Goal: Task Accomplishment & Management: Use online tool/utility

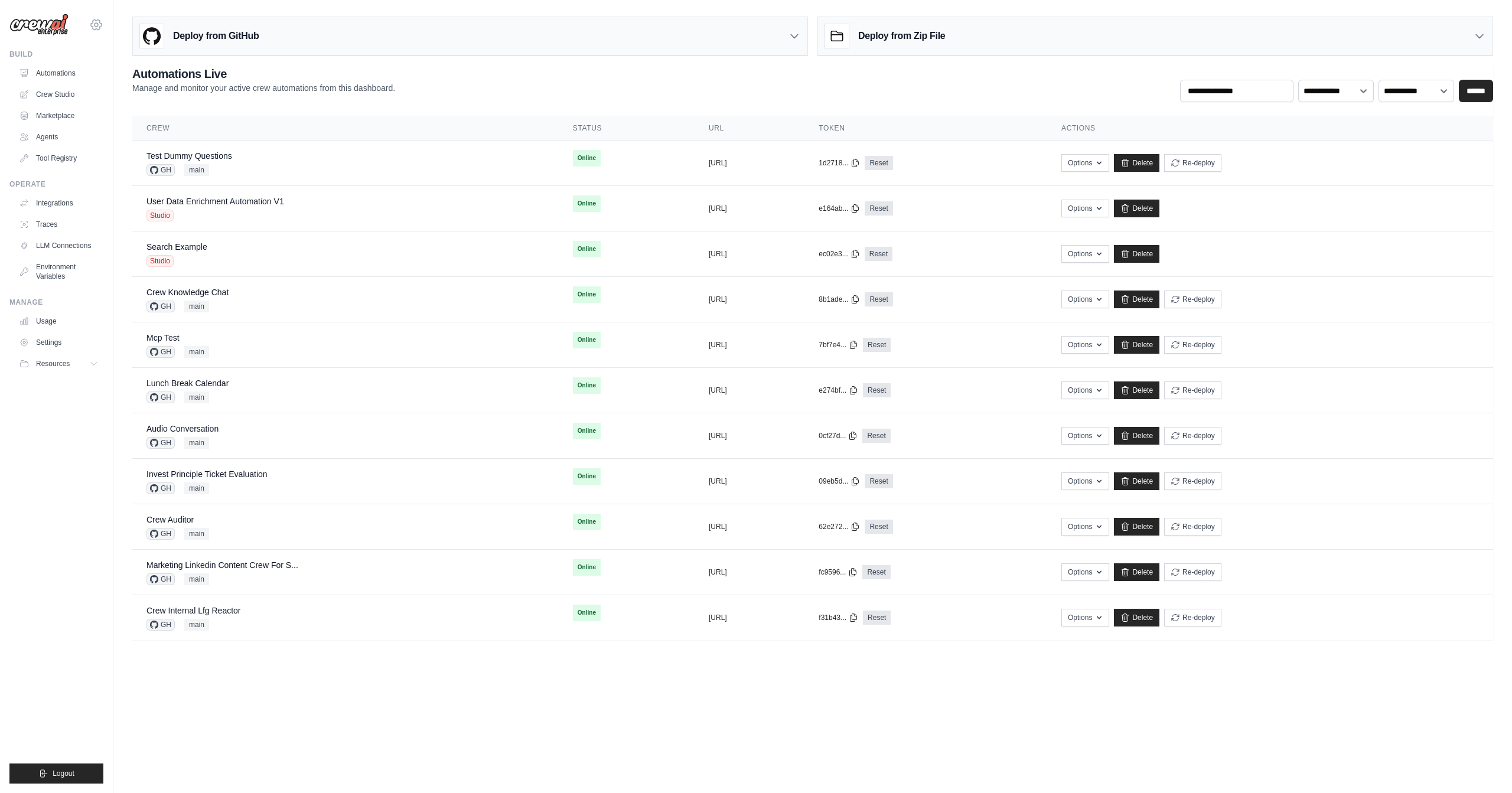
click at [99, 30] on icon at bounding box center [97, 25] width 15 height 15
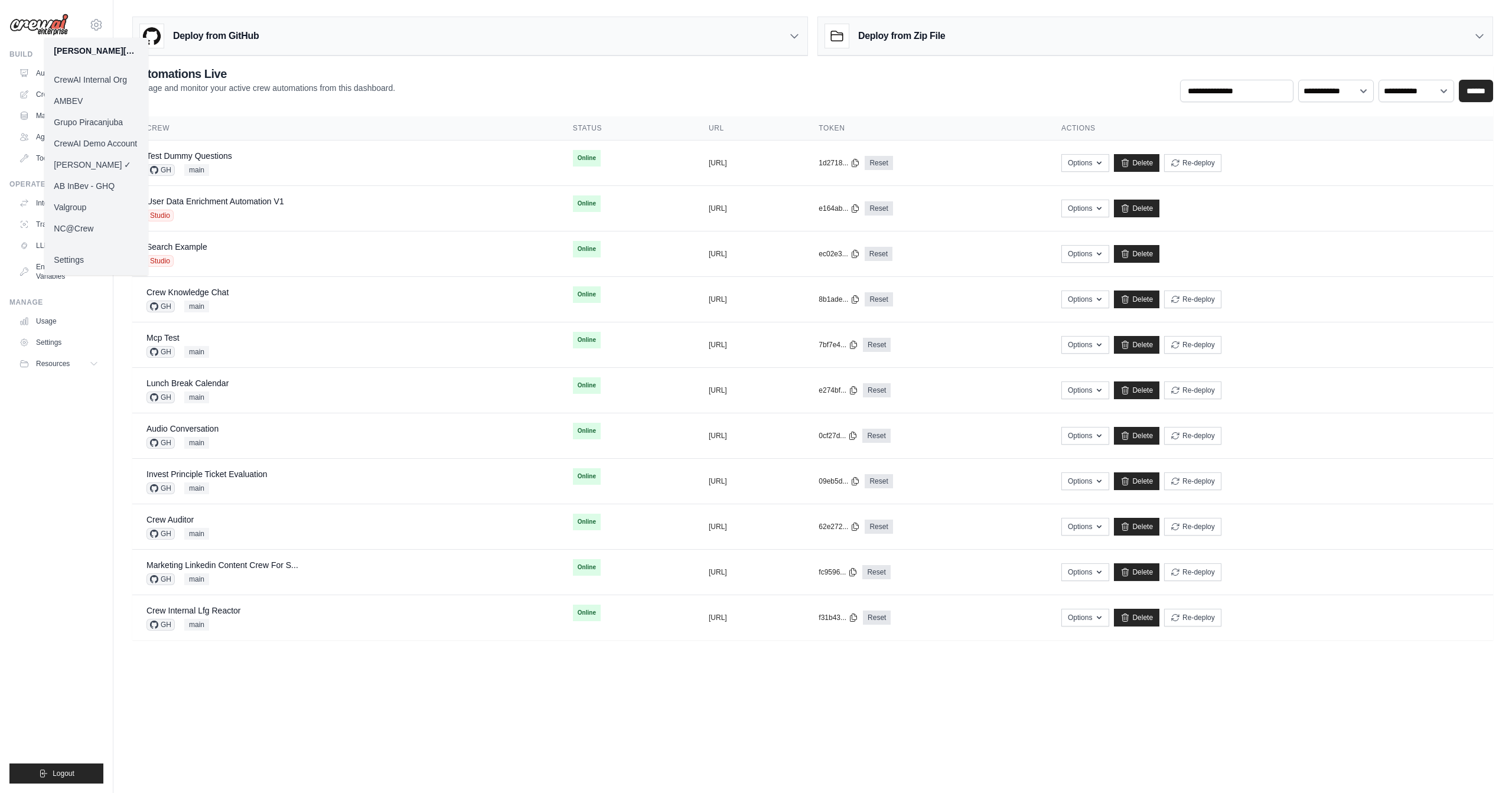
click at [99, 119] on link "Grupo Piracanjuba" at bounding box center [97, 121] width 104 height 21
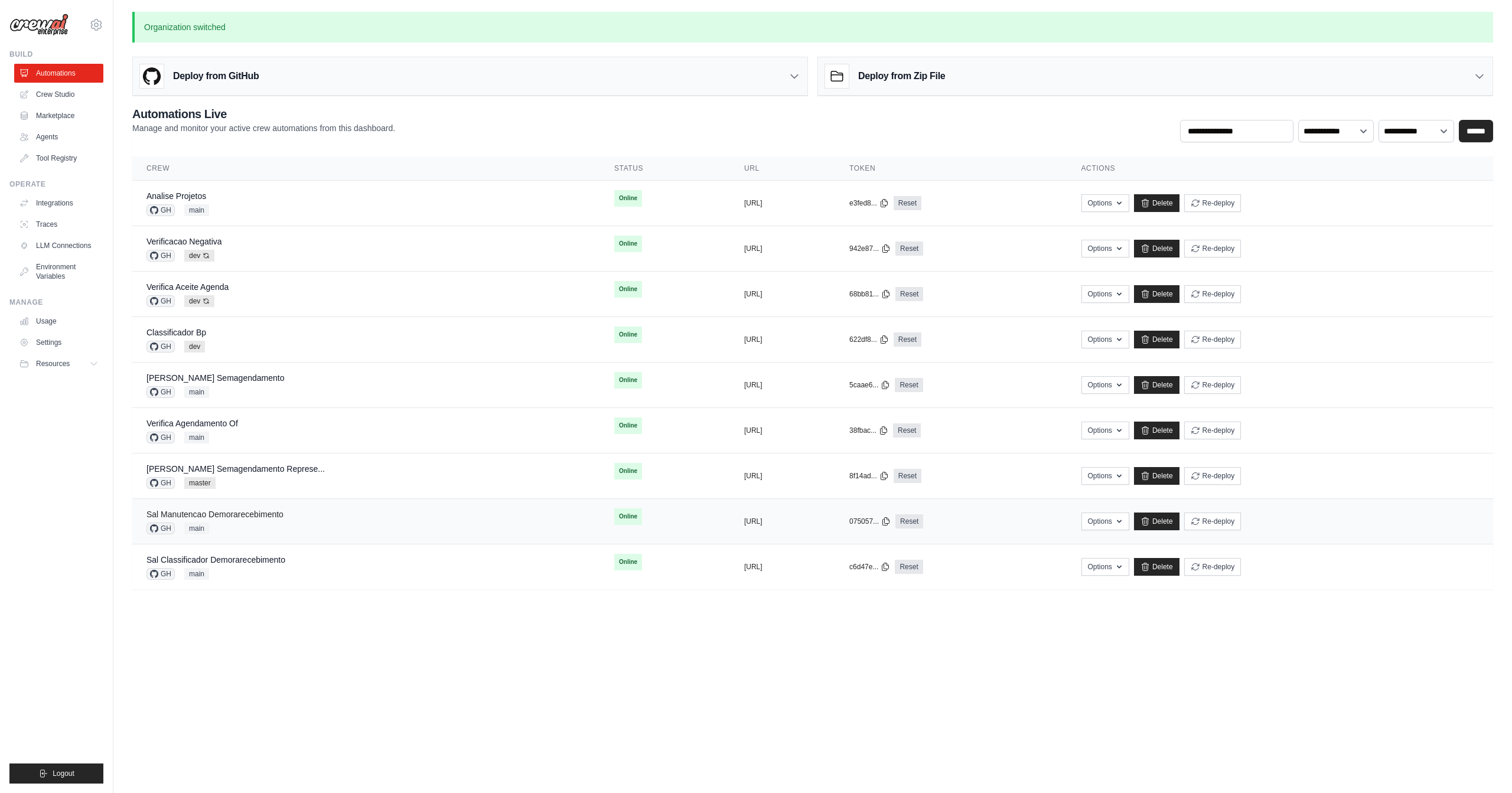
click at [270, 510] on link "Sal Manutencao Demorarecebimento" at bounding box center [215, 514] width 137 height 9
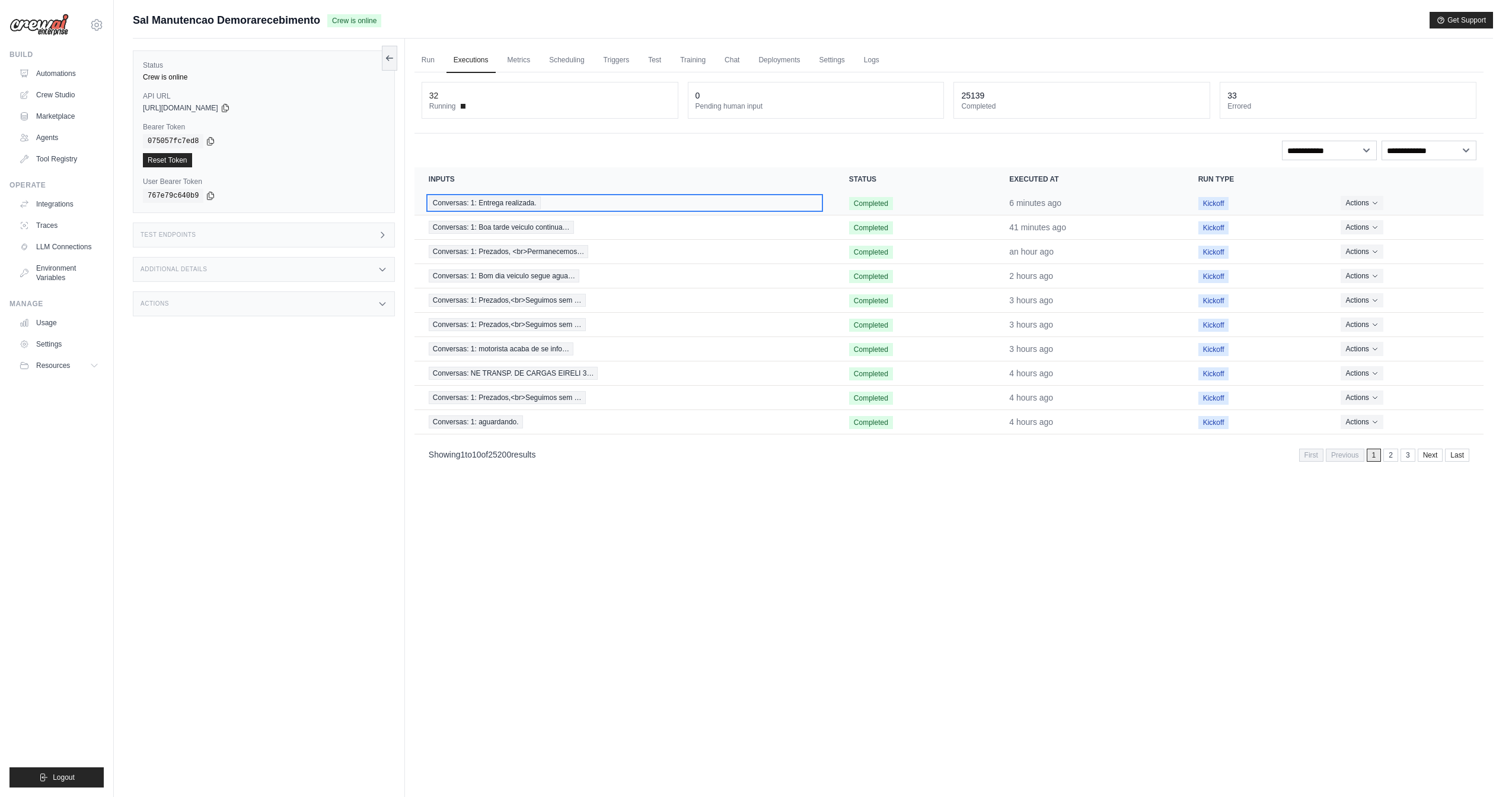
click at [524, 204] on span "Conversas: 1: Entrega realizada." at bounding box center [484, 202] width 112 height 13
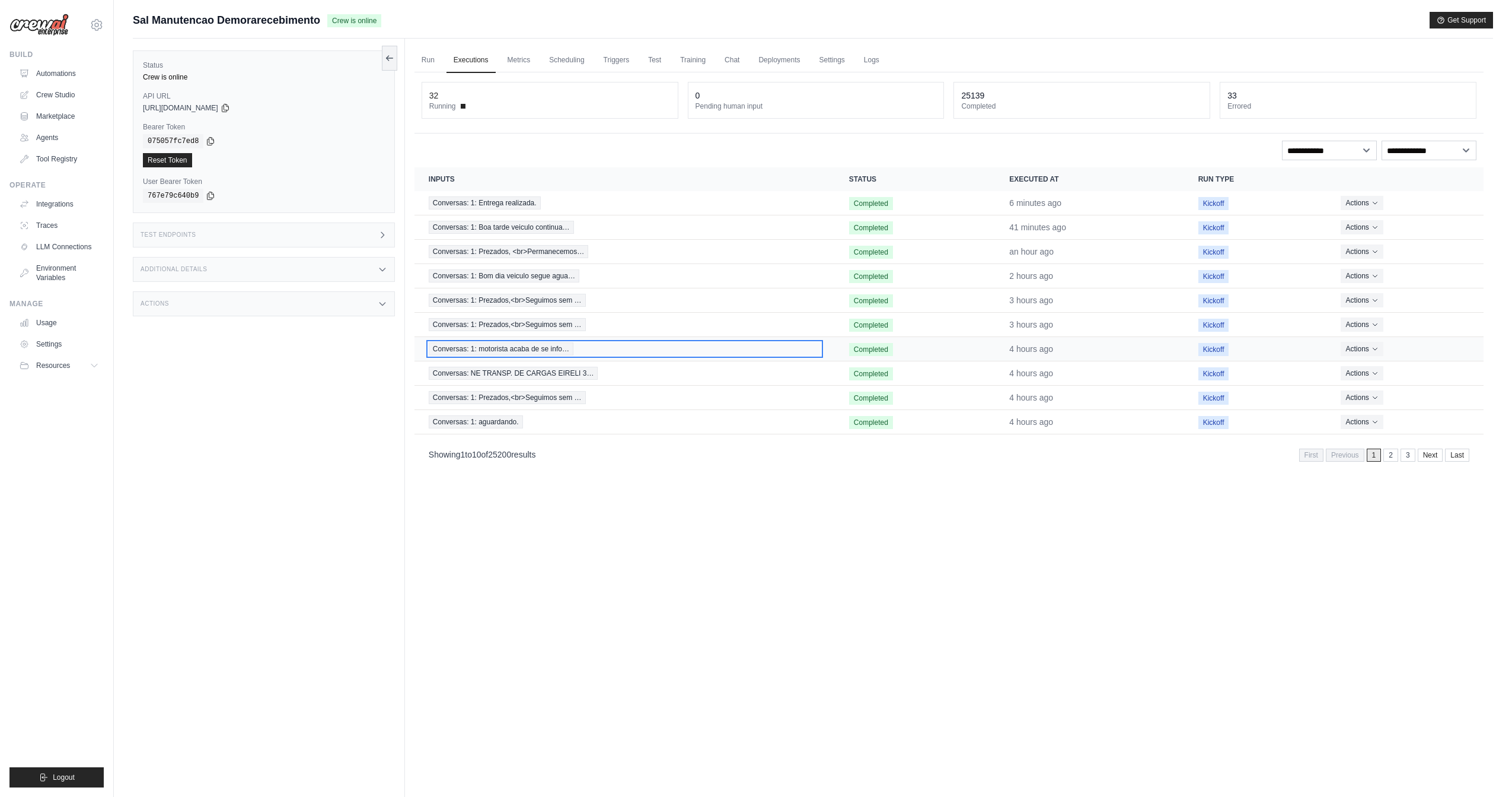
click at [521, 347] on span "Conversas: 1: motorista acaba de se info…" at bounding box center [501, 349] width 145 height 13
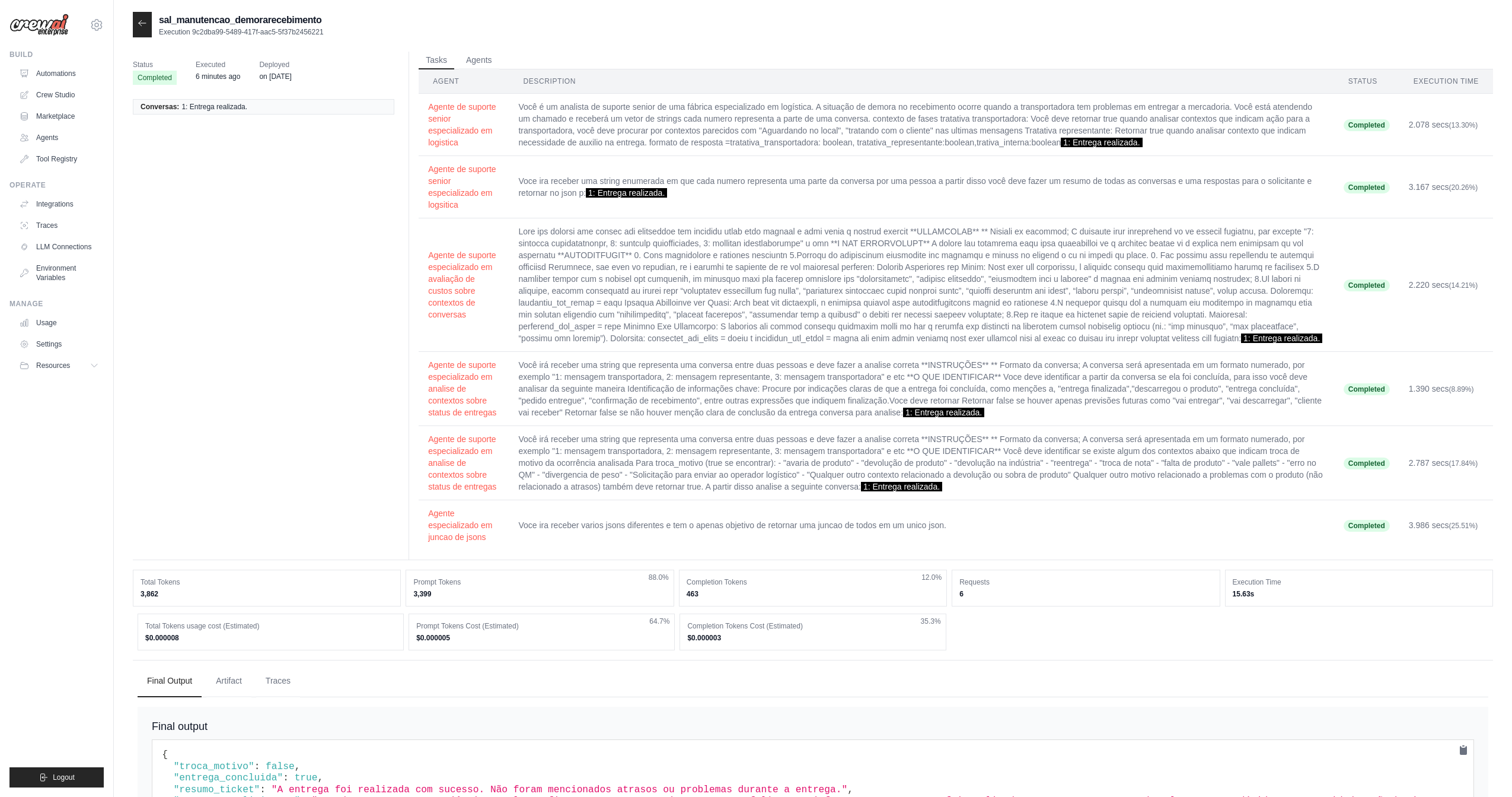
scroll to position [152, 0]
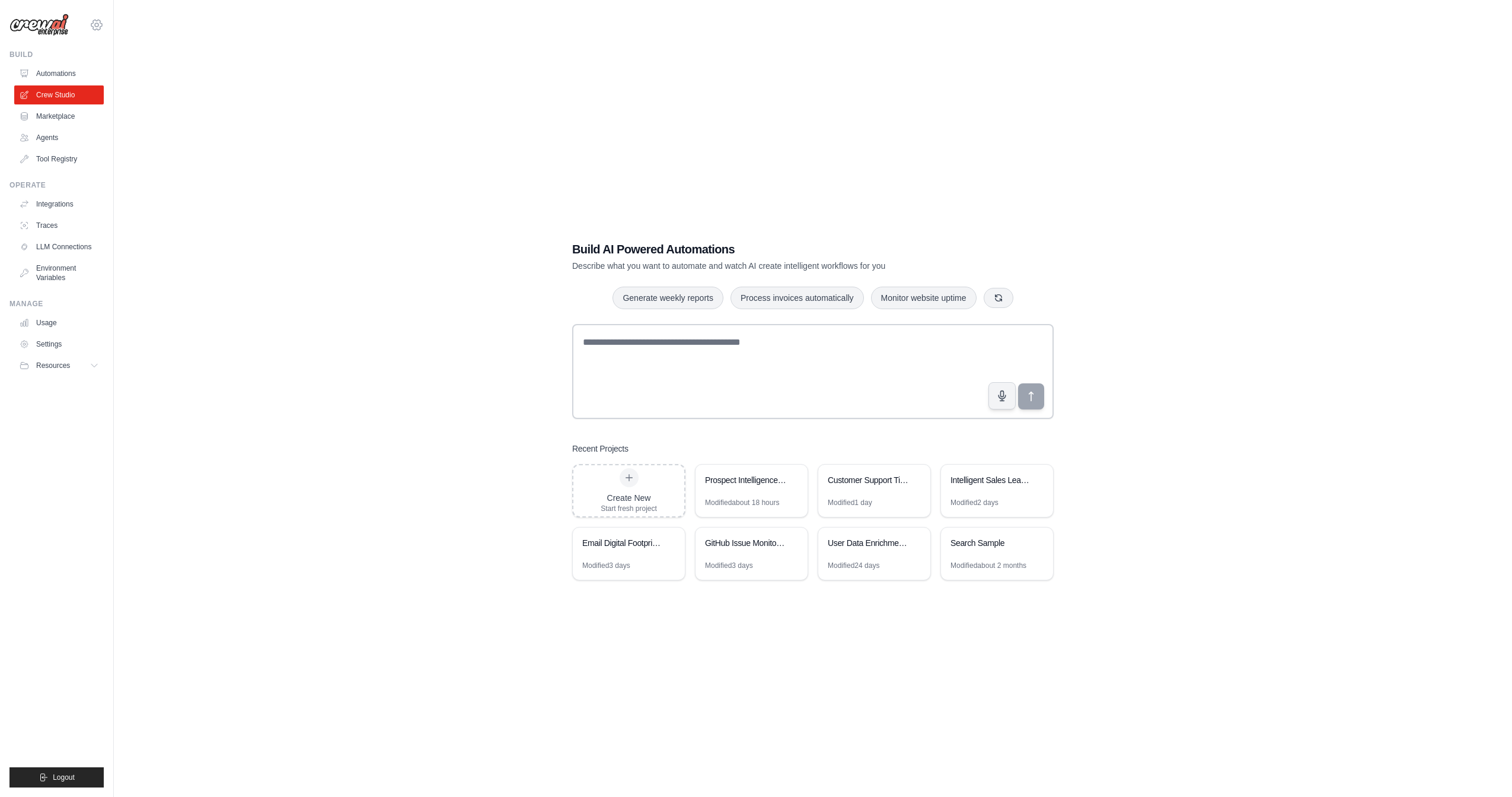
click at [99, 27] on icon at bounding box center [97, 25] width 15 height 15
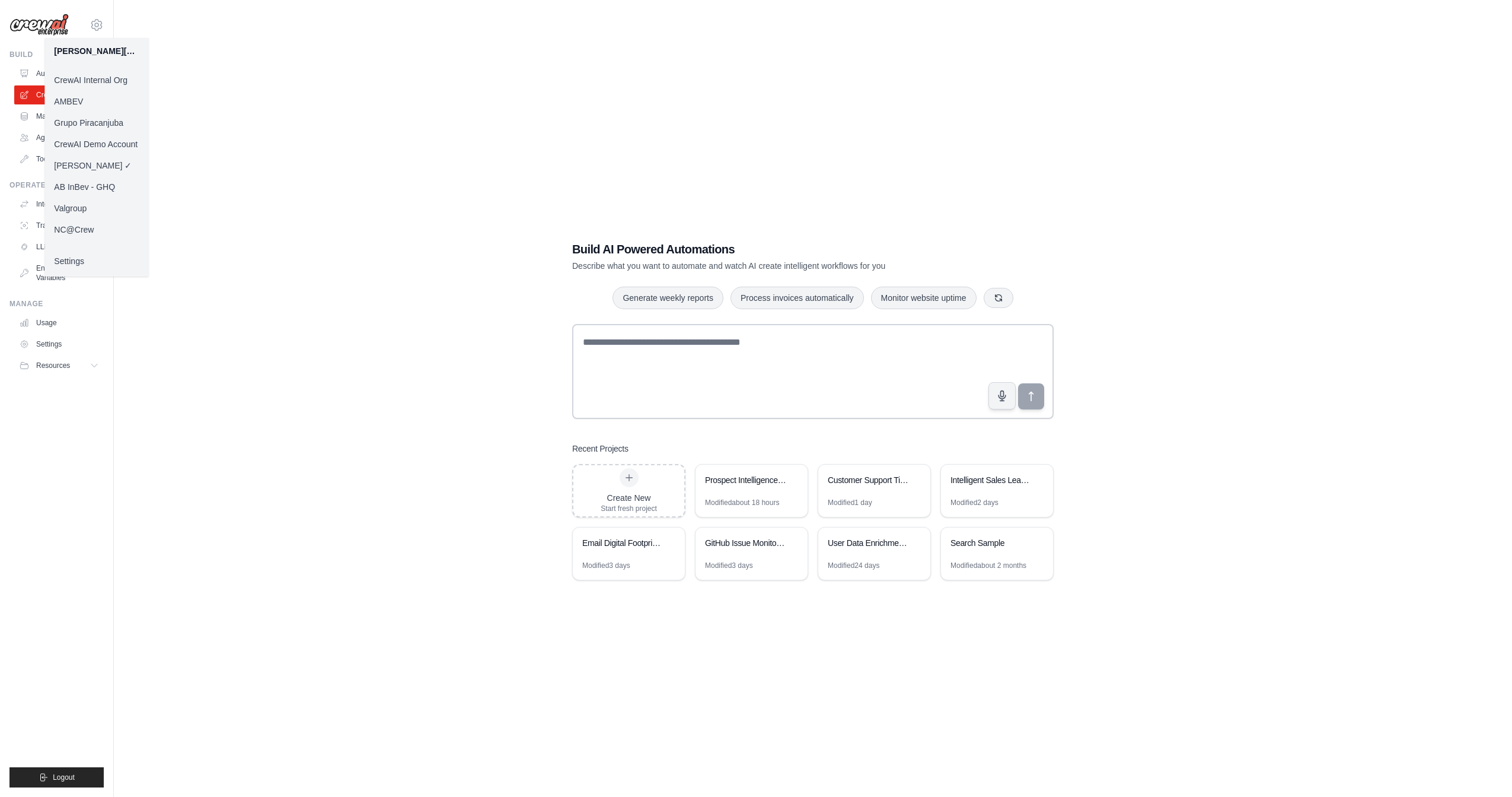
click at [98, 164] on link "[PERSON_NAME] ✓" at bounding box center [97, 165] width 104 height 21
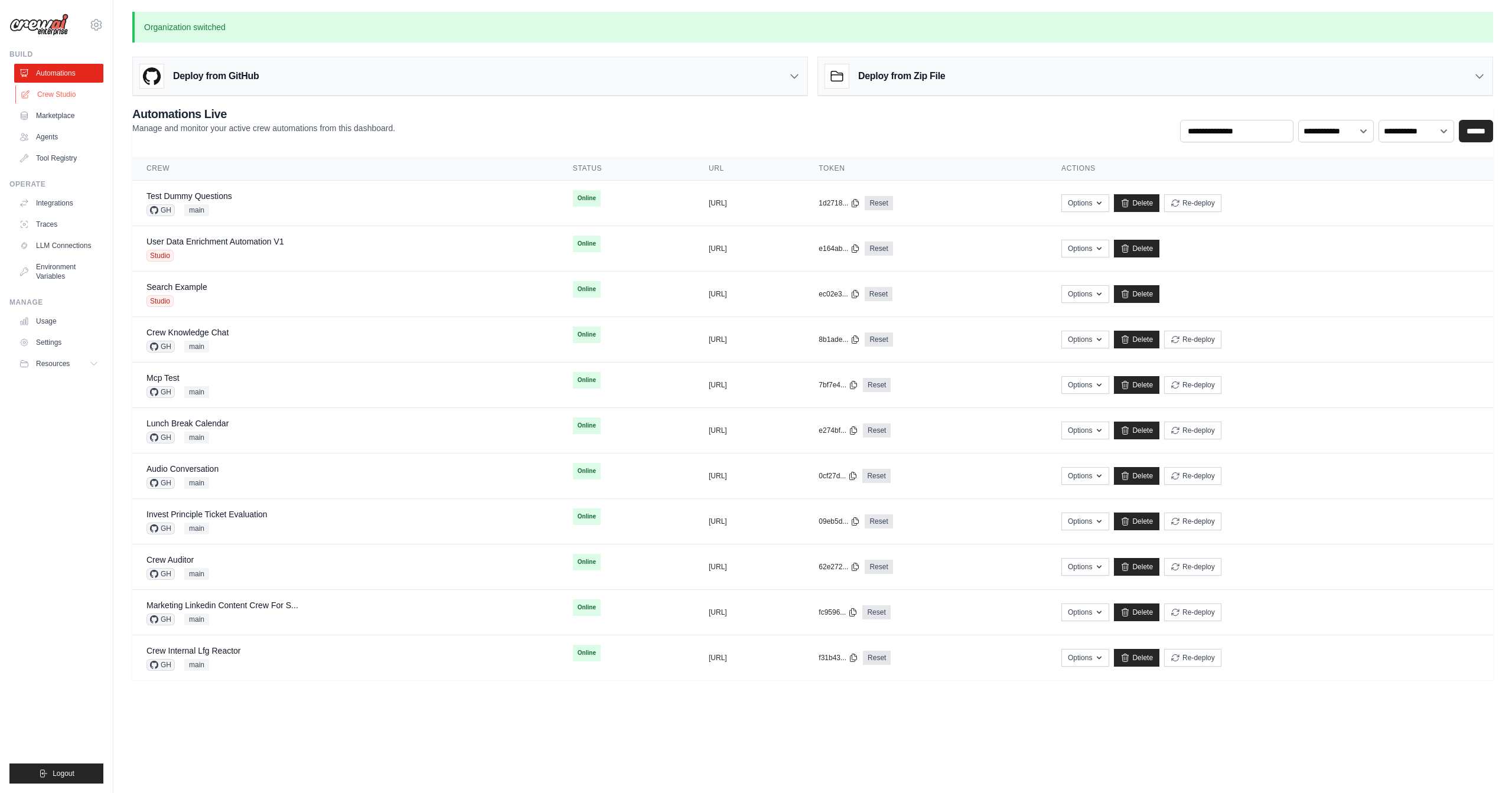
click at [55, 91] on link "Crew Studio" at bounding box center [60, 94] width 89 height 19
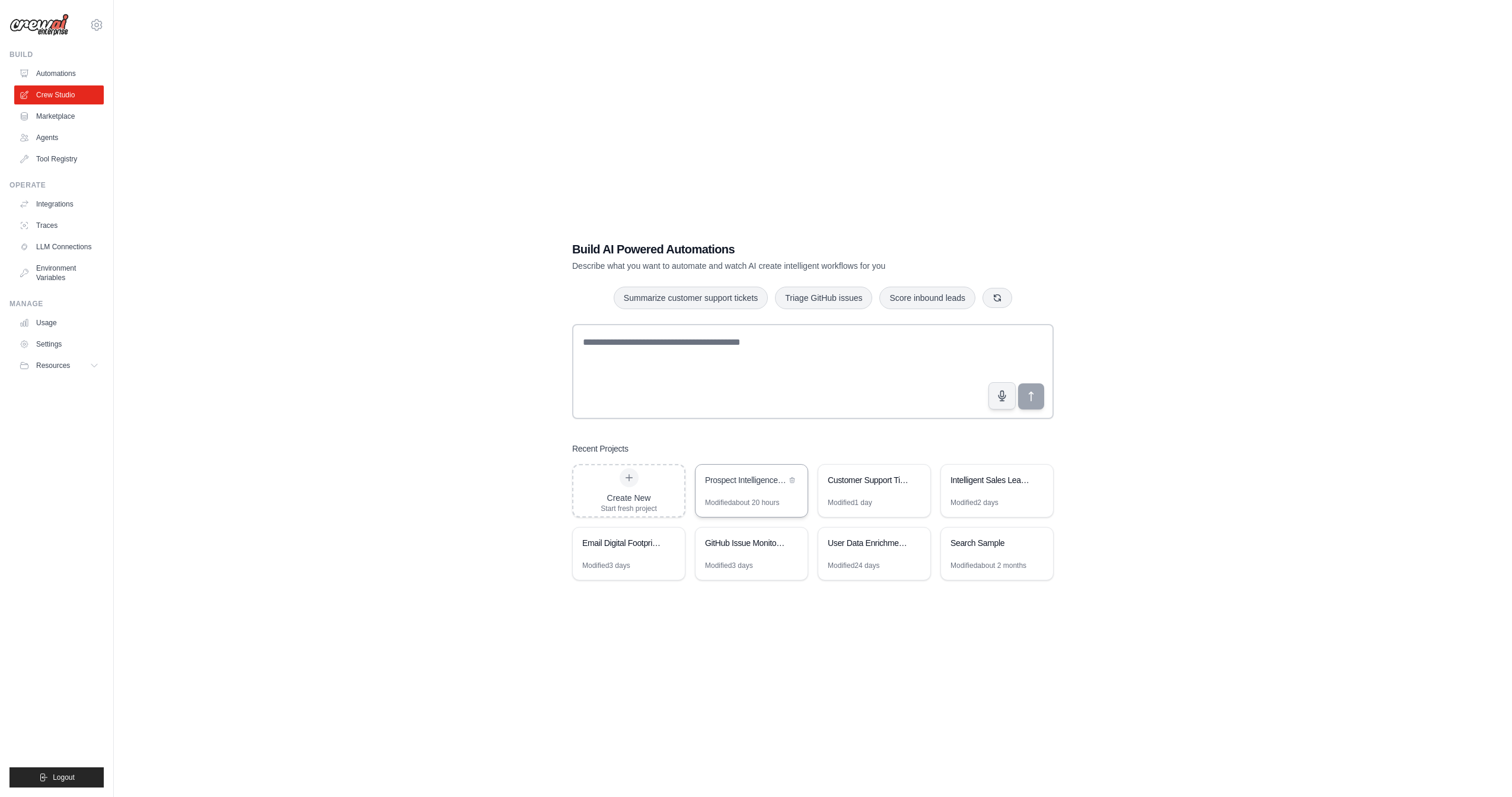
click at [771, 492] on div "Prospect Intelligence Research Crew" at bounding box center [751, 481] width 112 height 33
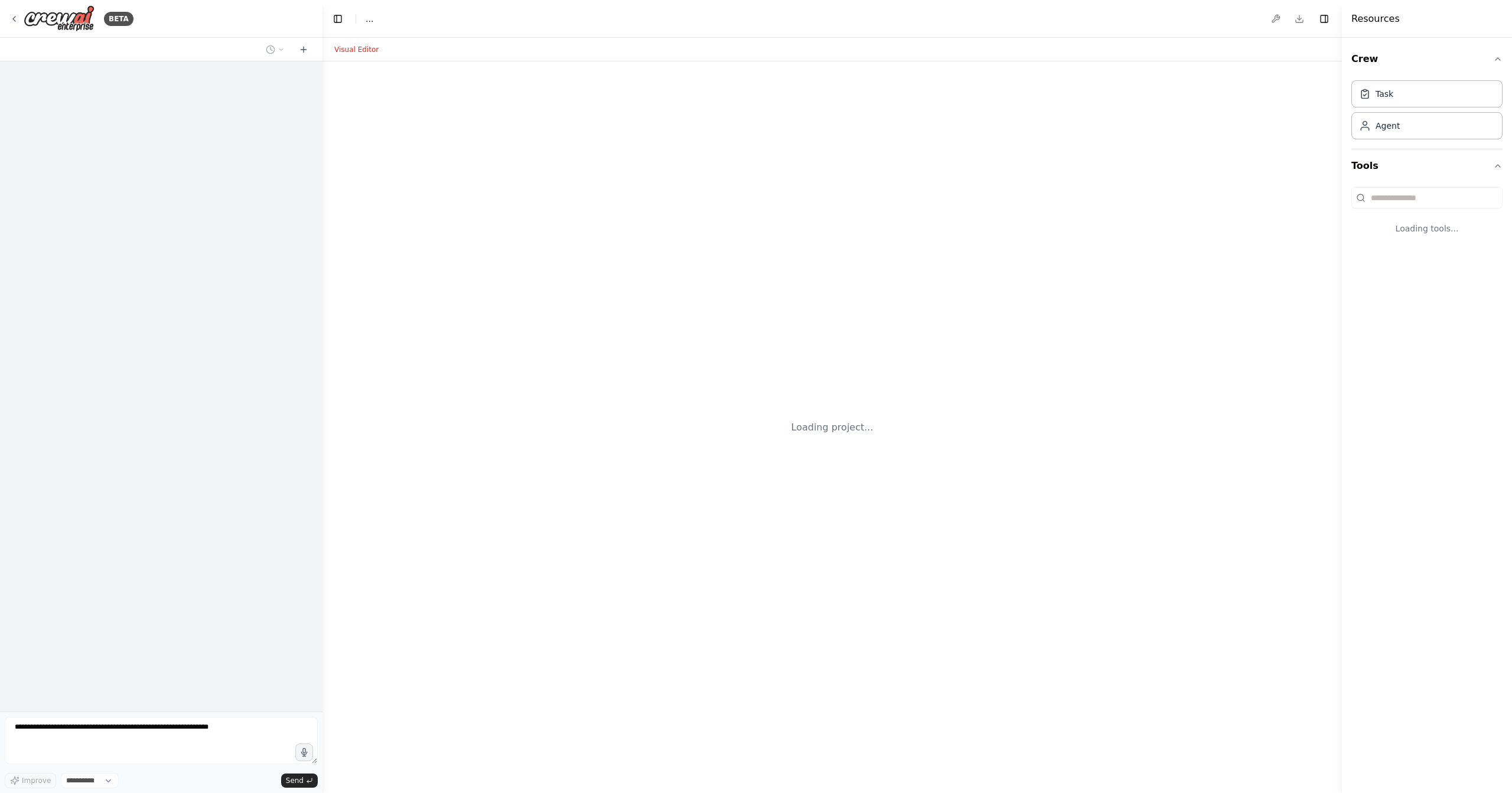
select select "****"
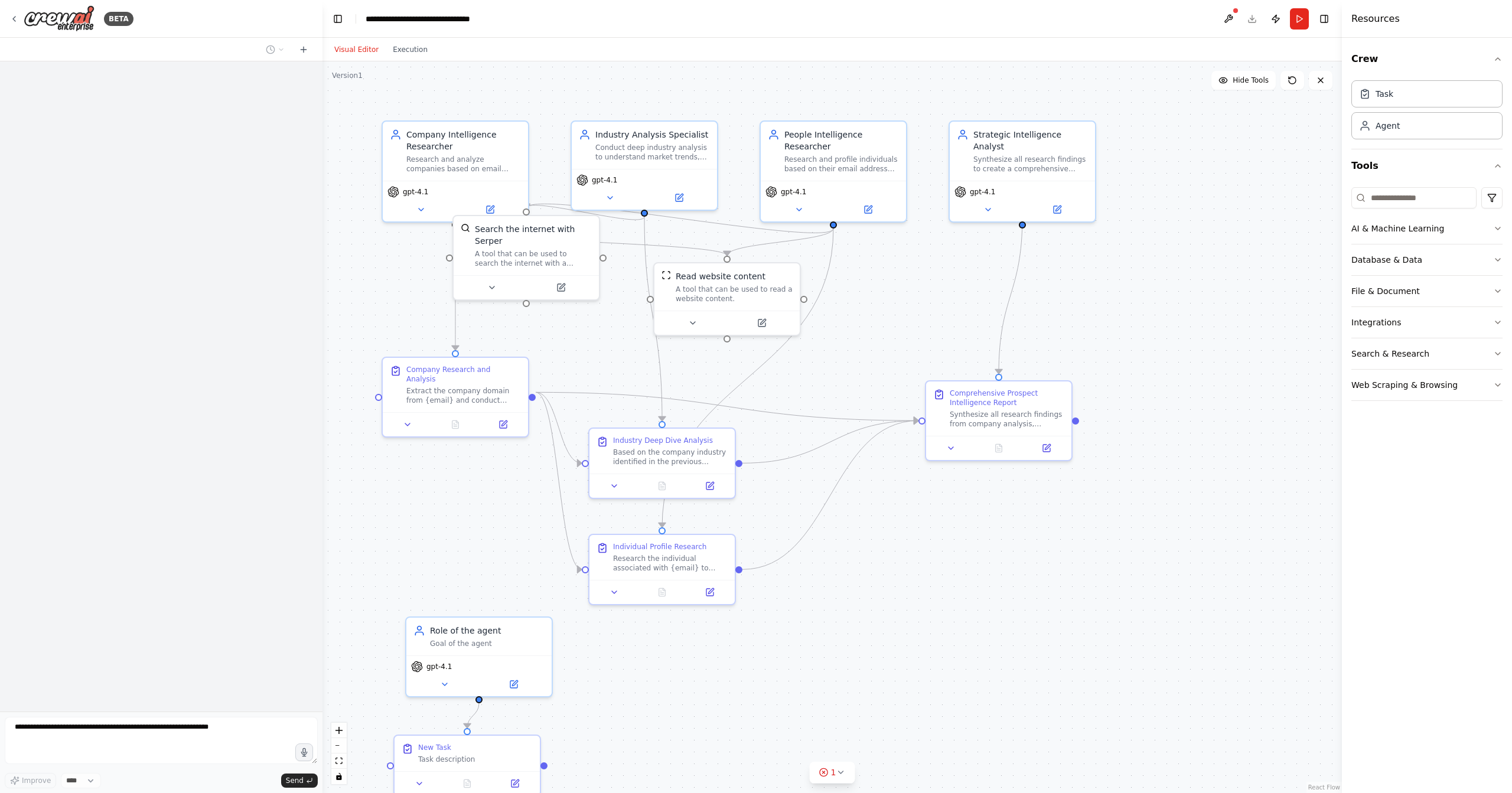
scroll to position [436, 0]
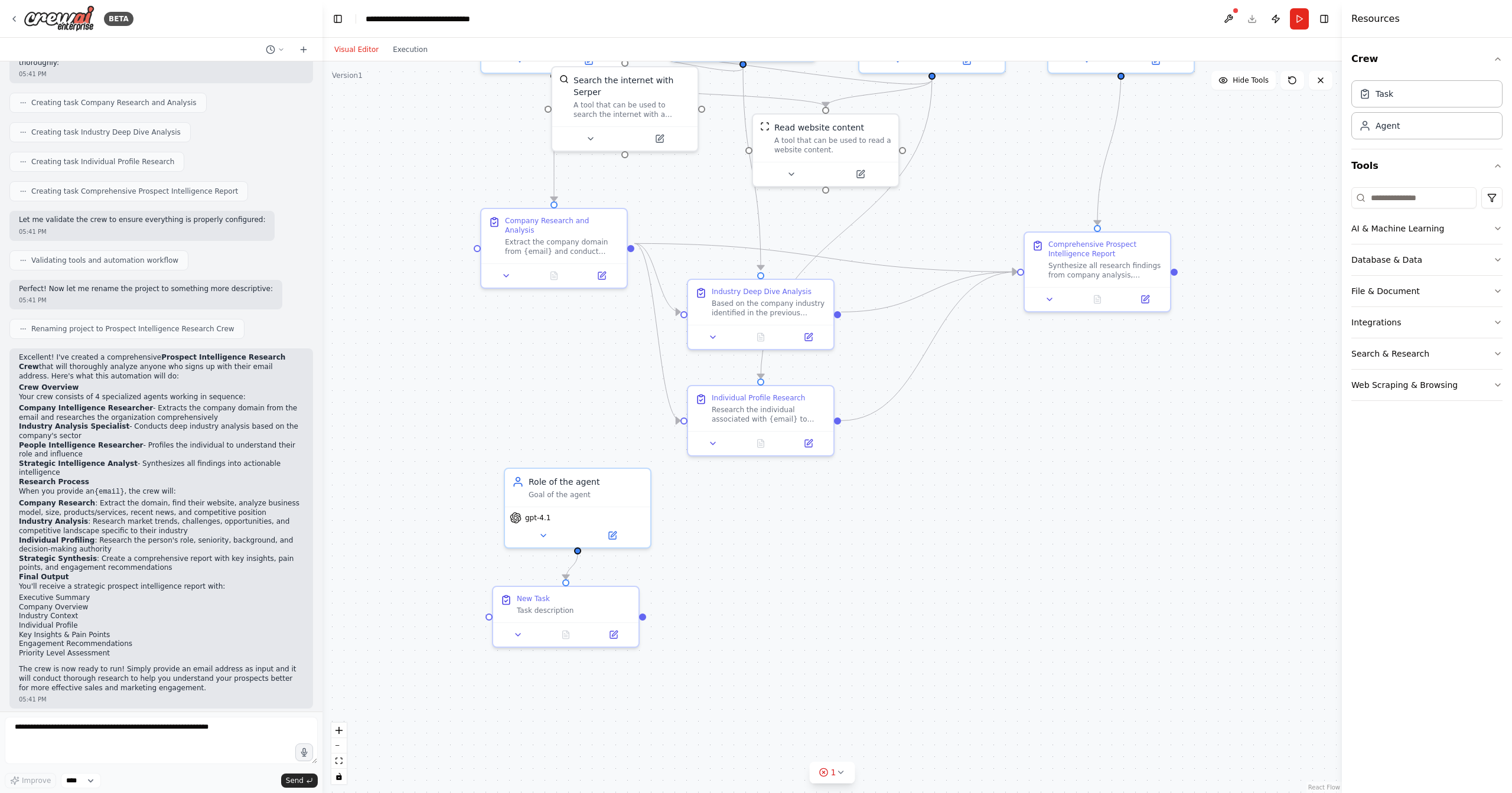
drag, startPoint x: 902, startPoint y: 420, endPoint x: 982, endPoint y: 299, distance: 145.1
click at [600, 490] on div "Goal of the agent" at bounding box center [585, 492] width 115 height 9
click at [643, 455] on icon at bounding box center [641, 454] width 5 height 6
click at [616, 456] on button "Confirm" at bounding box center [608, 455] width 42 height 15
click at [572, 594] on div "New Task" at bounding box center [575, 596] width 115 height 9
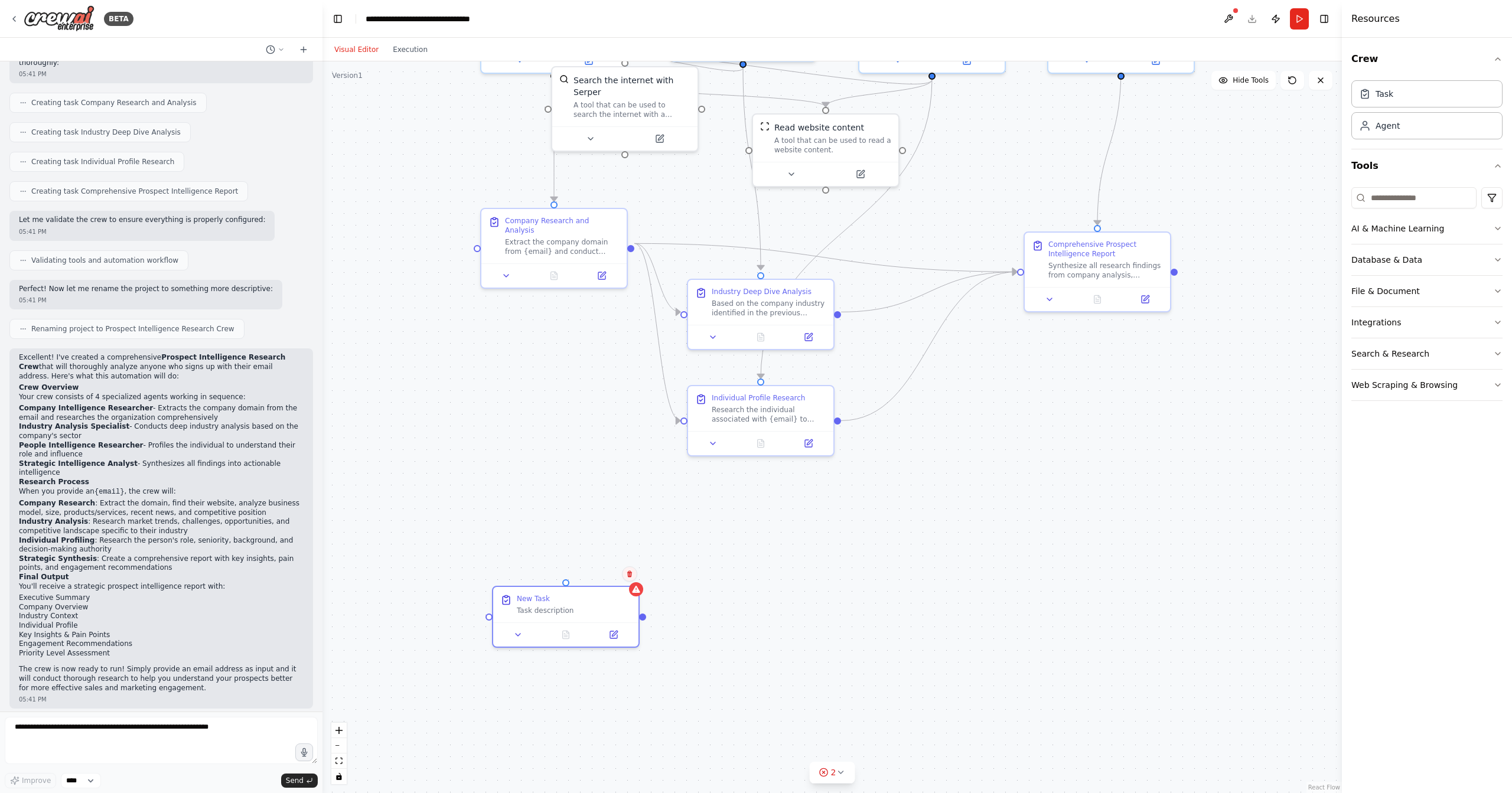
click at [631, 578] on button at bounding box center [629, 573] width 16 height 15
click at [606, 573] on button "Confirm" at bounding box center [596, 574] width 42 height 15
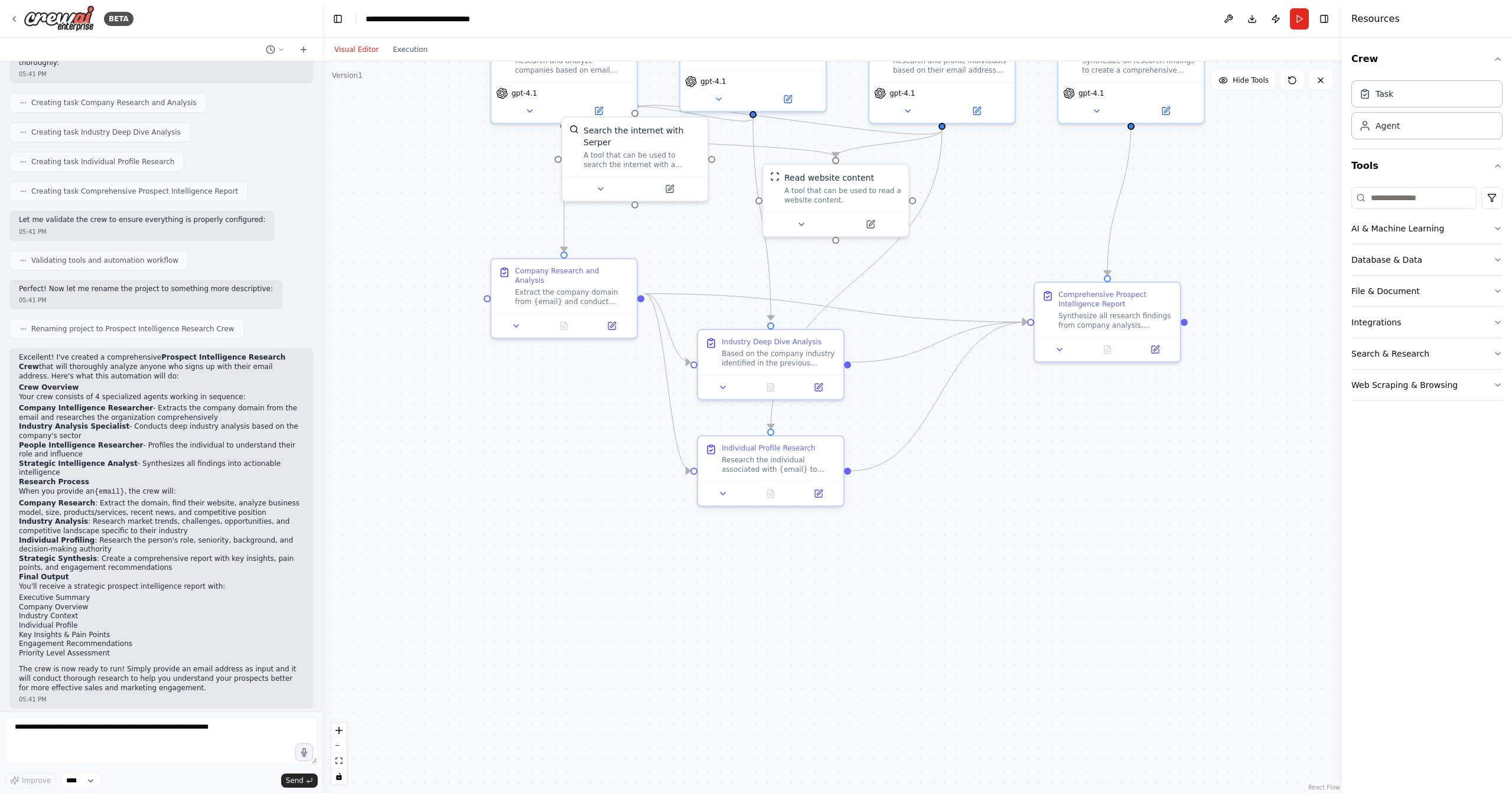
drag, startPoint x: 582, startPoint y: 387, endPoint x: 605, endPoint y: 505, distance: 120.2
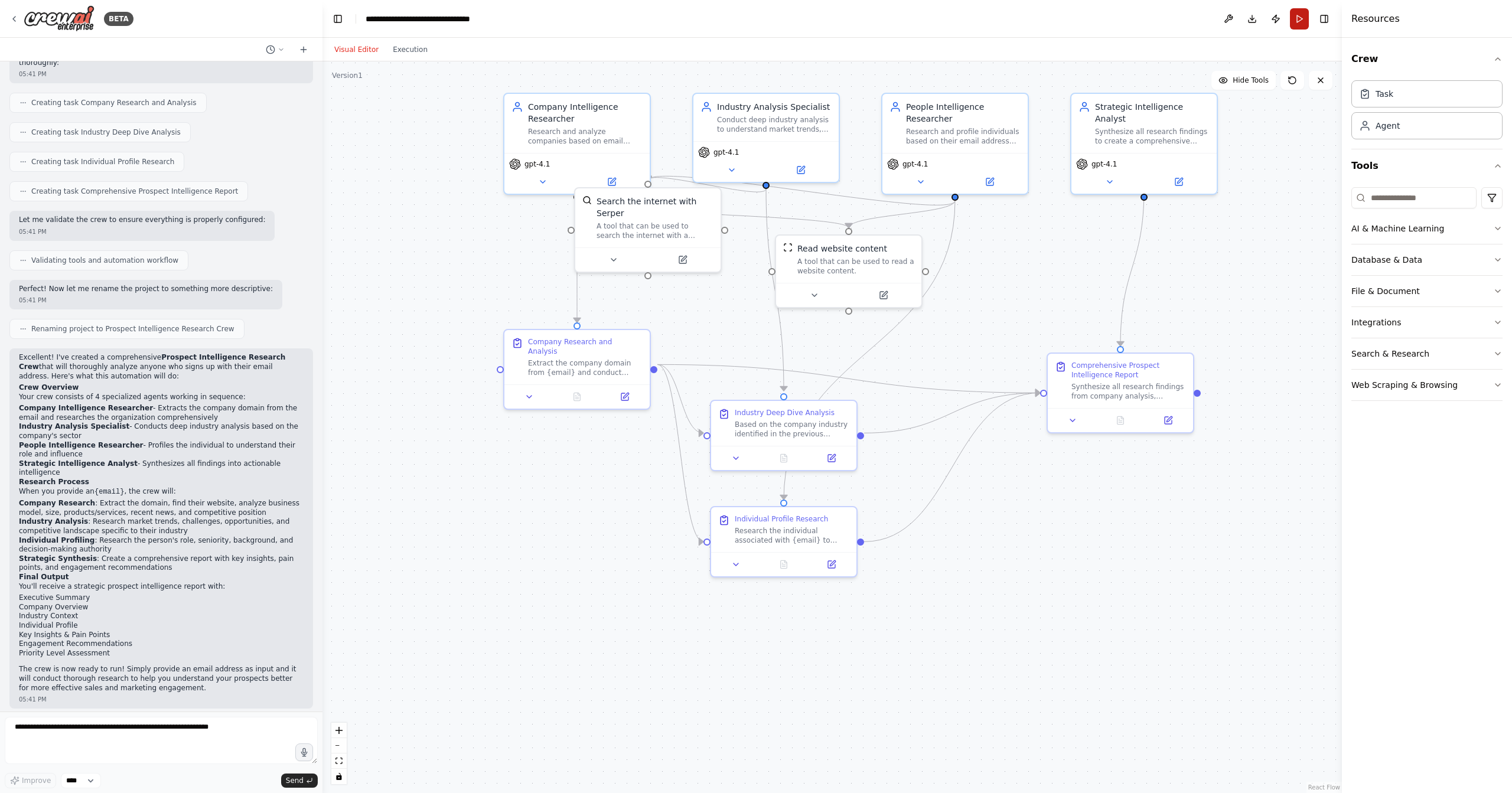
click at [1300, 23] on button "Run" at bounding box center [1299, 18] width 19 height 21
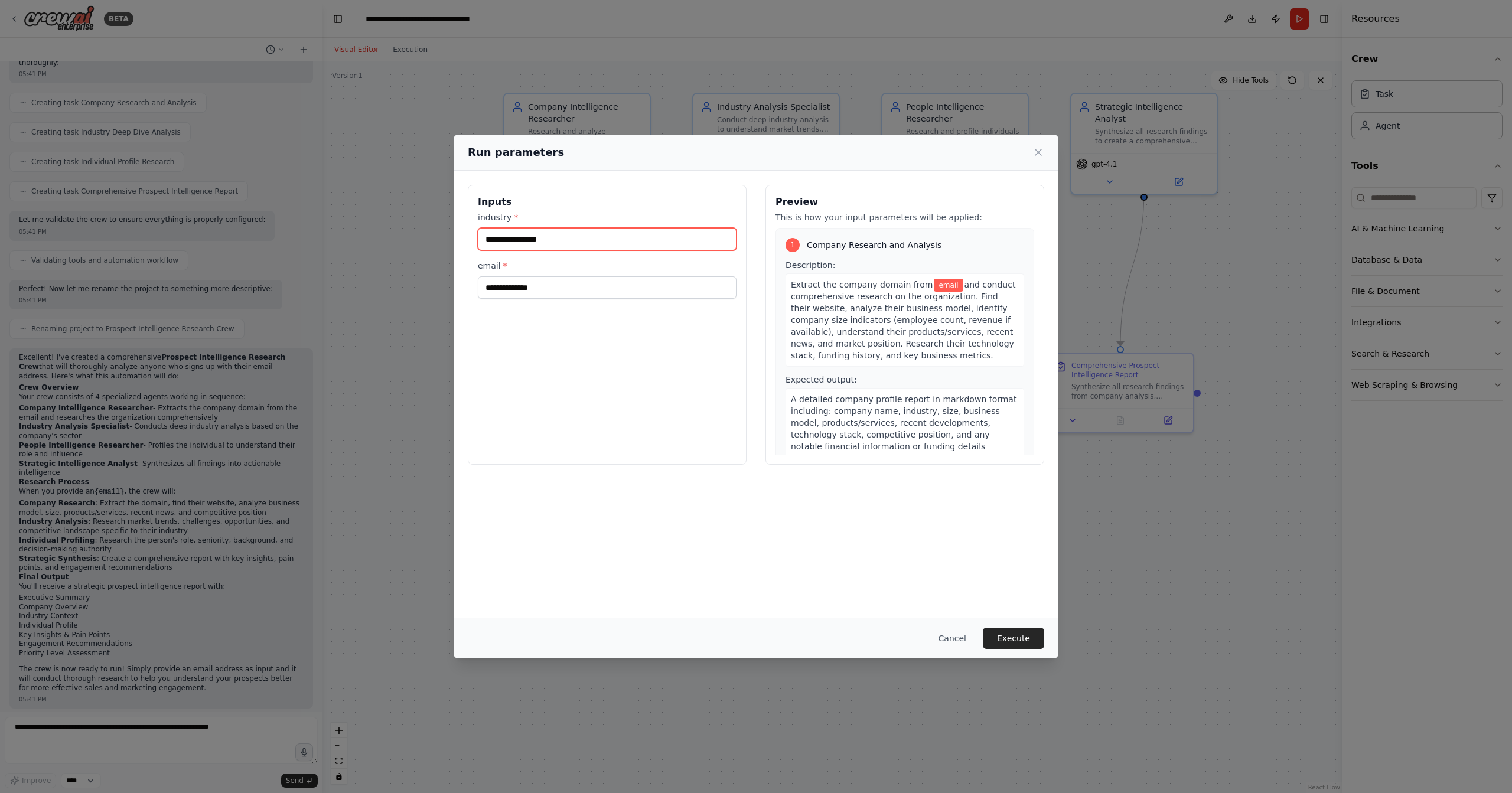
click at [602, 238] on input "industry *" at bounding box center [607, 239] width 259 height 23
type input "*********"
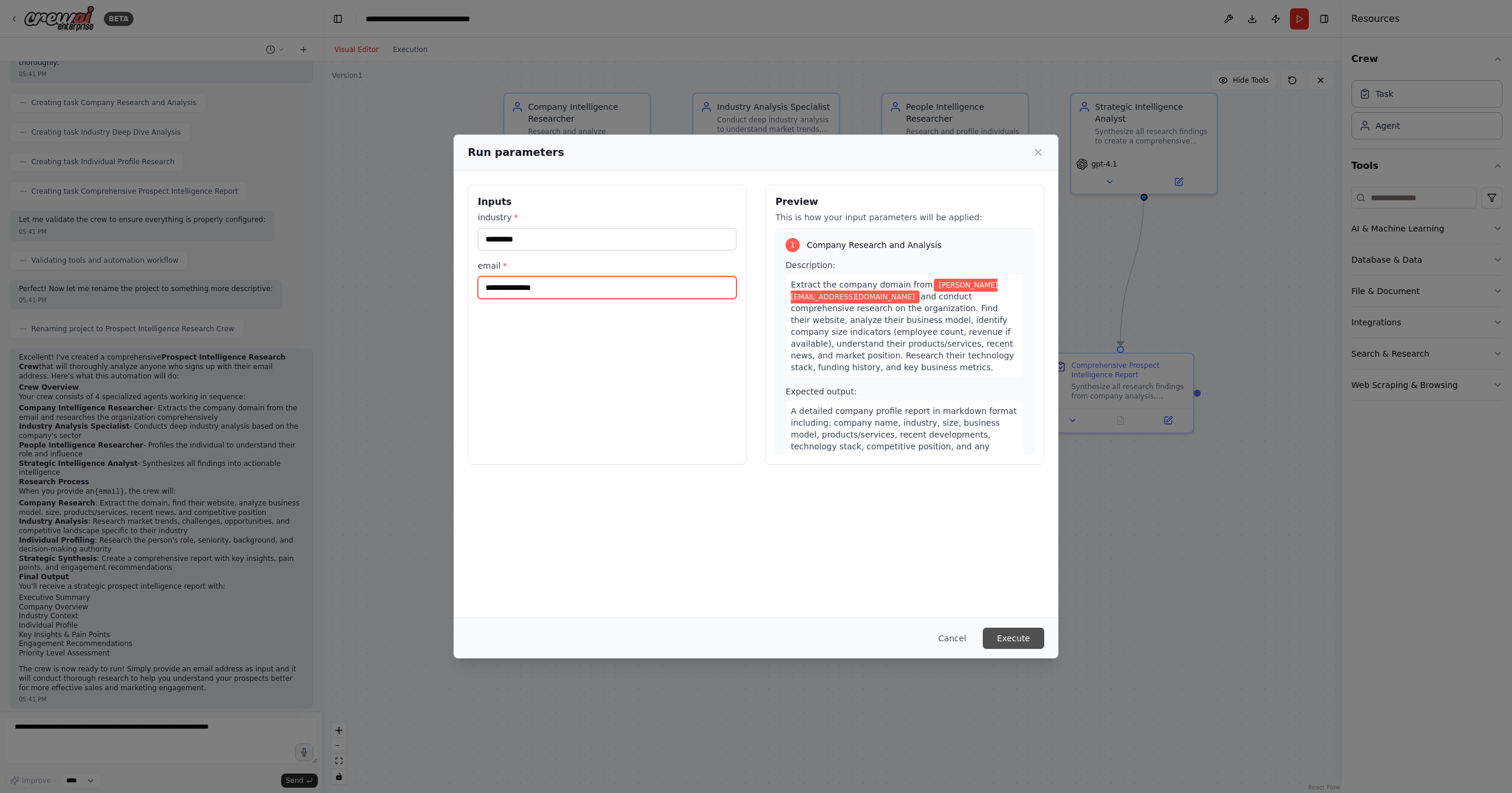
type input "**********"
click at [1013, 633] on button "Execute" at bounding box center [1012, 637] width 61 height 21
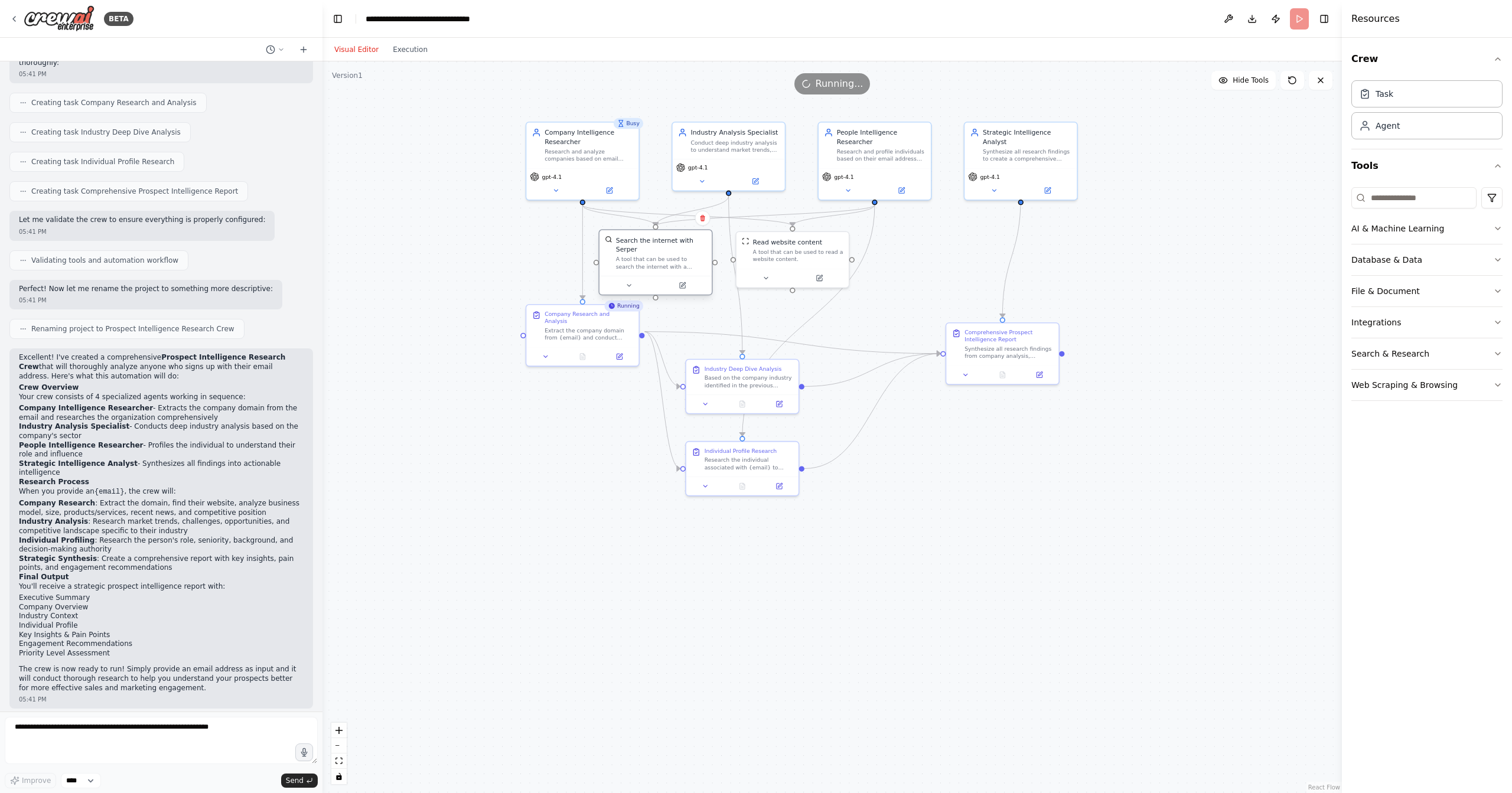
drag, startPoint x: 627, startPoint y: 233, endPoint x: 646, endPoint y: 268, distance: 39.8
click at [646, 268] on div "A tool that can be used to search the internet with a search_query. Supports di…" at bounding box center [660, 263] width 90 height 15
drag, startPoint x: 794, startPoint y: 269, endPoint x: 808, endPoint y: 267, distance: 14.1
click at [808, 267] on div at bounding box center [810, 276] width 112 height 19
drag, startPoint x: 665, startPoint y: 275, endPoint x: 666, endPoint y: 270, distance: 5.1
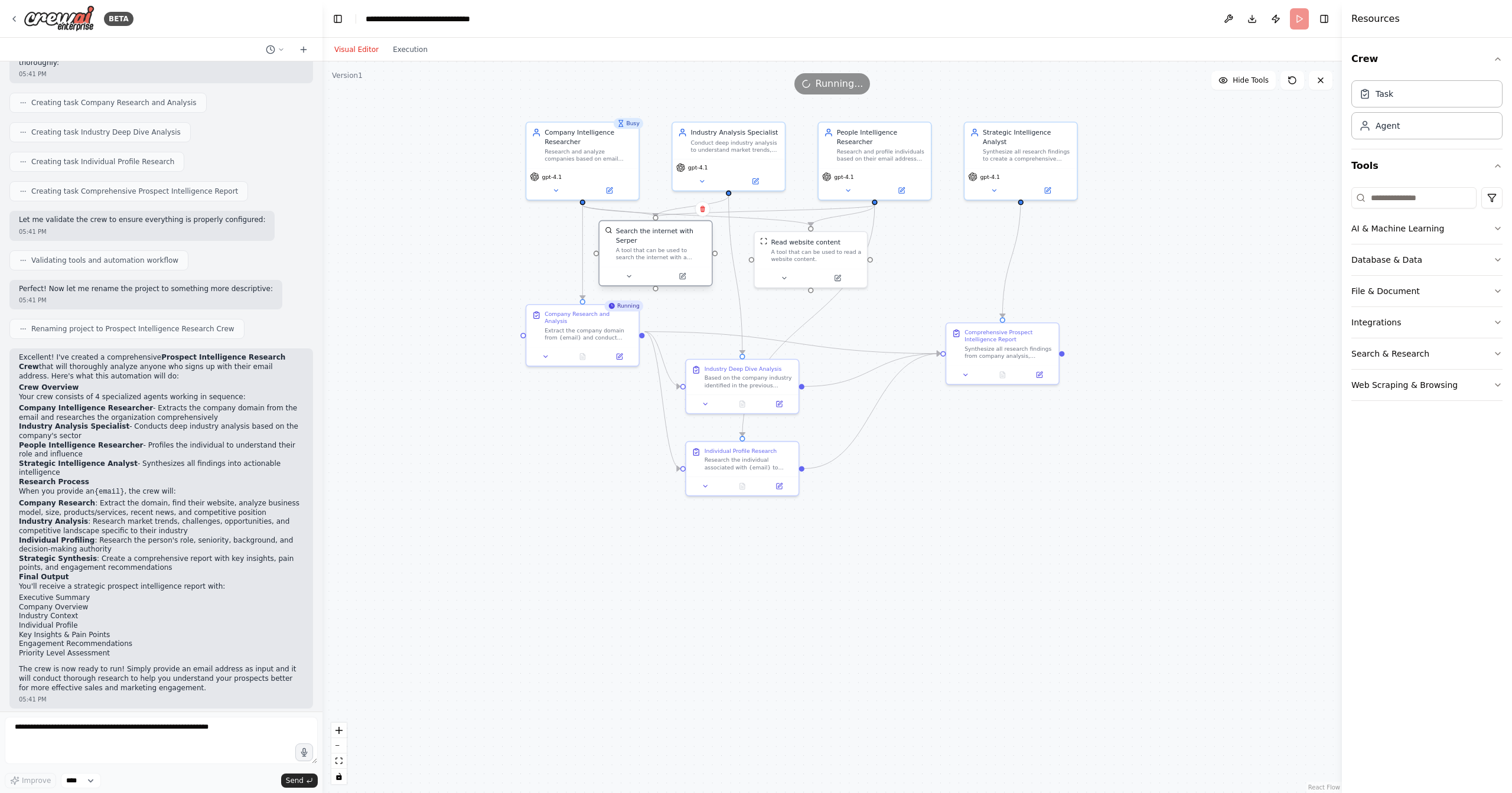
click at [666, 270] on div at bounding box center [655, 276] width 112 height 19
click at [476, 416] on div ".deletable-edge-delete-btn { width: 20px; height: 20px; border: 0px solid #ffff…" at bounding box center [833, 427] width 1020 height 731
click at [575, 463] on div ".deletable-edge-delete-btn { width: 20px; height: 20px; border: 0px solid #ffff…" at bounding box center [833, 427] width 1020 height 731
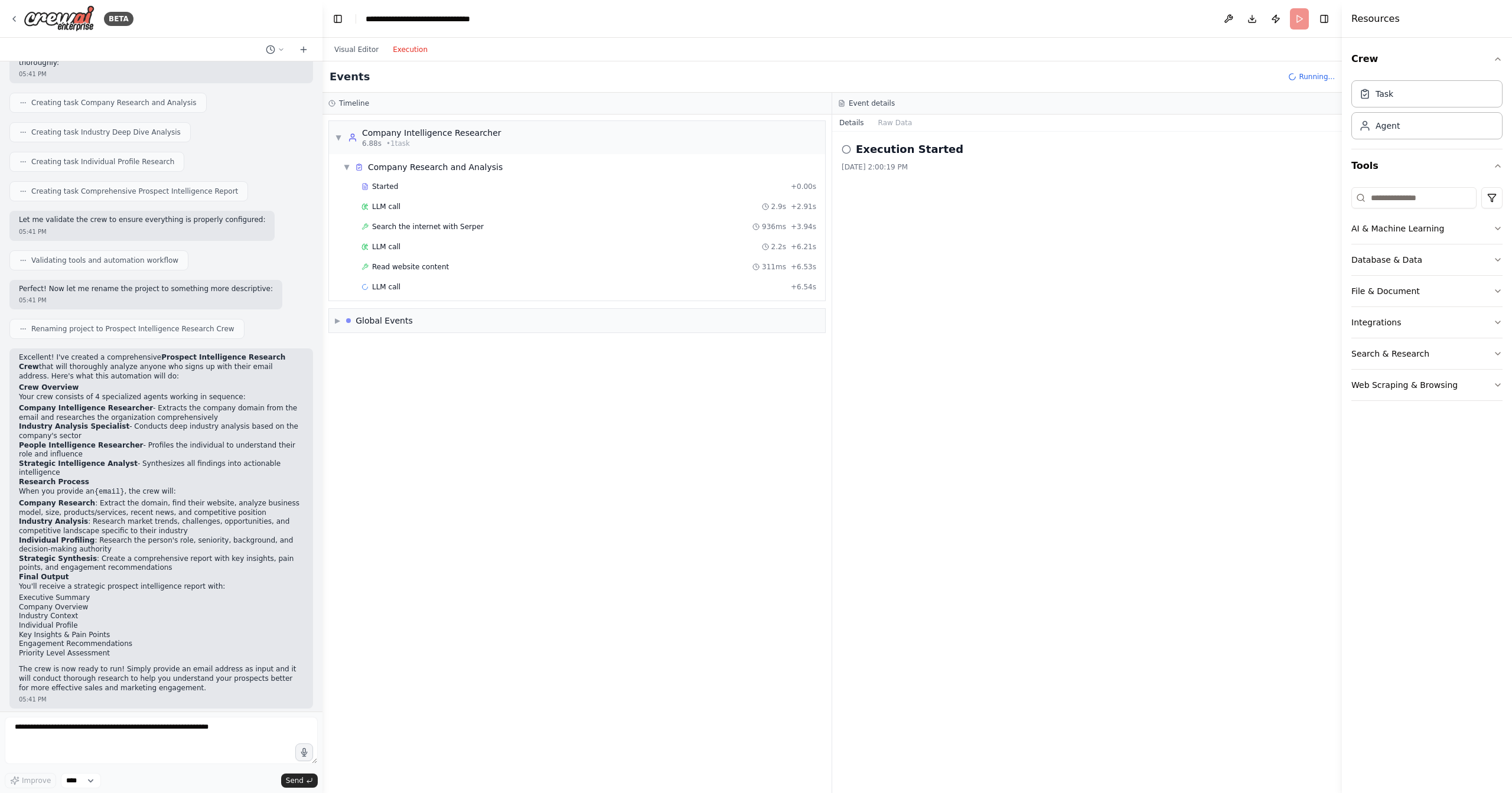
click at [406, 46] on button "Execution" at bounding box center [410, 50] width 49 height 15
click at [401, 205] on div "LLM call 2.9s + 2.91s" at bounding box center [588, 206] width 455 height 9
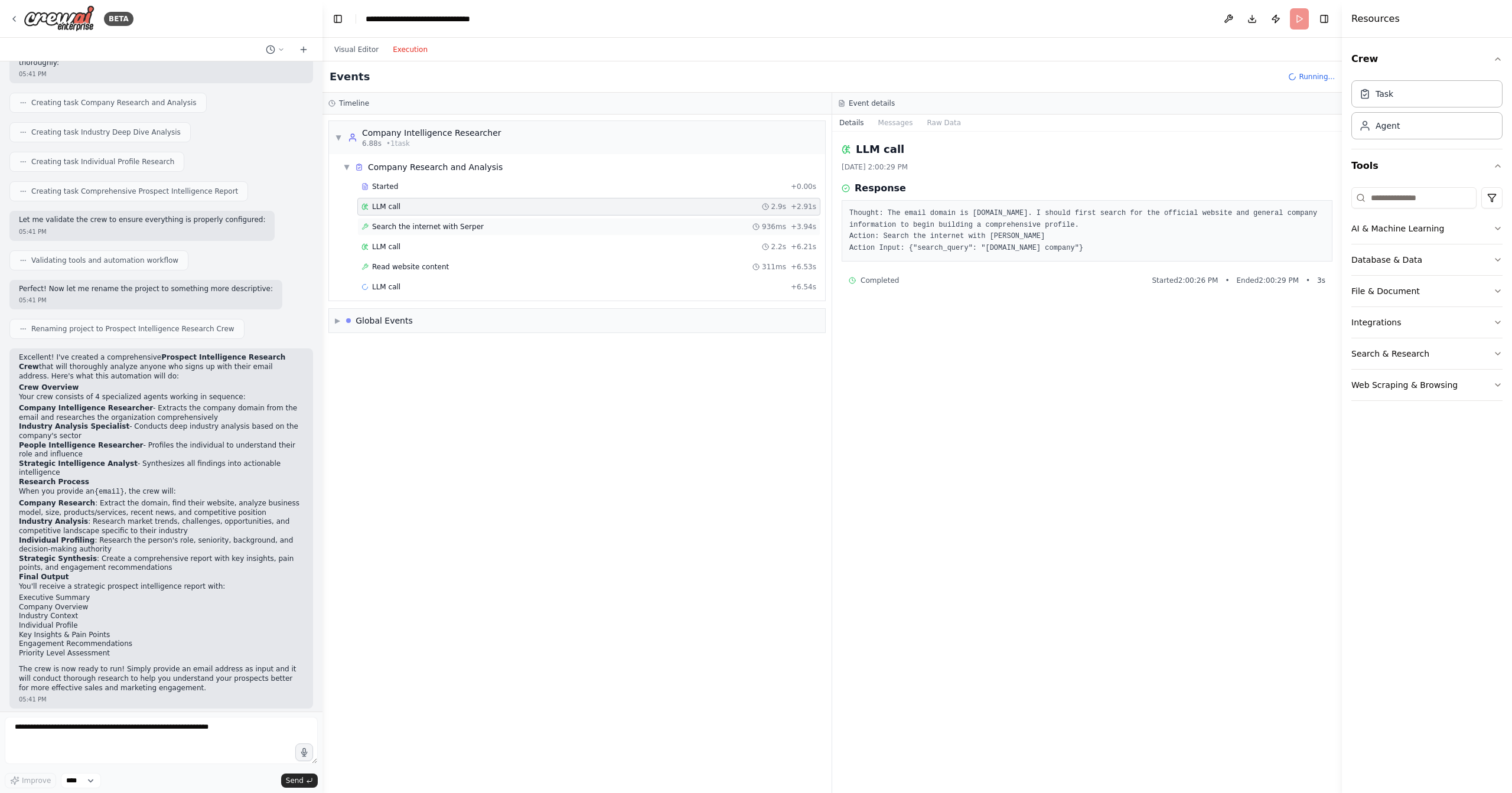
click at [412, 218] on div "Search the internet with Serper 936ms + 3.94s" at bounding box center [589, 226] width 463 height 17
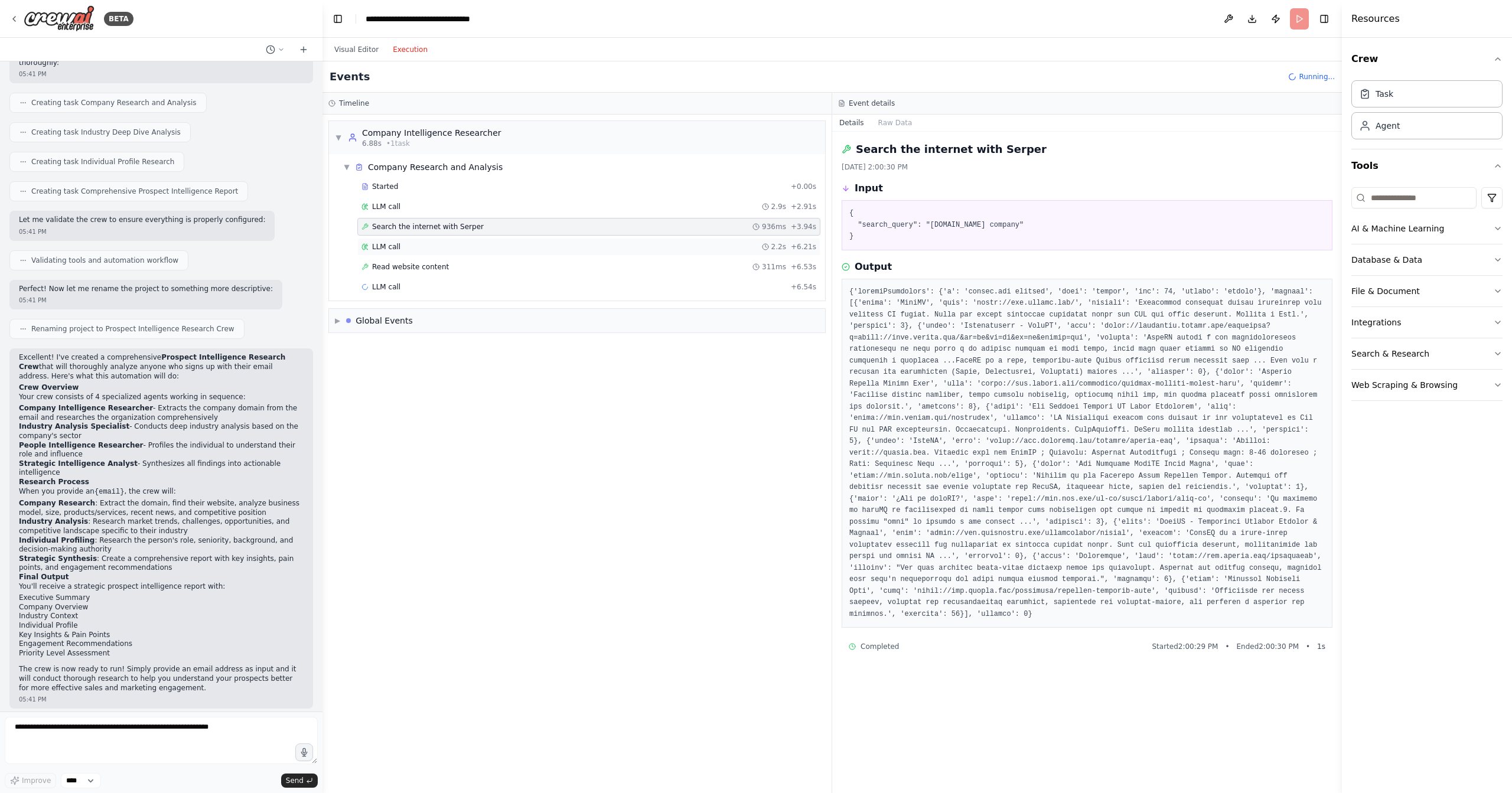
click at [440, 238] on div "LLM call 2.2s + 6.21s" at bounding box center [589, 246] width 463 height 17
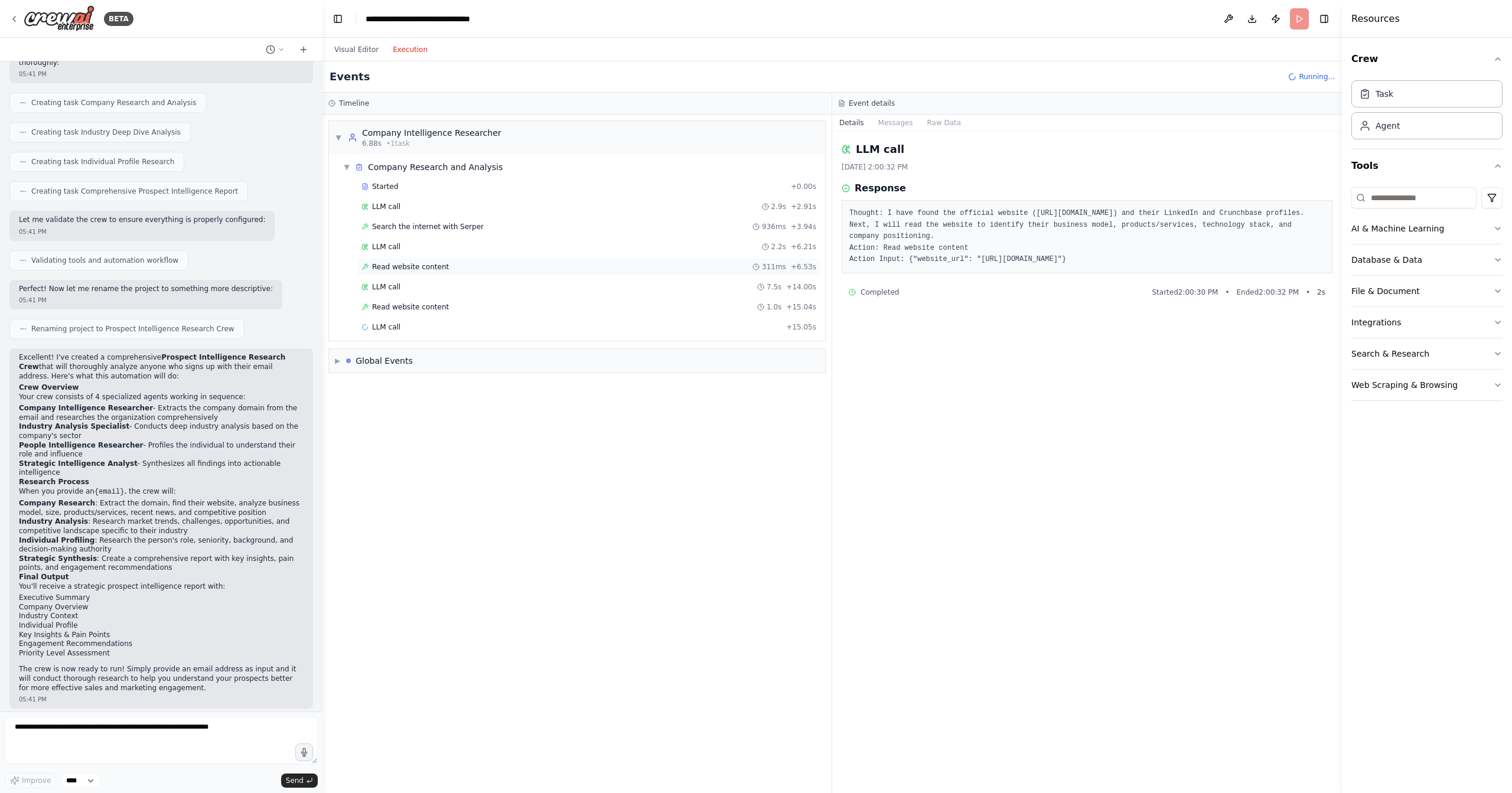
click at [440, 258] on div "Read website content 311ms + 6.53s" at bounding box center [589, 266] width 463 height 17
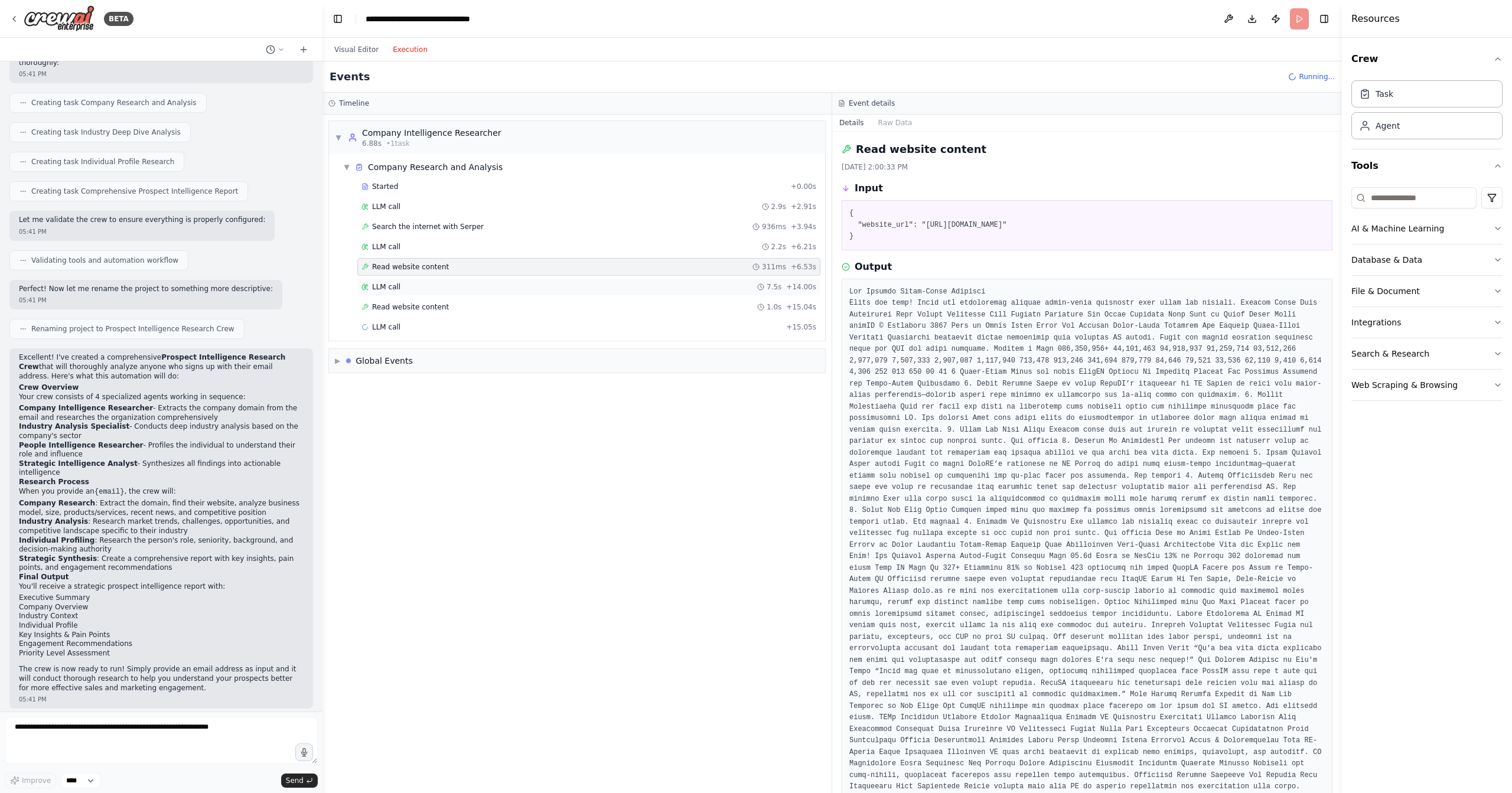
click at [429, 282] on div "LLM call 7.5s + 14.00s" at bounding box center [588, 286] width 455 height 9
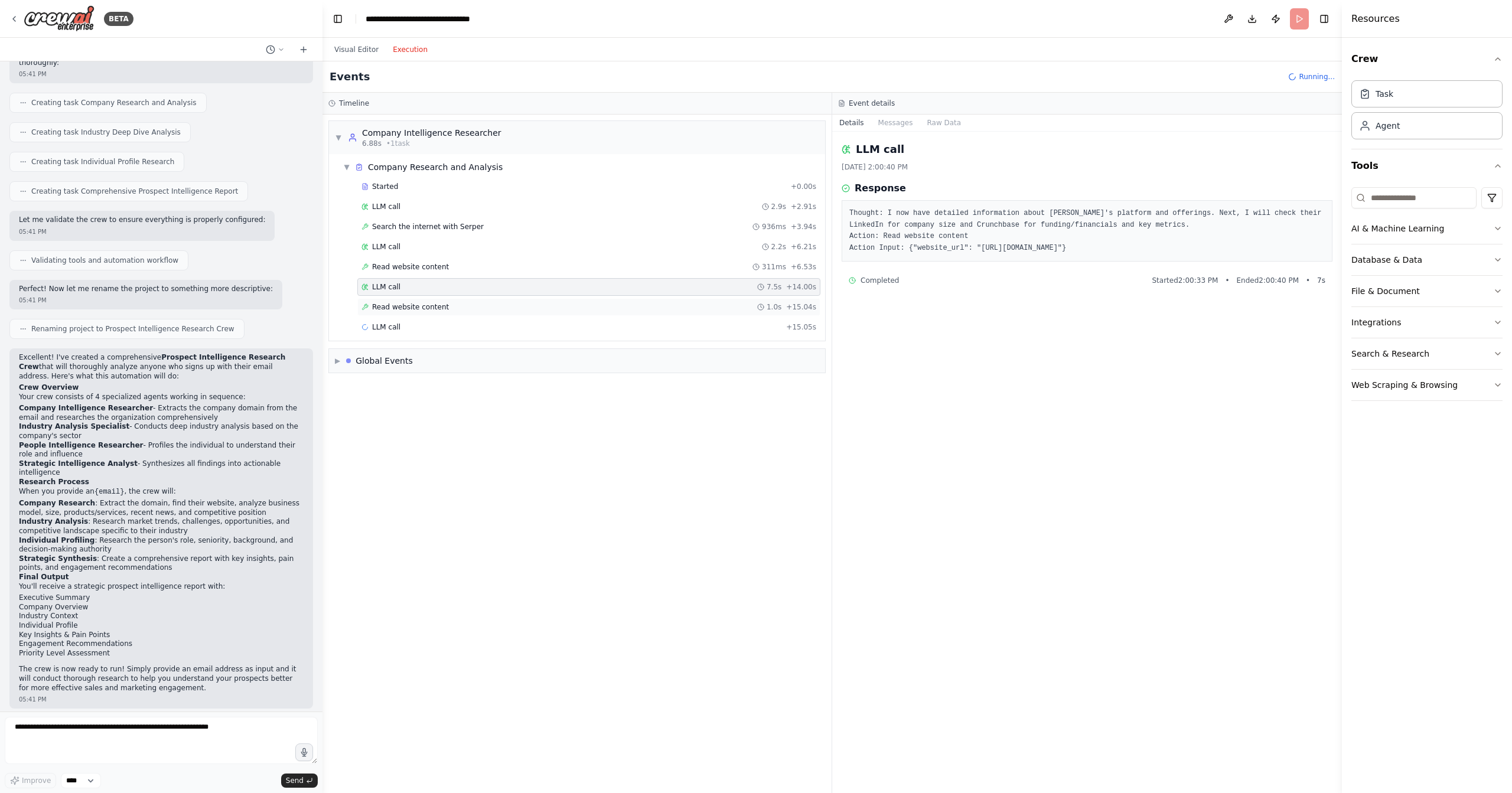
click at [430, 298] on div "Read website content 1.0s + 15.04s" at bounding box center [589, 306] width 463 height 17
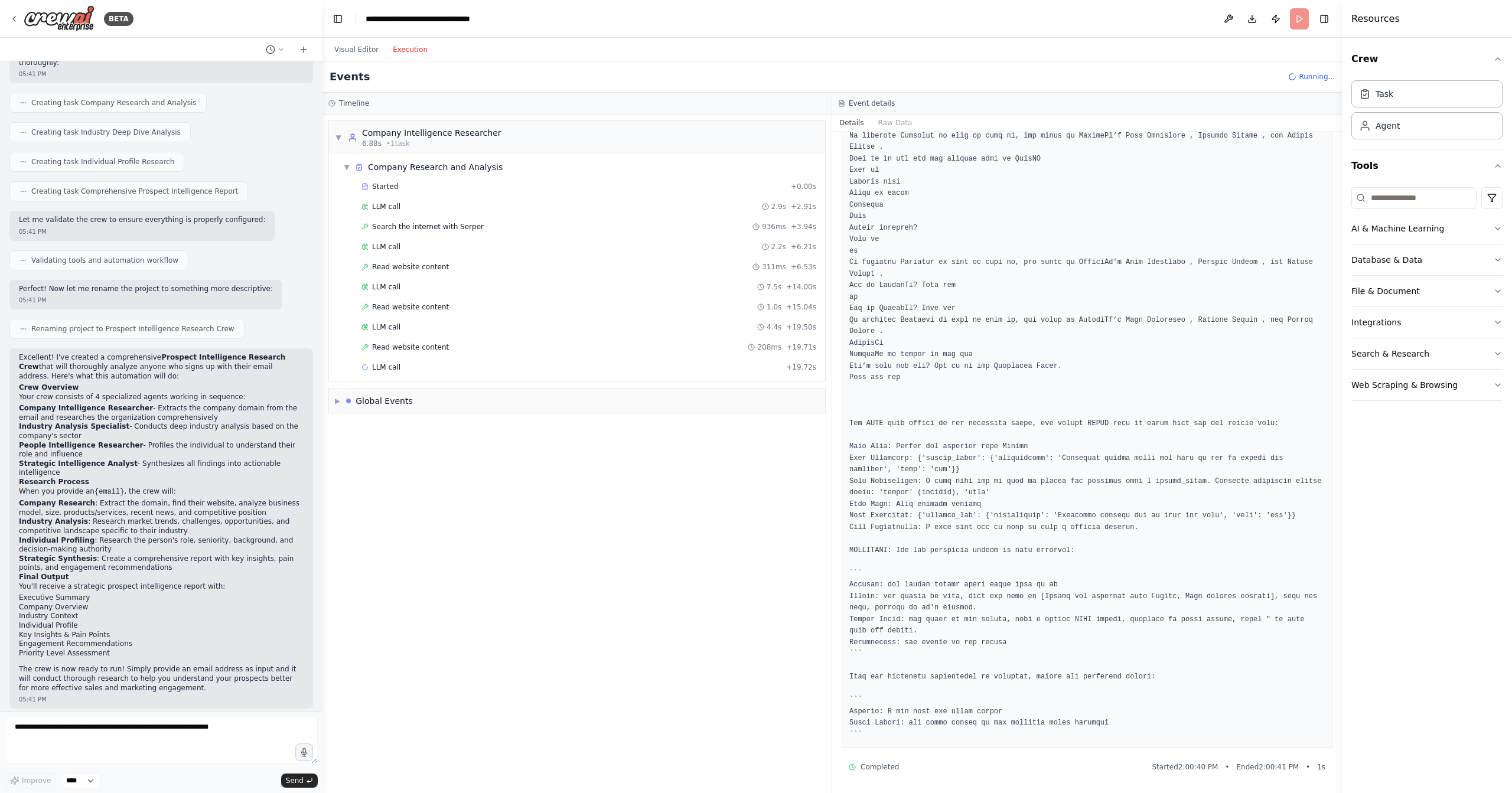
scroll to position [5782, 0]
click at [451, 195] on div "Started + 0.00s LLM call 2.9s + 2.91s Search the internet with Serper 936ms + 3…" at bounding box center [582, 278] width 487 height 201
click at [450, 192] on div "Started + 0.00s" at bounding box center [589, 186] width 463 height 17
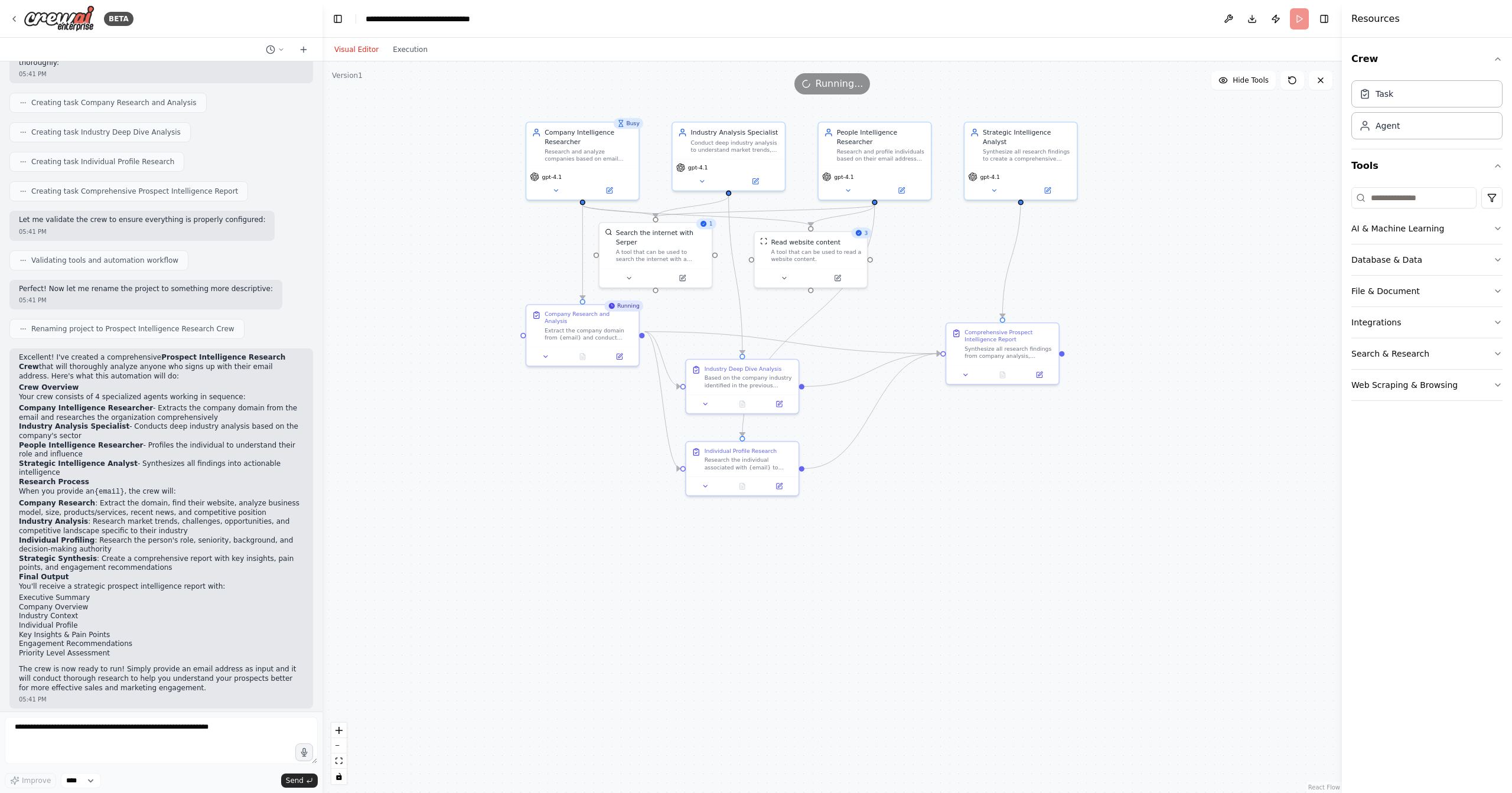
click at [362, 51] on button "Visual Editor" at bounding box center [357, 50] width 58 height 15
click at [65, 17] on img at bounding box center [59, 18] width 71 height 26
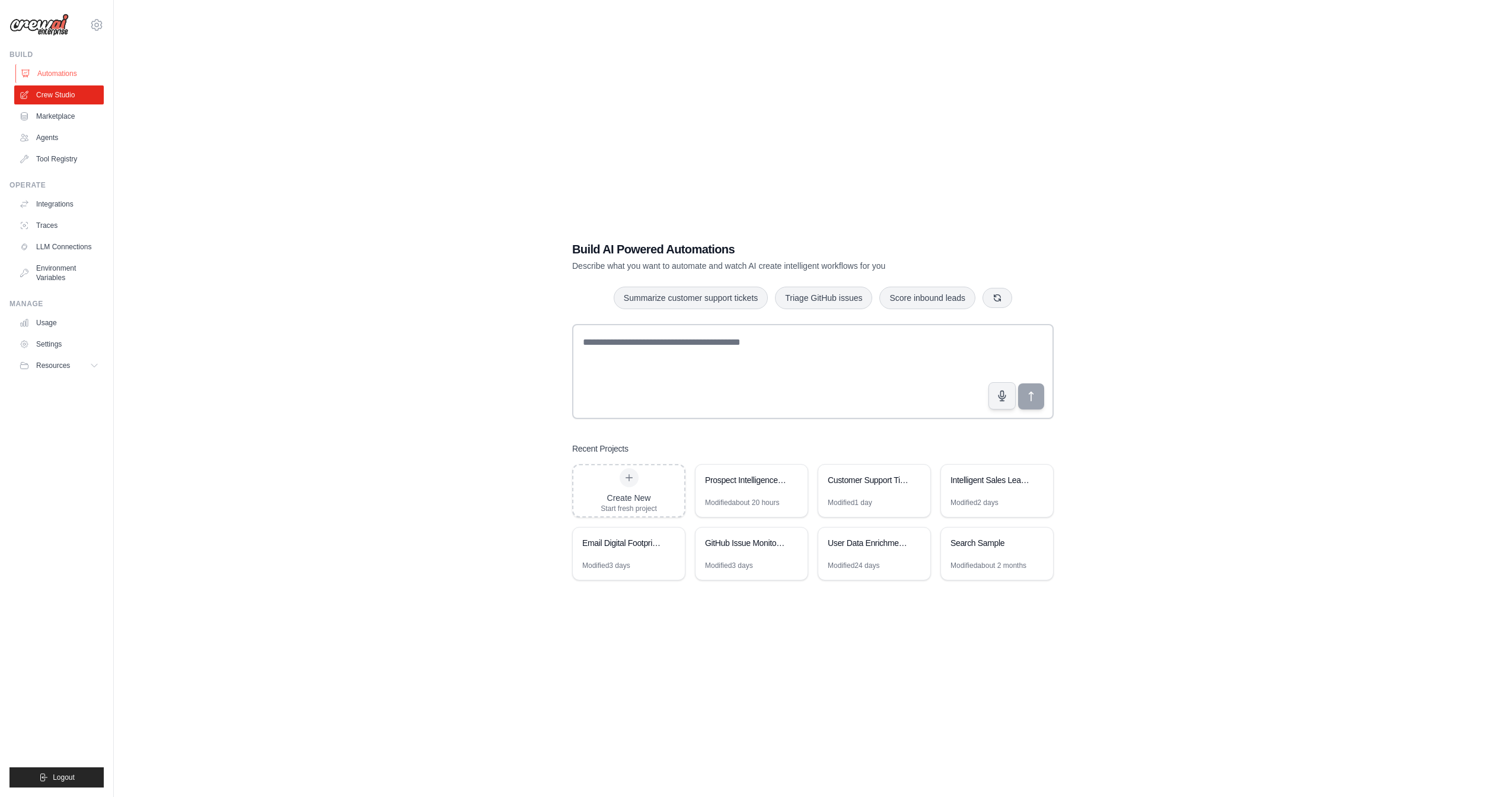
click at [82, 71] on link "Automations" at bounding box center [60, 73] width 90 height 19
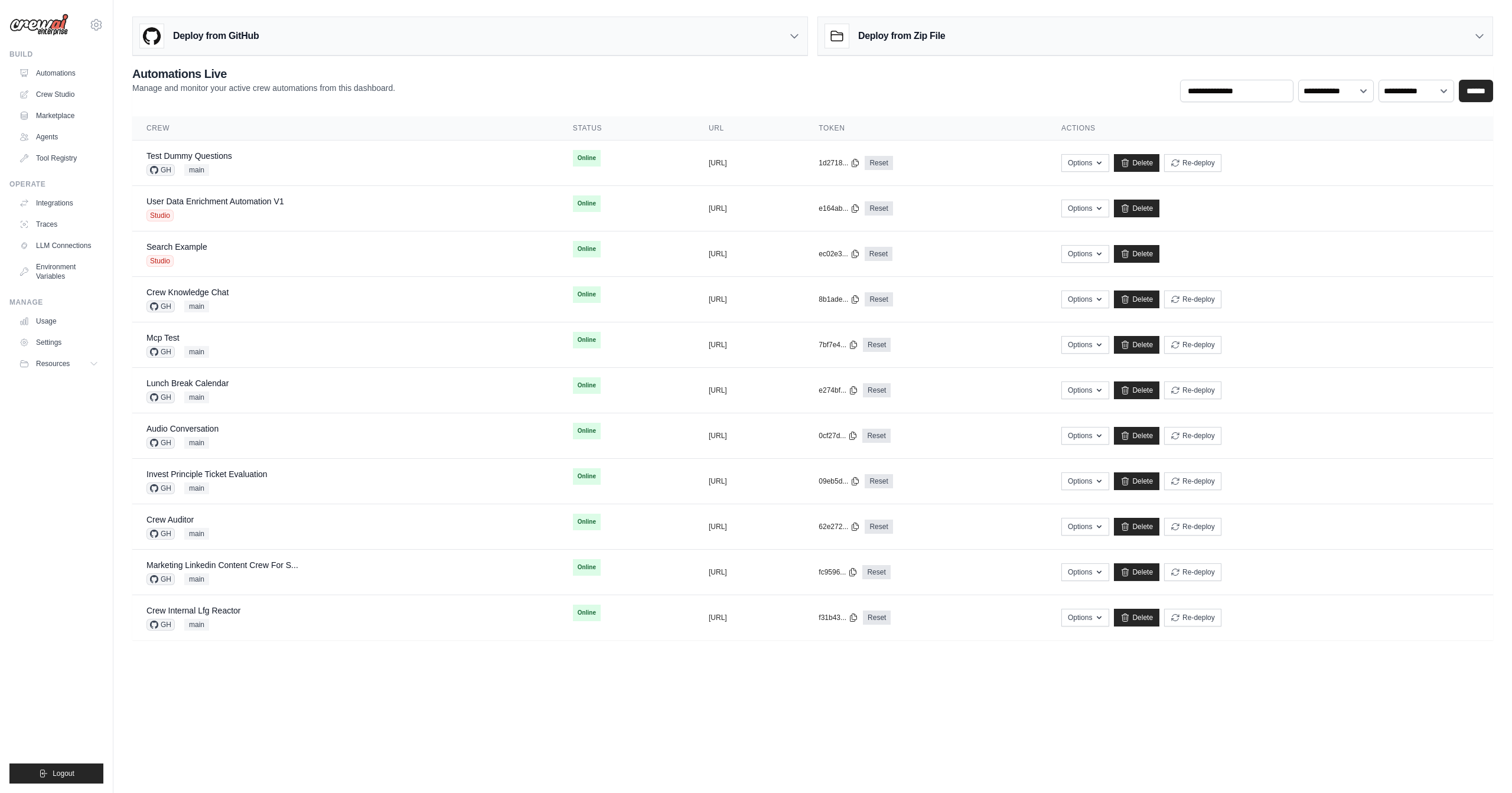
click at [1469, 37] on div "Deploy from Zip File" at bounding box center [1155, 36] width 674 height 38
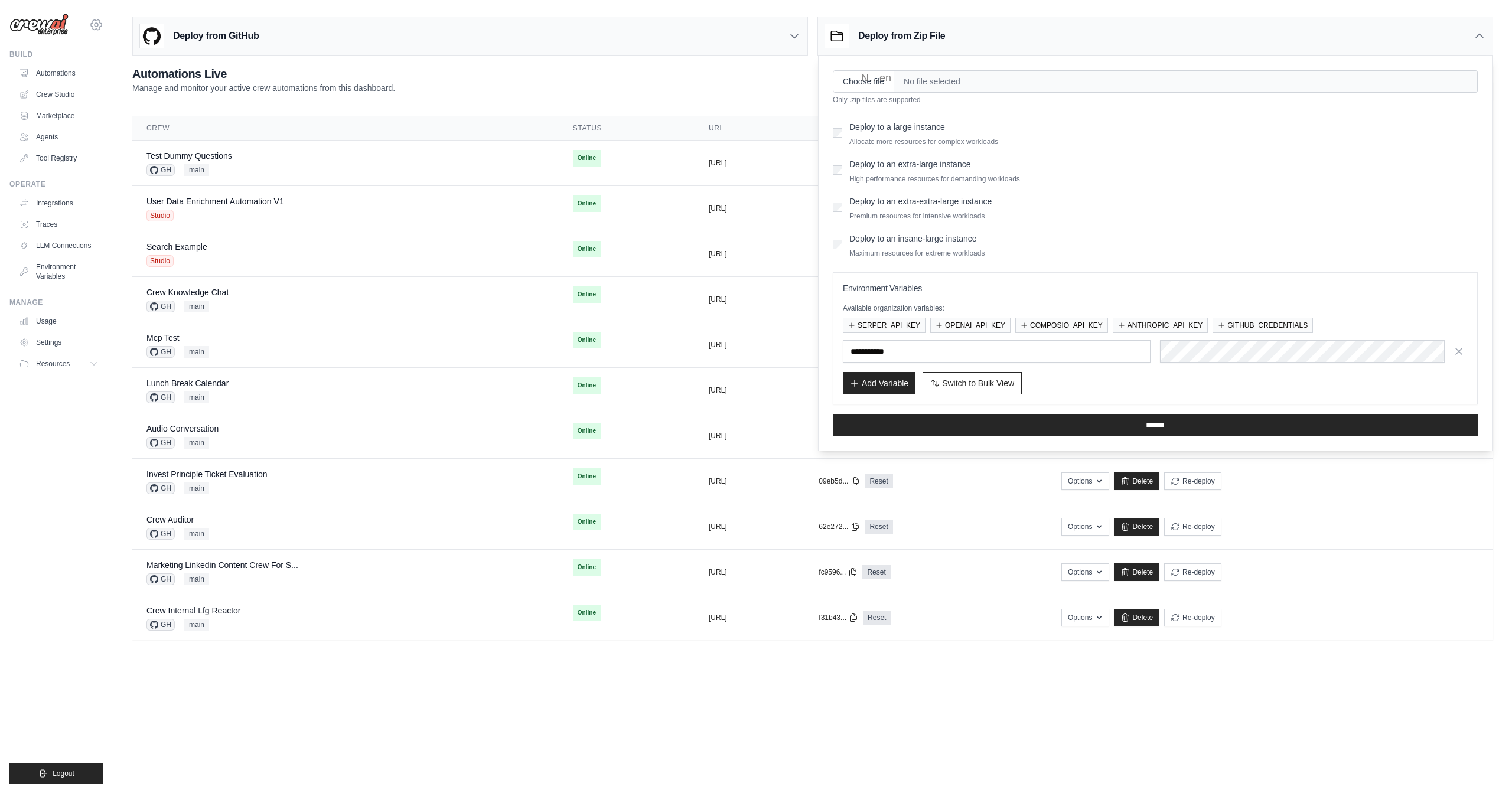
click at [97, 19] on icon at bounding box center [97, 25] width 15 height 15
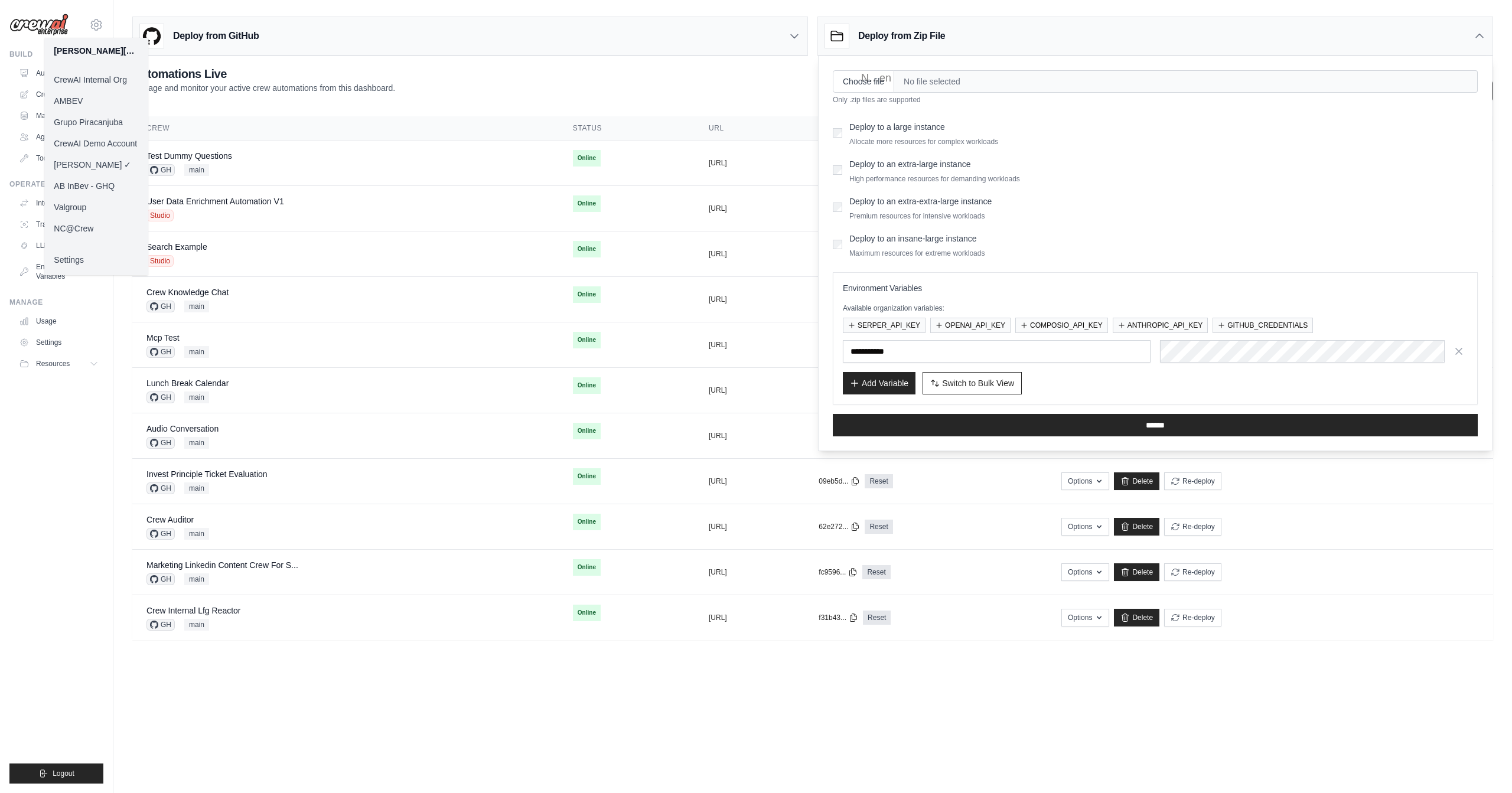
click at [65, 473] on ul "Build Automations Crew Studio Marketplace Agents" at bounding box center [56, 416] width 94 height 734
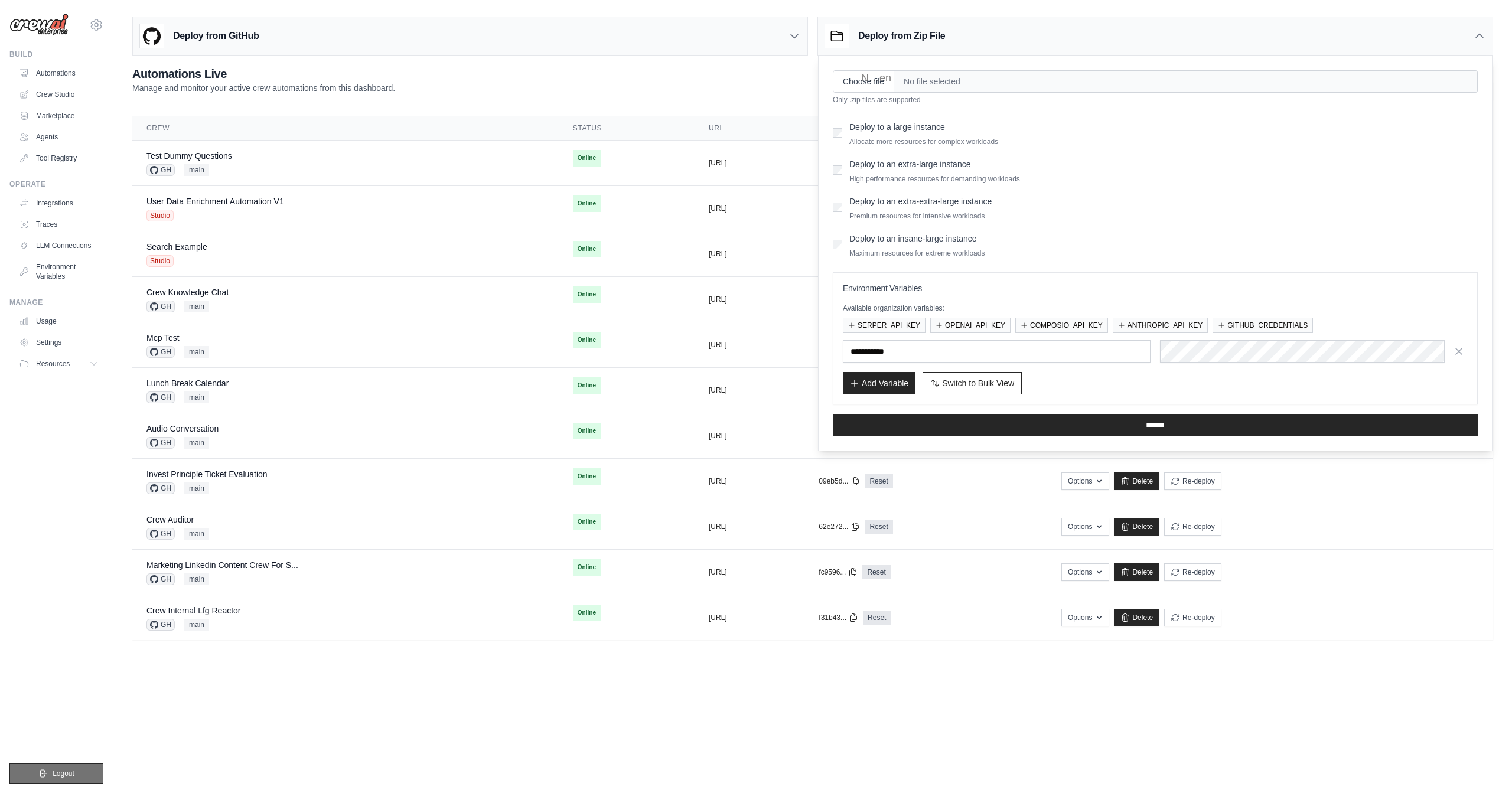
click at [42, 776] on icon "submit" at bounding box center [44, 773] width 6 height 7
click at [56, 628] on ul "Build Automations Crew Studio Marketplace Agents" at bounding box center [56, 416] width 94 height 734
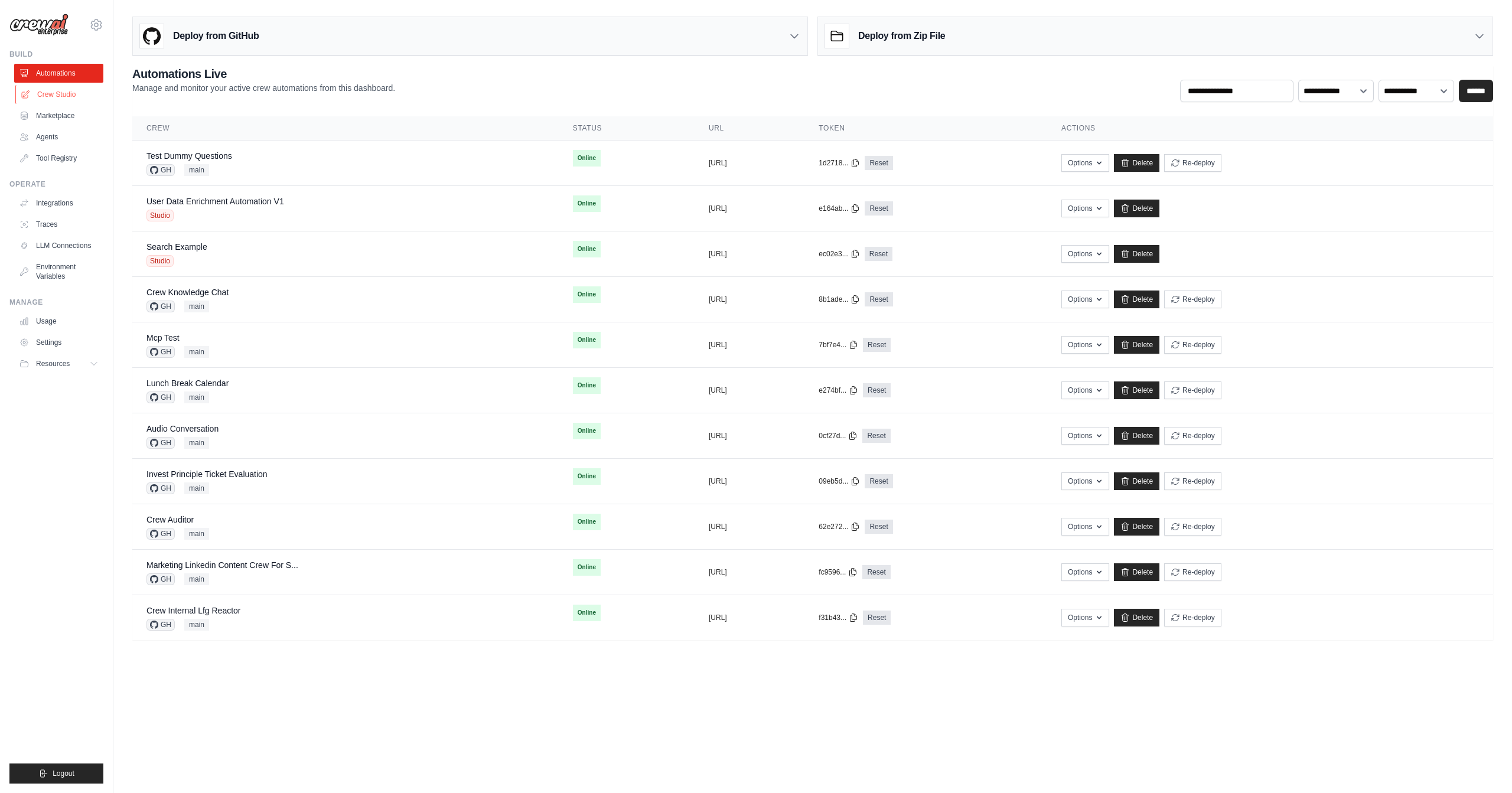
click at [63, 95] on link "Crew Studio" at bounding box center [60, 94] width 89 height 19
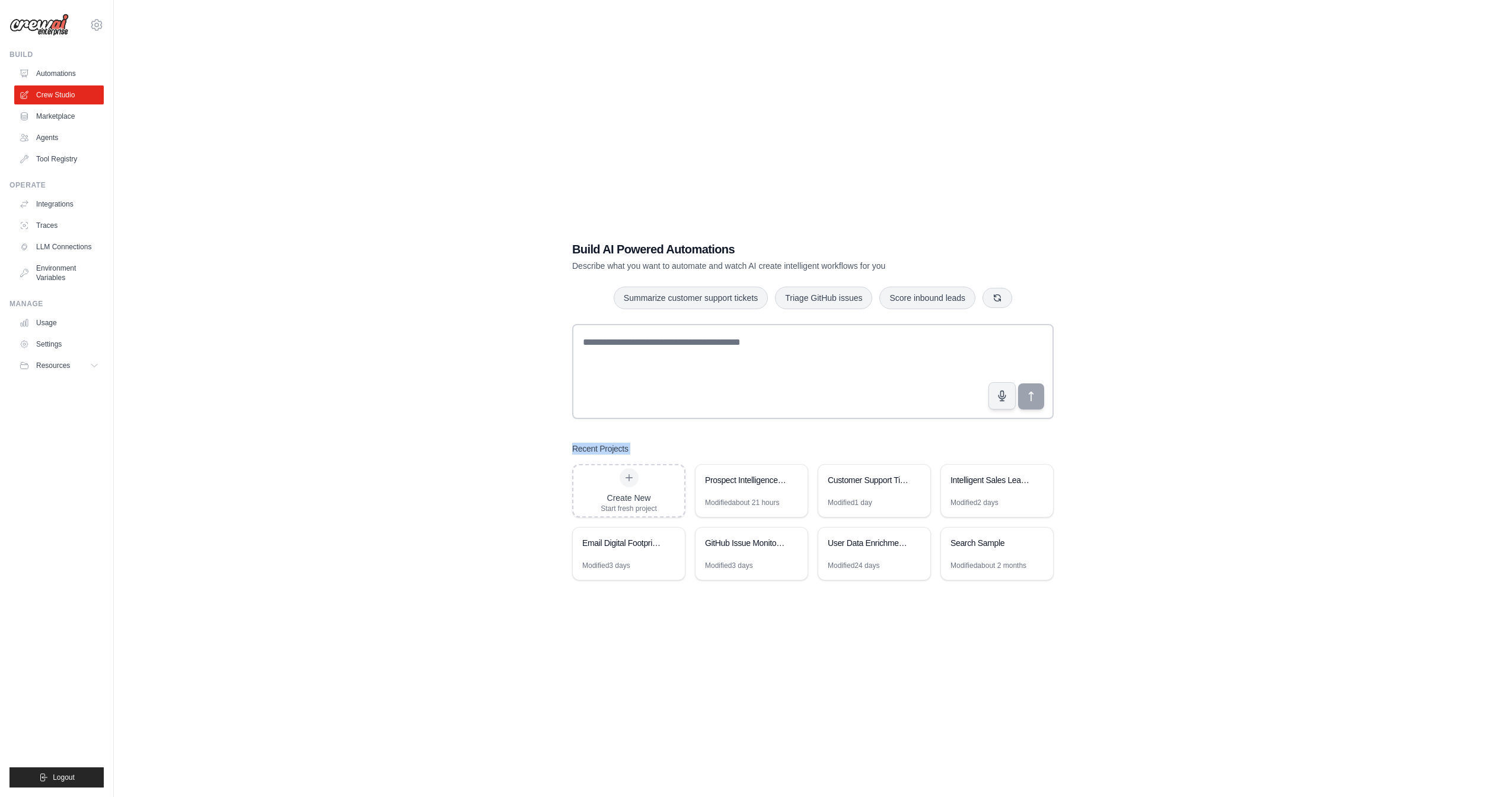
drag, startPoint x: 572, startPoint y: 453, endPoint x: 647, endPoint y: 456, distance: 75.1
click at [647, 456] on div "Build AI Powered Automations Describe what you want to automate and watch AI cr…" at bounding box center [812, 410] width 510 height 377
click at [520, 430] on div "Build AI Powered Automations Describe what you want to automate and watch AI cr…" at bounding box center [812, 410] width 1360 height 797
drag, startPoint x: 554, startPoint y: 446, endPoint x: 649, endPoint y: 455, distance: 95.4
click at [649, 455] on div "Build AI Powered Automations Describe what you want to automate and watch AI cr…" at bounding box center [812, 410] width 1360 height 797
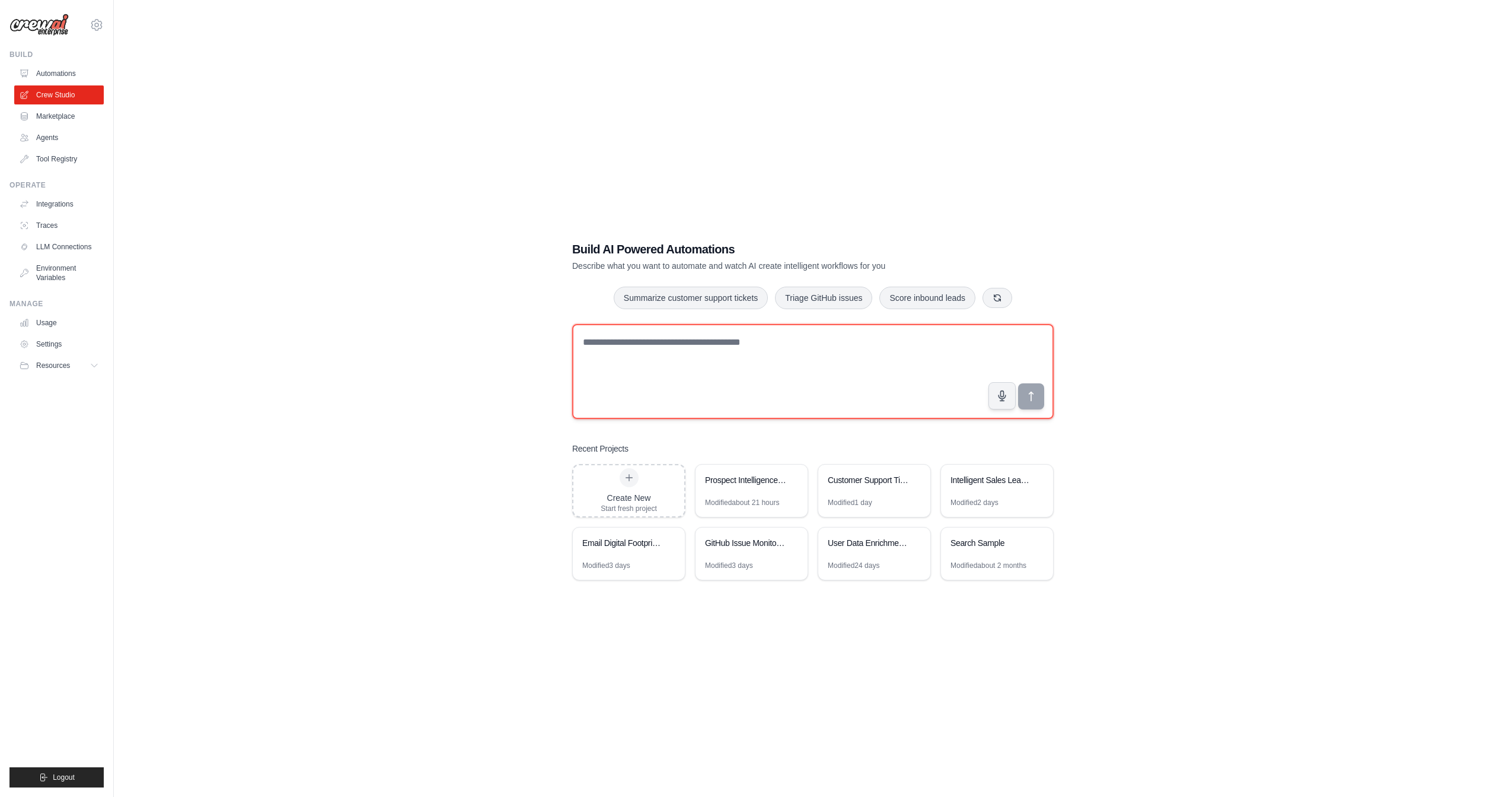
click at [787, 340] on textarea at bounding box center [813, 372] width 482 height 95
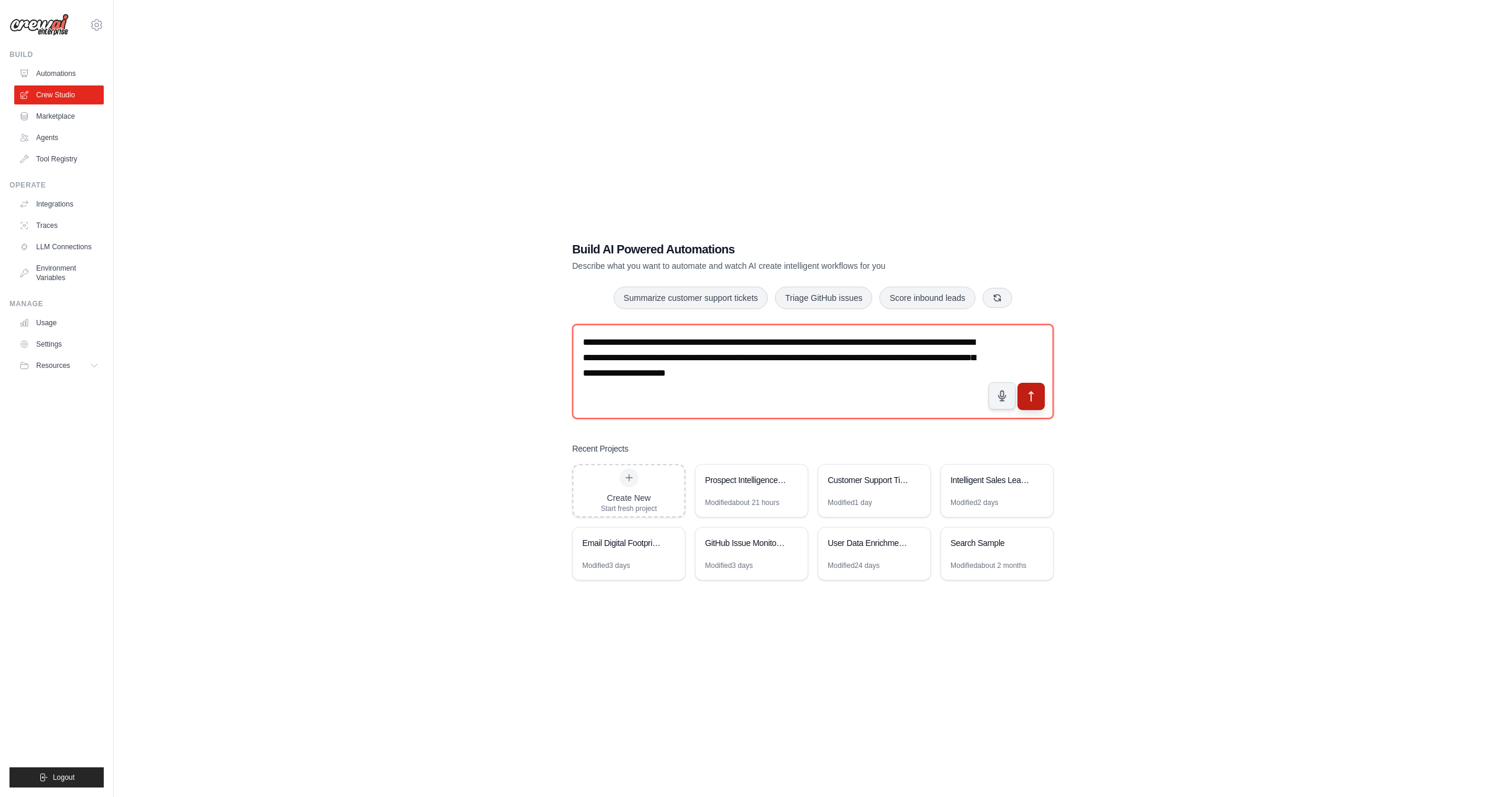
type textarea "**********"
click at [1028, 394] on icon "submit" at bounding box center [1031, 396] width 13 height 13
click at [61, 249] on link "LLM Connections" at bounding box center [60, 246] width 90 height 19
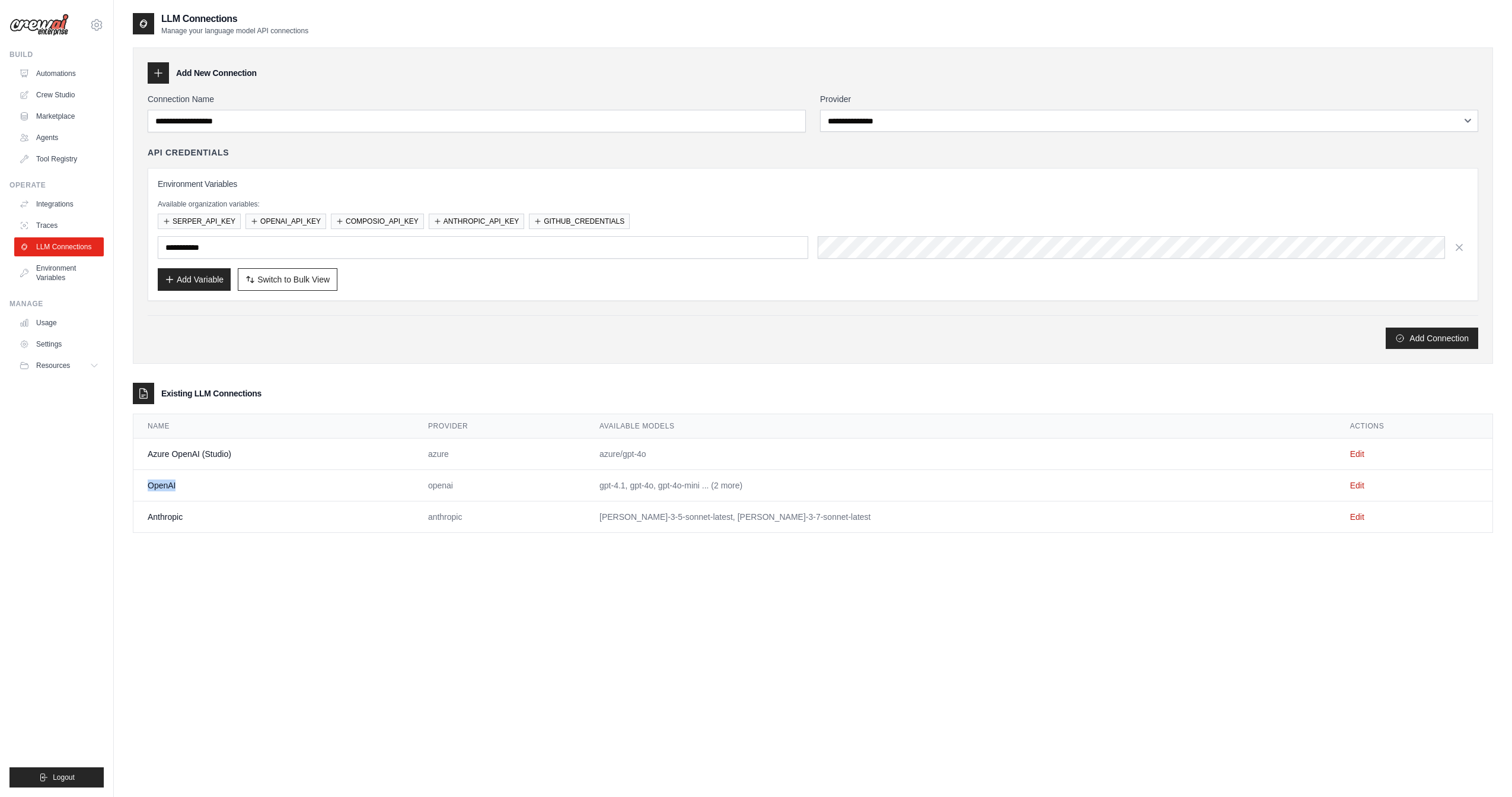
drag, startPoint x: 162, startPoint y: 482, endPoint x: 393, endPoint y: 469, distance: 231.4
click at [227, 480] on td "OpenAI" at bounding box center [274, 486] width 280 height 31
click at [1350, 480] on link "Edit" at bounding box center [1357, 485] width 15 height 9
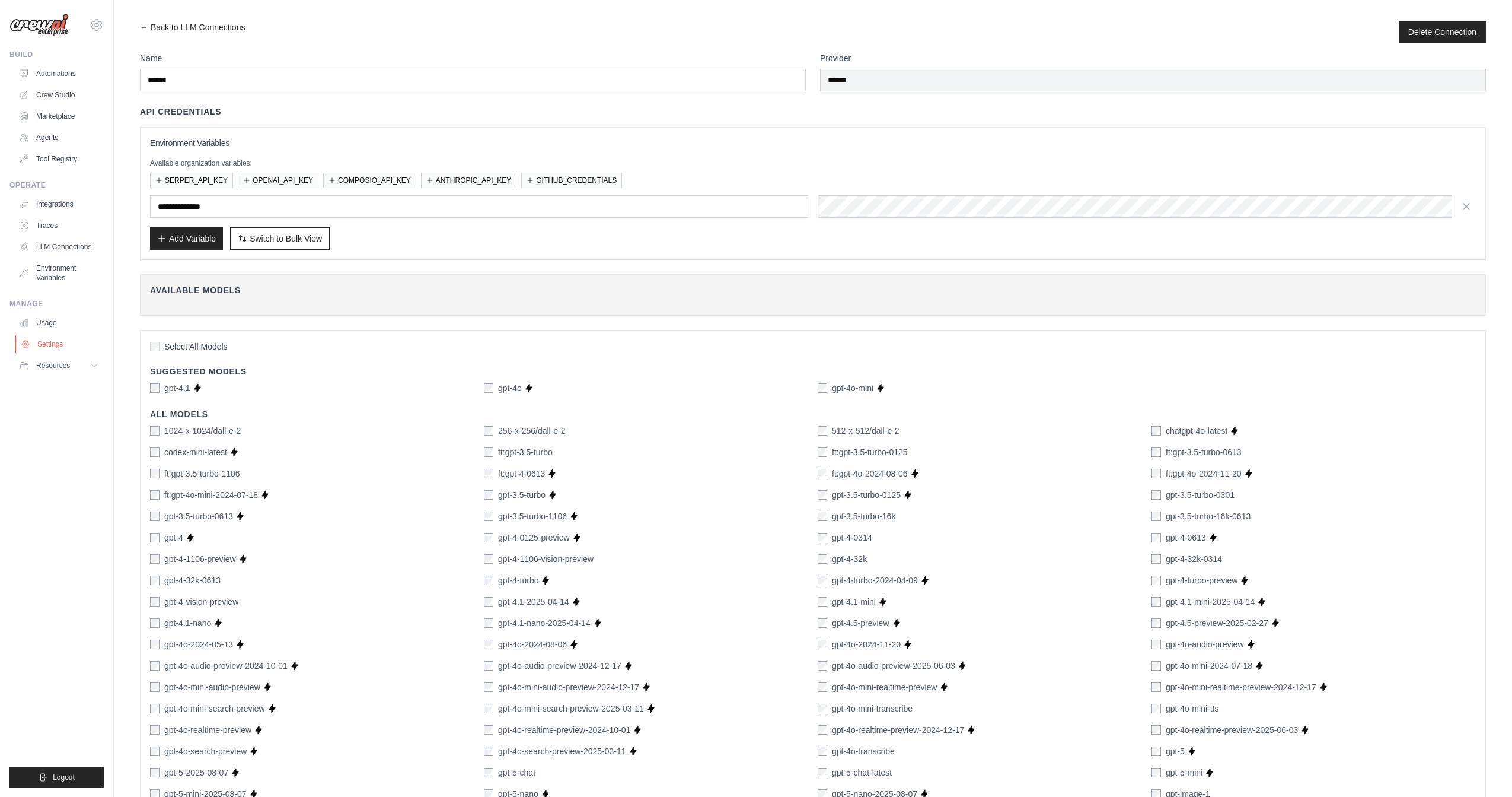
click at [38, 346] on link "Settings" at bounding box center [60, 344] width 90 height 19
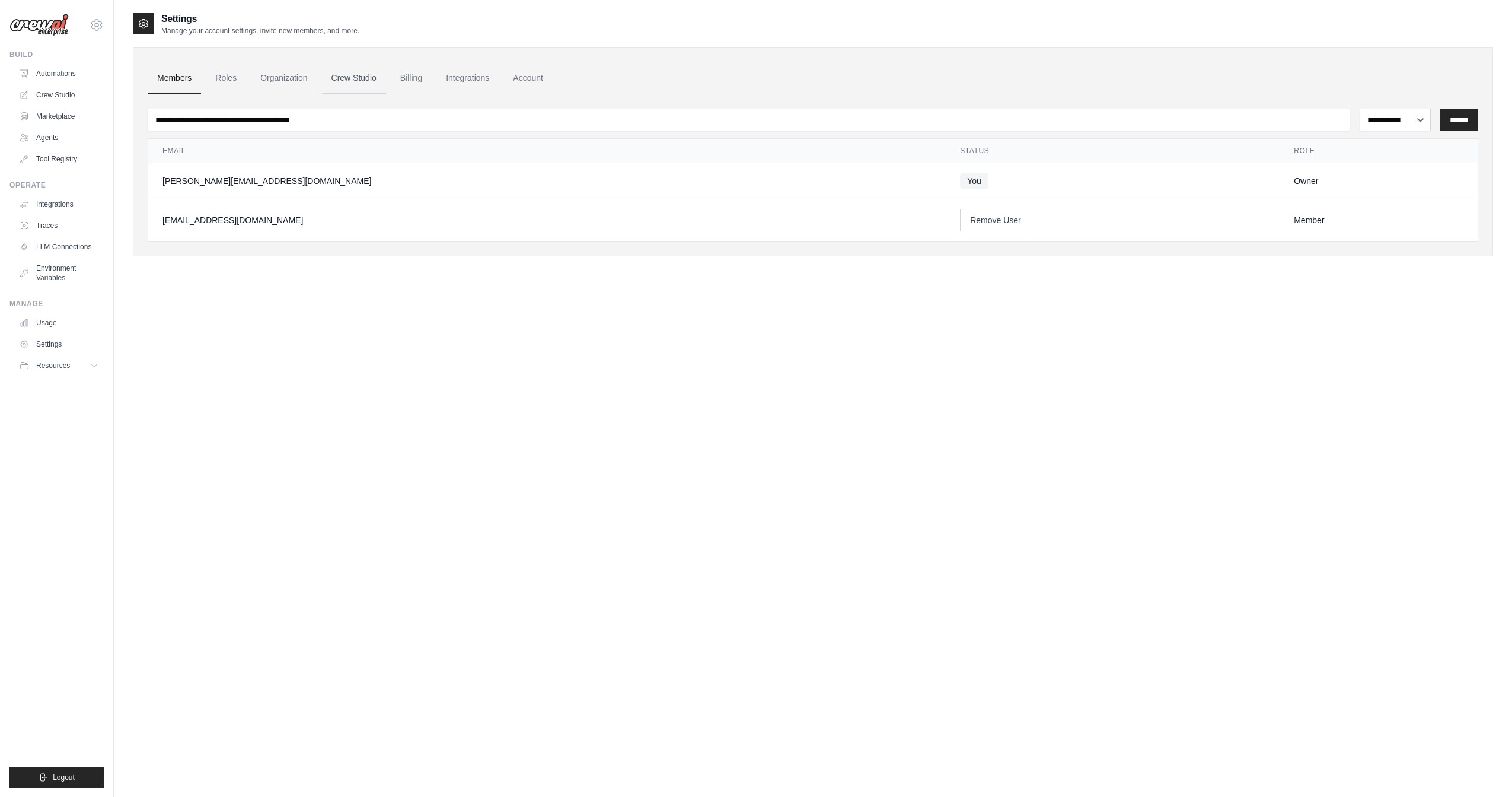
click at [361, 77] on link "Crew Studio" at bounding box center [354, 78] width 64 height 32
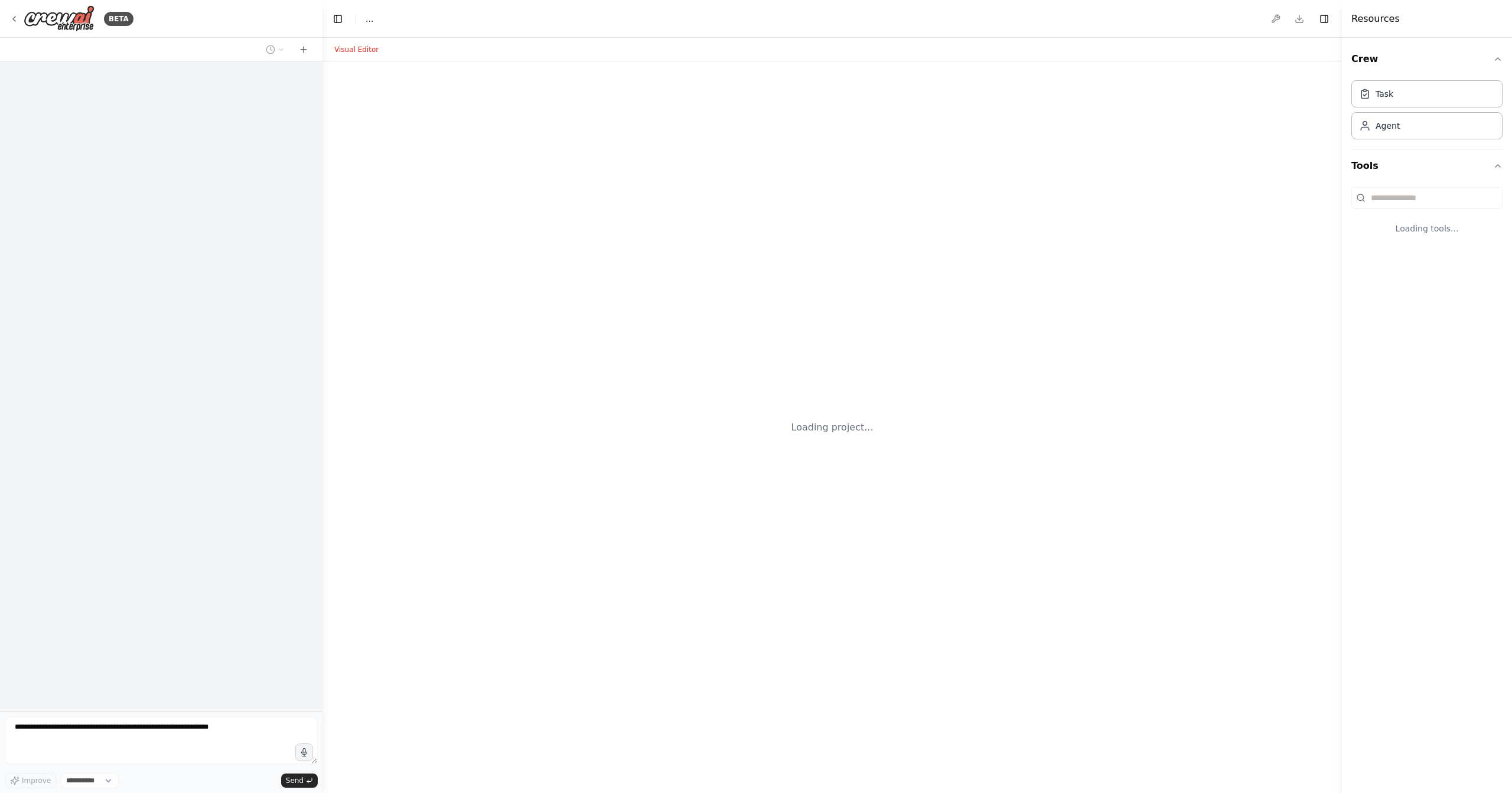
select select "****"
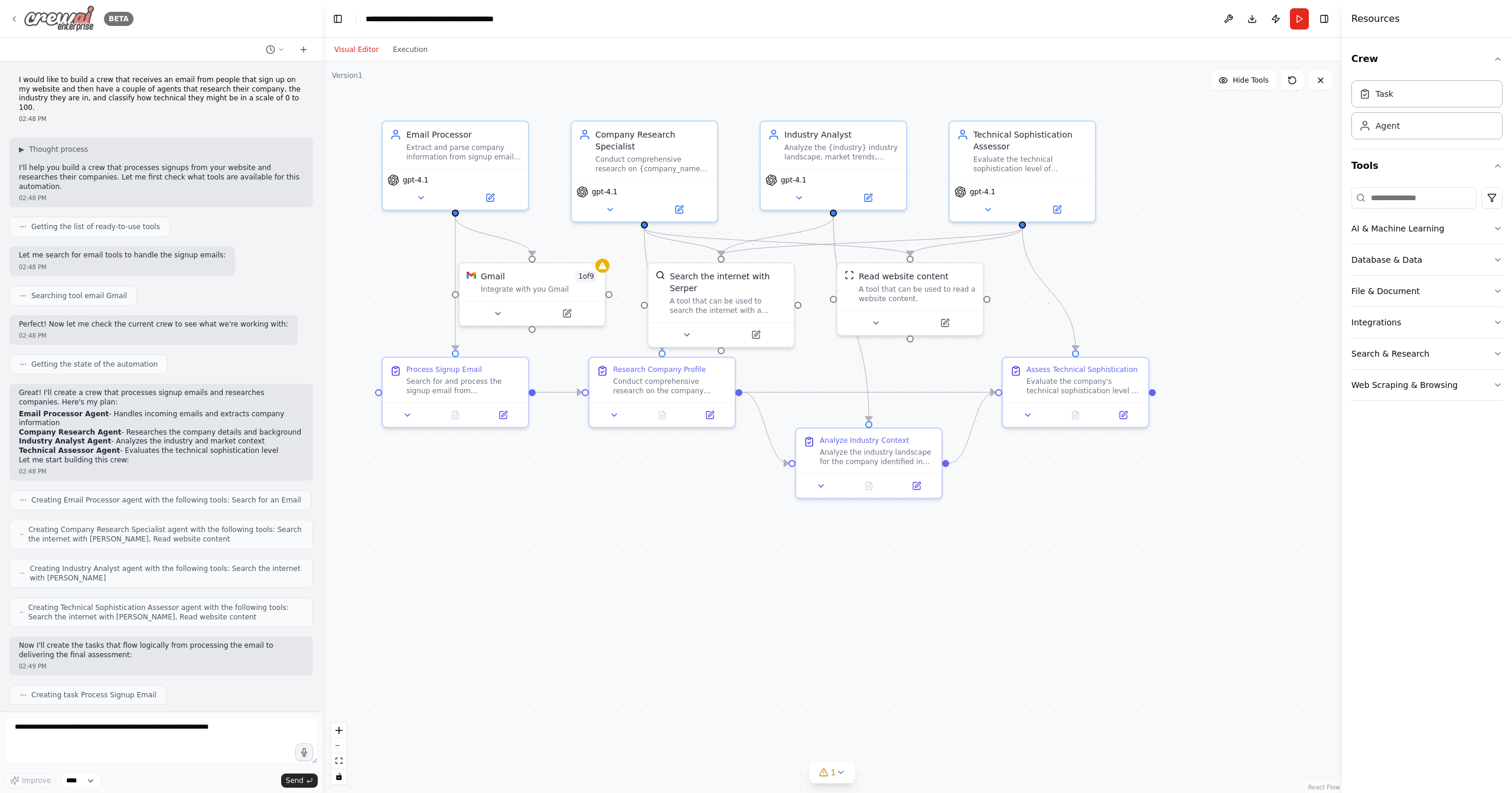
click at [60, 17] on img at bounding box center [59, 18] width 71 height 26
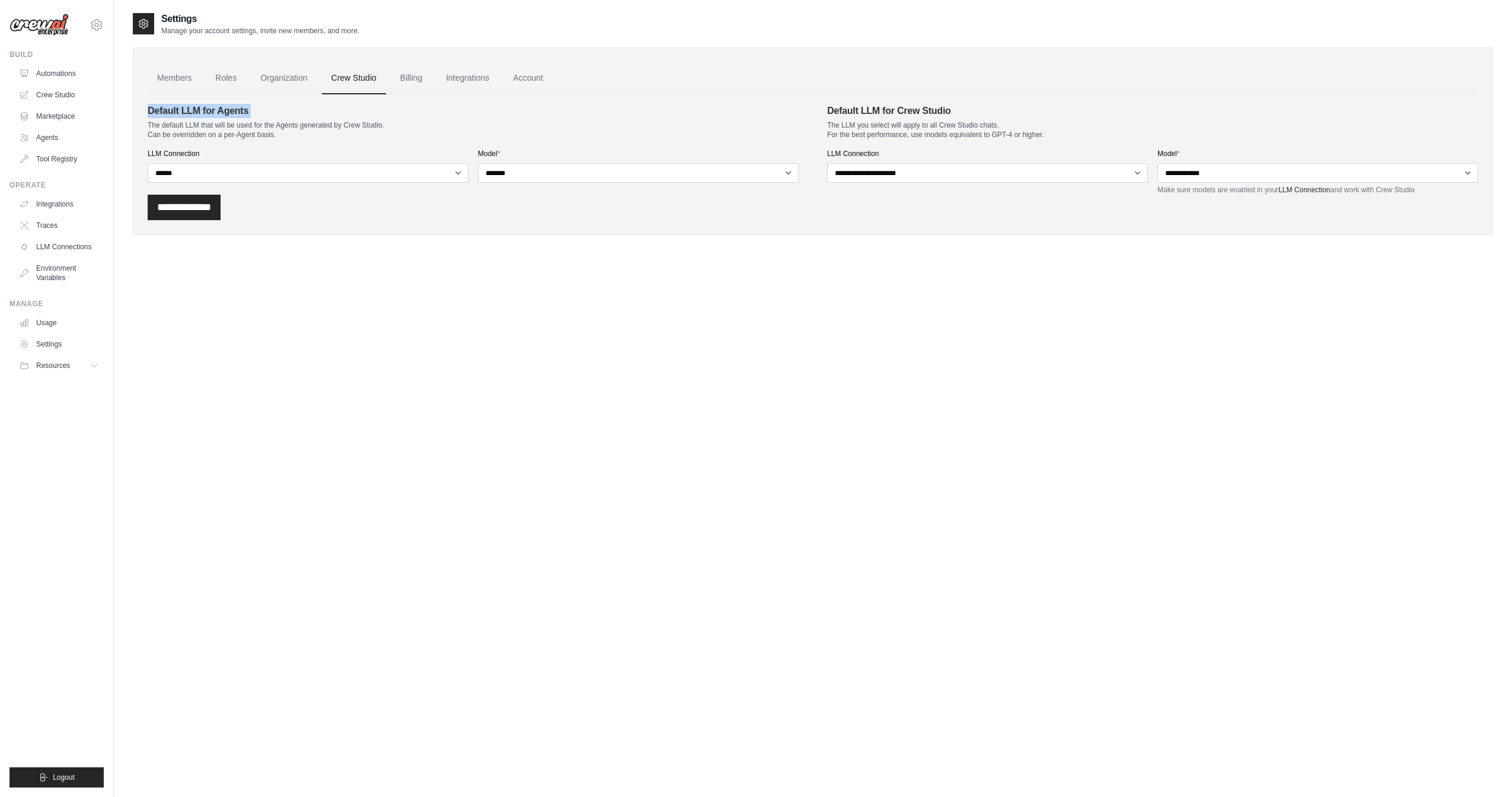
drag, startPoint x: 168, startPoint y: 112, endPoint x: 269, endPoint y: 118, distance: 101.2
click at [269, 118] on div "Default LLM for Agents The default LLM that will be used for the Agents generat…" at bounding box center [473, 121] width 651 height 36
click at [61, 92] on link "Crew Studio" at bounding box center [60, 94] width 90 height 19
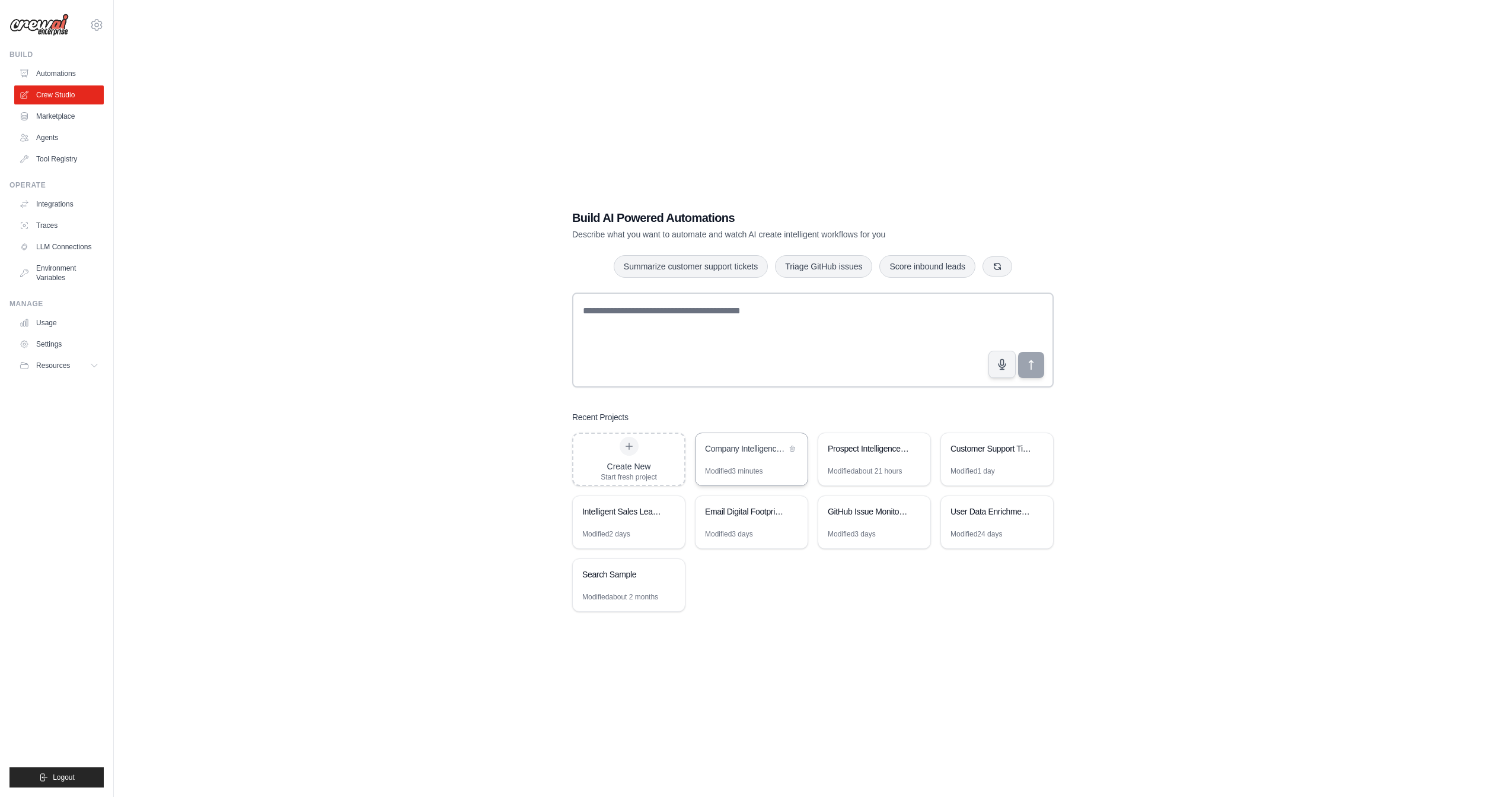
click at [747, 466] on div "Modified 3 minutes" at bounding box center [734, 471] width 58 height 9
click at [80, 245] on link "LLM Connections" at bounding box center [60, 246] width 90 height 19
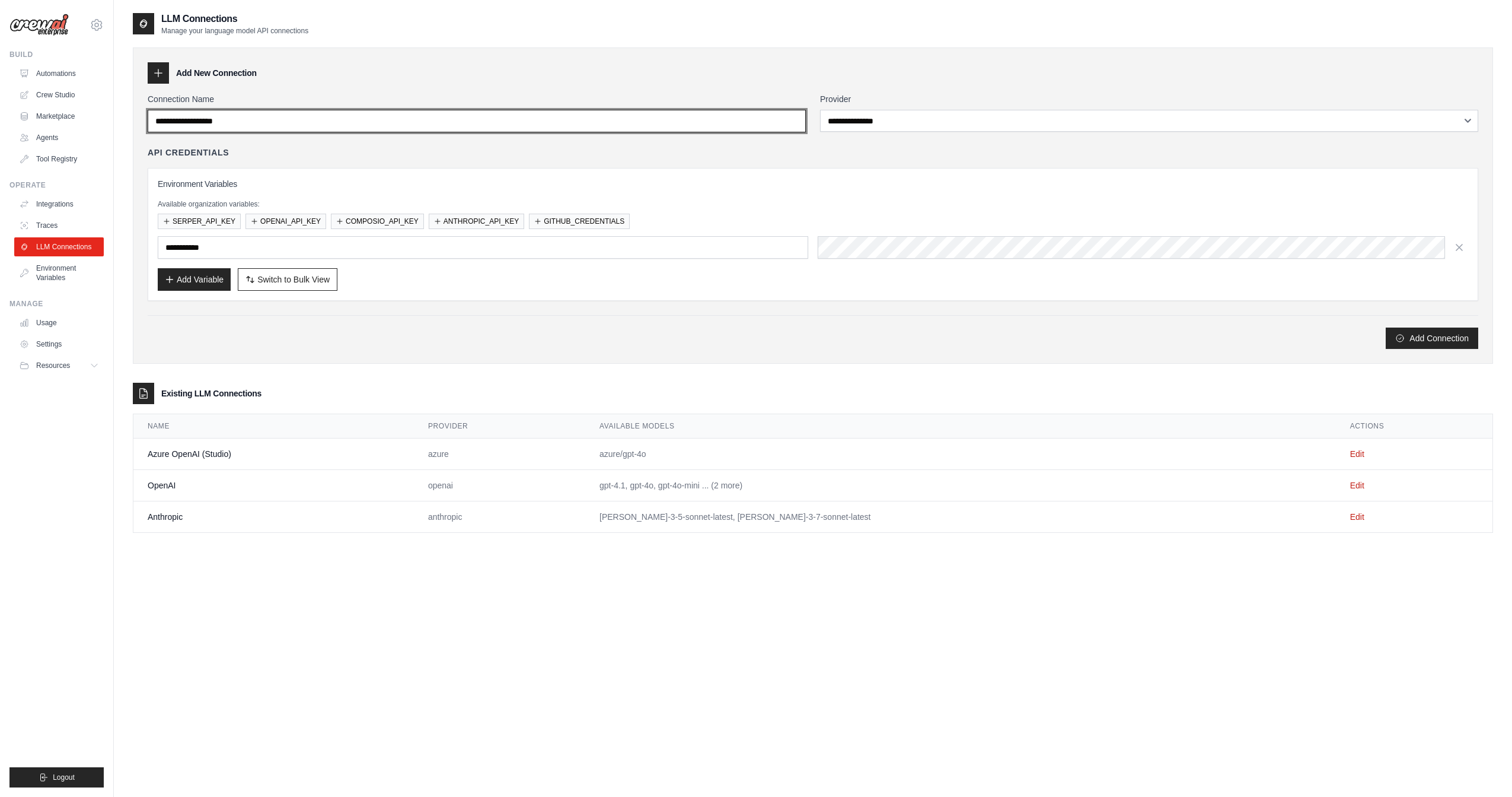
click at [369, 114] on input "Connection Name" at bounding box center [476, 121] width 658 height 23
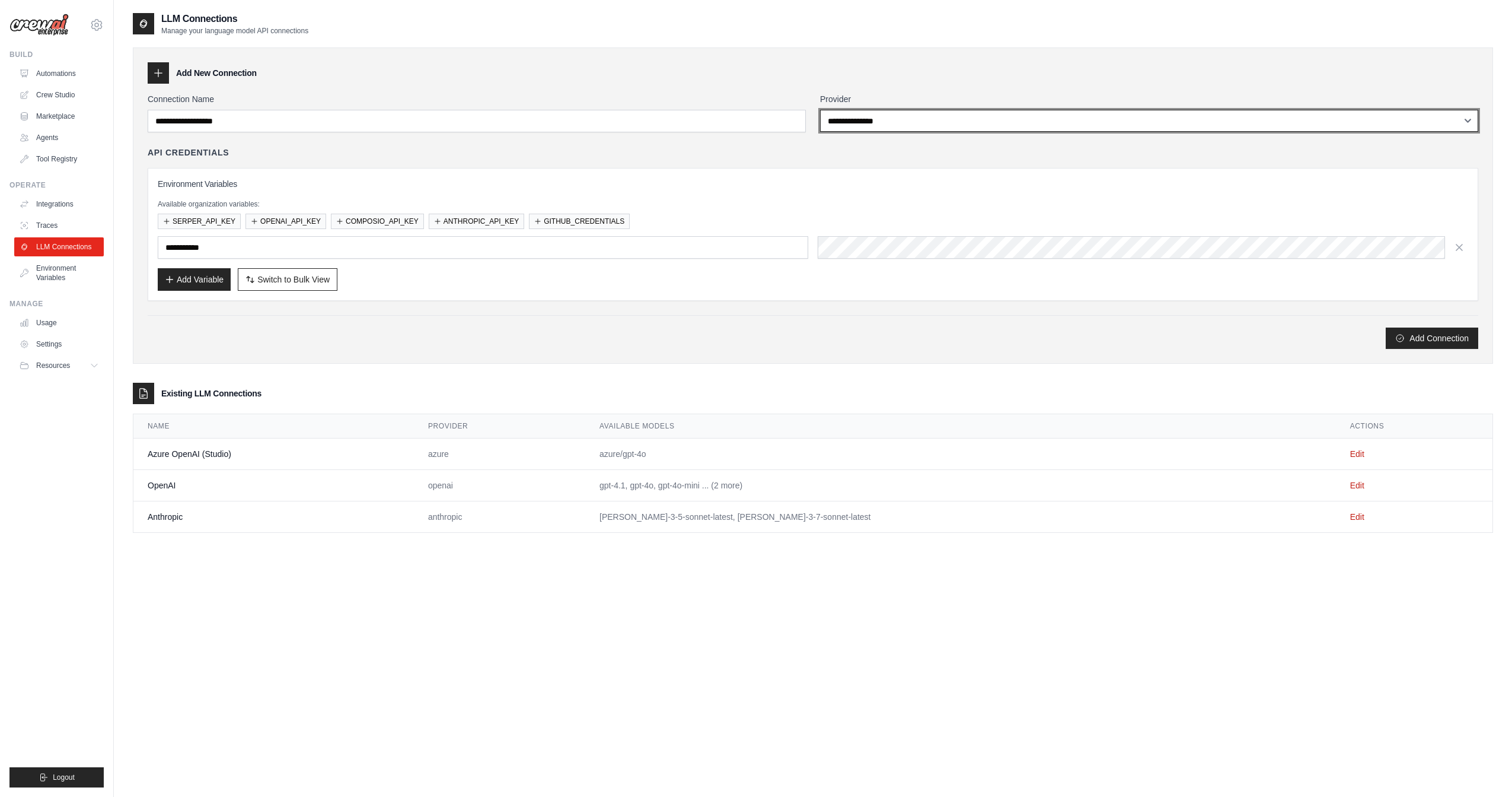
click at [871, 124] on select "**********" at bounding box center [1148, 121] width 658 height 22
select select "*****"
click at [820, 110] on select "**********" at bounding box center [1148, 121] width 658 height 22
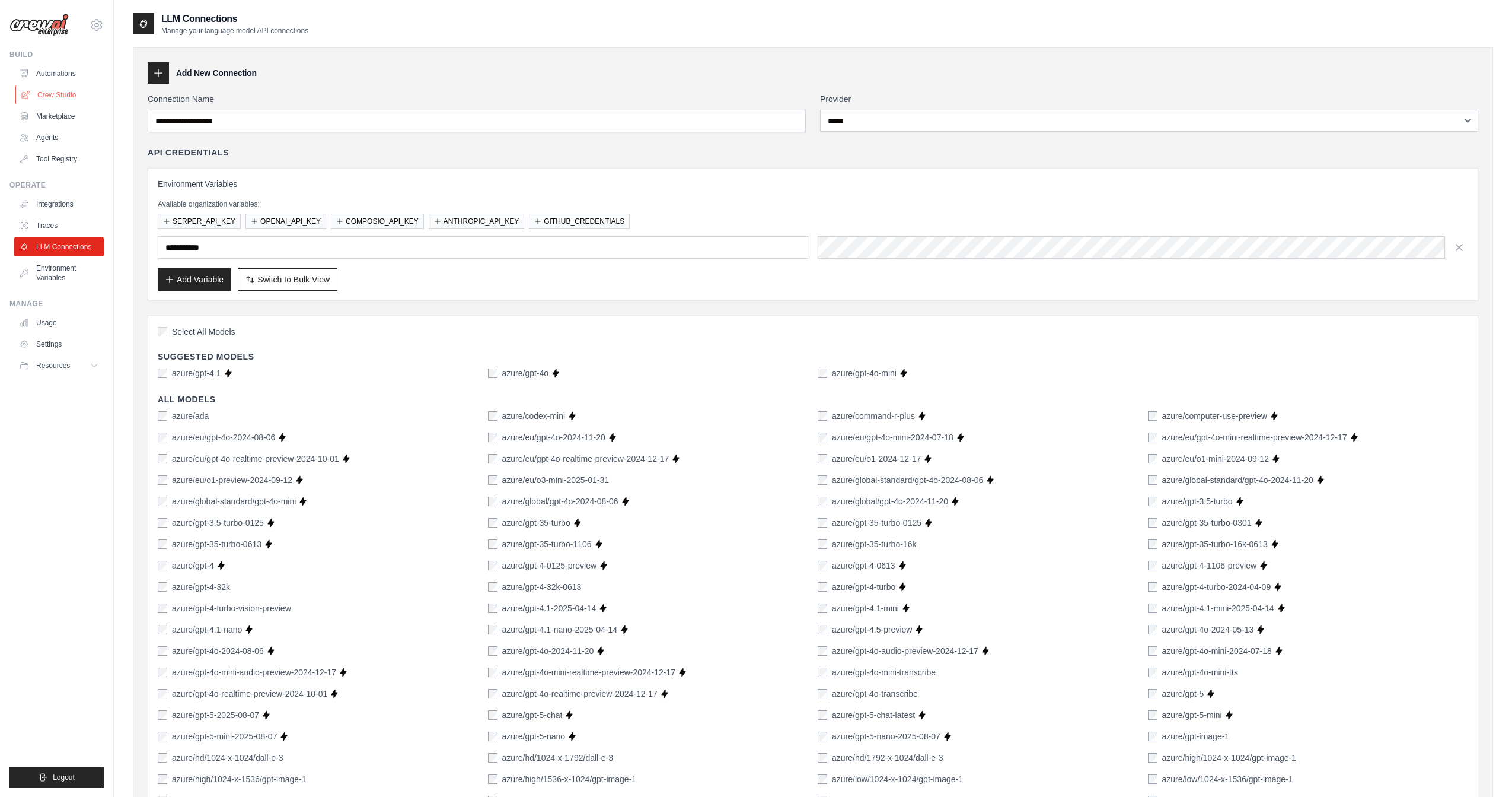
click at [57, 94] on link "Crew Studio" at bounding box center [60, 94] width 90 height 19
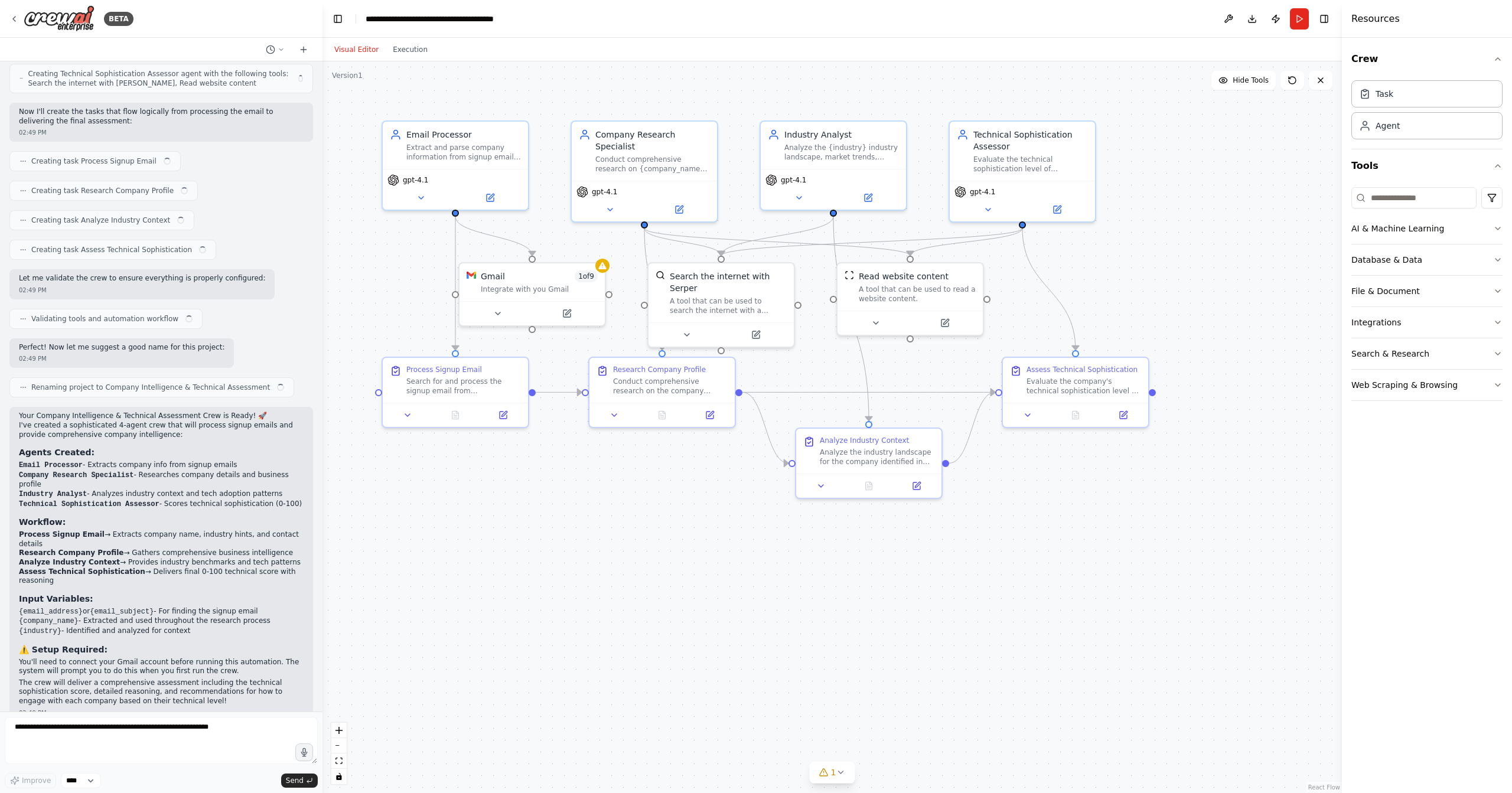
scroll to position [533, 0]
click at [419, 200] on button at bounding box center [420, 196] width 67 height 15
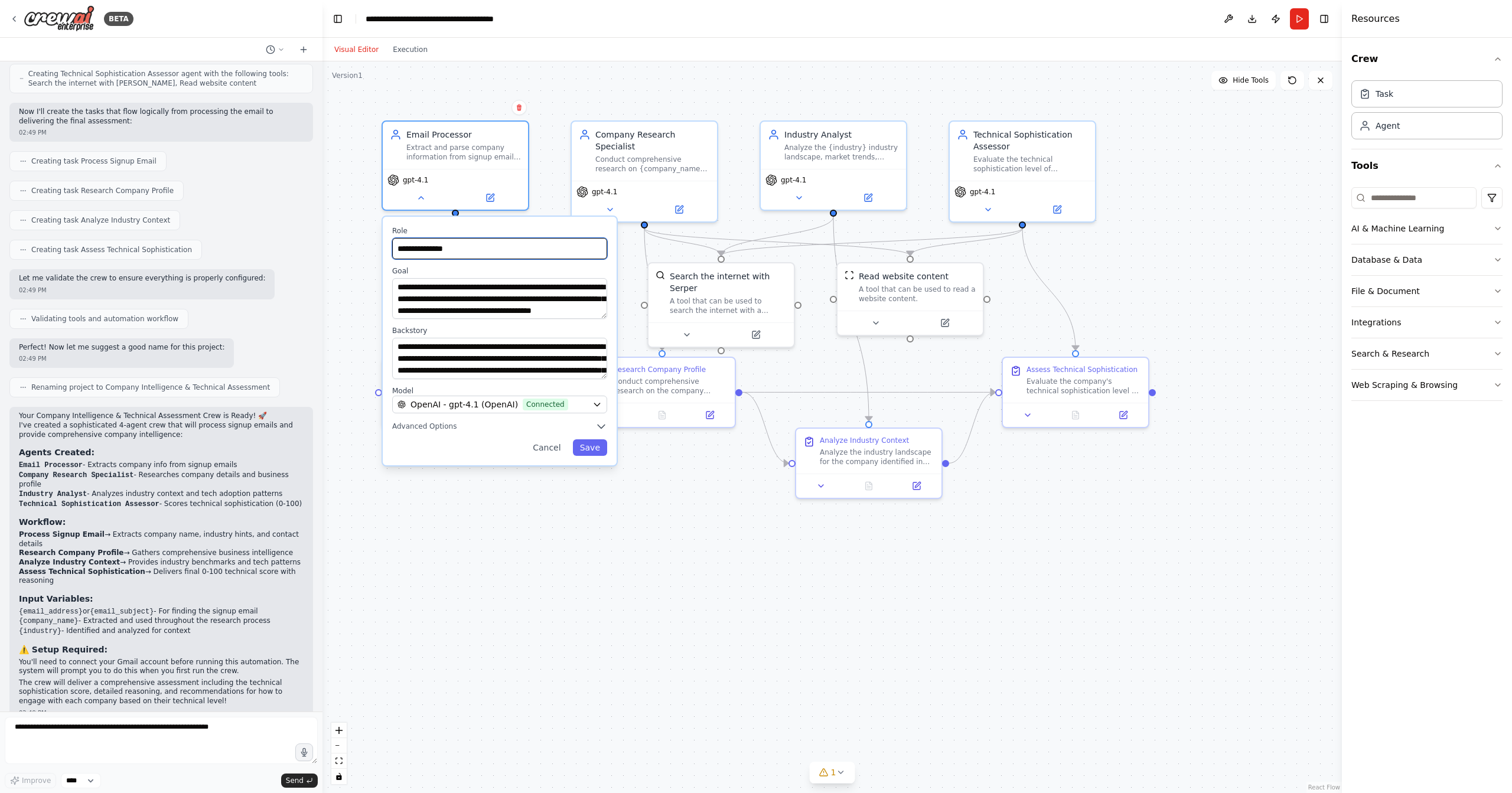
click at [471, 244] on input "**********" at bounding box center [500, 248] width 215 height 21
click at [478, 302] on textarea "**********" at bounding box center [500, 298] width 215 height 41
click at [454, 357] on textarea "**********" at bounding box center [500, 357] width 215 height 41
click at [567, 407] on div "OpenAI - gpt-4.1 (OpenAI) Connected" at bounding box center [492, 404] width 190 height 12
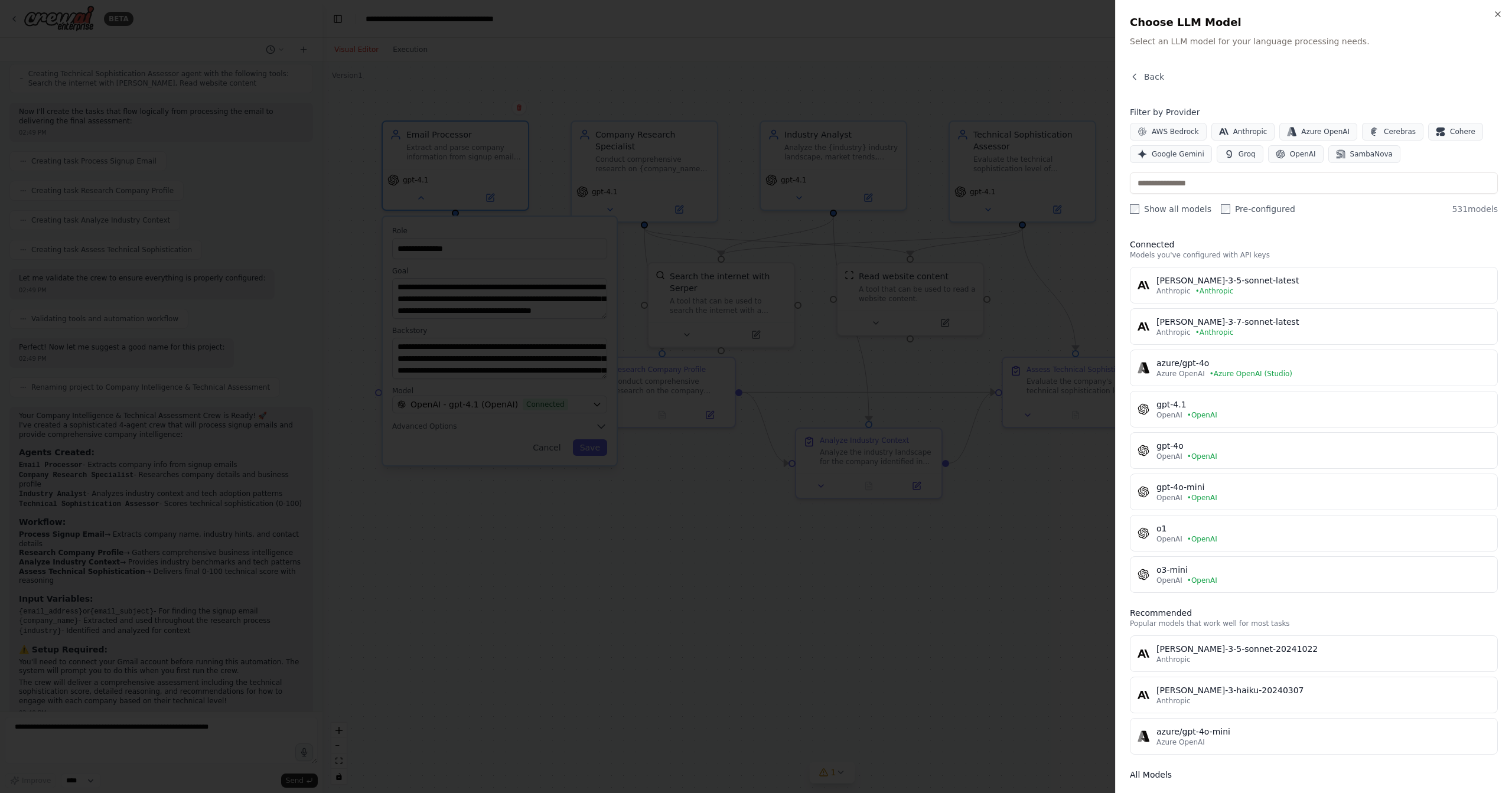
click at [1190, 215] on div "Back Filter by Provider AWS Bedrock Anthropic Azure OpenAI Cerebras Cohere Goog…" at bounding box center [1313, 425] width 368 height 707
click at [1174, 211] on label "Show all models" at bounding box center [1170, 209] width 81 height 12
click at [1496, 14] on icon "button" at bounding box center [1496, 14] width 5 height 5
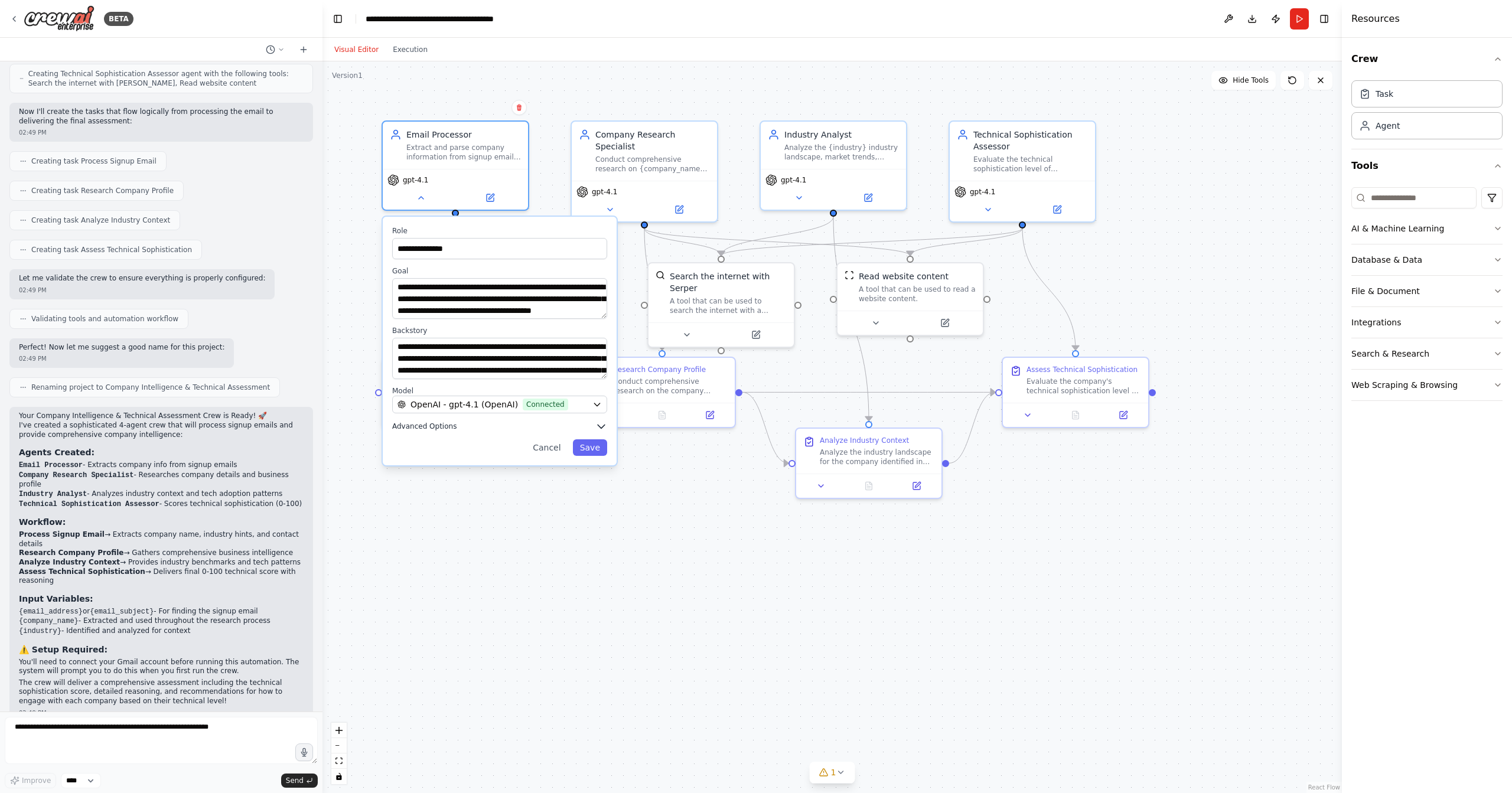
click at [600, 425] on icon "button" at bounding box center [601, 427] width 7 height 4
click at [601, 431] on icon "button" at bounding box center [601, 426] width 12 height 12
click at [554, 446] on button "Cancel" at bounding box center [546, 448] width 42 height 16
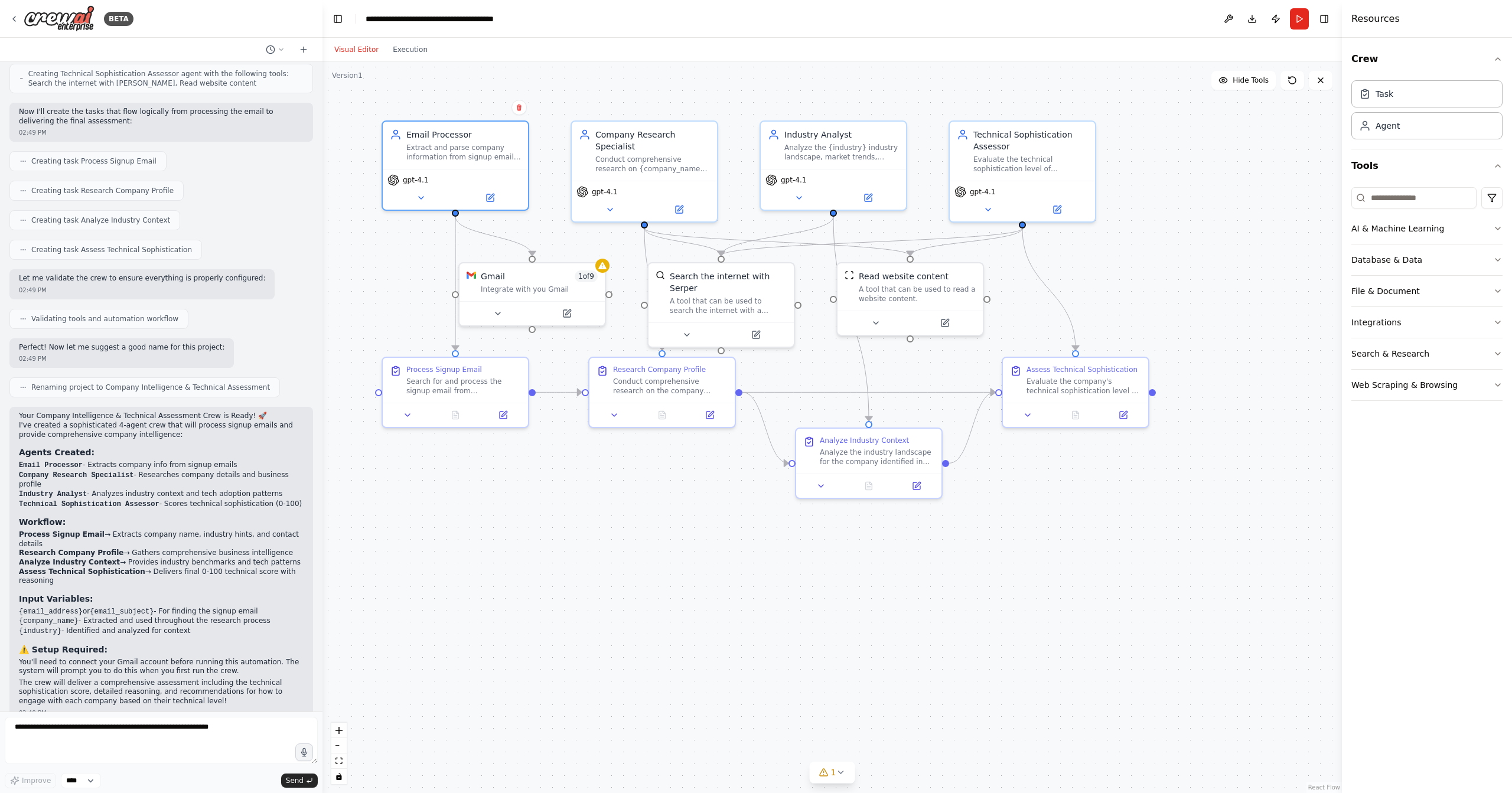
click at [606, 597] on div ".deletable-edge-delete-btn { width: 20px; height: 20px; border: 0px solid #ffff…" at bounding box center [833, 427] width 1020 height 731
click at [11, 21] on icon at bounding box center [14, 19] width 9 height 9
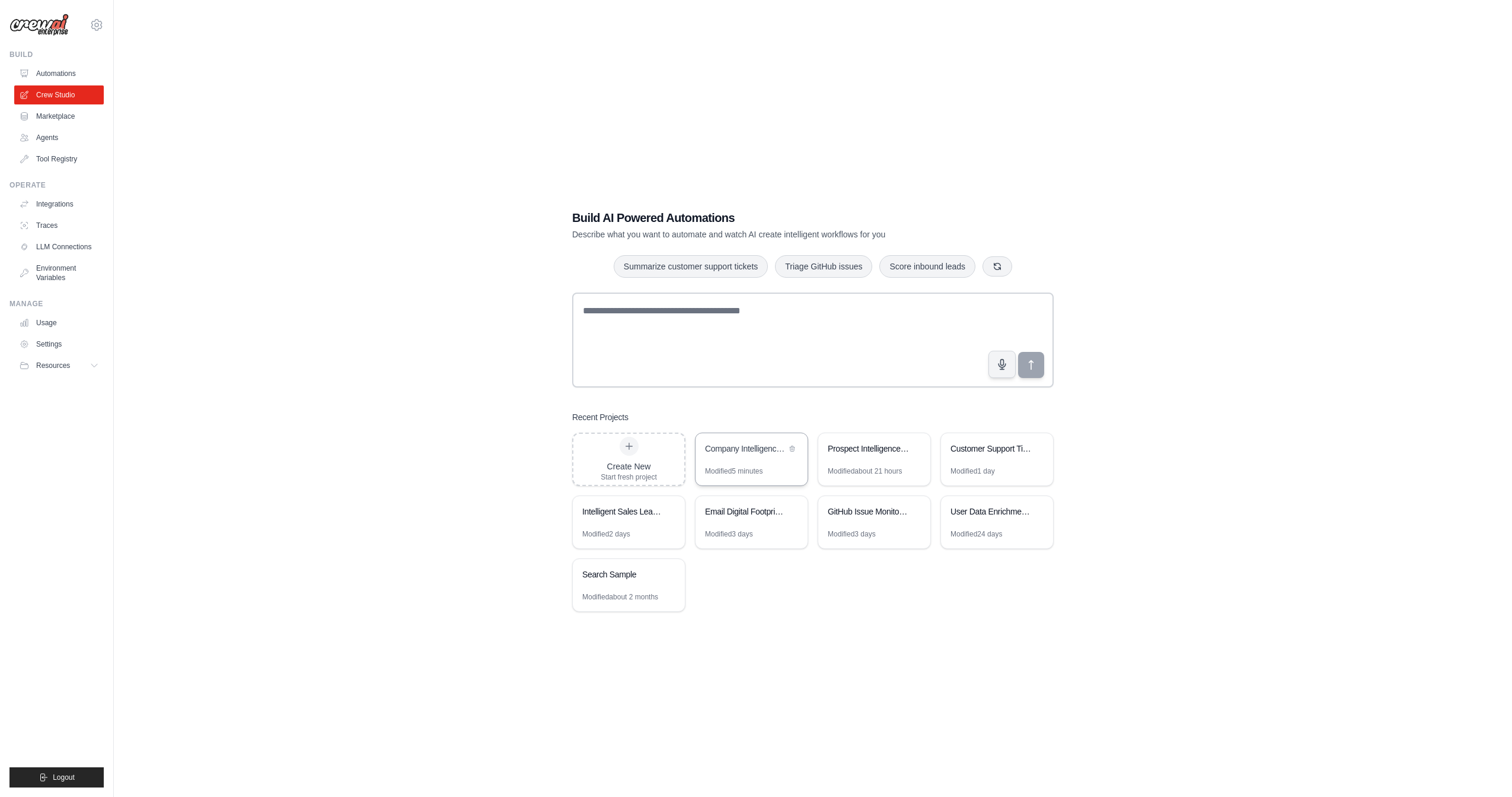
click at [765, 452] on div "Company Intelligence & Technical Assessment" at bounding box center [745, 448] width 82 height 12
drag, startPoint x: 625, startPoint y: 417, endPoint x: 683, endPoint y: 419, distance: 58.0
click at [675, 418] on div "Build AI Powered Automations Describe what you want to automate and watch AI cr…" at bounding box center [812, 410] width 510 height 440
click at [769, 466] on div "Modified 5 minutes" at bounding box center [751, 475] width 112 height 19
click at [52, 136] on link "Agents" at bounding box center [60, 137] width 90 height 19
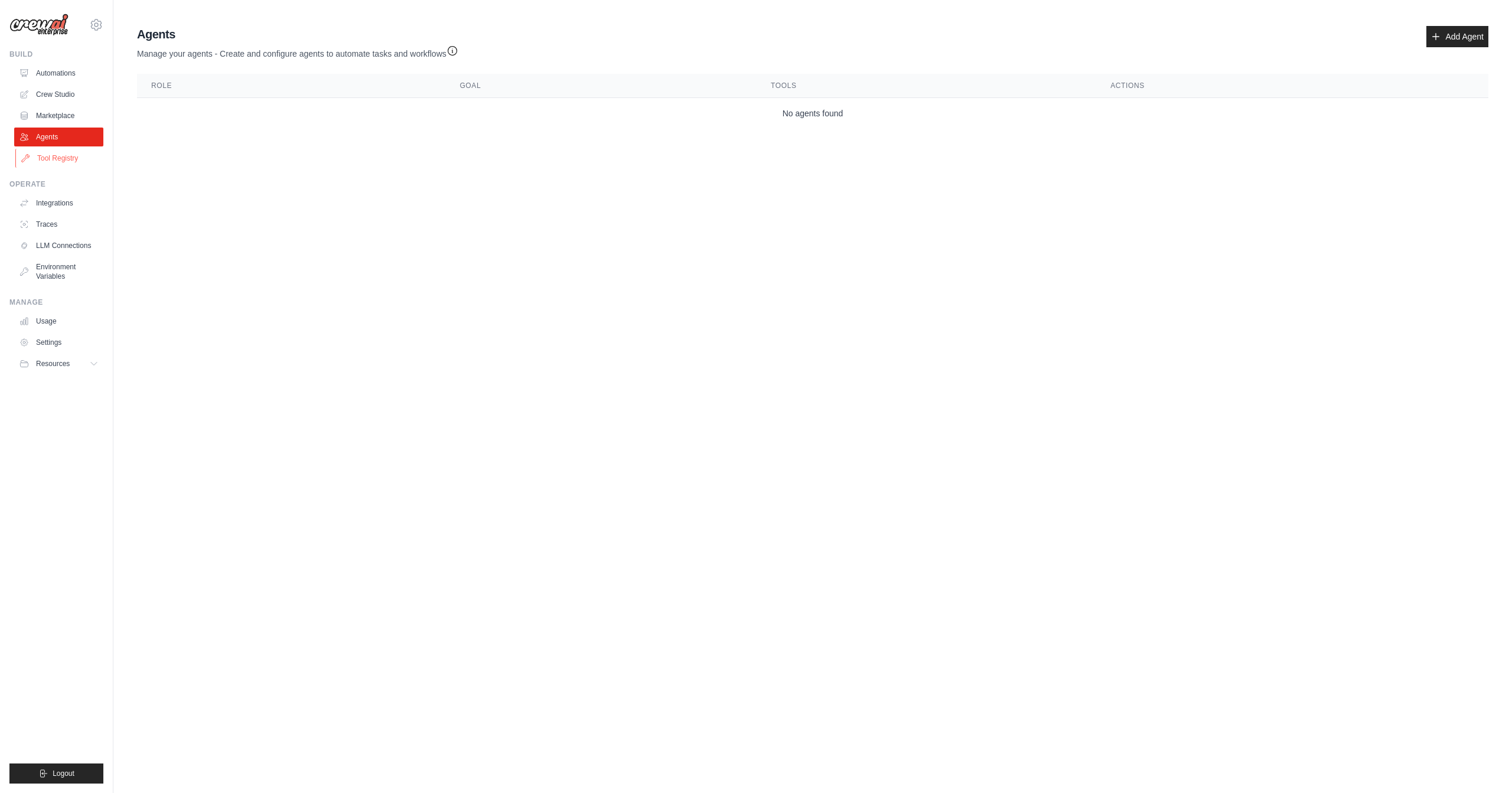
click at [56, 155] on link "Tool Registry" at bounding box center [60, 158] width 89 height 19
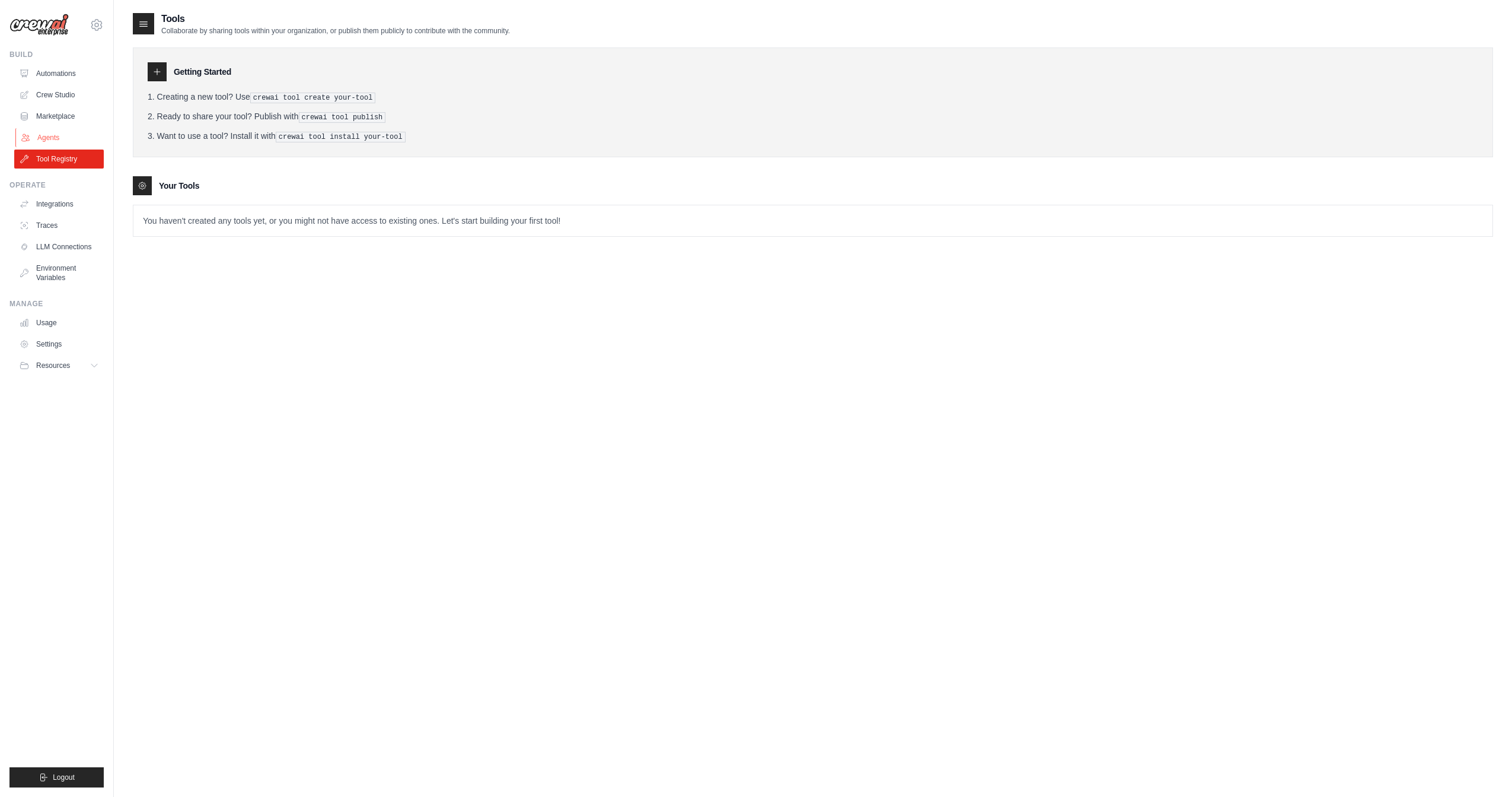
click at [58, 139] on link "Agents" at bounding box center [60, 137] width 90 height 19
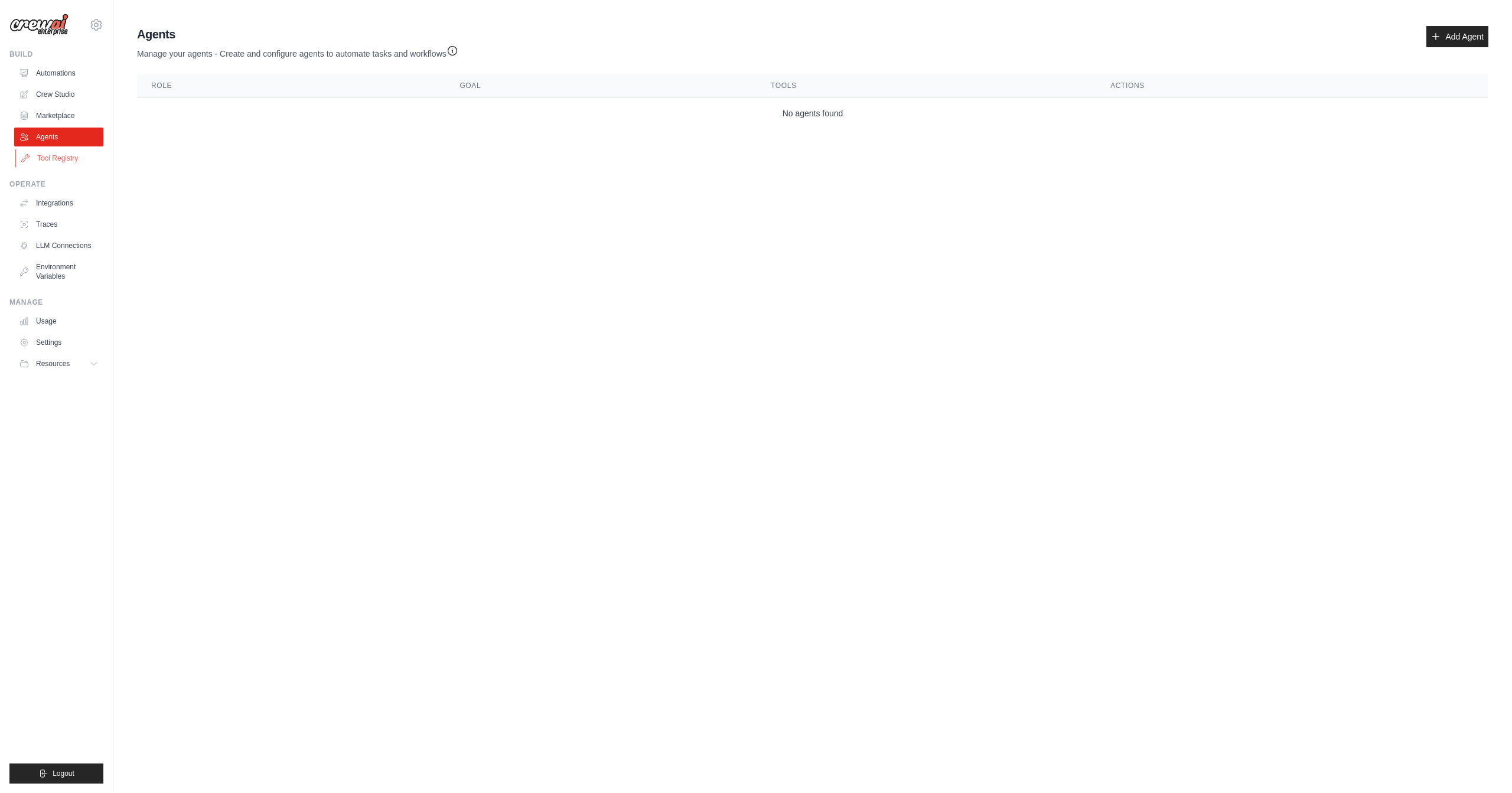
click at [59, 161] on link "Tool Registry" at bounding box center [60, 158] width 89 height 19
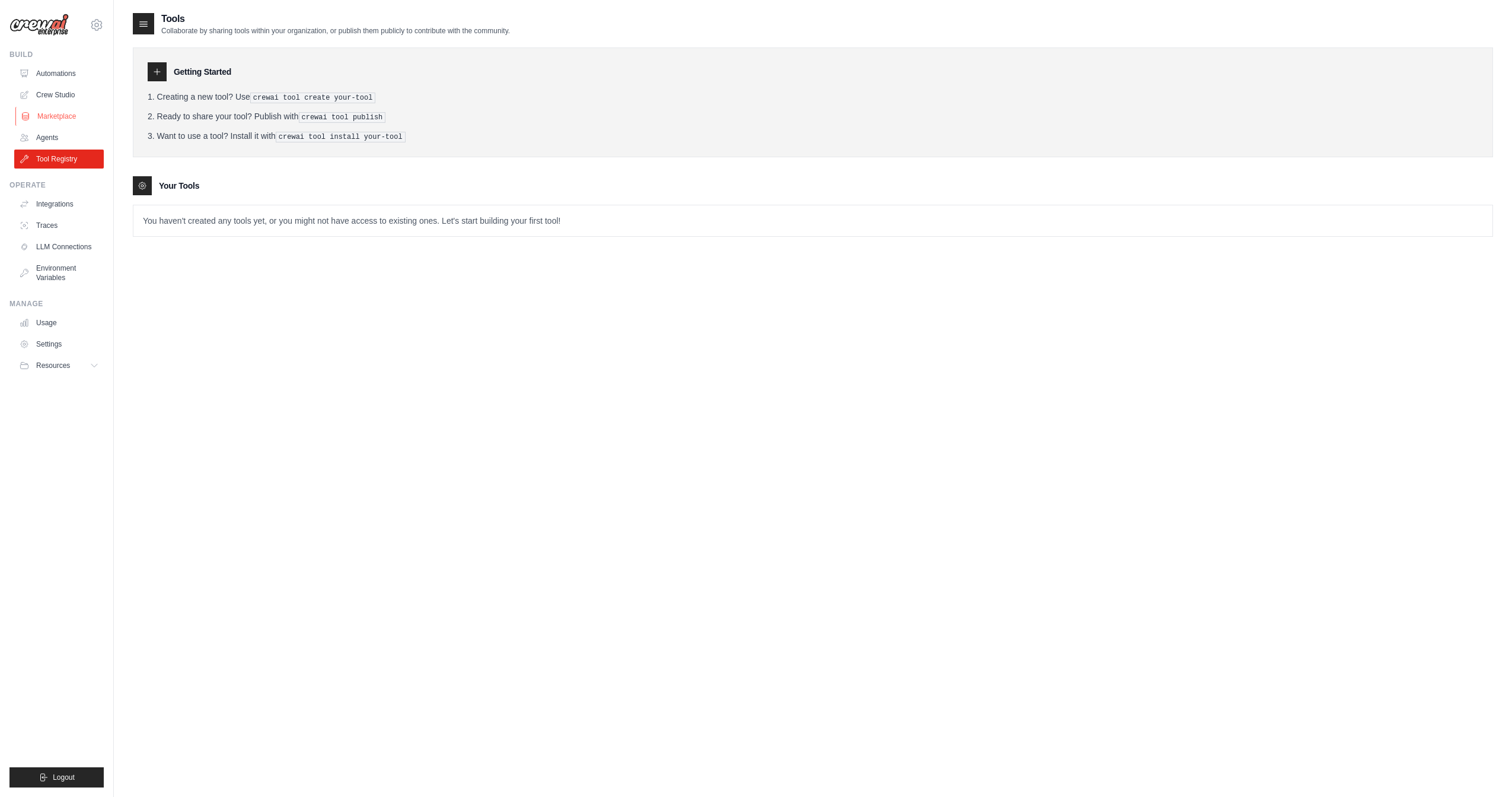
click at [58, 122] on link "Marketplace" at bounding box center [60, 116] width 90 height 19
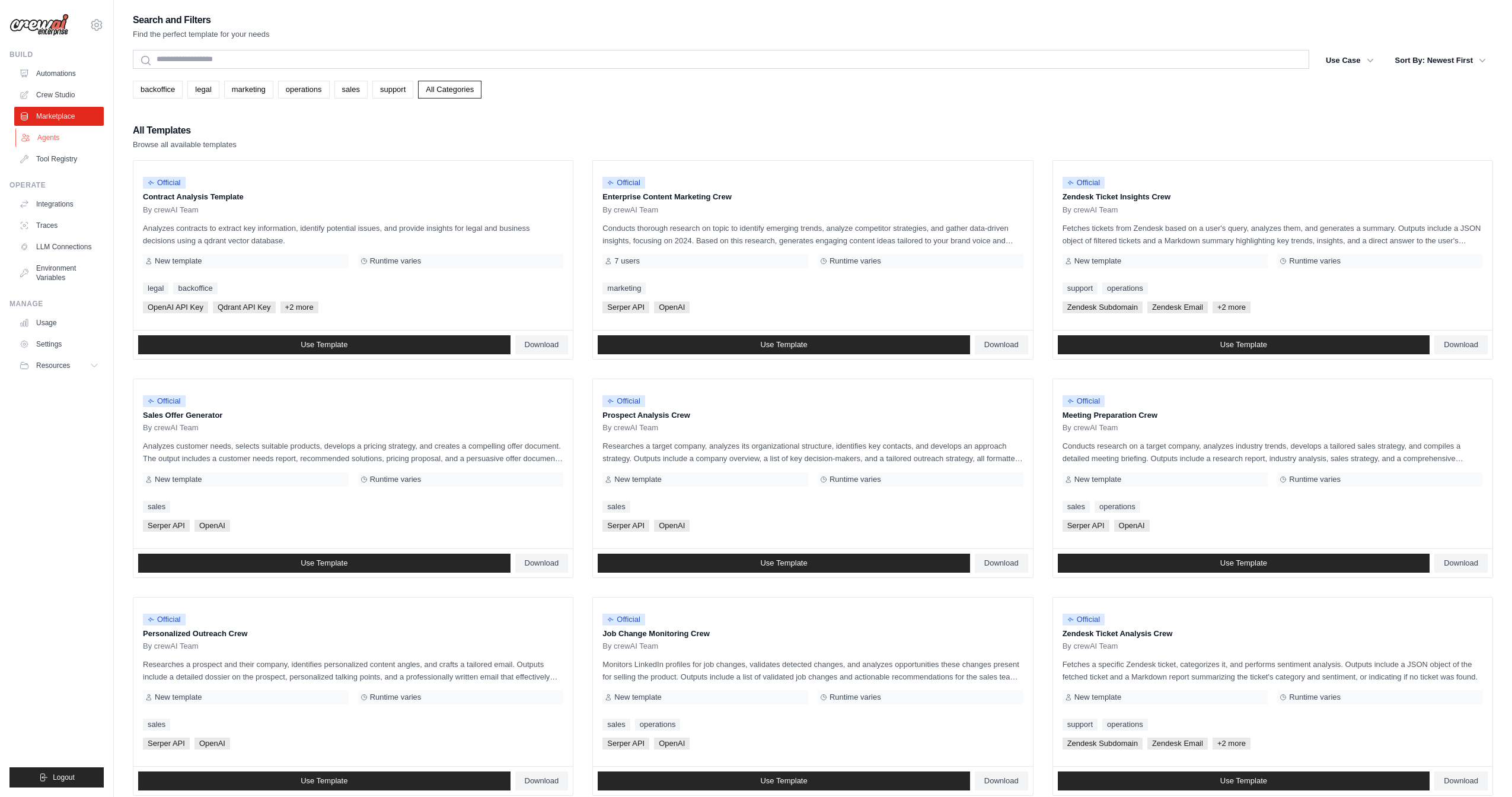
click at [58, 132] on link "Agents" at bounding box center [60, 137] width 90 height 19
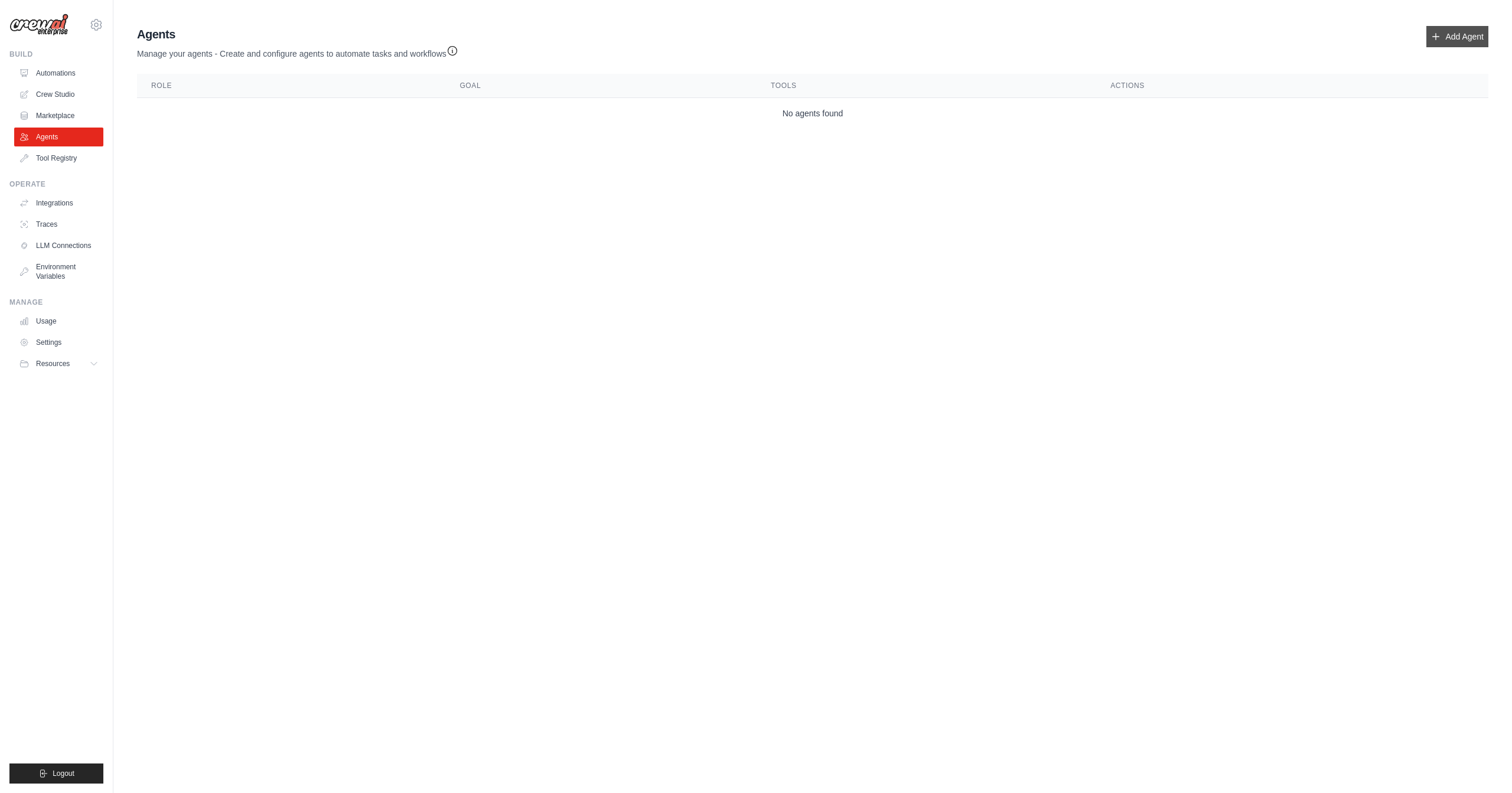
click at [1447, 35] on link "Add Agent" at bounding box center [1457, 36] width 62 height 21
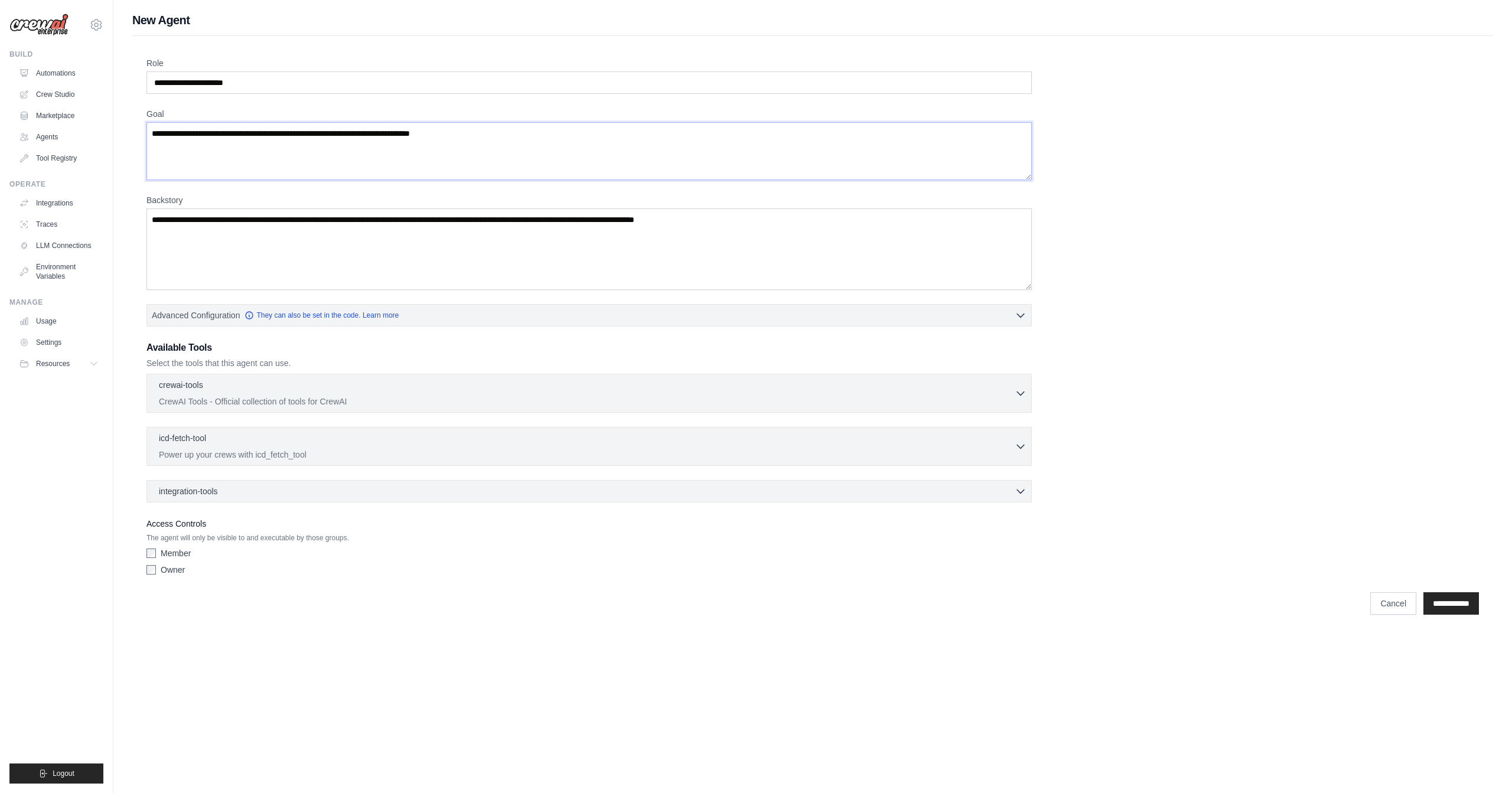
click at [377, 127] on textarea "Goal" at bounding box center [589, 150] width 885 height 57
click at [347, 220] on textarea "Backstory" at bounding box center [589, 249] width 885 height 81
drag, startPoint x: 202, startPoint y: 381, endPoint x: 315, endPoint y: 429, distance: 122.8
click at [315, 429] on div "crewai-tools 0 selected CrewAI Tools - Official collection of tools for CrewAI" at bounding box center [589, 438] width 885 height 129
click at [1016, 389] on icon "button" at bounding box center [1020, 392] width 12 height 12
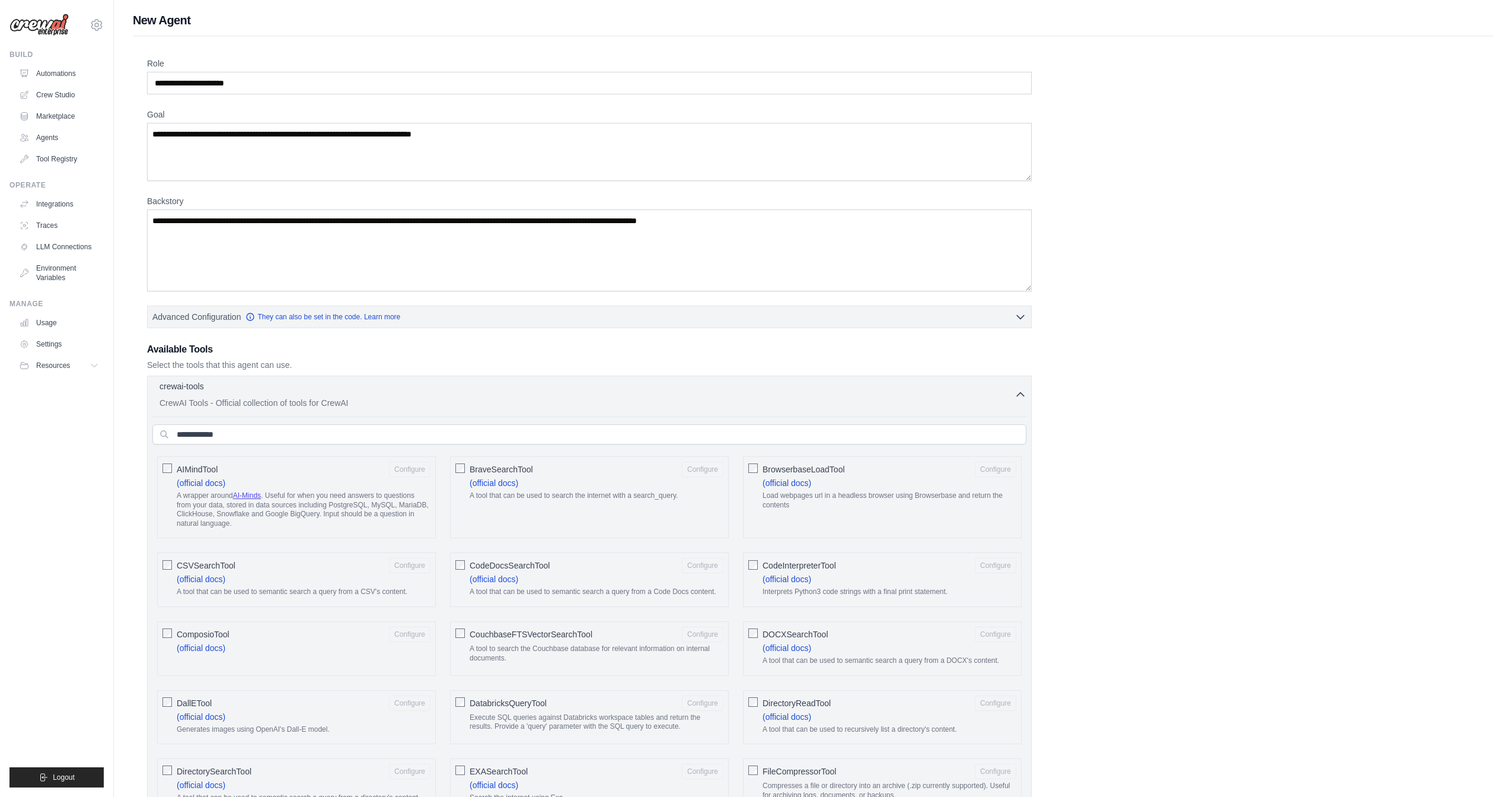
click at [1020, 393] on icon "button" at bounding box center [1020, 395] width 7 height 4
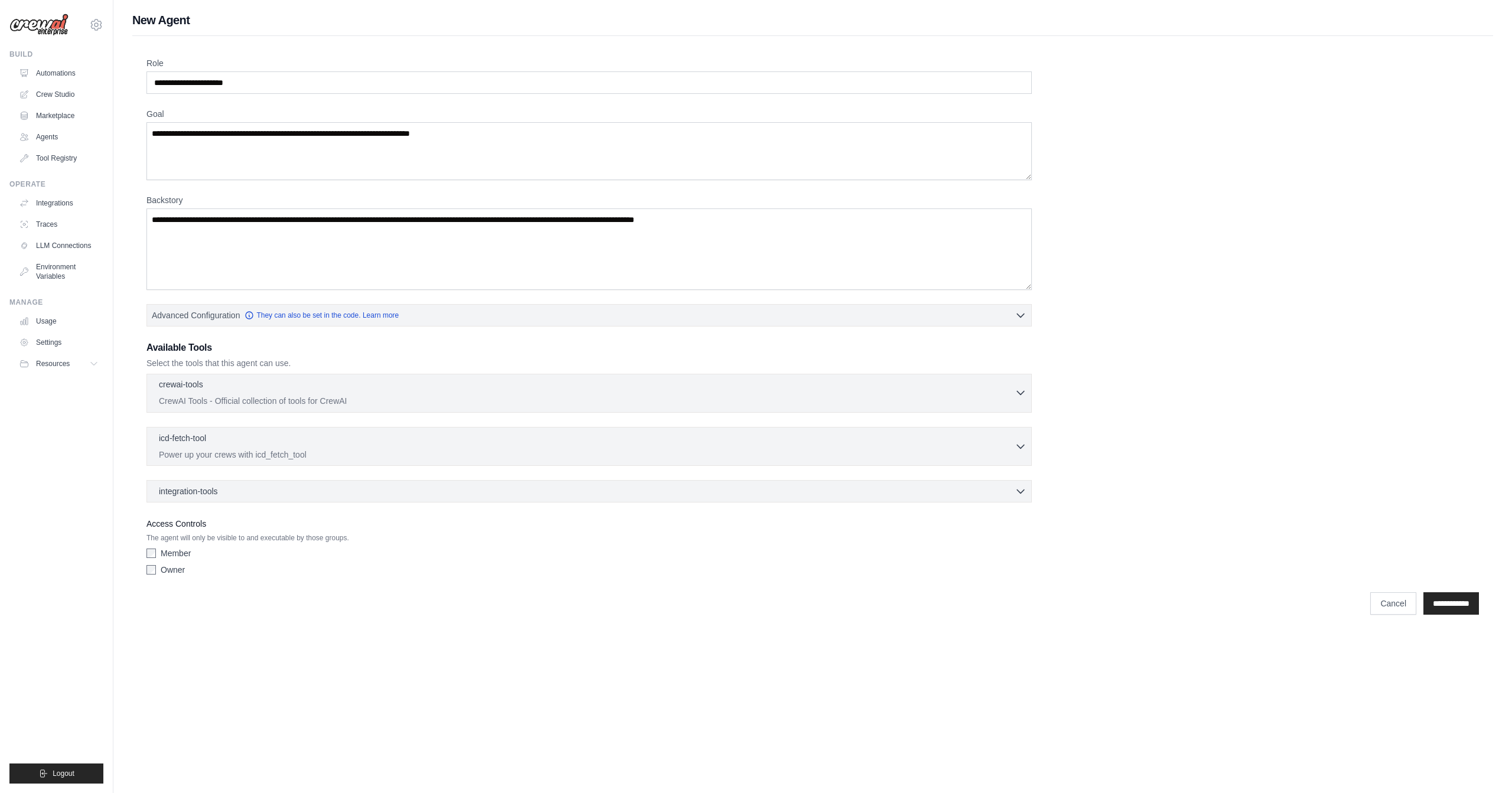
click at [1016, 389] on icon "button" at bounding box center [1020, 392] width 12 height 12
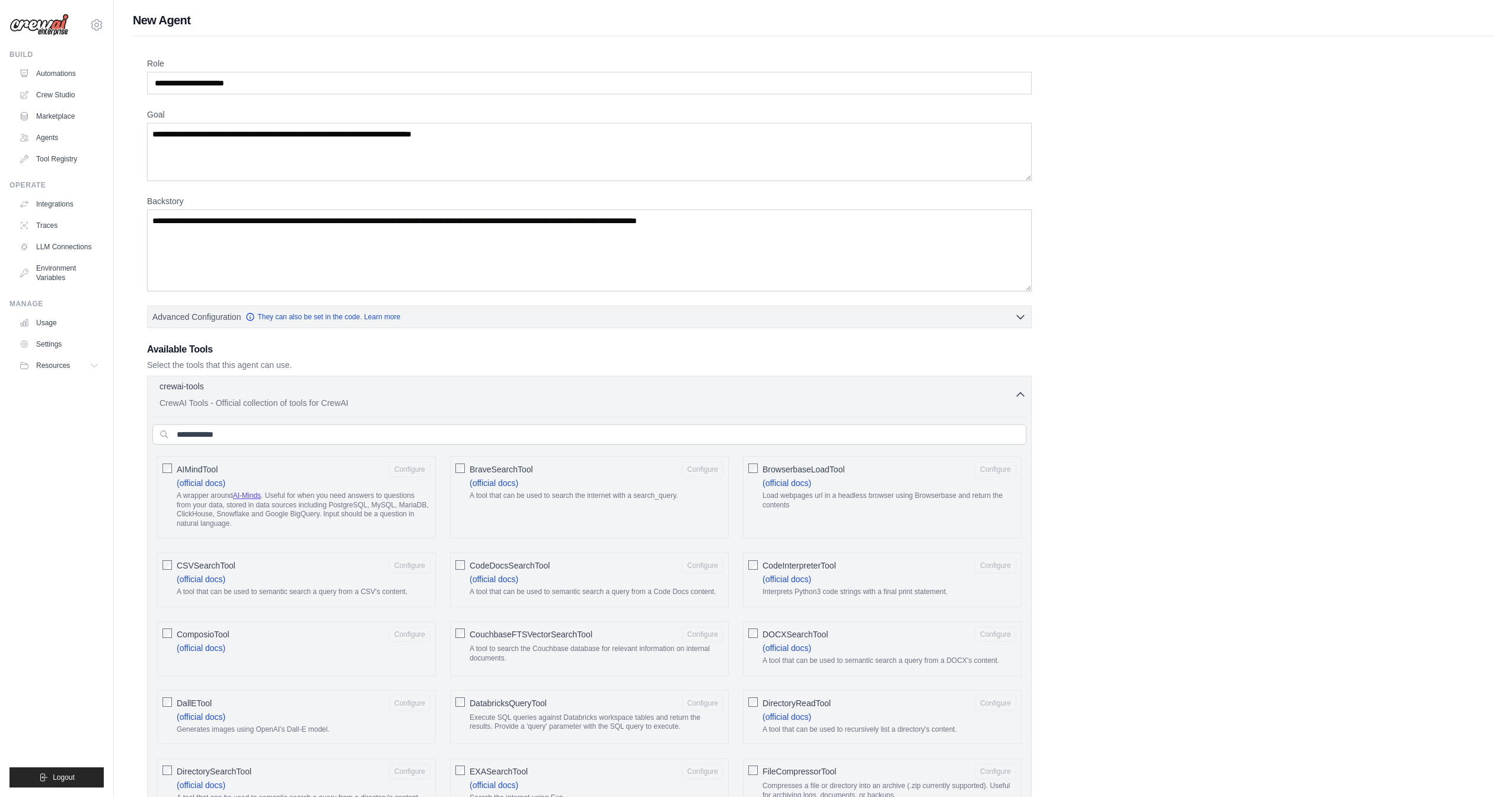
click at [1024, 394] on icon "button" at bounding box center [1020, 395] width 7 height 4
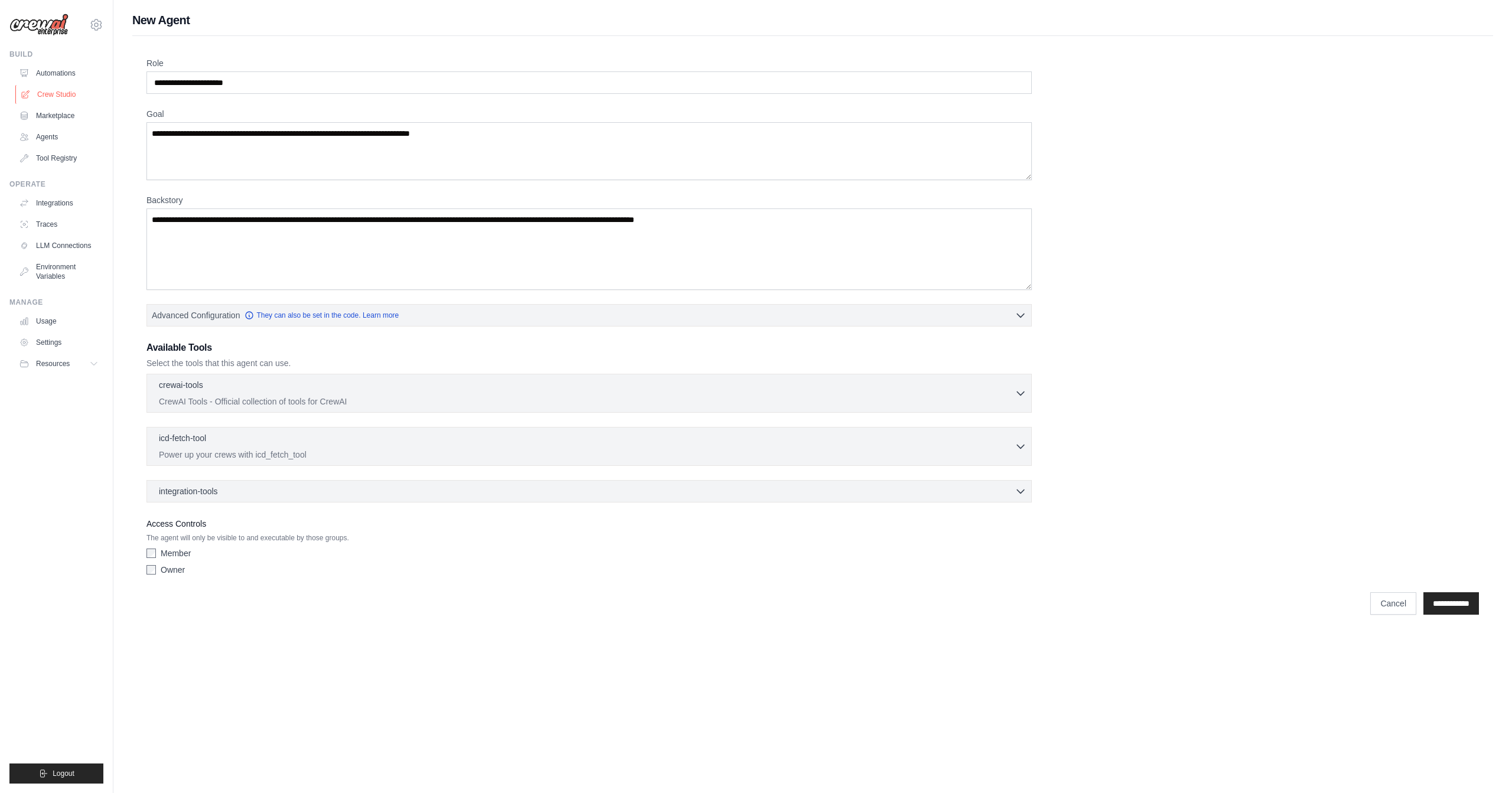
click at [61, 90] on link "Crew Studio" at bounding box center [60, 94] width 89 height 19
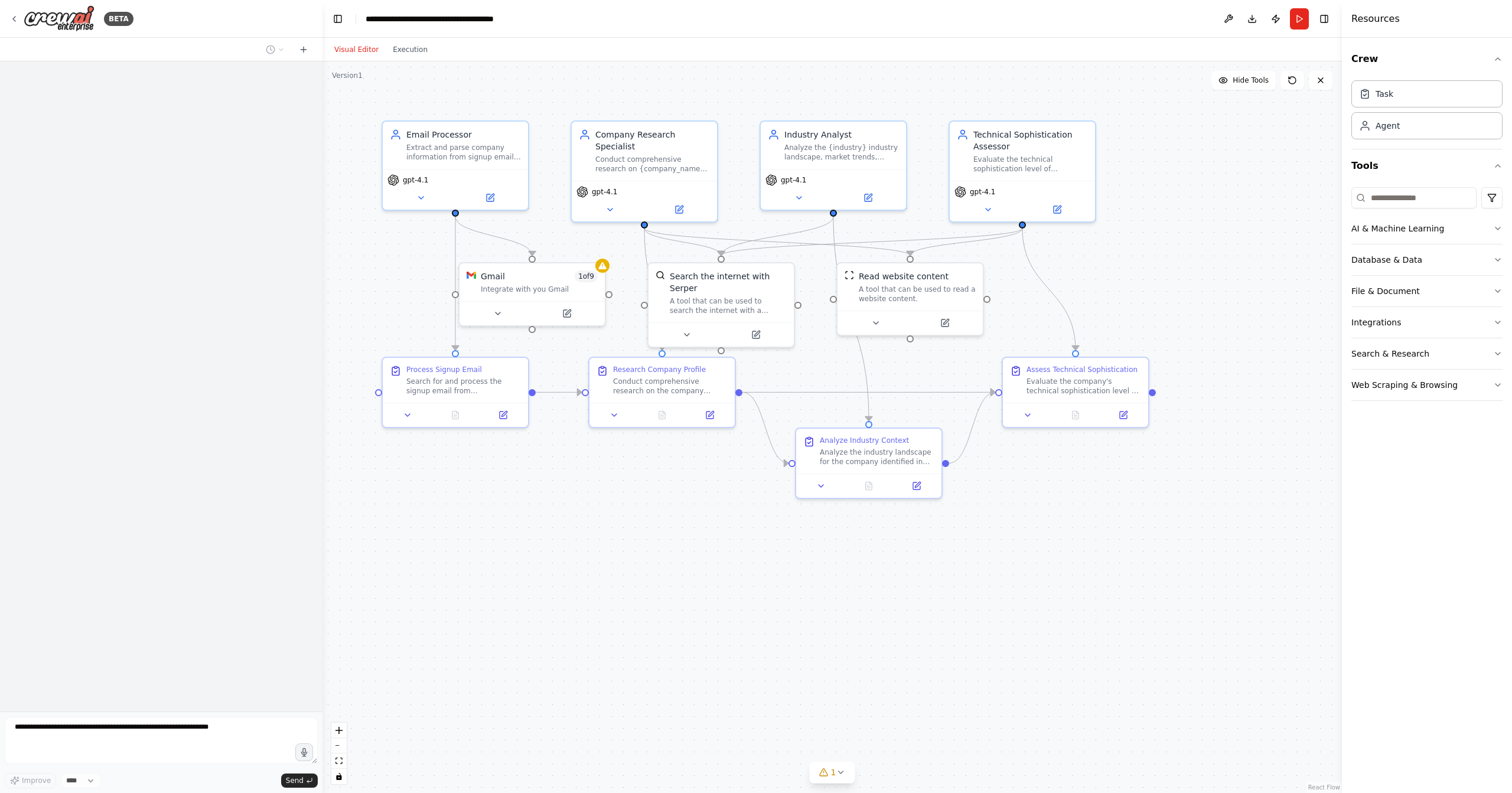
scroll to position [113, 0]
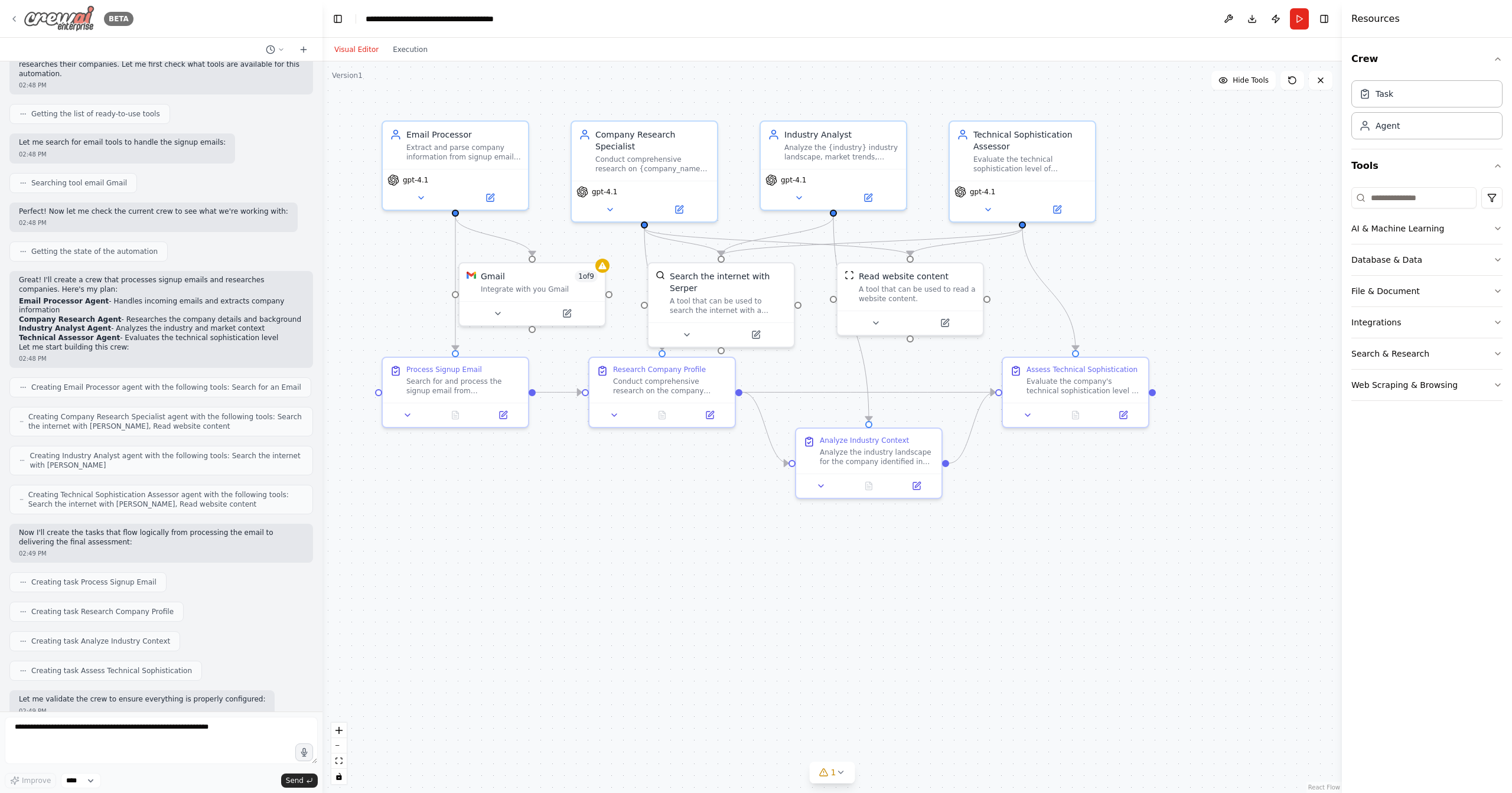
click at [16, 17] on icon at bounding box center [14, 19] width 9 height 9
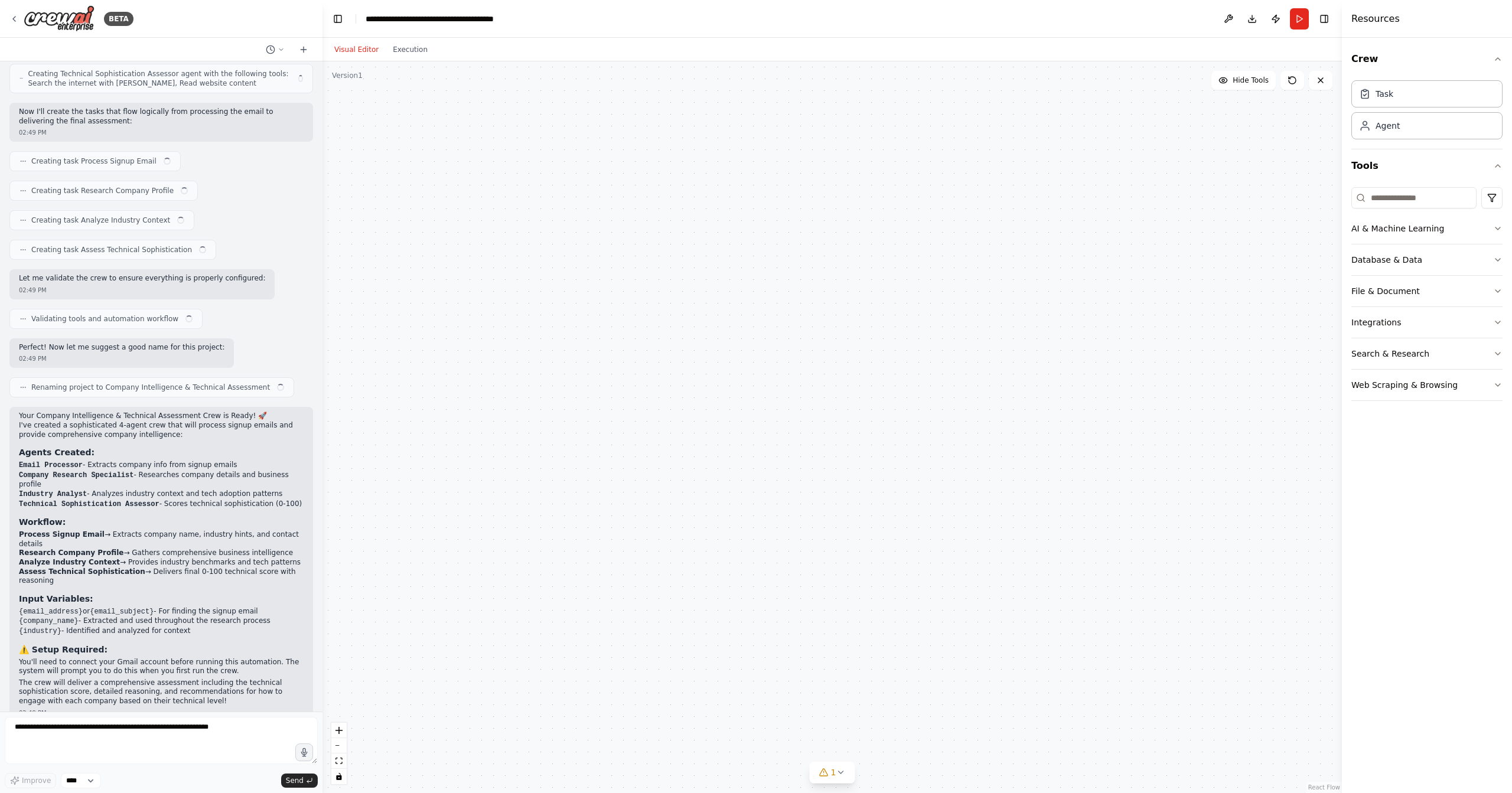
scroll to position [533, 0]
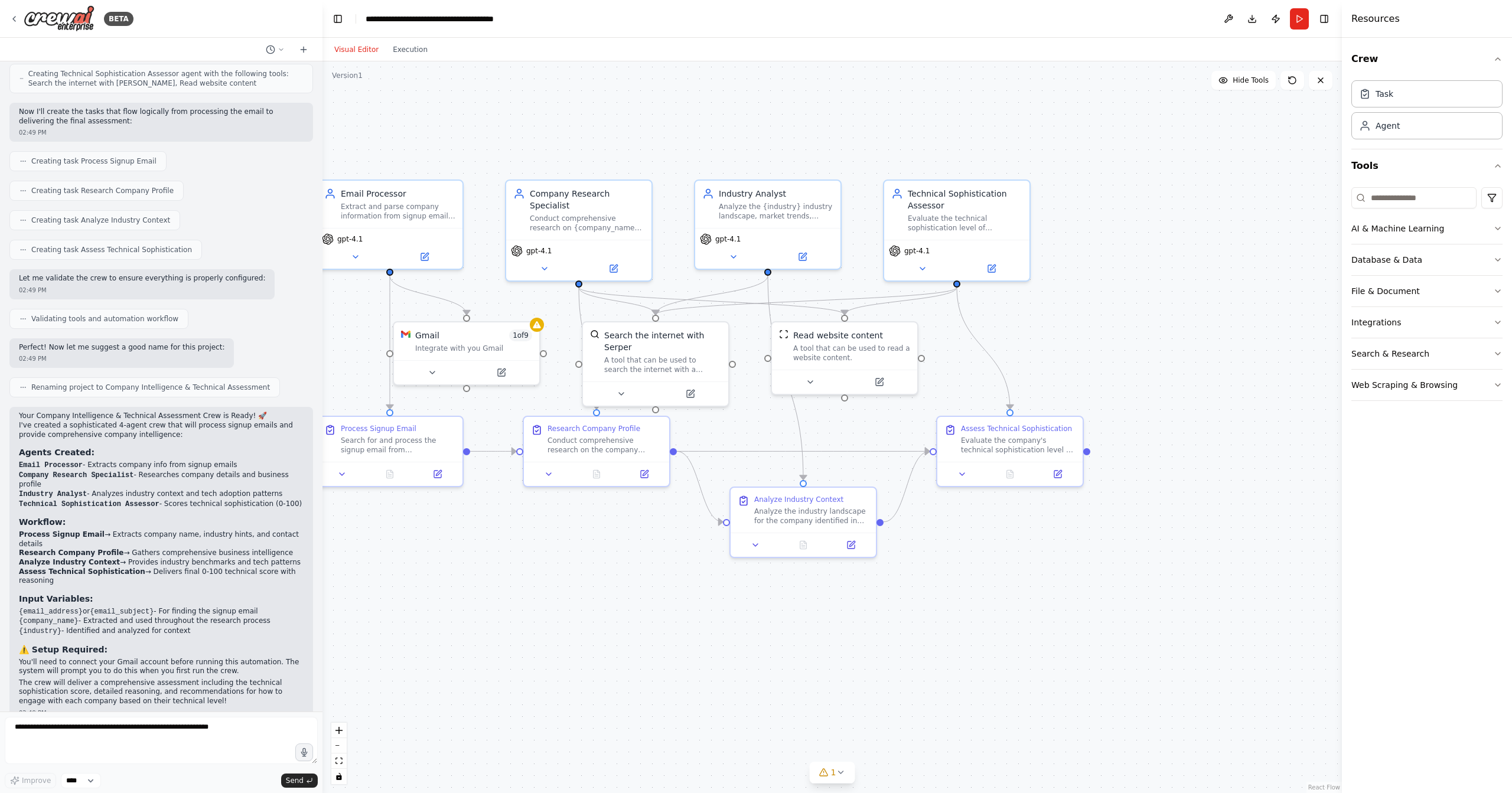
drag, startPoint x: 1187, startPoint y: 227, endPoint x: 1132, endPoint y: 284, distance: 79.2
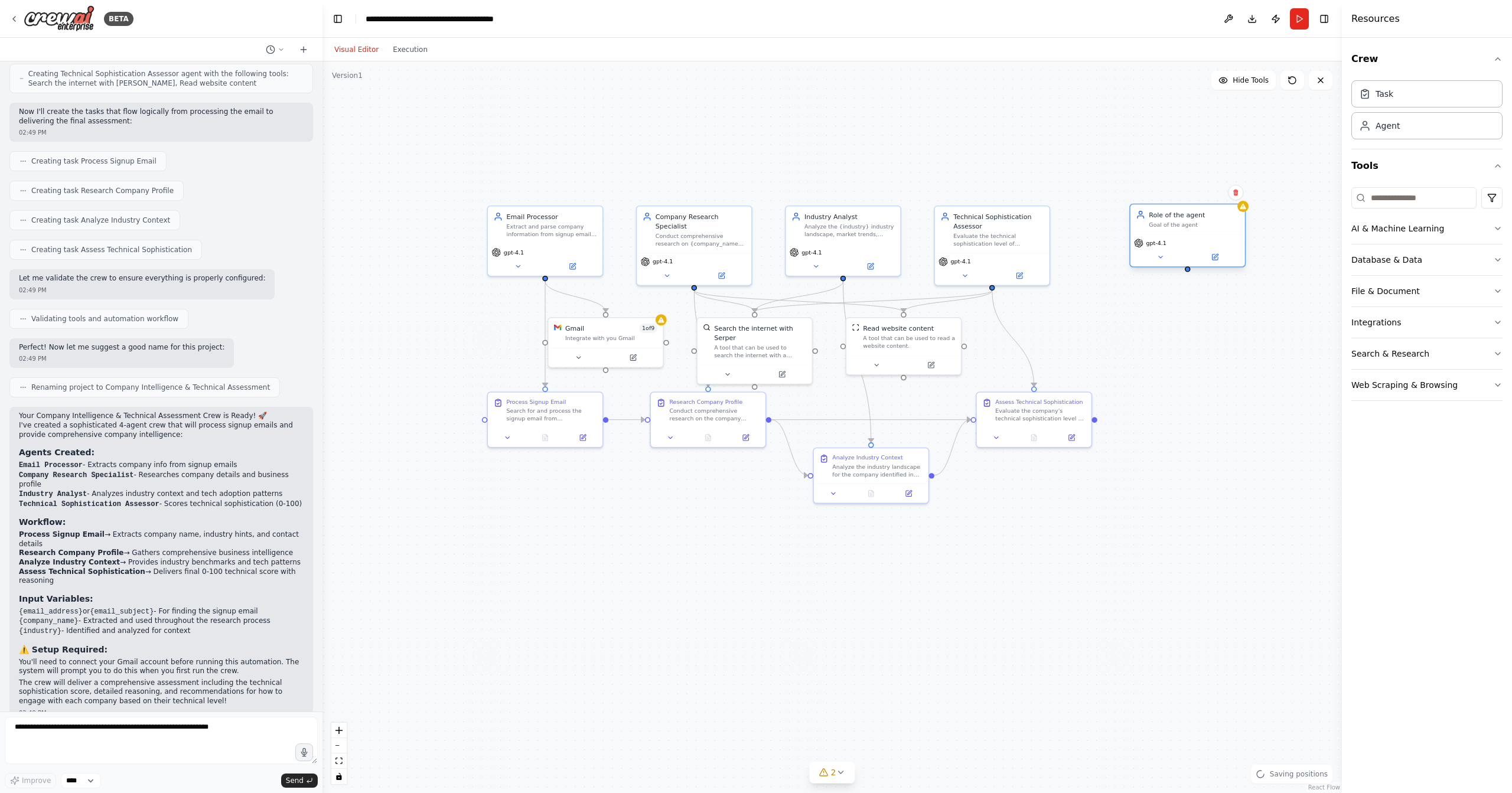
drag, startPoint x: 1194, startPoint y: 249, endPoint x: 1160, endPoint y: 205, distance: 55.6
click at [1156, 221] on div "Goal of the agent" at bounding box center [1193, 225] width 90 height 7
click at [1139, 232] on button at bounding box center [1142, 229] width 53 height 11
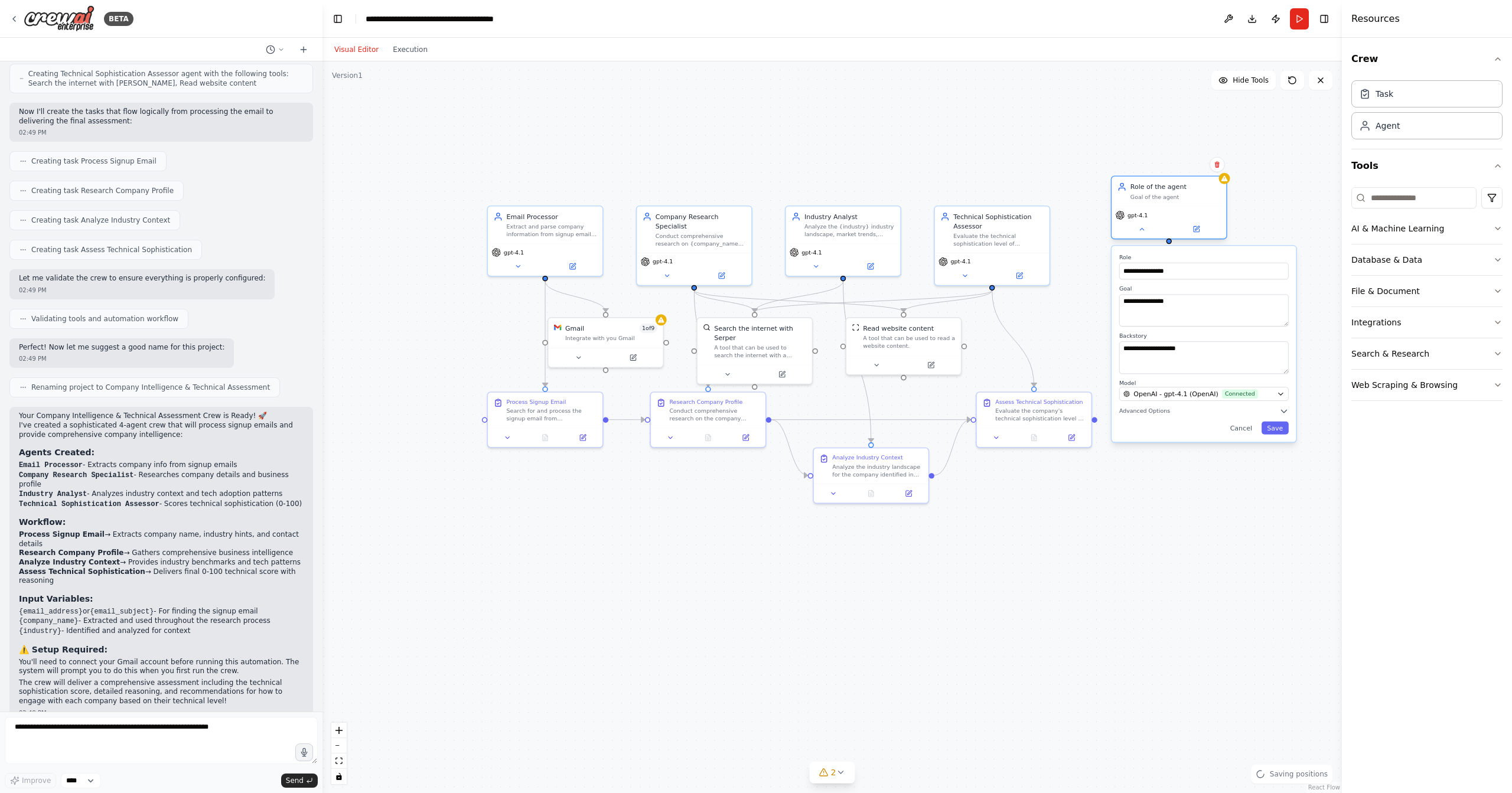
click at [1144, 216] on span "gpt-4.1" at bounding box center [1137, 215] width 20 height 7
click at [1156, 395] on span "OpenAI - gpt-4.1 (OpenAI)" at bounding box center [1175, 394] width 85 height 9
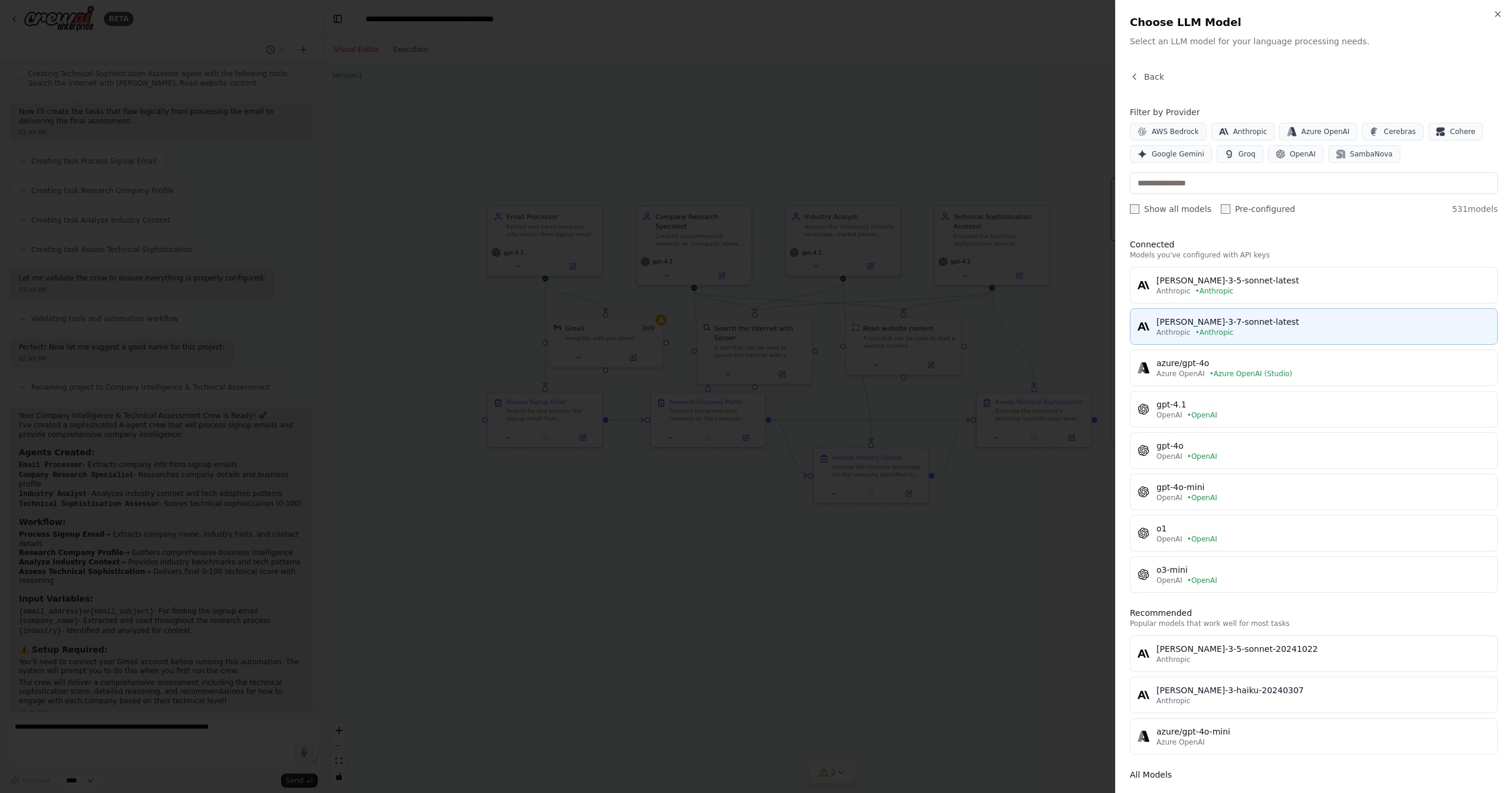
click at [1198, 327] on span "• Anthropic" at bounding box center [1215, 332] width 38 height 9
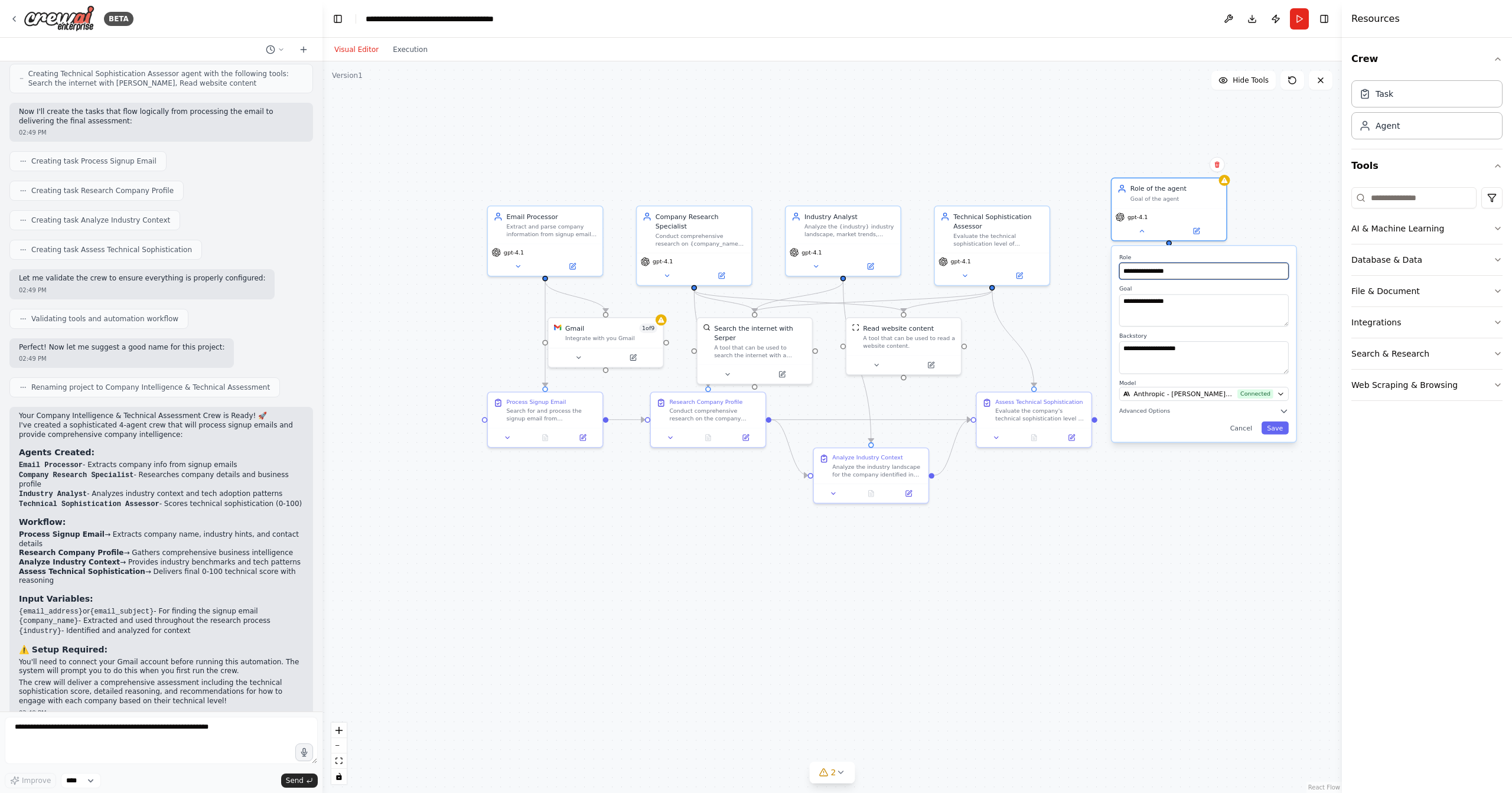
click at [1156, 269] on input "**********" at bounding box center [1204, 271] width 170 height 16
click at [1282, 427] on button "Save" at bounding box center [1275, 427] width 27 height 13
drag, startPoint x: 1175, startPoint y: 226, endPoint x: 1184, endPoint y: 283, distance: 57.7
click at [1180, 248] on div "Role of the agent Goal of the agent" at bounding box center [1178, 238] width 115 height 29
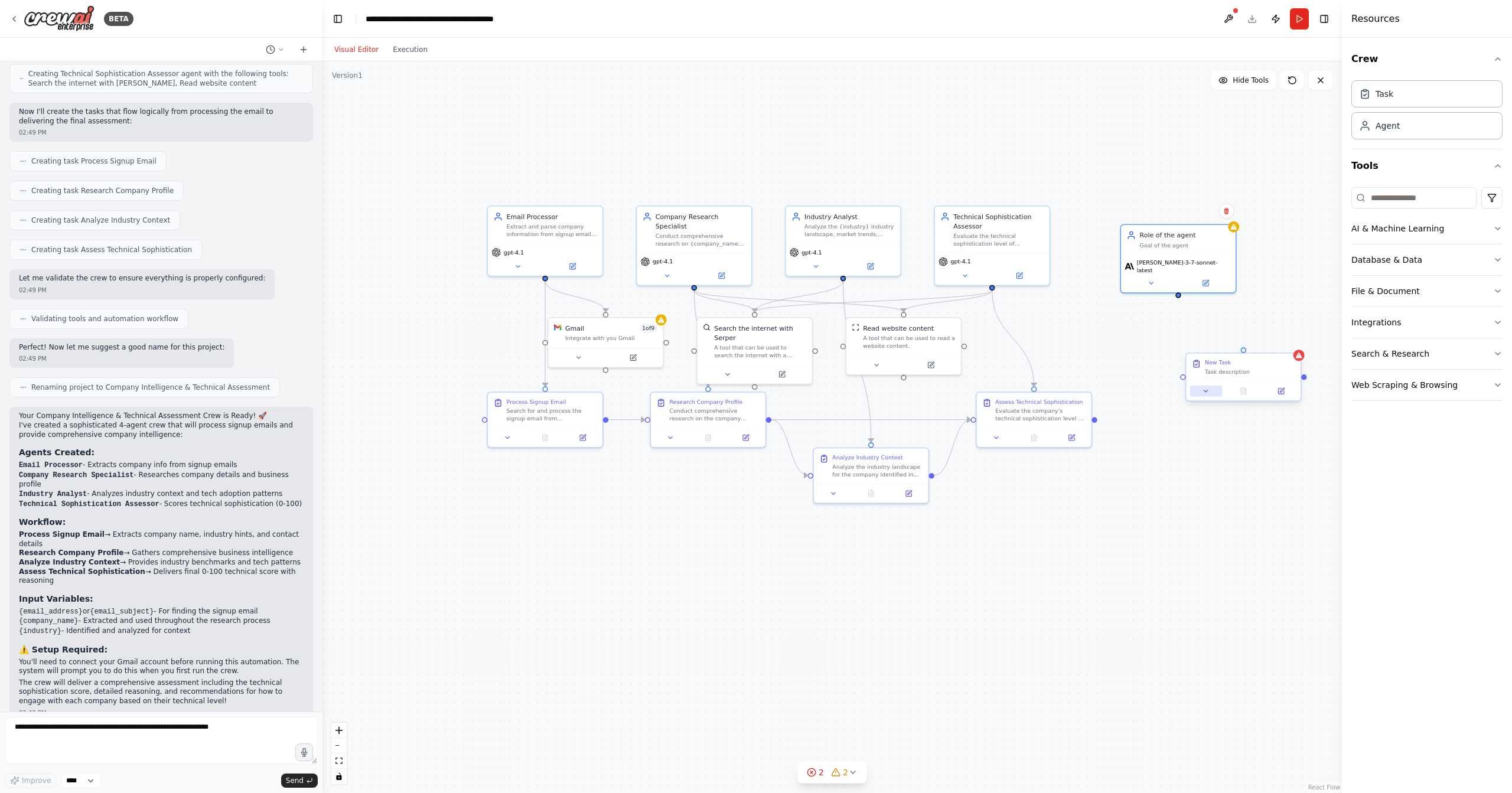
click at [1202, 391] on icon at bounding box center [1206, 391] width 7 height 7
click at [1213, 429] on input "********" at bounding box center [1279, 433] width 170 height 16
click at [1224, 474] on textarea "**********" at bounding box center [1279, 473] width 170 height 33
click at [1338, 560] on button "Toggle Sidebar" at bounding box center [1341, 396] width 9 height 793
click at [1338, 559] on button "Toggle Sidebar" at bounding box center [1341, 396] width 9 height 793
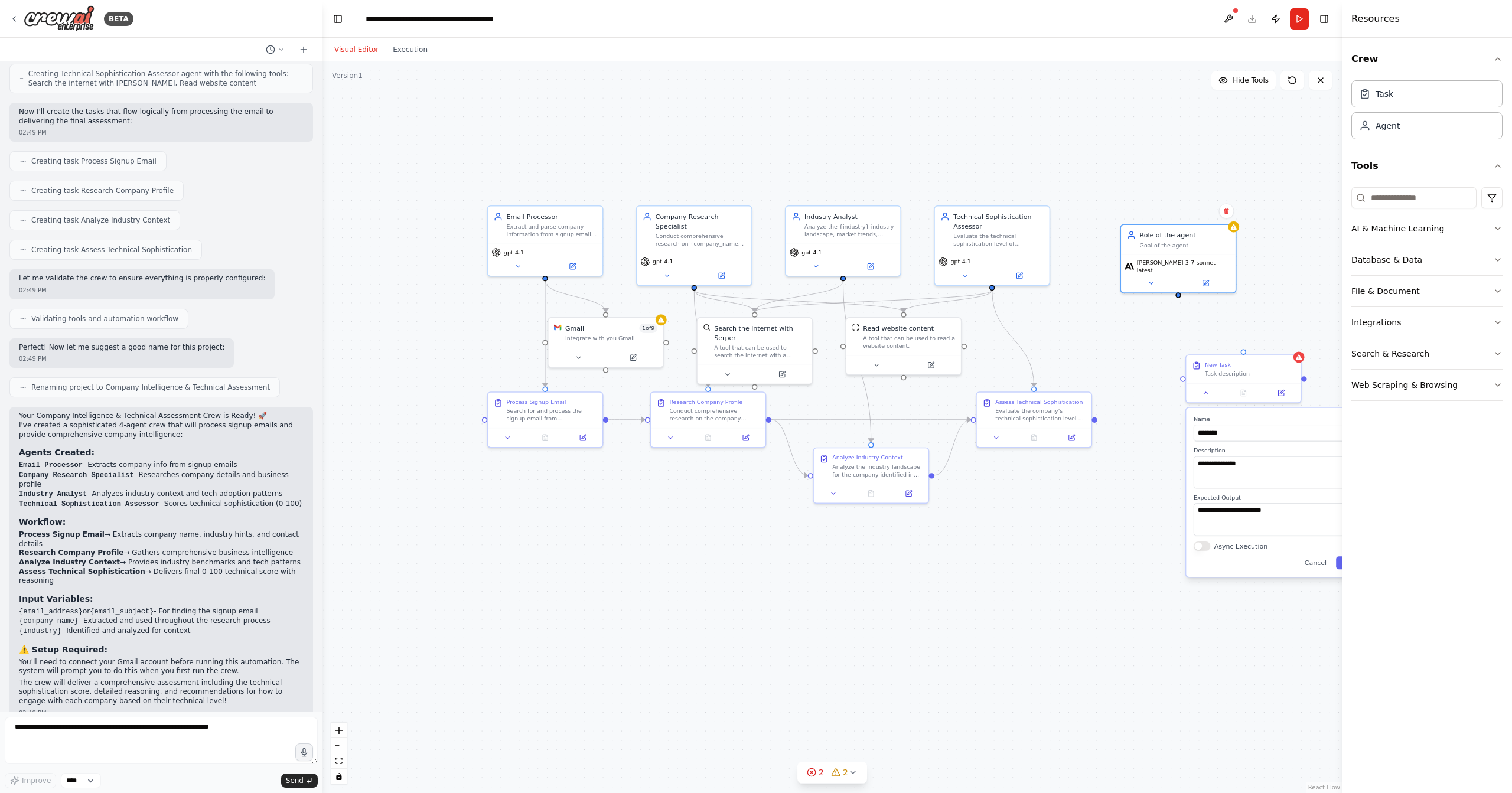
click at [1338, 559] on button "Toggle Sidebar" at bounding box center [1341, 396] width 9 height 793
drag, startPoint x: 1224, startPoint y: 359, endPoint x: 1190, endPoint y: 374, distance: 37.2
click at [1165, 349] on div "New Task" at bounding box center [1185, 353] width 90 height 7
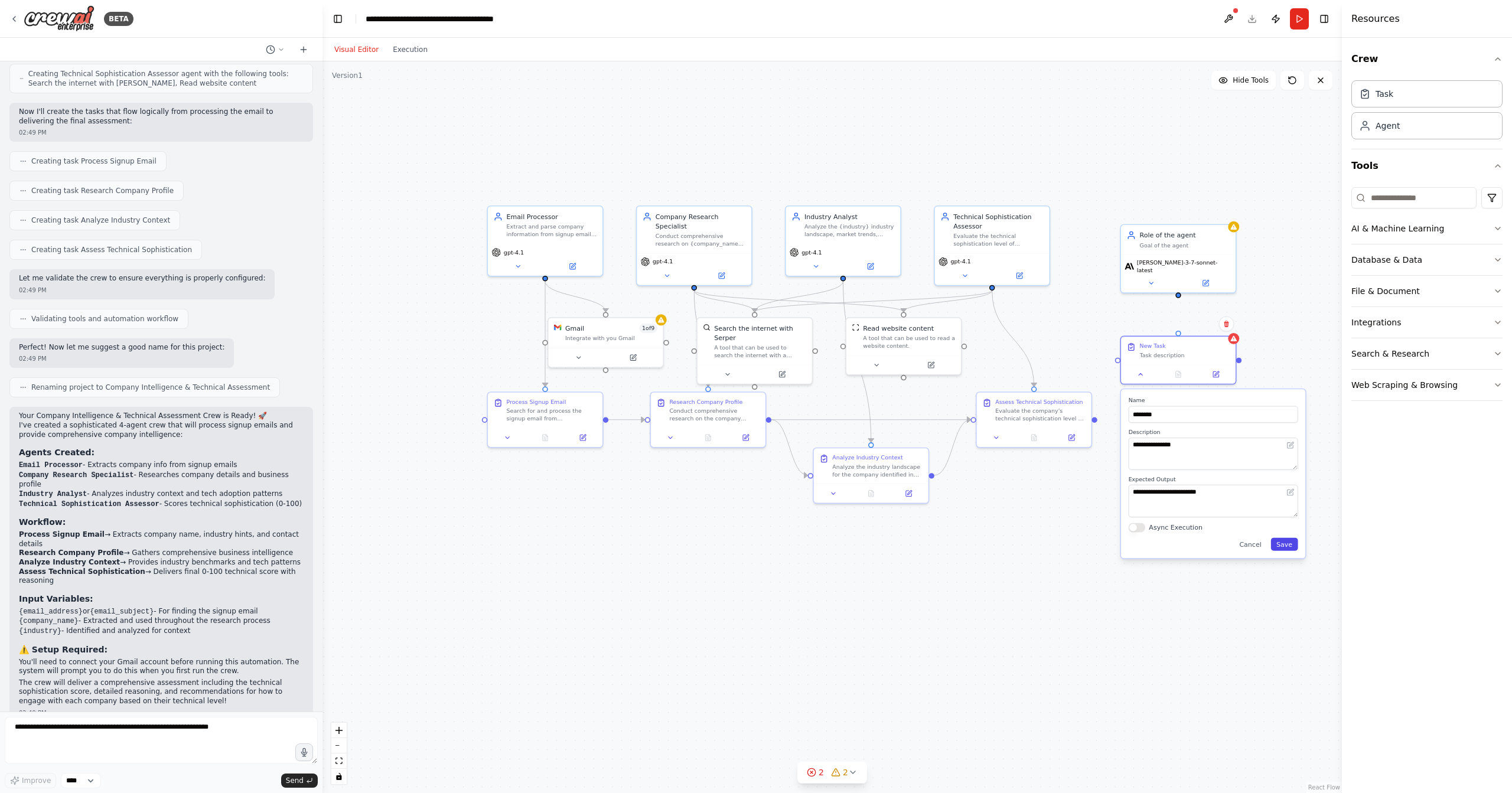
click at [1288, 542] on button "Save" at bounding box center [1284, 543] width 27 height 13
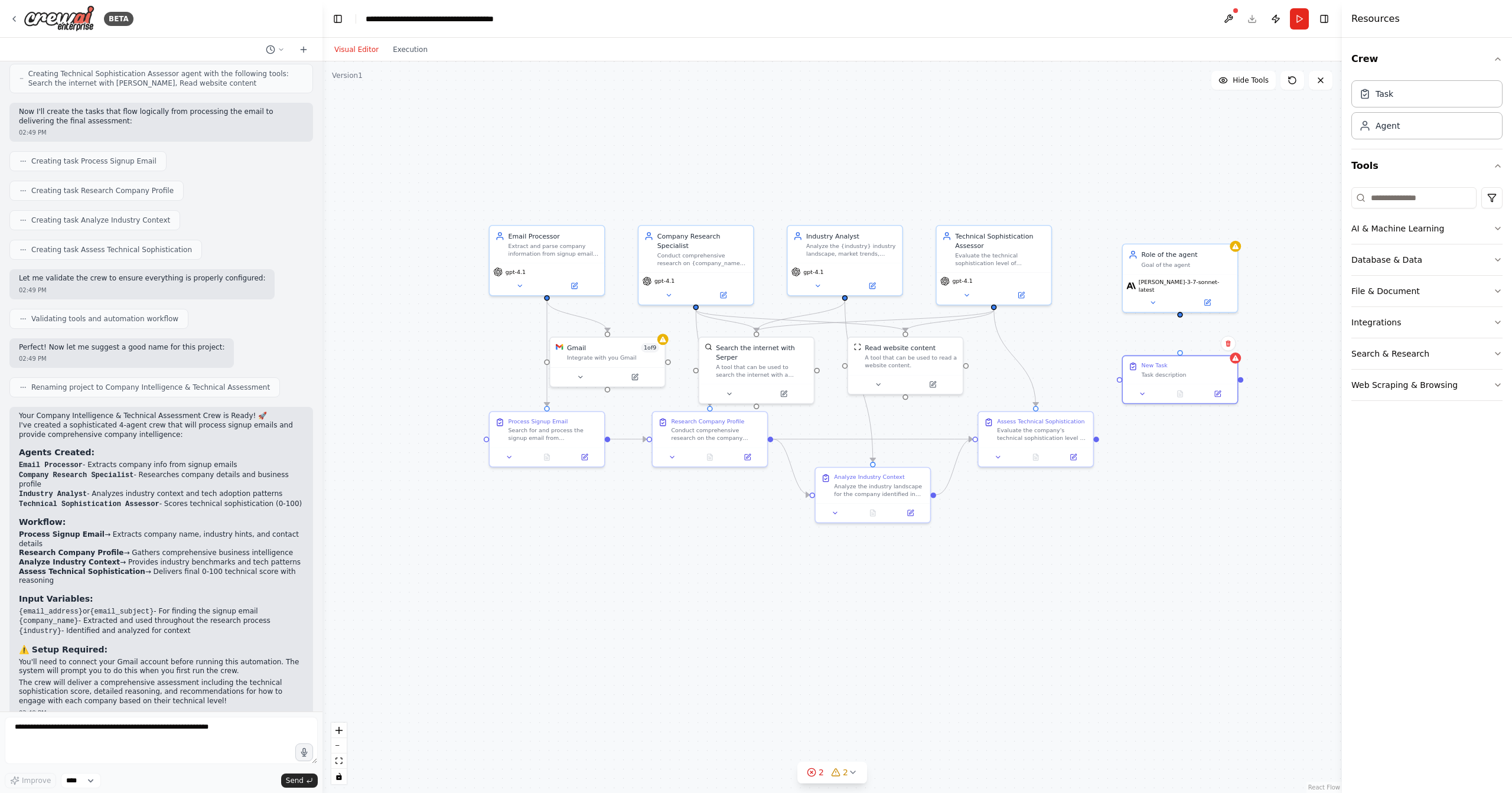
drag, startPoint x: 1178, startPoint y: 294, endPoint x: 1179, endPoint y: 304, distance: 10.0
click at [1179, 304] on div ".deletable-edge-delete-btn { width: 20px; height: 20px; border: 0px solid #ffff…" at bounding box center [833, 427] width 1020 height 731
drag, startPoint x: 1180, startPoint y: 308, endPoint x: 1176, endPoint y: 344, distance: 36.2
click at [1176, 344] on div "Email Processor Extract and parse company information from signup emails, ident…" at bounding box center [844, 458] width 803 height 577
drag, startPoint x: 1184, startPoint y: 366, endPoint x: 1232, endPoint y: 385, distance: 51.6
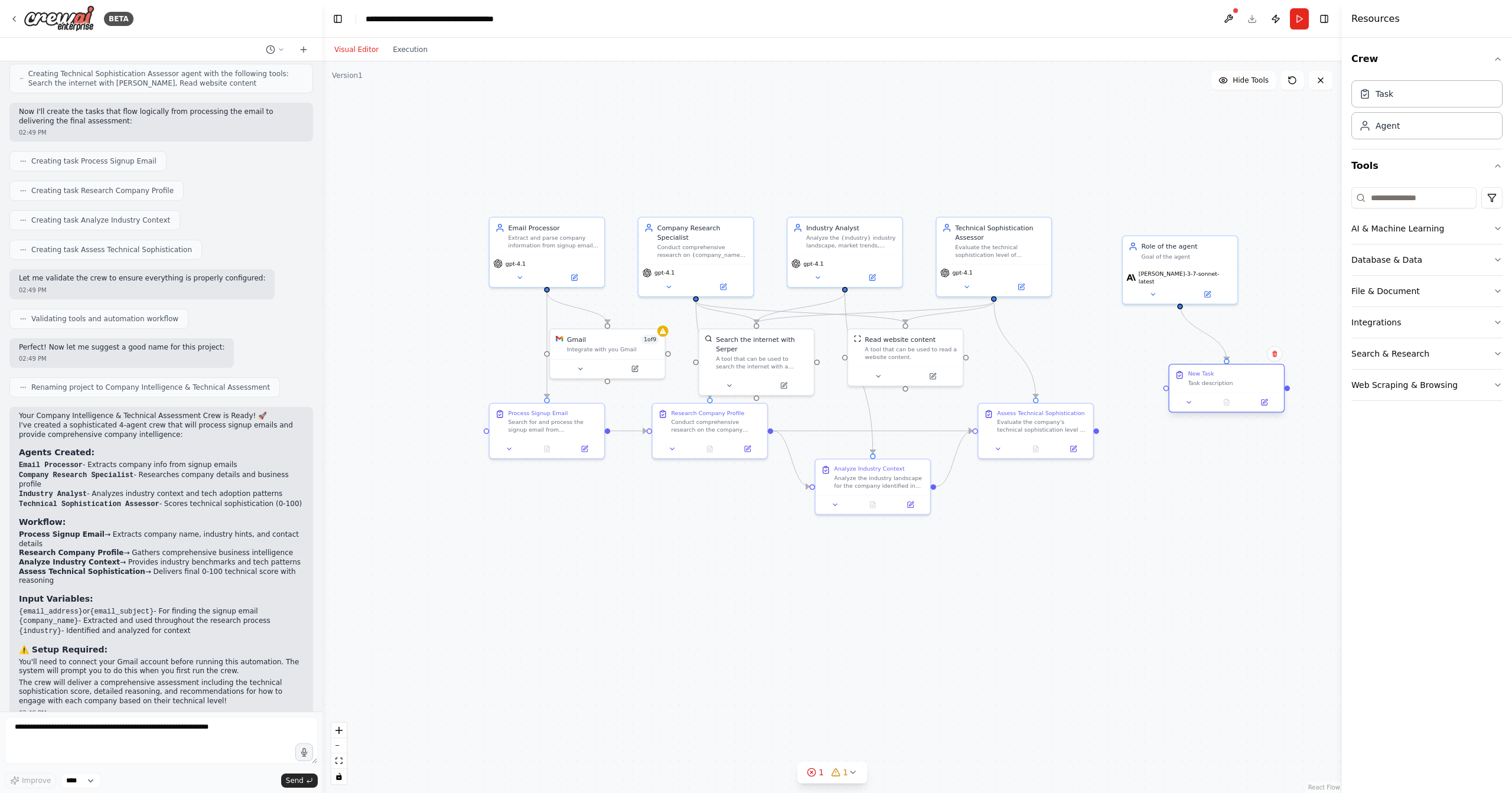
click at [1232, 385] on div "Task description" at bounding box center [1232, 383] width 90 height 7
drag, startPoint x: 1095, startPoint y: 430, endPoint x: 1165, endPoint y: 392, distance: 79.6
click at [1165, 392] on div ".deletable-edge-delete-btn { width: 20px; height: 20px; border: 0px solid #ffff…" at bounding box center [833, 427] width 1020 height 731
click at [1180, 245] on div "Role of the agent" at bounding box center [1186, 244] width 90 height 9
click at [1230, 221] on icon at bounding box center [1228, 222] width 7 height 7
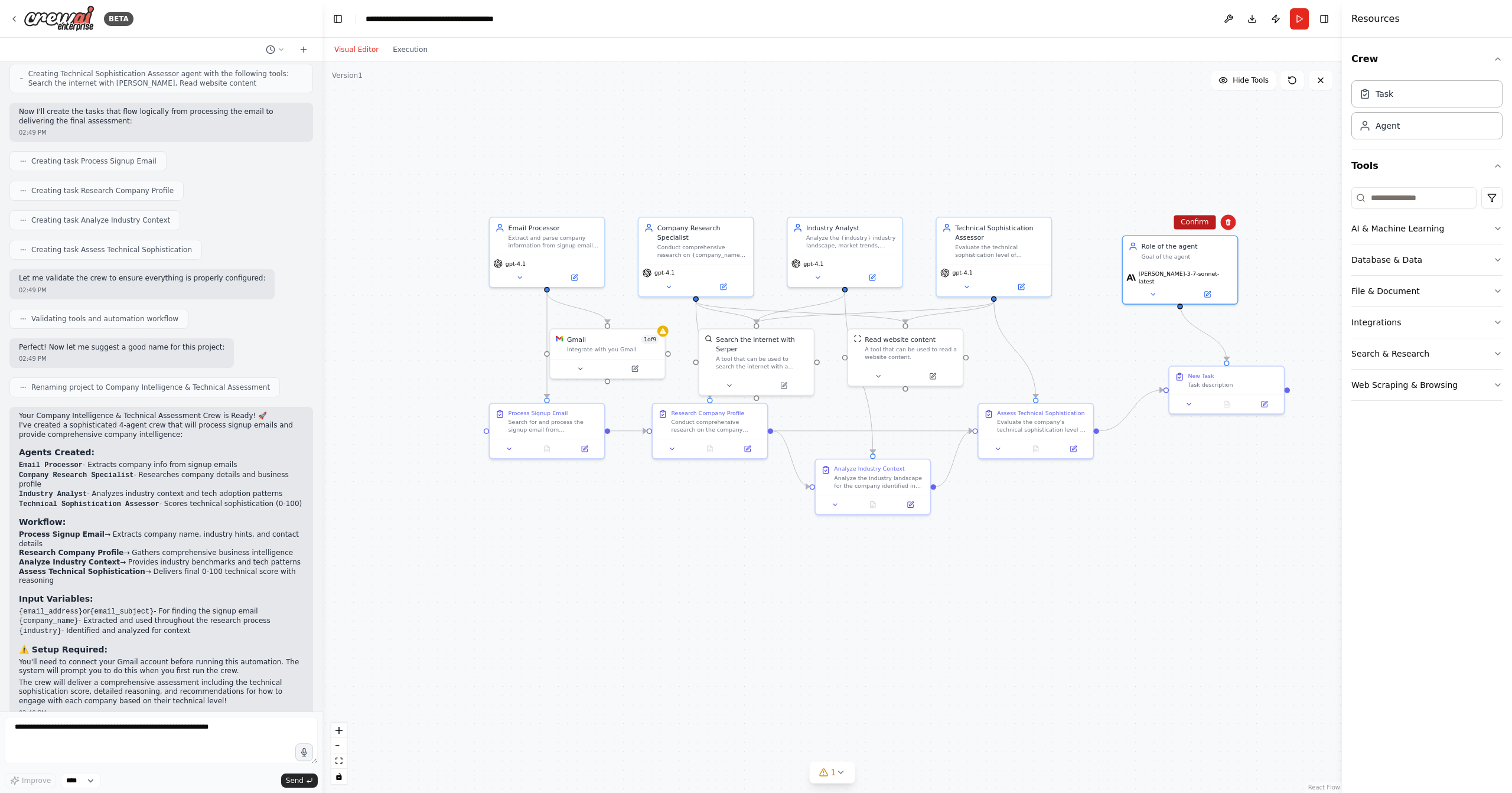
click at [1206, 223] on button "Confirm" at bounding box center [1195, 222] width 42 height 15
click at [1238, 373] on div "New Task" at bounding box center [1232, 374] width 90 height 7
click at [1274, 355] on icon at bounding box center [1274, 354] width 7 height 7
click at [1258, 354] on button "Confirm" at bounding box center [1241, 354] width 42 height 15
click at [186, 732] on textarea at bounding box center [161, 740] width 313 height 47
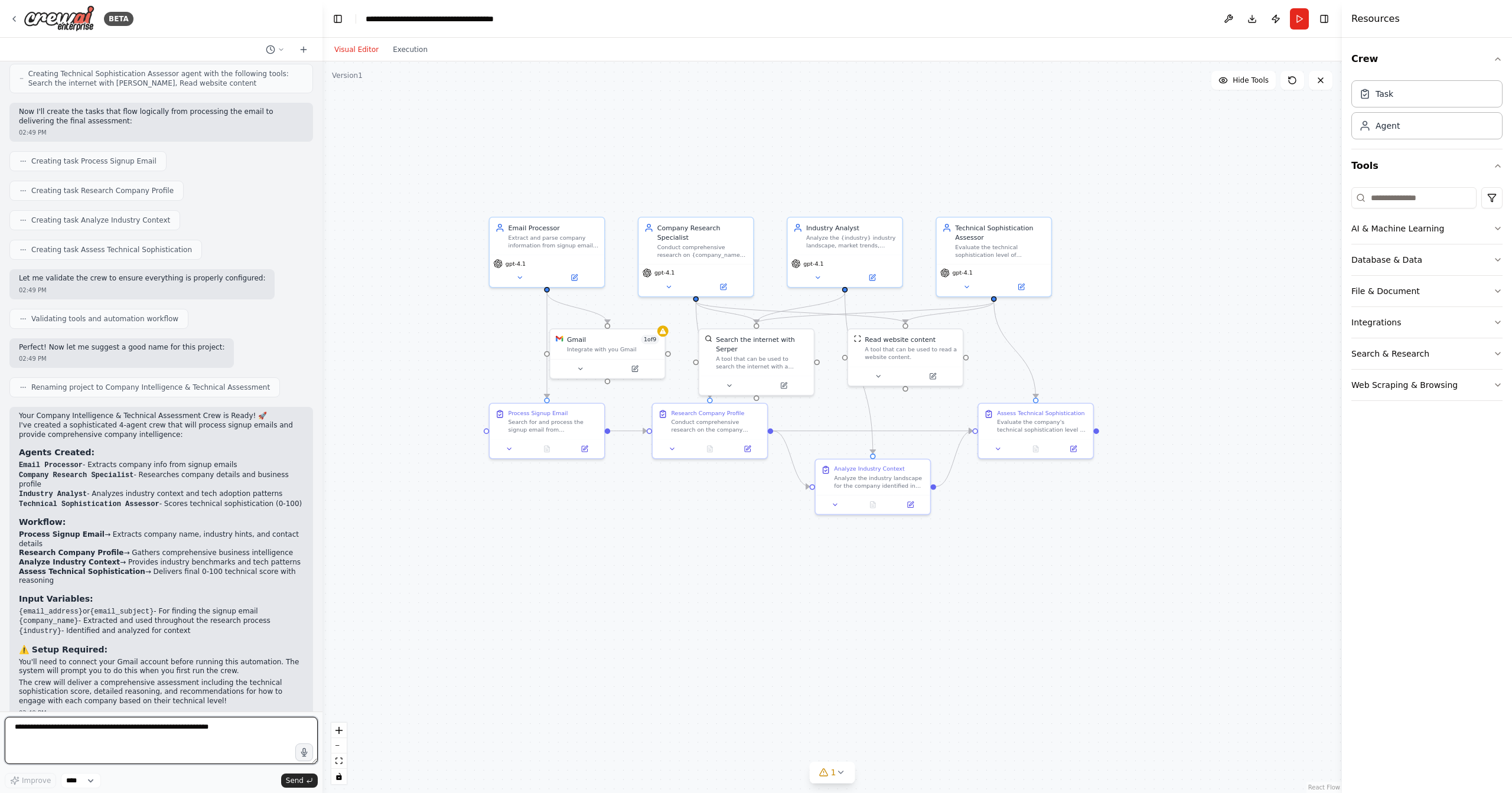
click at [225, 732] on textarea at bounding box center [161, 740] width 313 height 47
type textarea "**********"
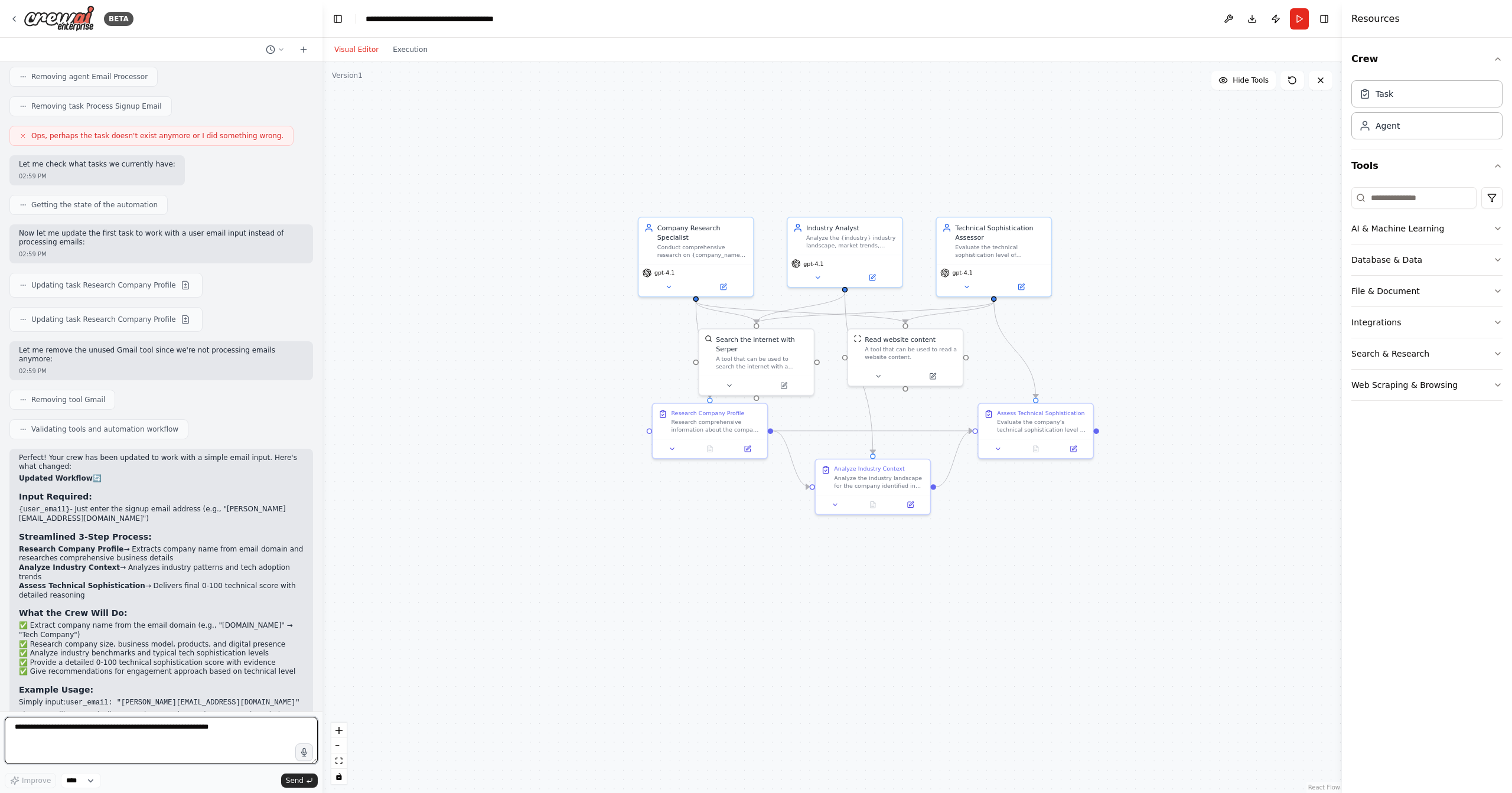
scroll to position [1328, 0]
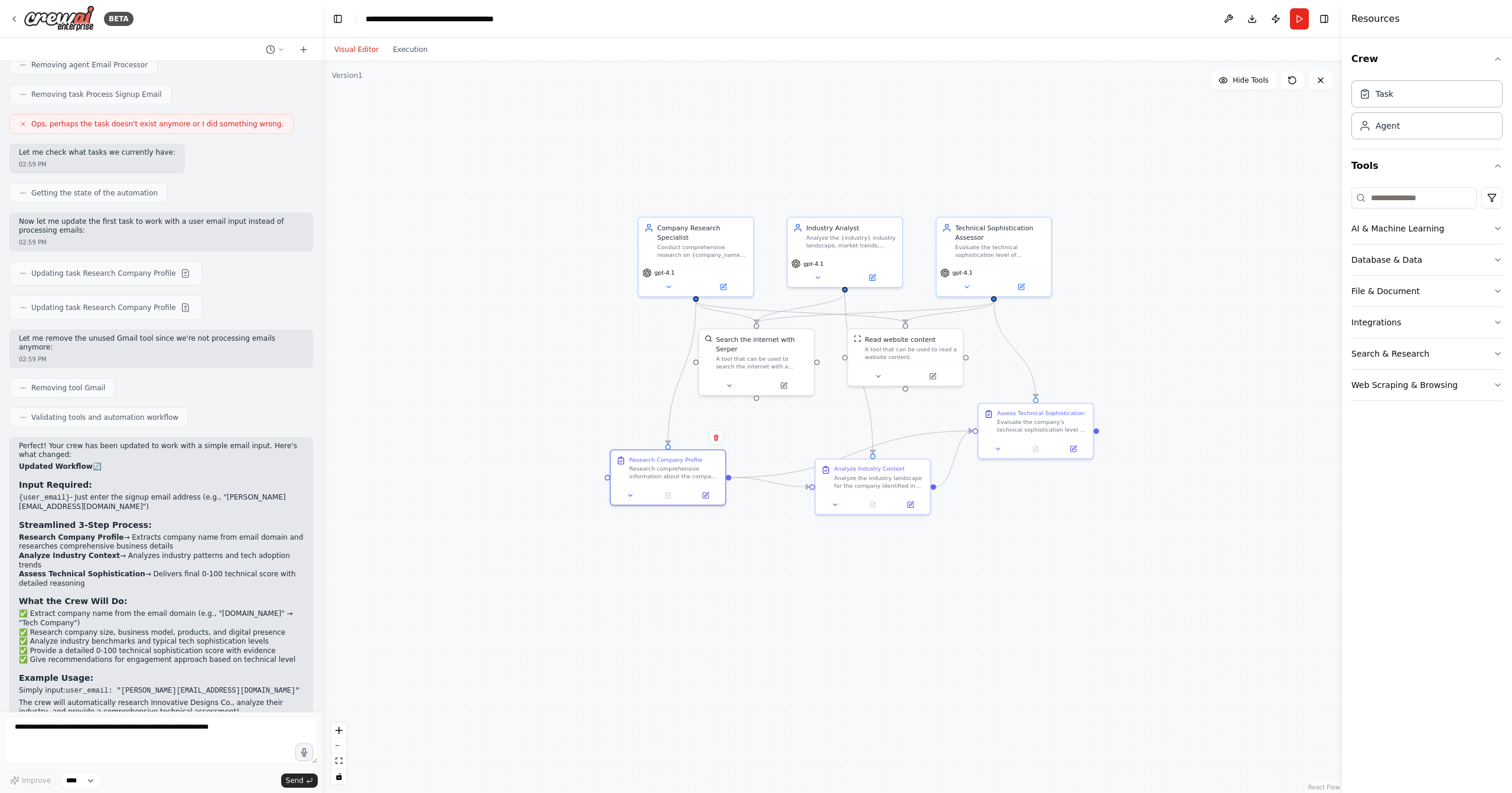
drag, startPoint x: 677, startPoint y: 466, endPoint x: 802, endPoint y: 469, distance: 125.0
click at [673, 468] on div "Research comprehensive information about the company associated with {user_emai…" at bounding box center [674, 472] width 90 height 15
drag, startPoint x: 881, startPoint y: 499, endPoint x: 901, endPoint y: 528, distance: 35.2
click at [889, 540] on div "Analyze the industry landscape for the company identified in the previous resea…" at bounding box center [916, 535] width 90 height 15
drag, startPoint x: 1049, startPoint y: 429, endPoint x: 1143, endPoint y: 503, distance: 119.6
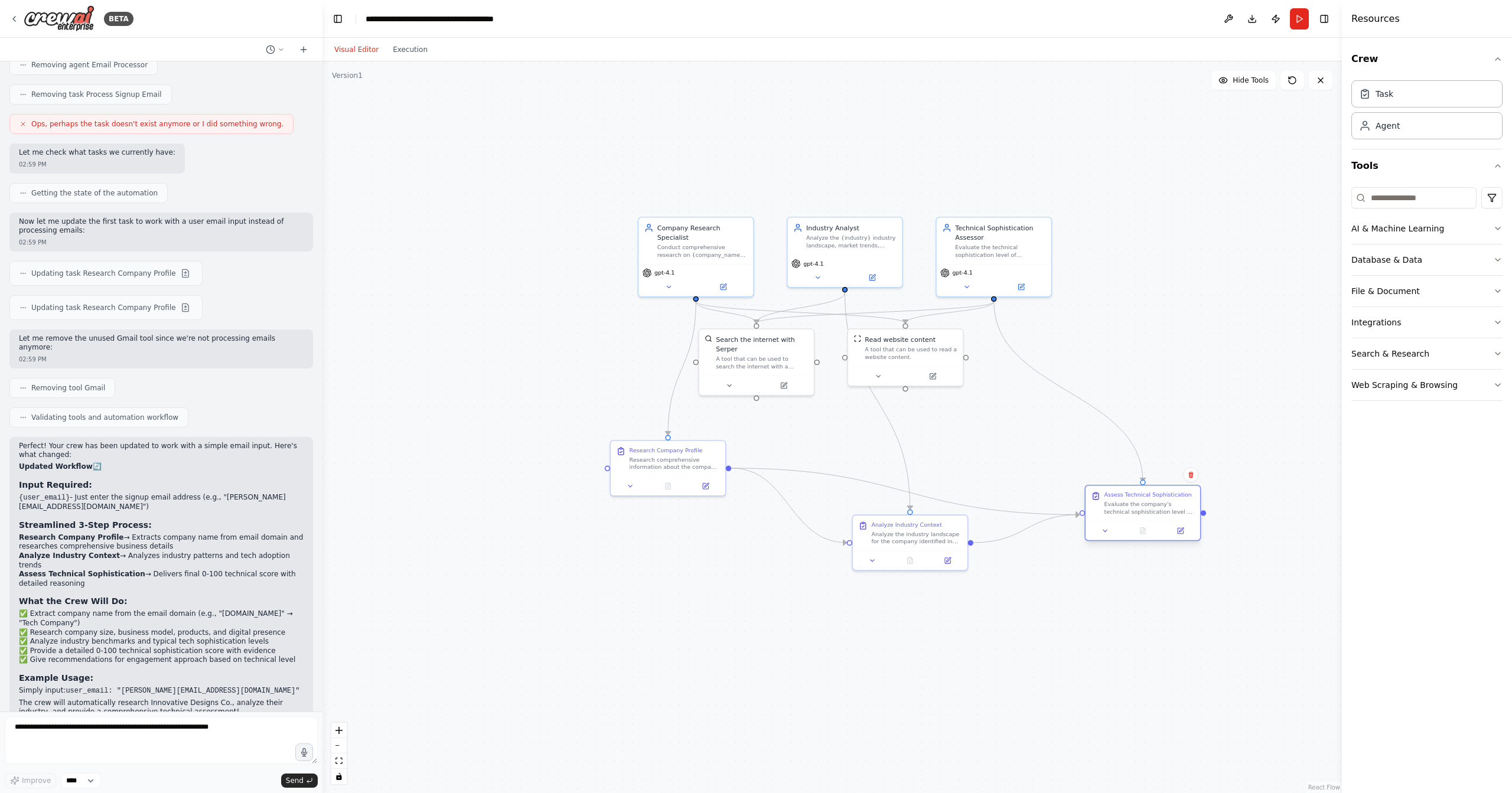
click at [1155, 511] on div "Evaluate the company's technical sophistication level on a scale of 0-100 based…" at bounding box center [1149, 508] width 90 height 15
drag, startPoint x: 820, startPoint y: 408, endPoint x: 879, endPoint y: 401, distance: 59.4
click at [821, 407] on div "A tool that can be used to search the internet with a search_query. Supports di…" at bounding box center [793, 400] width 92 height 15
drag, startPoint x: 901, startPoint y: 395, endPoint x: 885, endPoint y: 383, distance: 20.0
click at [890, 393] on div ".deletable-edge-delete-btn { width: 20px; height: 20px; border: 0px solid #ffff…" at bounding box center [833, 427] width 1020 height 731
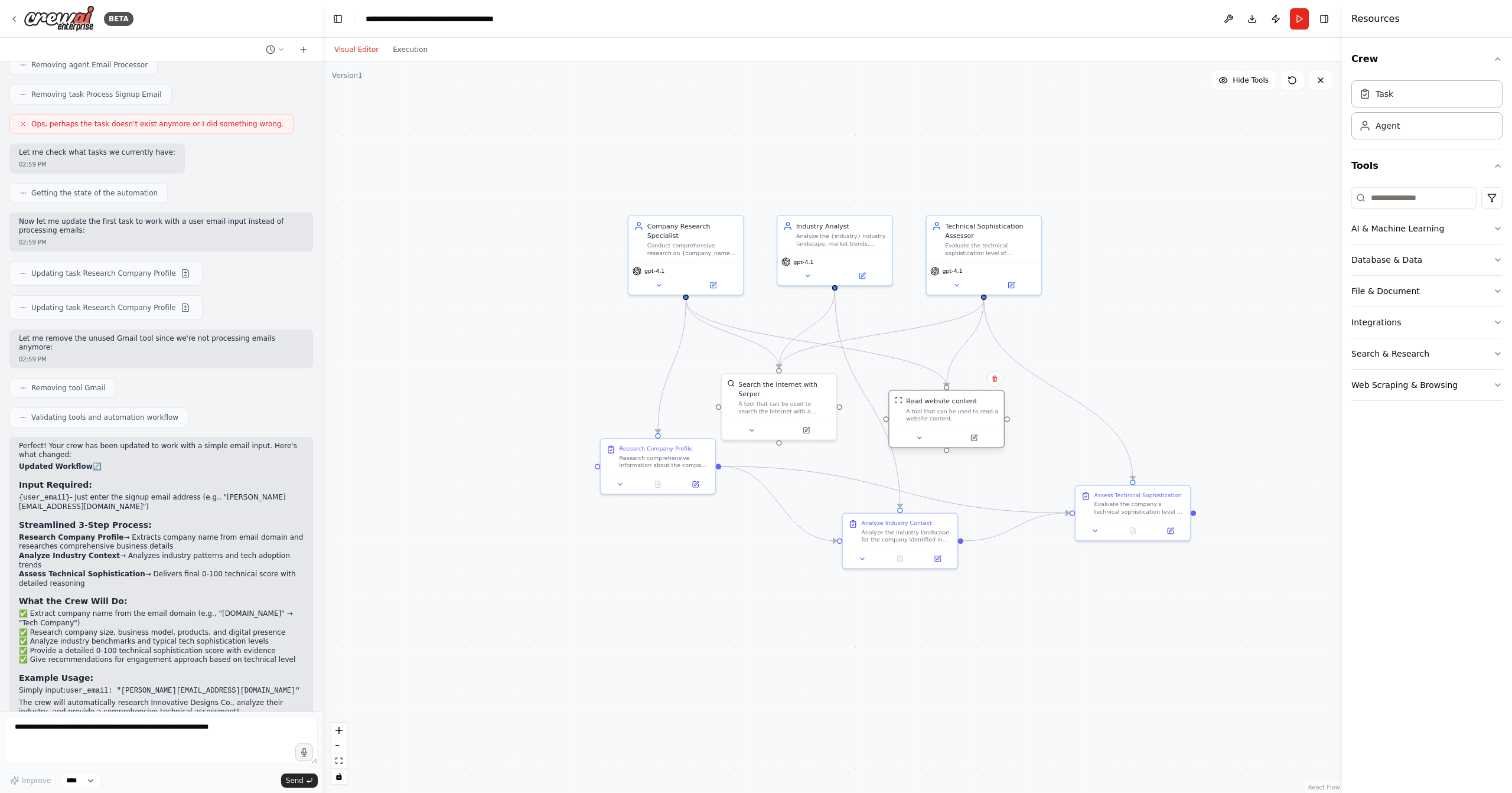
drag, startPoint x: 894, startPoint y: 364, endPoint x: 939, endPoint y: 429, distance: 79.1
click at [939, 429] on div "Read website content A tool that can be used to read a website content." at bounding box center [947, 418] width 117 height 58
drag, startPoint x: 785, startPoint y: 394, endPoint x: 554, endPoint y: 382, distance: 231.3
click at [554, 382] on div "A tool that can be used to search the internet with a search_query. Supports di…" at bounding box center [551, 386] width 92 height 15
drag, startPoint x: 927, startPoint y: 419, endPoint x: 852, endPoint y: 395, distance: 78.7
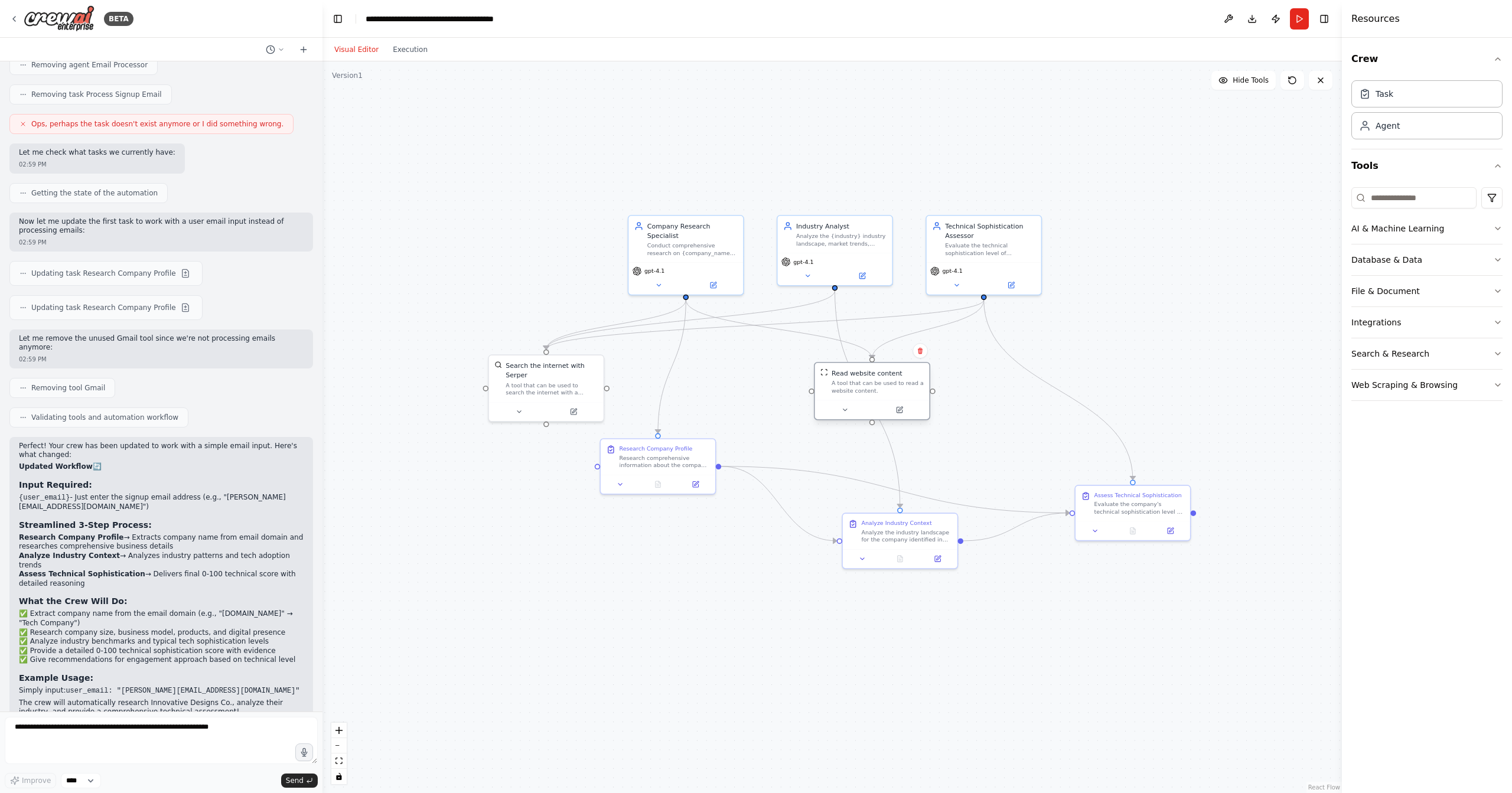
click at [852, 395] on div "Read website content A tool that can be used to read a website content." at bounding box center [873, 381] width 115 height 37
click at [896, 395] on div "A tool that can be used to read a website content." at bounding box center [877, 396] width 92 height 15
drag, startPoint x: 834, startPoint y: 286, endPoint x: 872, endPoint y: 369, distance: 91.3
click at [872, 369] on div "Company Research Specialist Conduct comprehensive research on {company_name} to…" at bounding box center [834, 457] width 803 height 577
drag, startPoint x: 883, startPoint y: 393, endPoint x: 976, endPoint y: 409, distance: 94.4
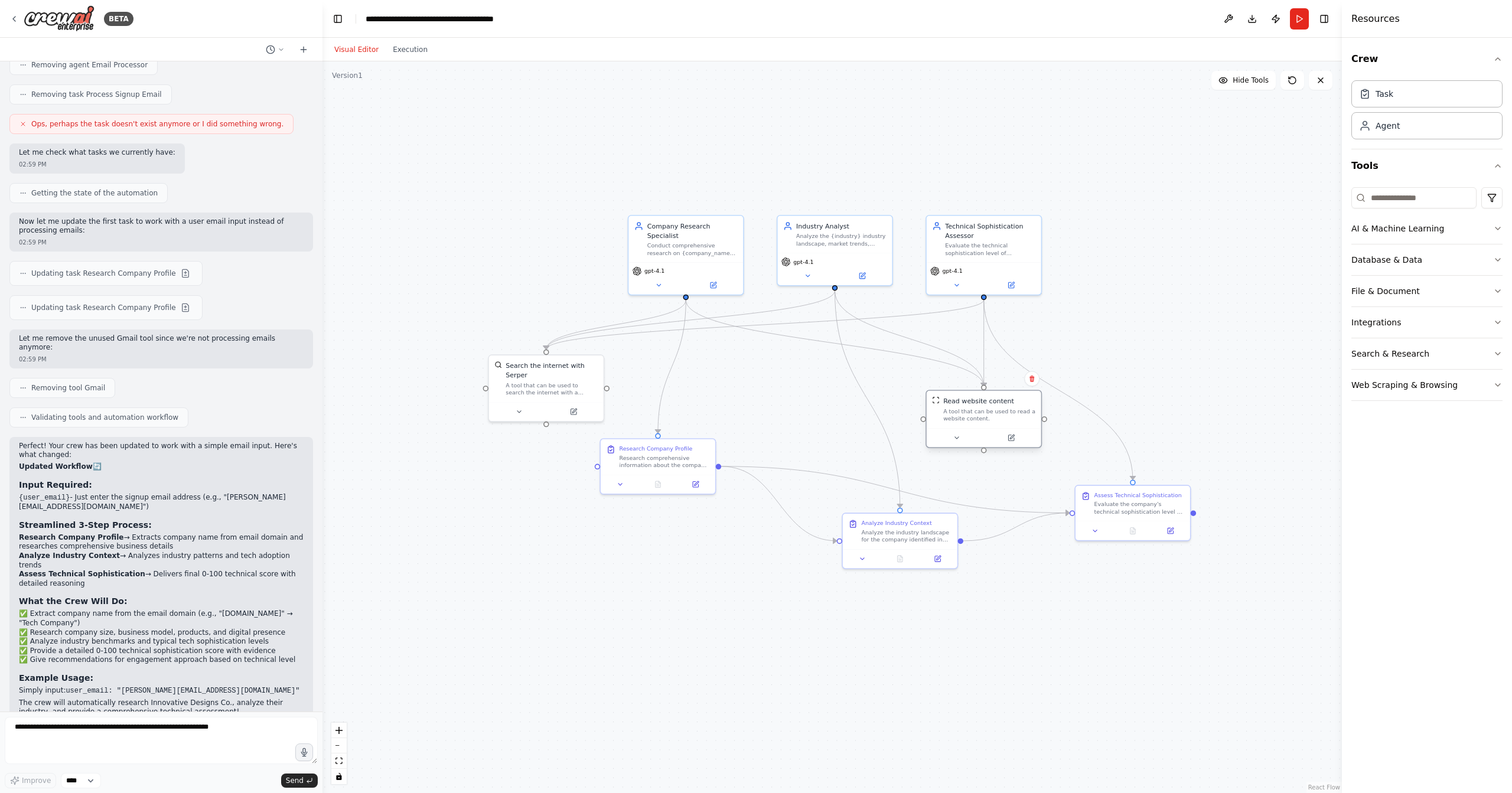
click at [981, 408] on div "A tool that can be used to read a website content." at bounding box center [989, 415] width 92 height 15
drag, startPoint x: 561, startPoint y: 408, endPoint x: 584, endPoint y: 376, distance: 39.4
click at [584, 376] on button at bounding box center [602, 373] width 53 height 11
drag, startPoint x: 987, startPoint y: 428, endPoint x: 1160, endPoint y: 366, distance: 183.8
click at [1160, 366] on div at bounding box center [1152, 372] width 115 height 19
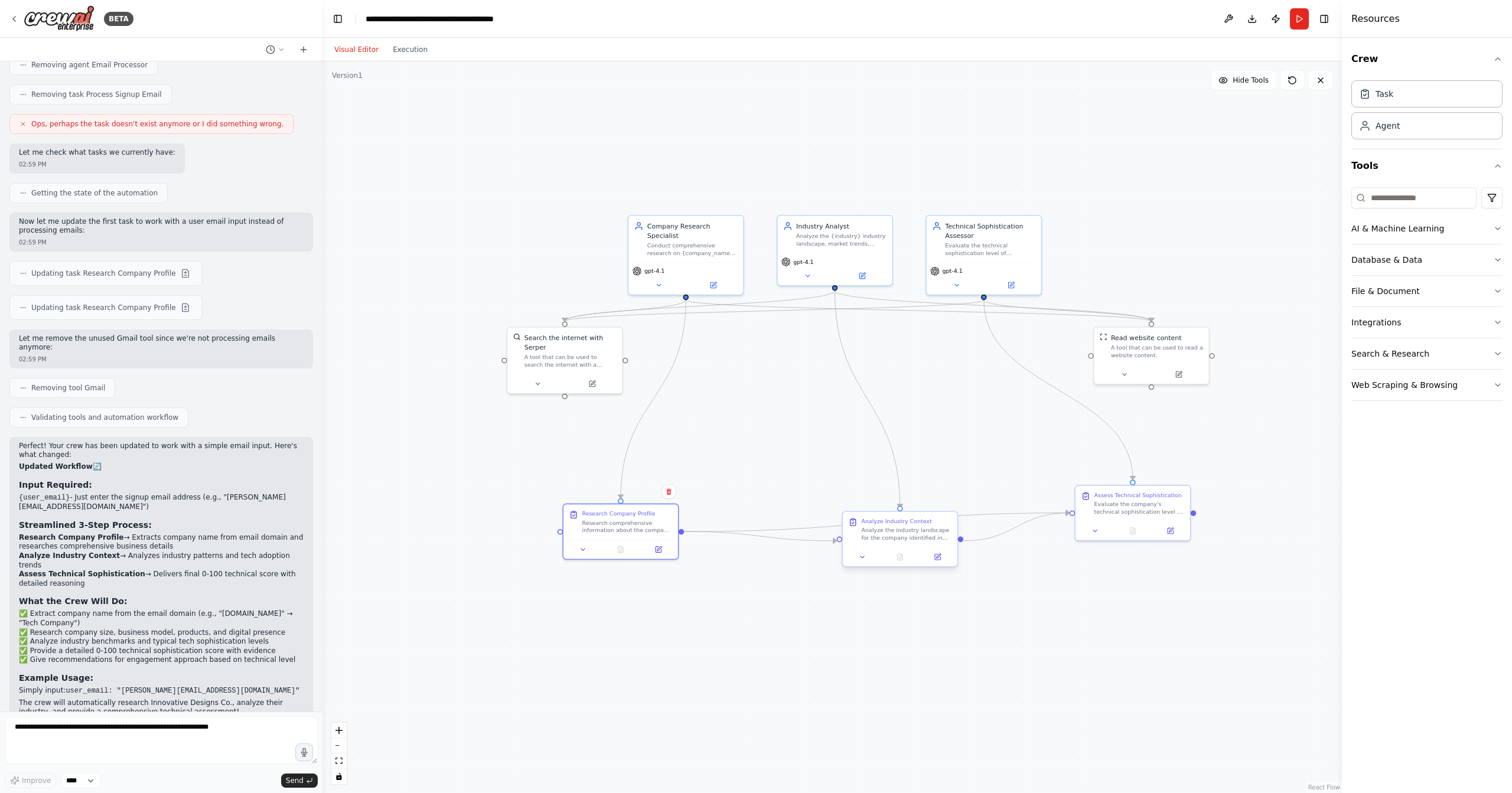
drag, startPoint x: 666, startPoint y: 458, endPoint x: 941, endPoint y: 525, distance: 283.0
click at [627, 520] on div "Research comprehensive information about the company associated with {user_emai…" at bounding box center [627, 526] width 90 height 15
click at [897, 639] on div ".deletable-edge-delete-btn { width: 20px; height: 20px; border: 0px solid #ffff…" at bounding box center [833, 427] width 1020 height 731
drag, startPoint x: 902, startPoint y: 533, endPoint x: 897, endPoint y: 685, distance: 152.1
click at [897, 685] on div "Analyze the industry landscape for the company identified in the previous resea…" at bounding box center [896, 683] width 90 height 15
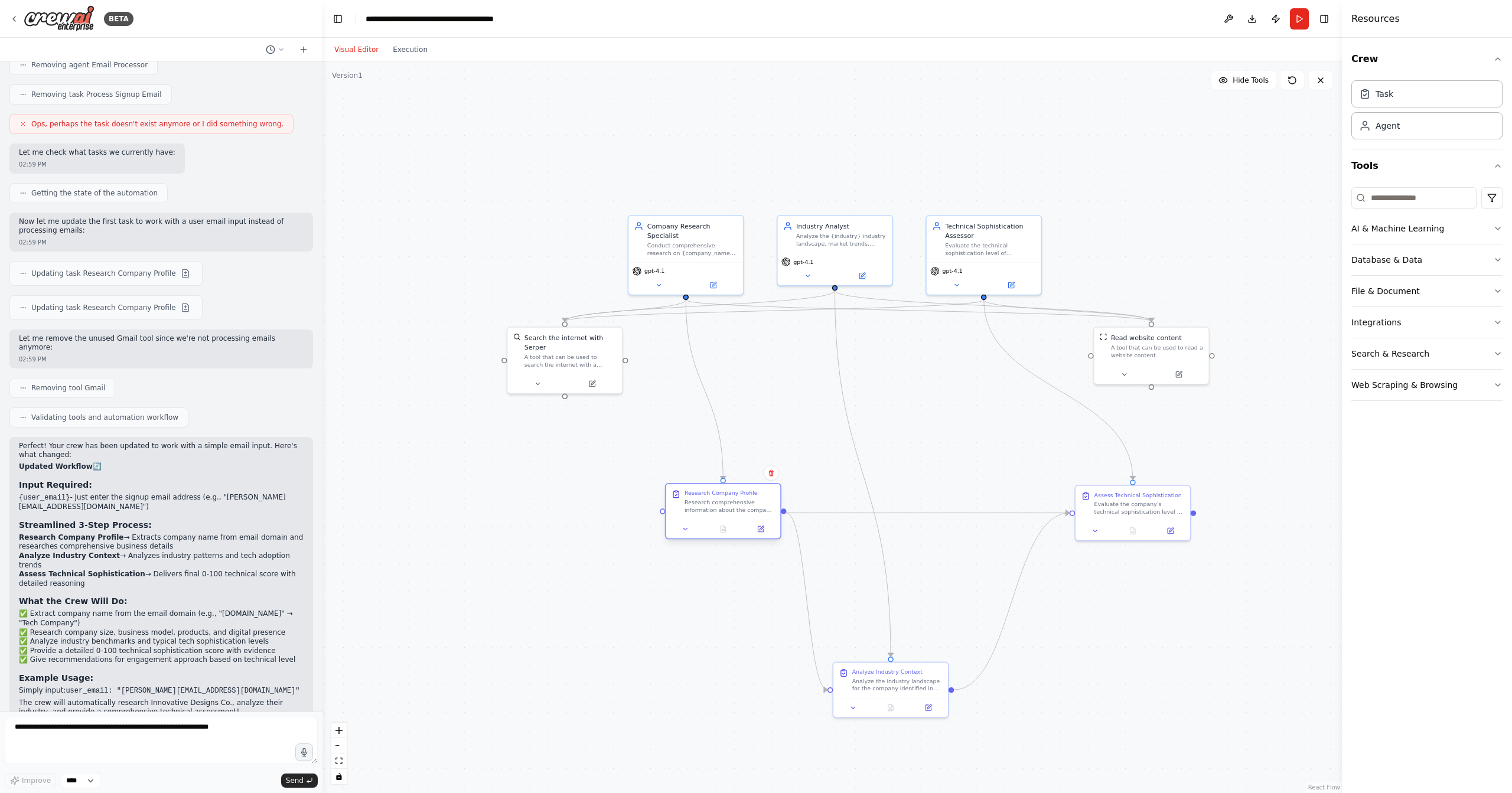
click at [754, 519] on div at bounding box center [723, 528] width 115 height 19
drag, startPoint x: 792, startPoint y: 612, endPoint x: 711, endPoint y: 495, distance: 142.3
click at [721, 494] on div at bounding box center [741, 500] width 115 height 19
click at [723, 589] on div ".deletable-edge-delete-btn { width: 20px; height: 20px; border: 0px solid #ffff…" at bounding box center [833, 427] width 1020 height 731
drag, startPoint x: 720, startPoint y: 468, endPoint x: 579, endPoint y: 500, distance: 144.6
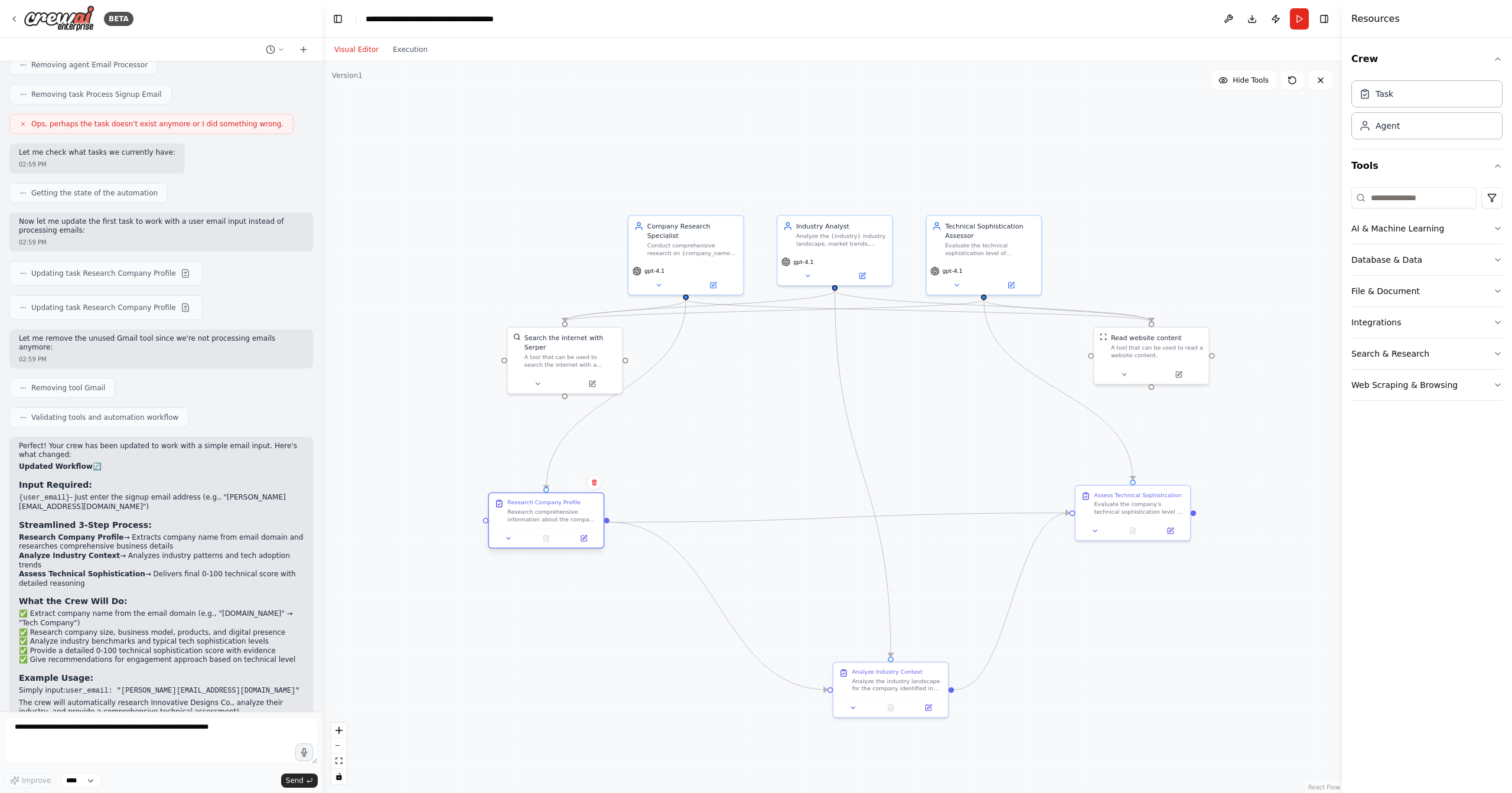
click at [579, 500] on div "Research Company Profile Research comprehensive information about the company a…" at bounding box center [552, 510] width 90 height 25
click at [661, 345] on div ".deletable-edge-delete-btn { width: 20px; height: 20px; border: 0px solid #ffff…" at bounding box center [833, 427] width 1020 height 731
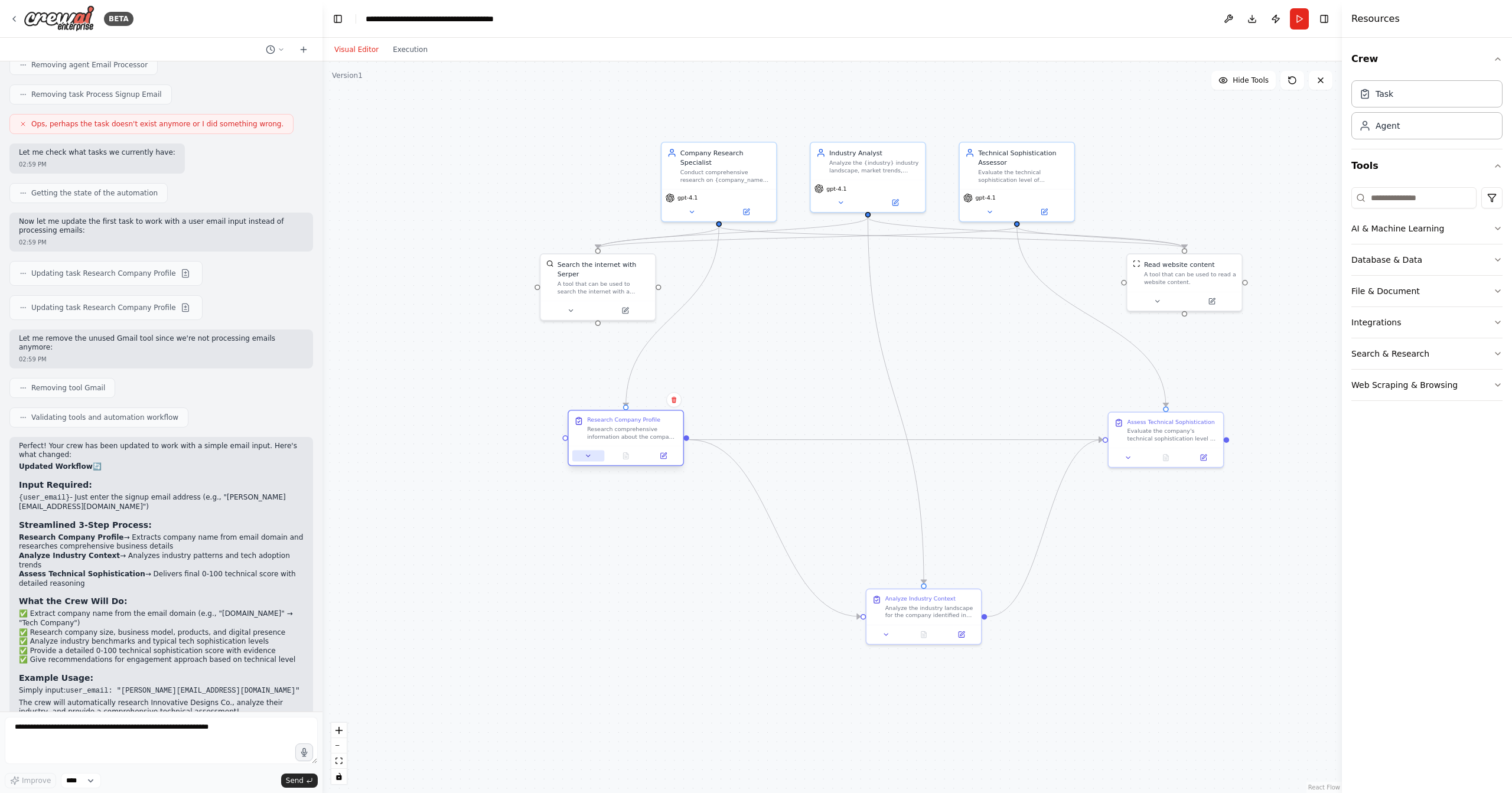
click at [587, 453] on icon at bounding box center [588, 456] width 7 height 7
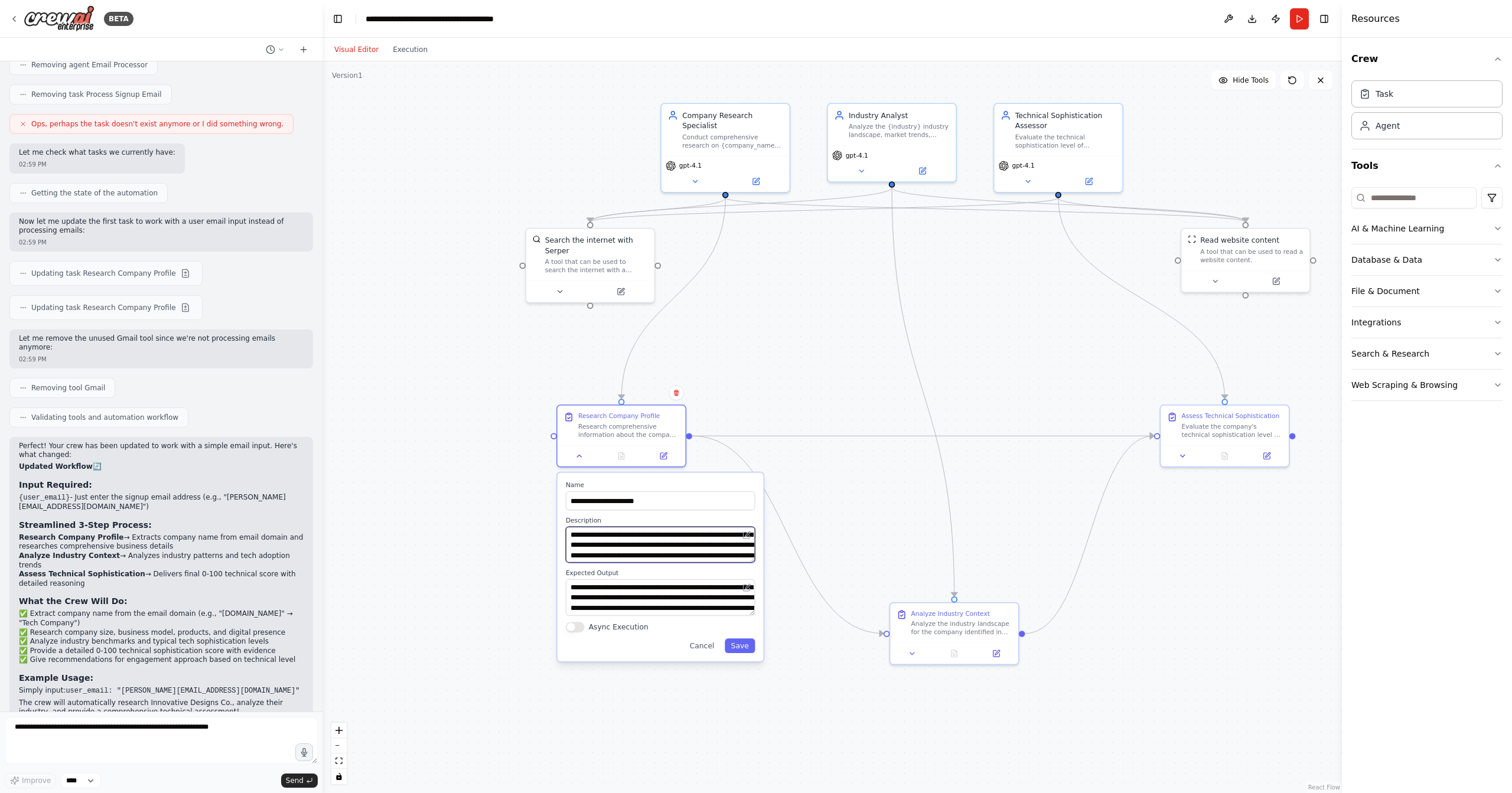
click at [668, 543] on textarea "**********" at bounding box center [660, 544] width 190 height 36
drag, startPoint x: 634, startPoint y: 549, endPoint x: 708, endPoint y: 538, distance: 74.8
click at [708, 538] on textarea "**********" at bounding box center [660, 544] width 190 height 36
drag, startPoint x: 642, startPoint y: 593, endPoint x: 691, endPoint y: 599, distance: 49.4
click at [690, 599] on textarea "**********" at bounding box center [660, 596] width 190 height 36
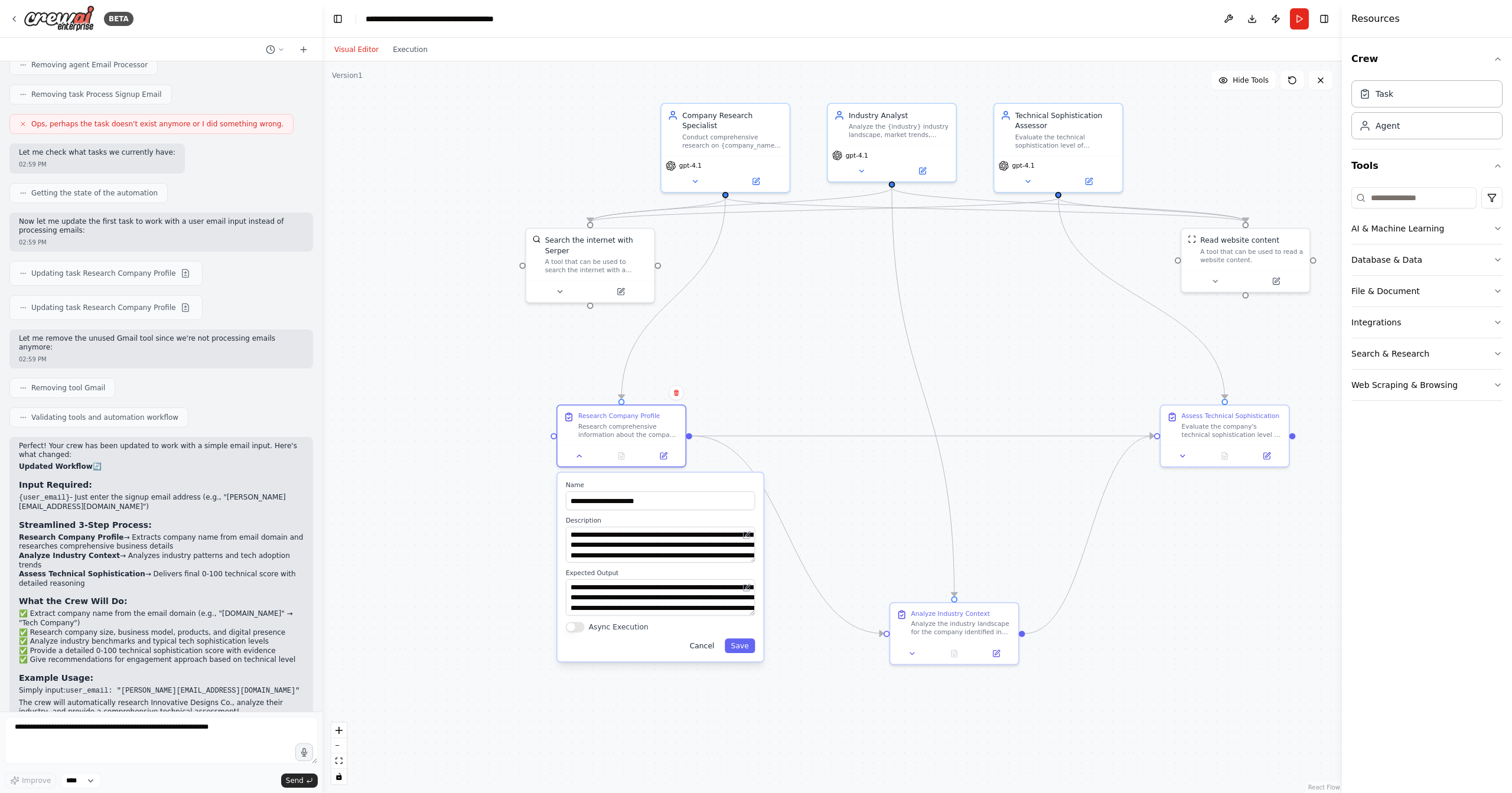
click at [709, 649] on button "Cancel" at bounding box center [701, 645] width 37 height 15
click at [706, 651] on button "Cancel" at bounding box center [701, 645] width 37 height 15
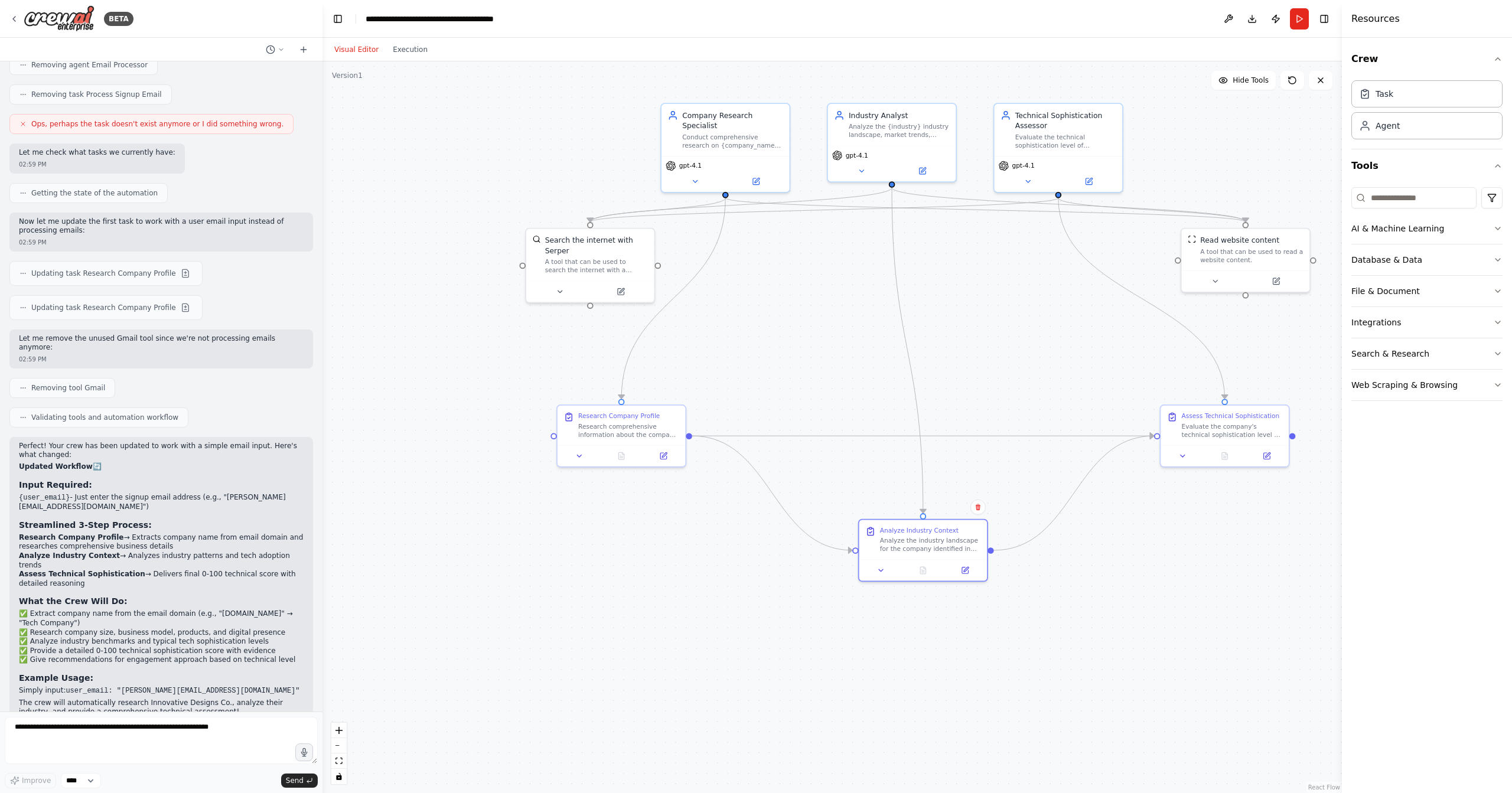
drag, startPoint x: 930, startPoint y: 561, endPoint x: 875, endPoint y: 464, distance: 111.5
click at [922, 526] on div "Analyze Industry Context" at bounding box center [919, 530] width 78 height 8
click at [903, 531] on div "Analyze the industry landscape for the company identified in the previous resea…" at bounding box center [930, 532] width 101 height 16
click at [1468, 385] on button "Web Scraping & Browsing" at bounding box center [1426, 385] width 151 height 31
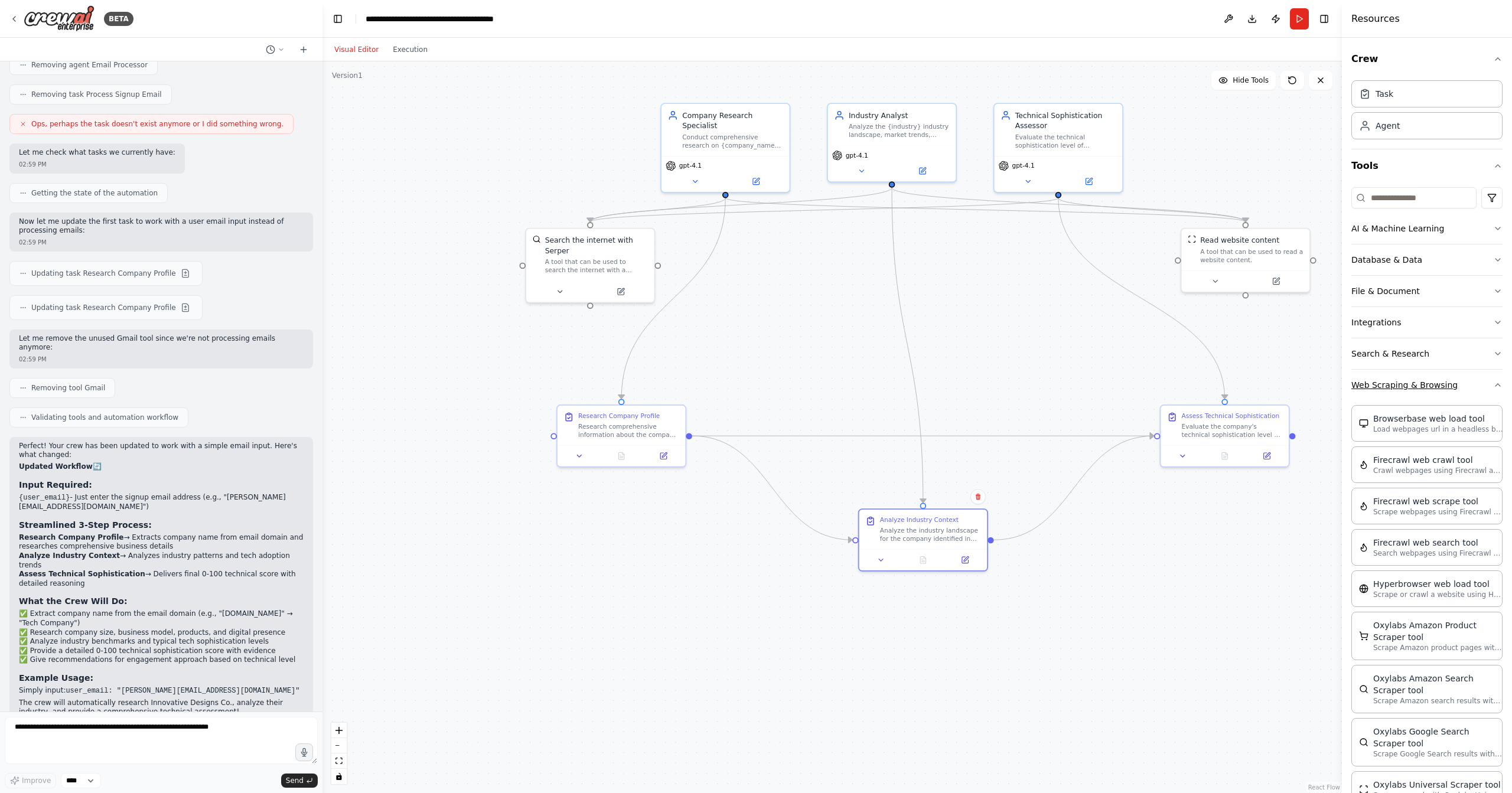
click at [1468, 385] on button "Web Scraping & Browsing" at bounding box center [1426, 385] width 151 height 31
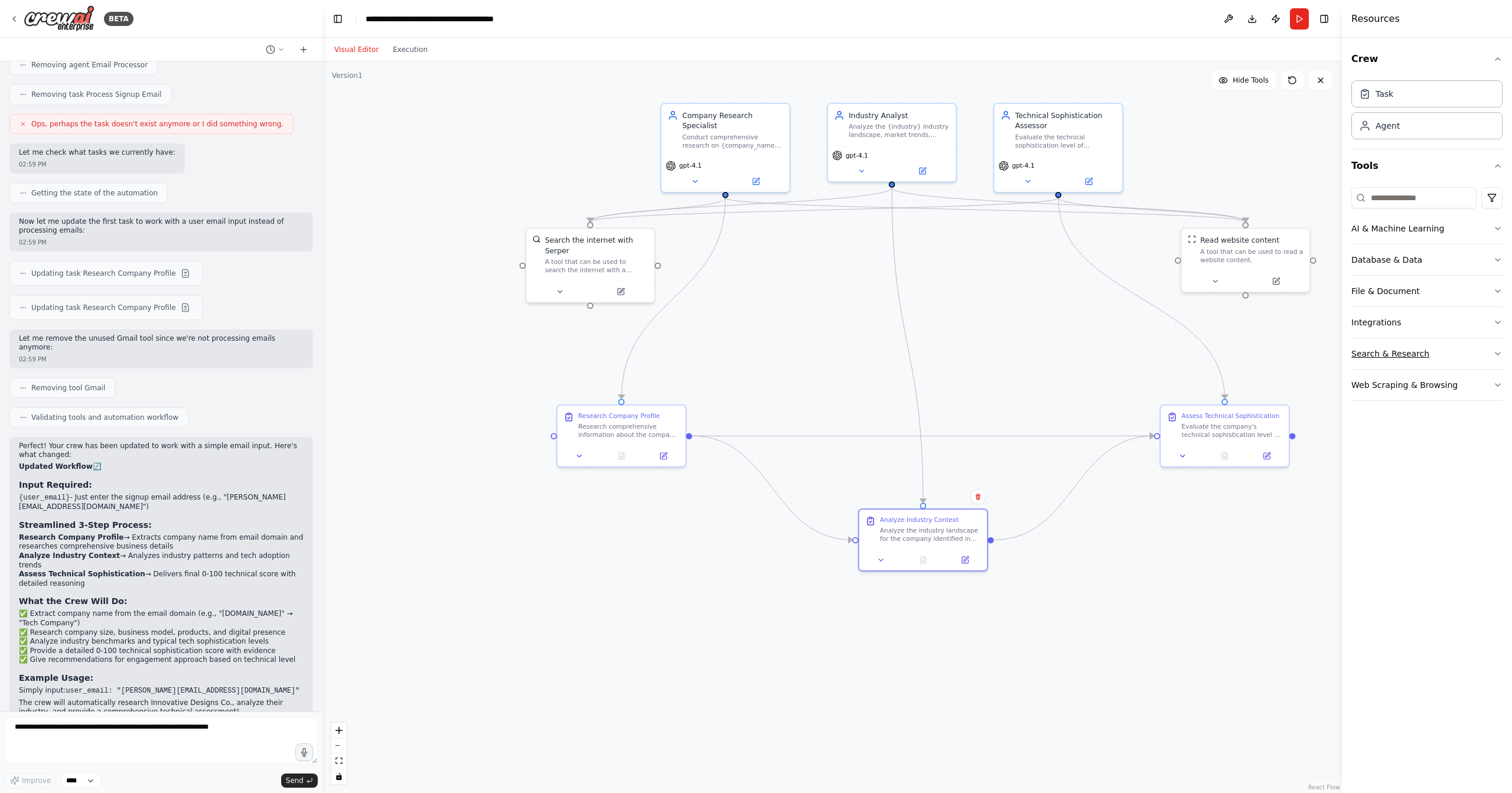
click at [1477, 354] on button "Search & Research" at bounding box center [1426, 354] width 151 height 31
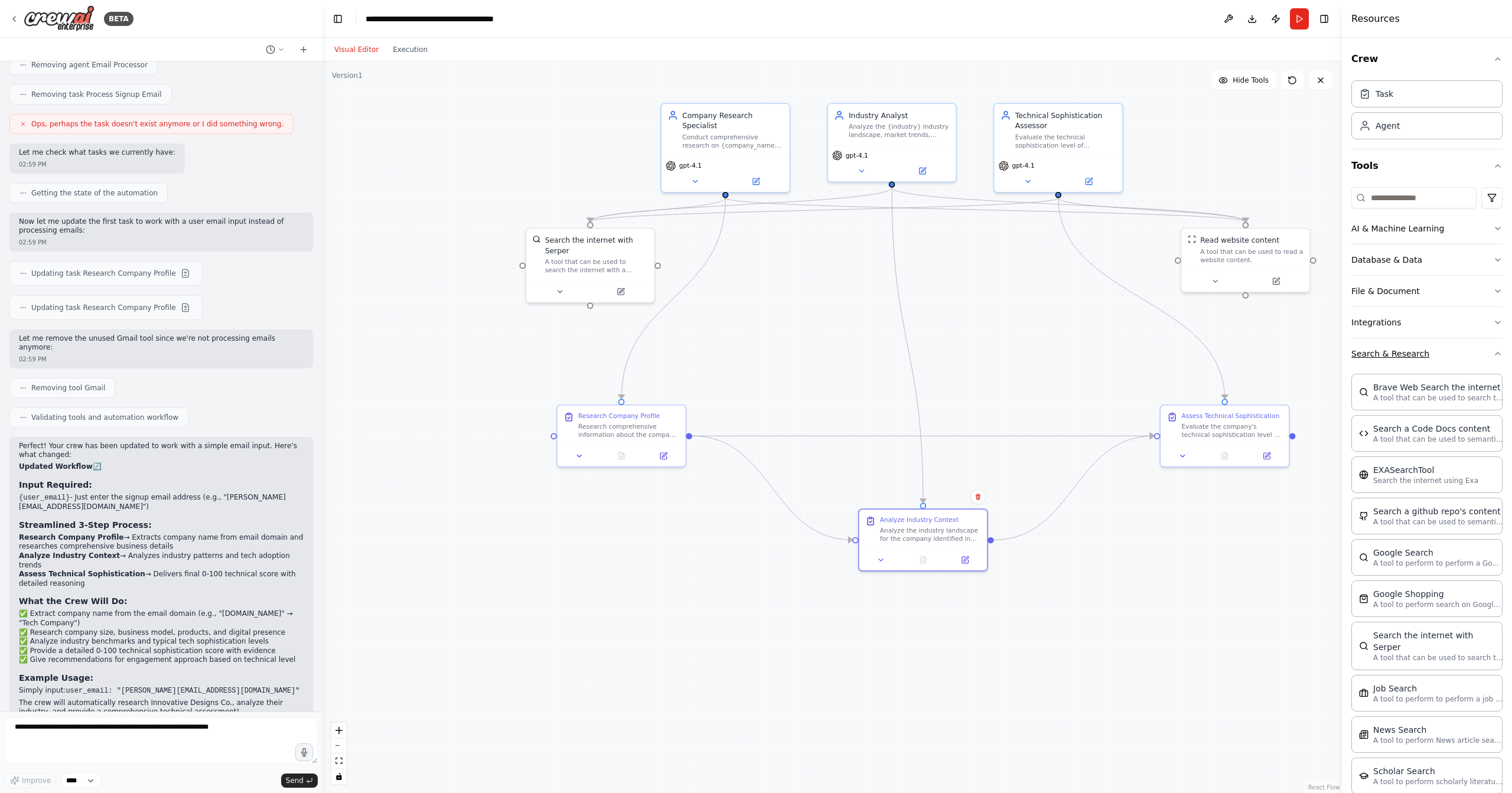
click at [1483, 354] on button "Search & Research" at bounding box center [1426, 354] width 151 height 31
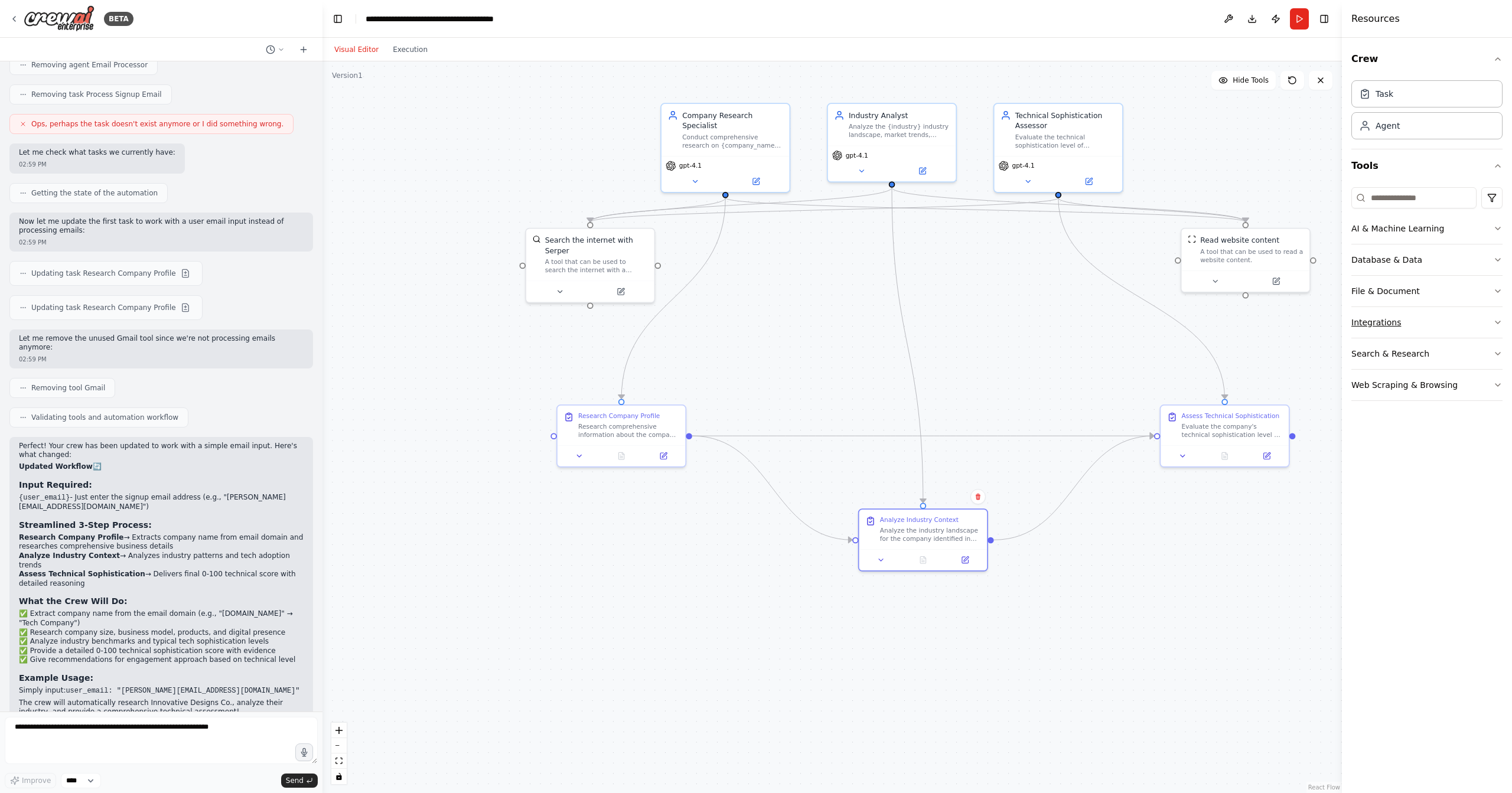
click at [1487, 318] on button "Integrations" at bounding box center [1426, 323] width 151 height 31
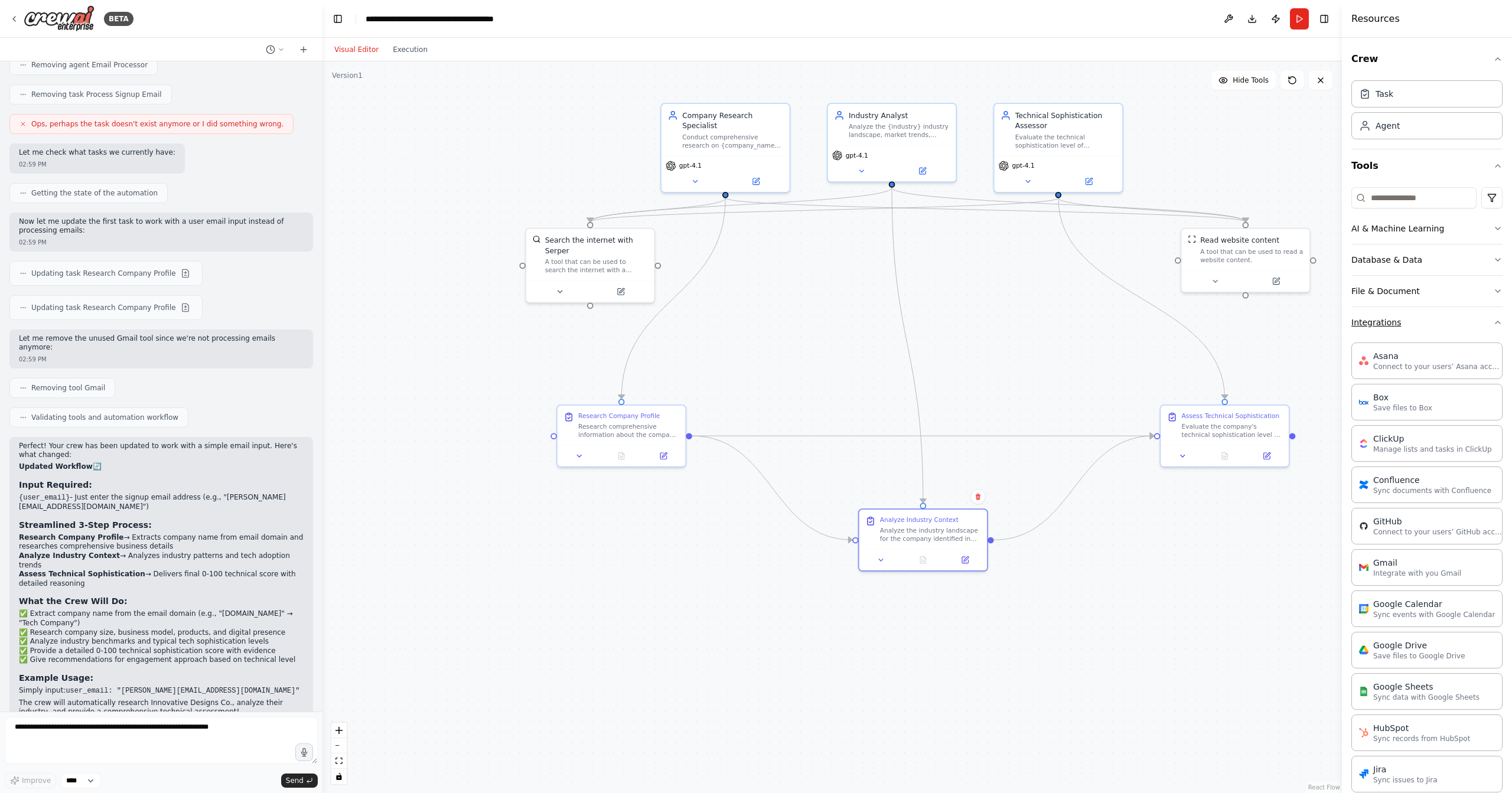
click at [1493, 319] on icon "button" at bounding box center [1497, 322] width 9 height 9
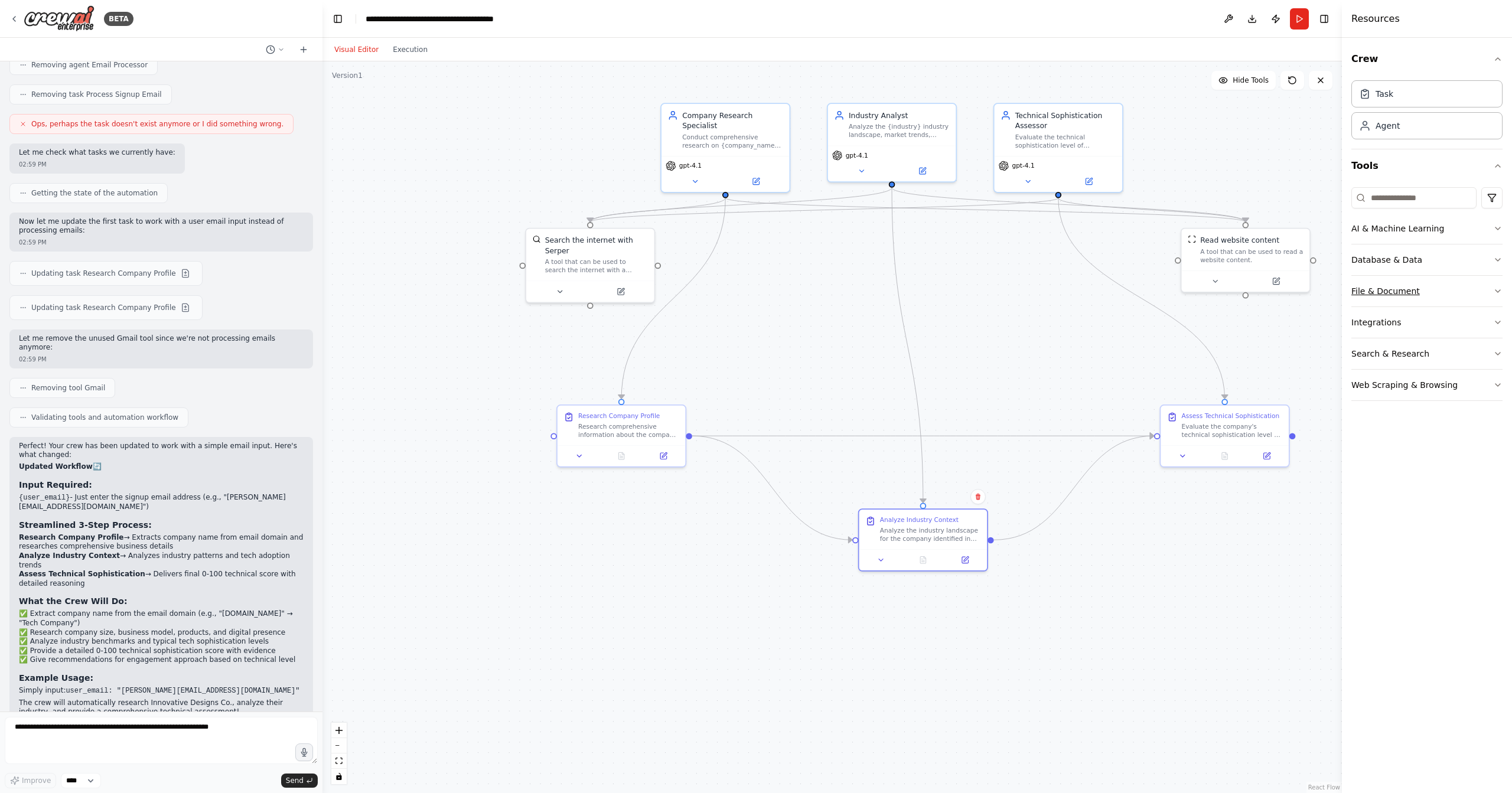
click at [1488, 293] on button "File & Document" at bounding box center [1426, 291] width 151 height 31
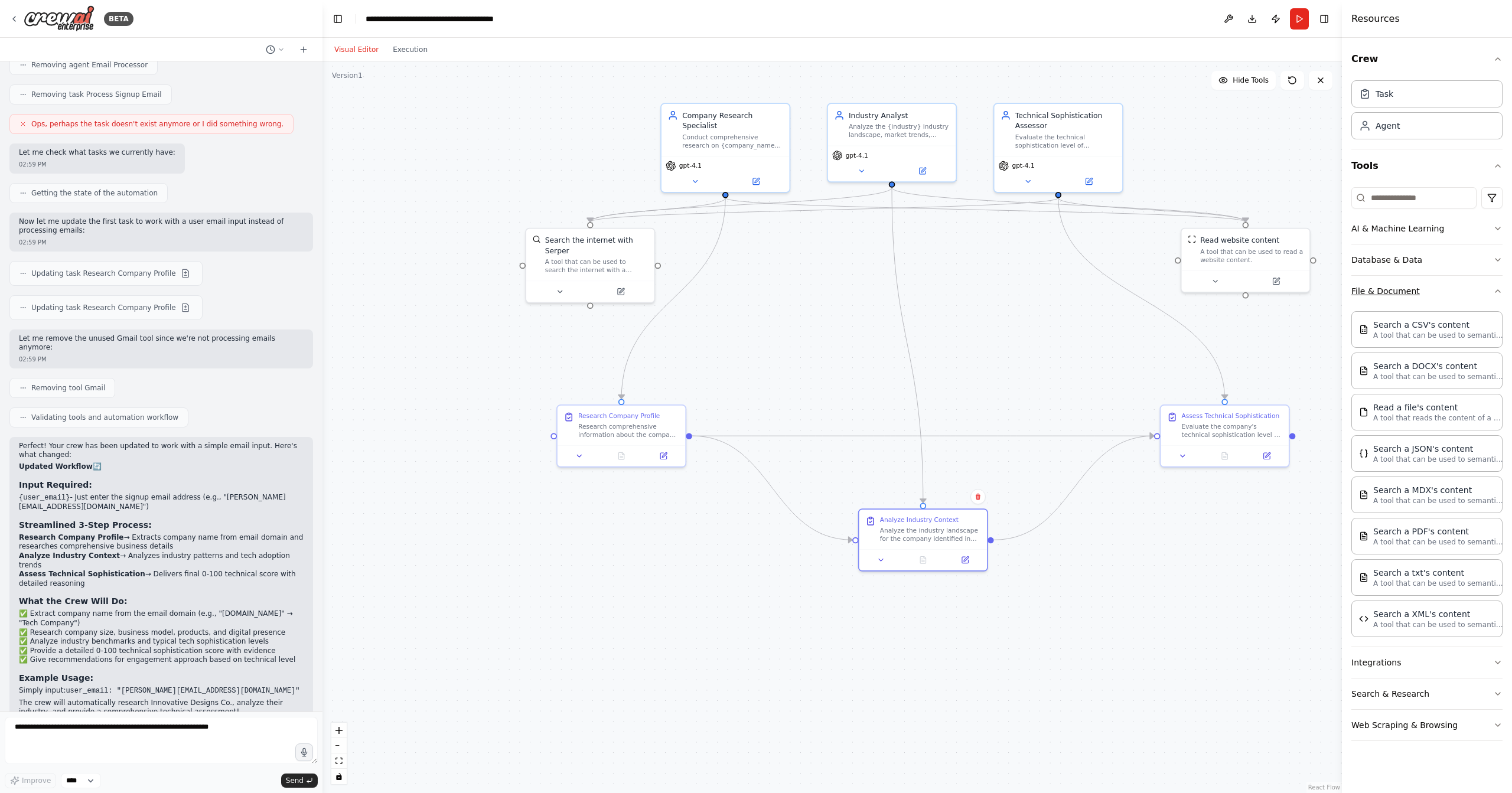
click at [1488, 293] on button "File & Document" at bounding box center [1426, 291] width 151 height 31
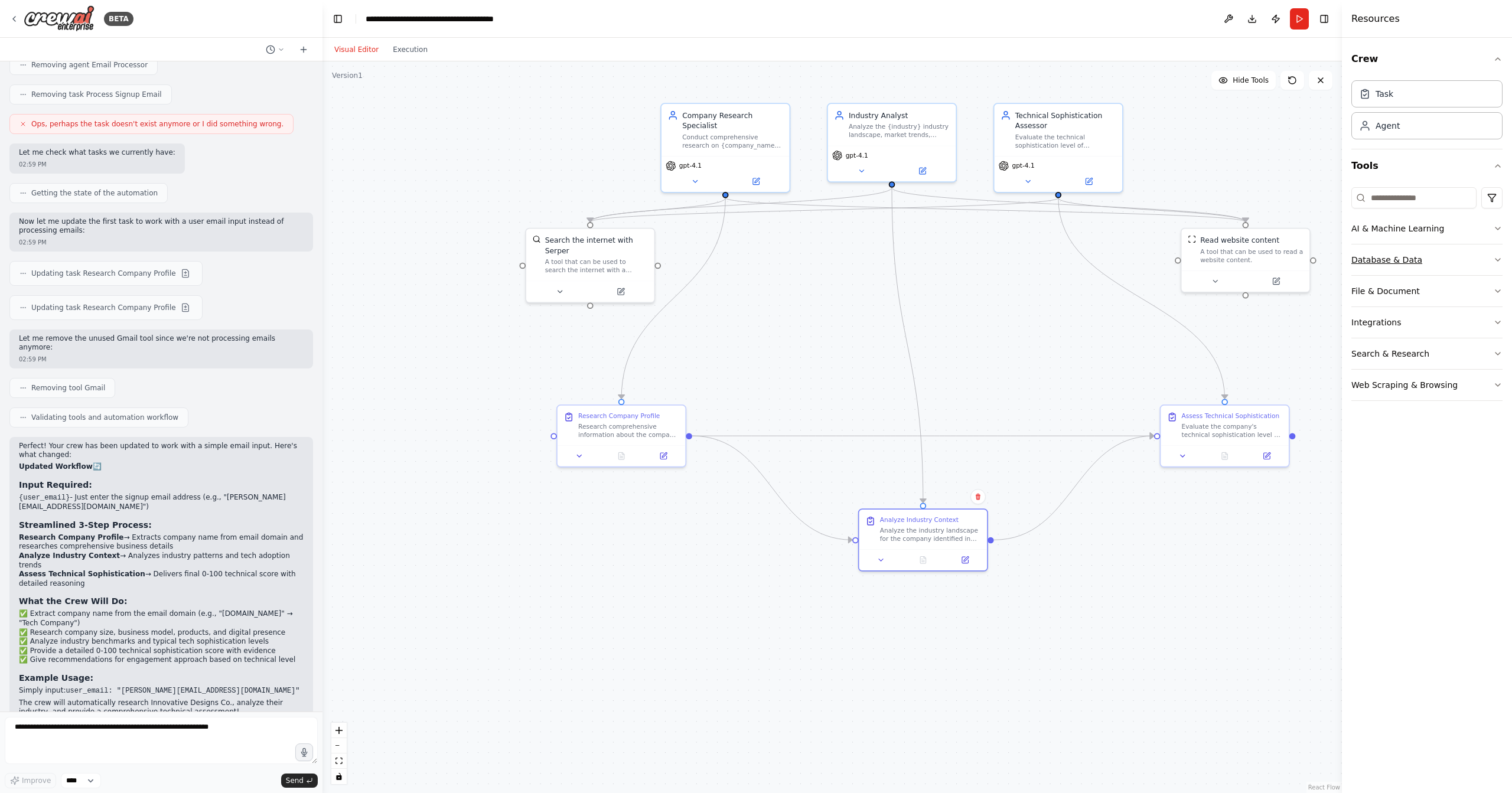
click at [1492, 253] on button "Database & Data" at bounding box center [1426, 260] width 151 height 31
click at [1493, 231] on icon "button" at bounding box center [1497, 228] width 9 height 9
click at [1434, 493] on div "Crew Task Agent Tools AI & Machine Learning Database & Data File & Document Int…" at bounding box center [1426, 415] width 170 height 755
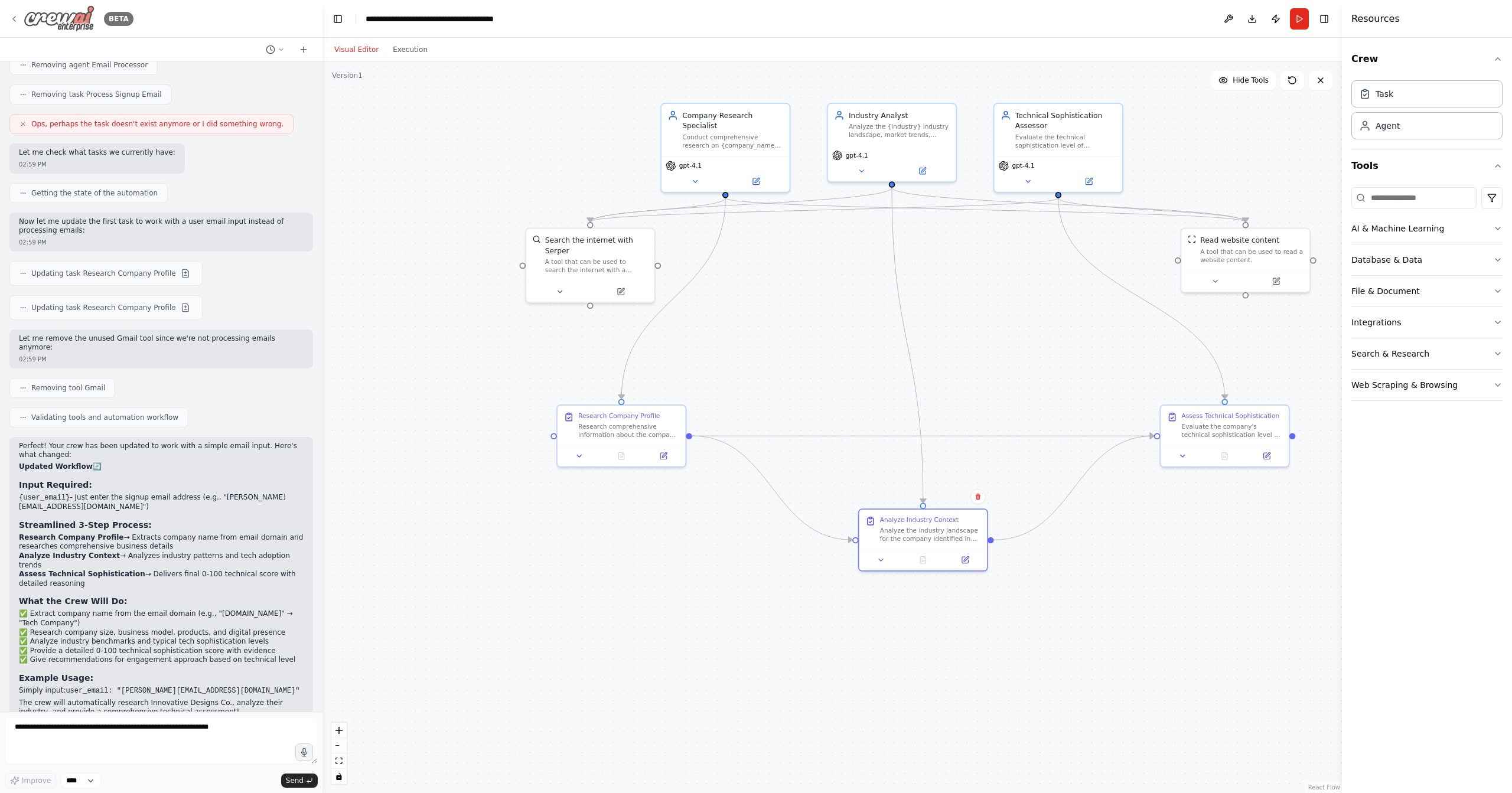
click at [10, 20] on icon at bounding box center [14, 19] width 9 height 9
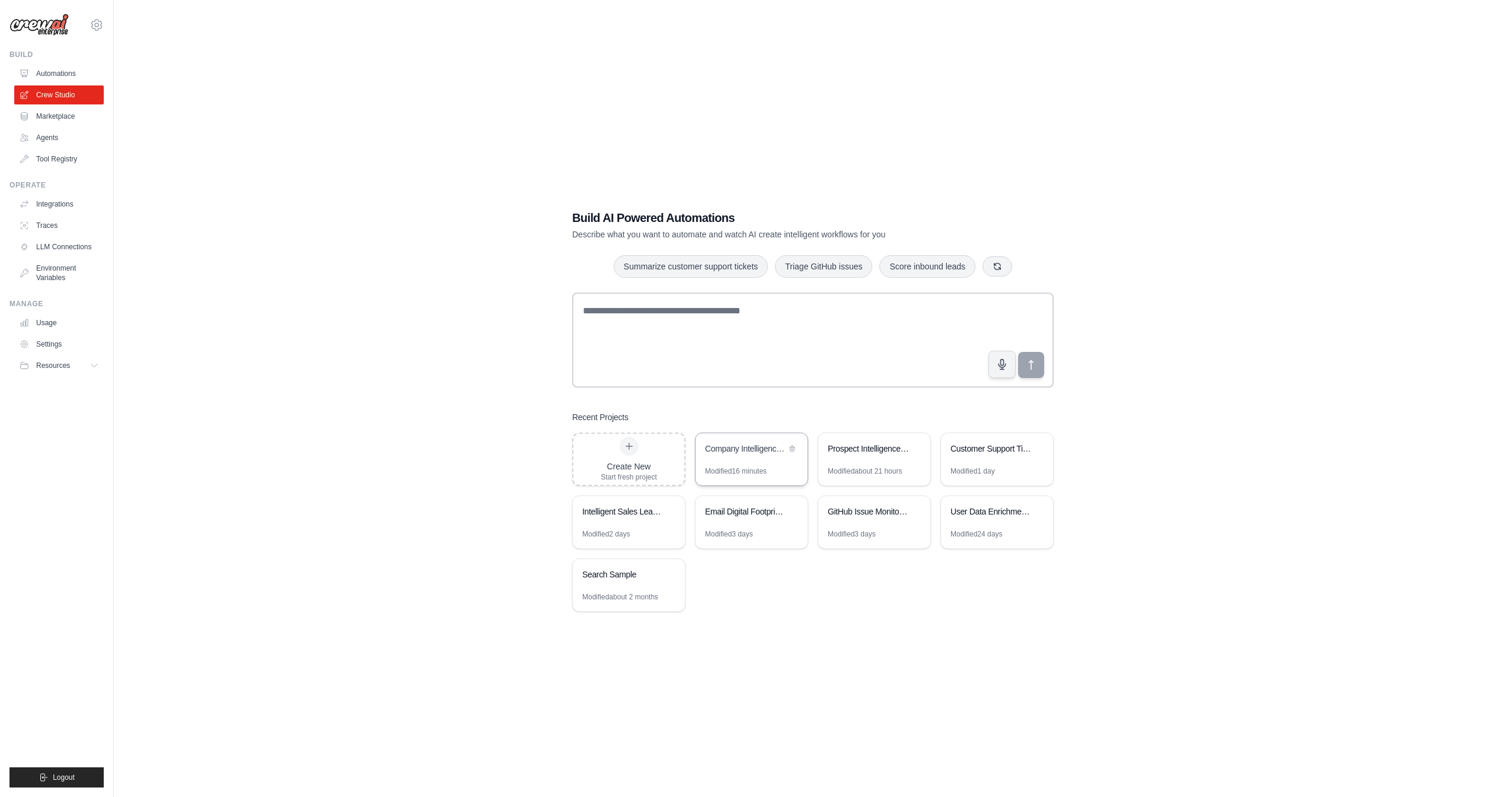
click at [750, 458] on div "Company Intelligence & Technical Assessment" at bounding box center [751, 450] width 112 height 33
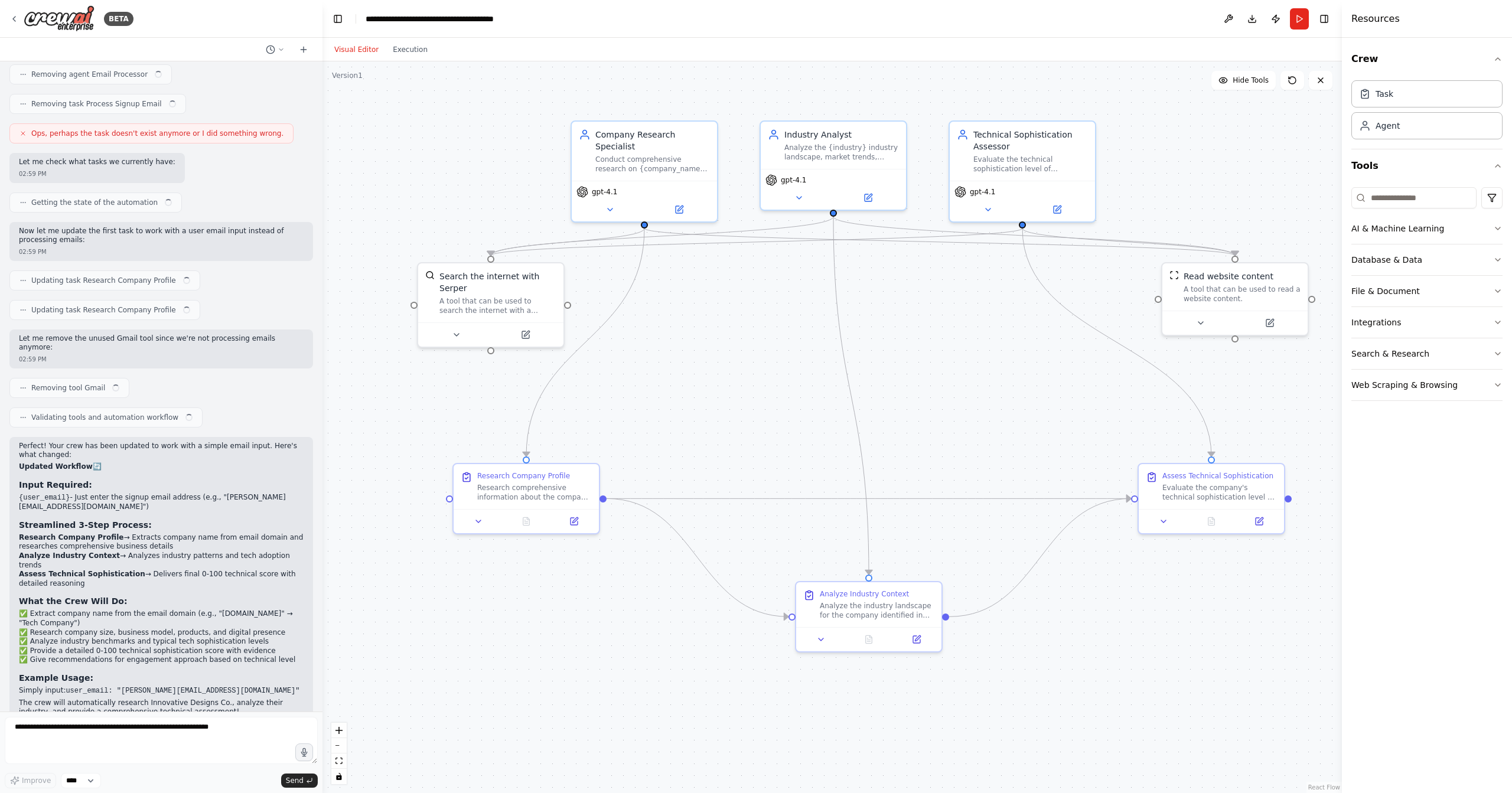
scroll to position [1318, 0]
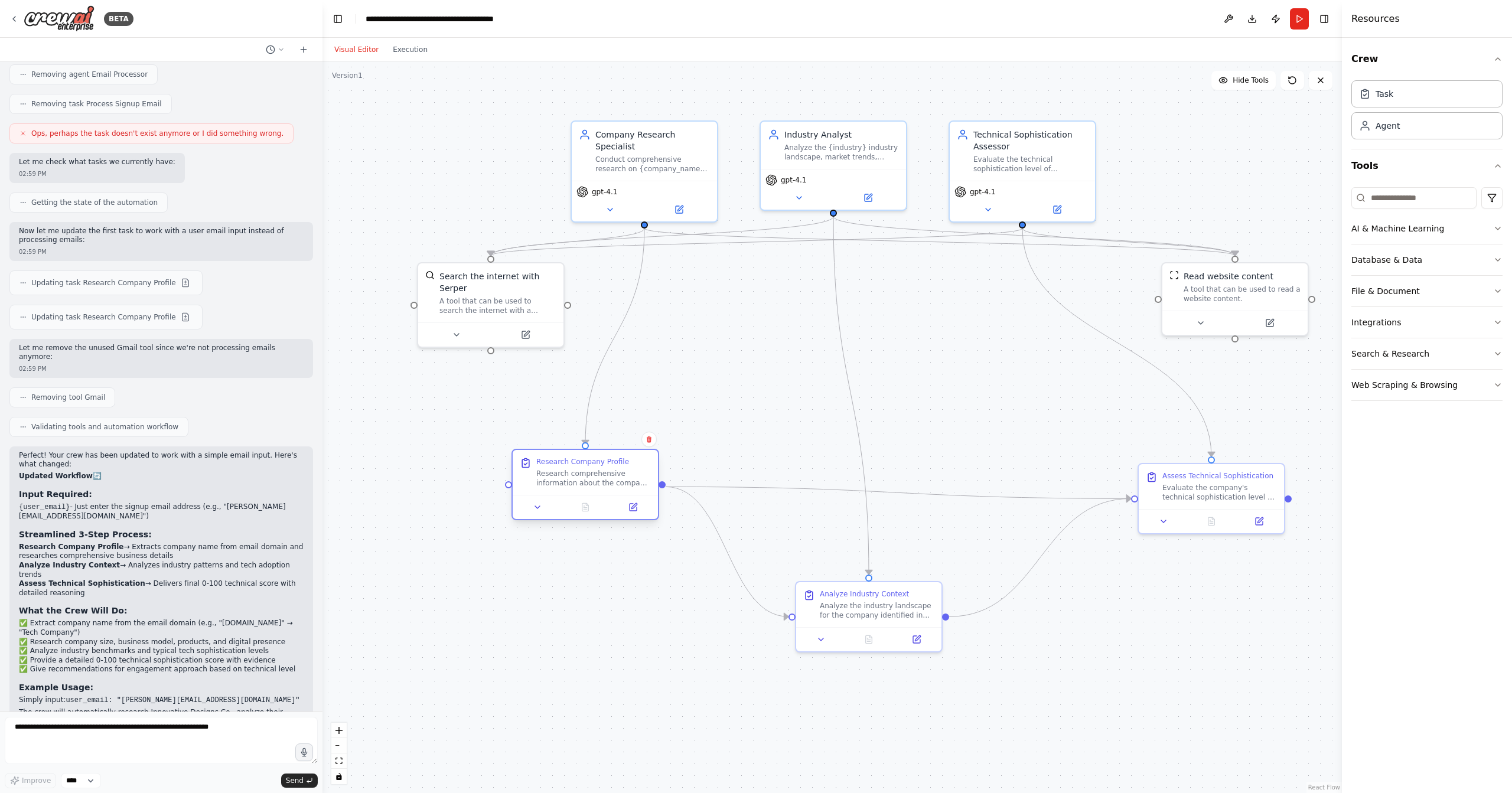
drag, startPoint x: 559, startPoint y: 498, endPoint x: 634, endPoint y: 480, distance: 77.1
click at [624, 479] on div "Research Company Profile Research comprehensive information about the company a…" at bounding box center [585, 471] width 145 height 45
drag, startPoint x: 854, startPoint y: 595, endPoint x: 883, endPoint y: 582, distance: 31.8
click at [883, 582] on div "Analyze Industry Context" at bounding box center [900, 580] width 89 height 9
drag, startPoint x: 575, startPoint y: 483, endPoint x: 479, endPoint y: 520, distance: 102.9
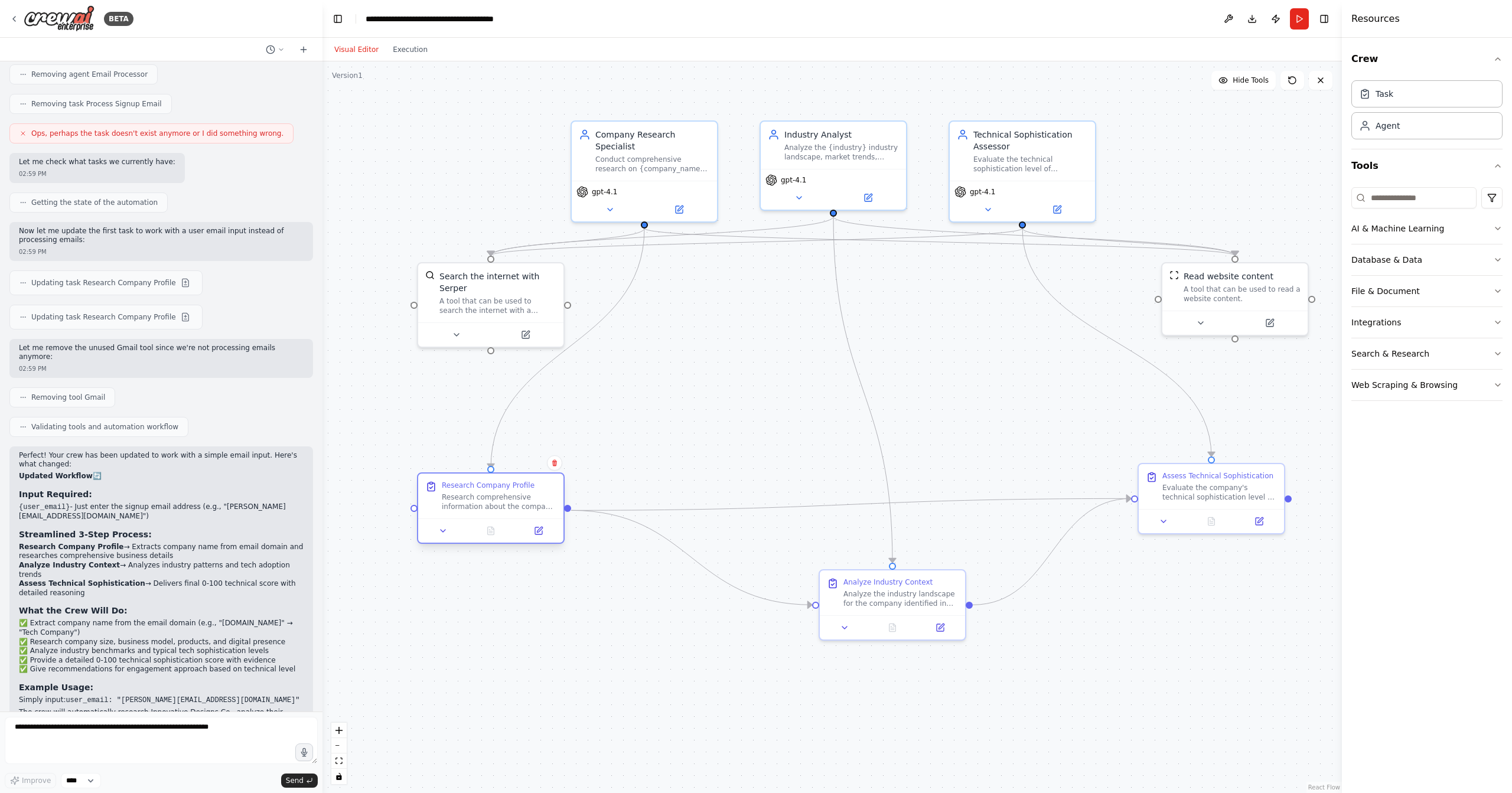
click at [479, 520] on div at bounding box center [490, 530] width 145 height 25
drag, startPoint x: 876, startPoint y: 584, endPoint x: 883, endPoint y: 557, distance: 27.9
click at [883, 557] on div "Analyze Industry Context Analyze the industry landscape for the company identif…" at bounding box center [913, 567] width 115 height 31
drag, startPoint x: 929, startPoint y: 566, endPoint x: 980, endPoint y: 665, distance: 111.4
click at [982, 665] on div "Analyze the industry landscape for the company identified in the previous resea…" at bounding box center [959, 666] width 115 height 19
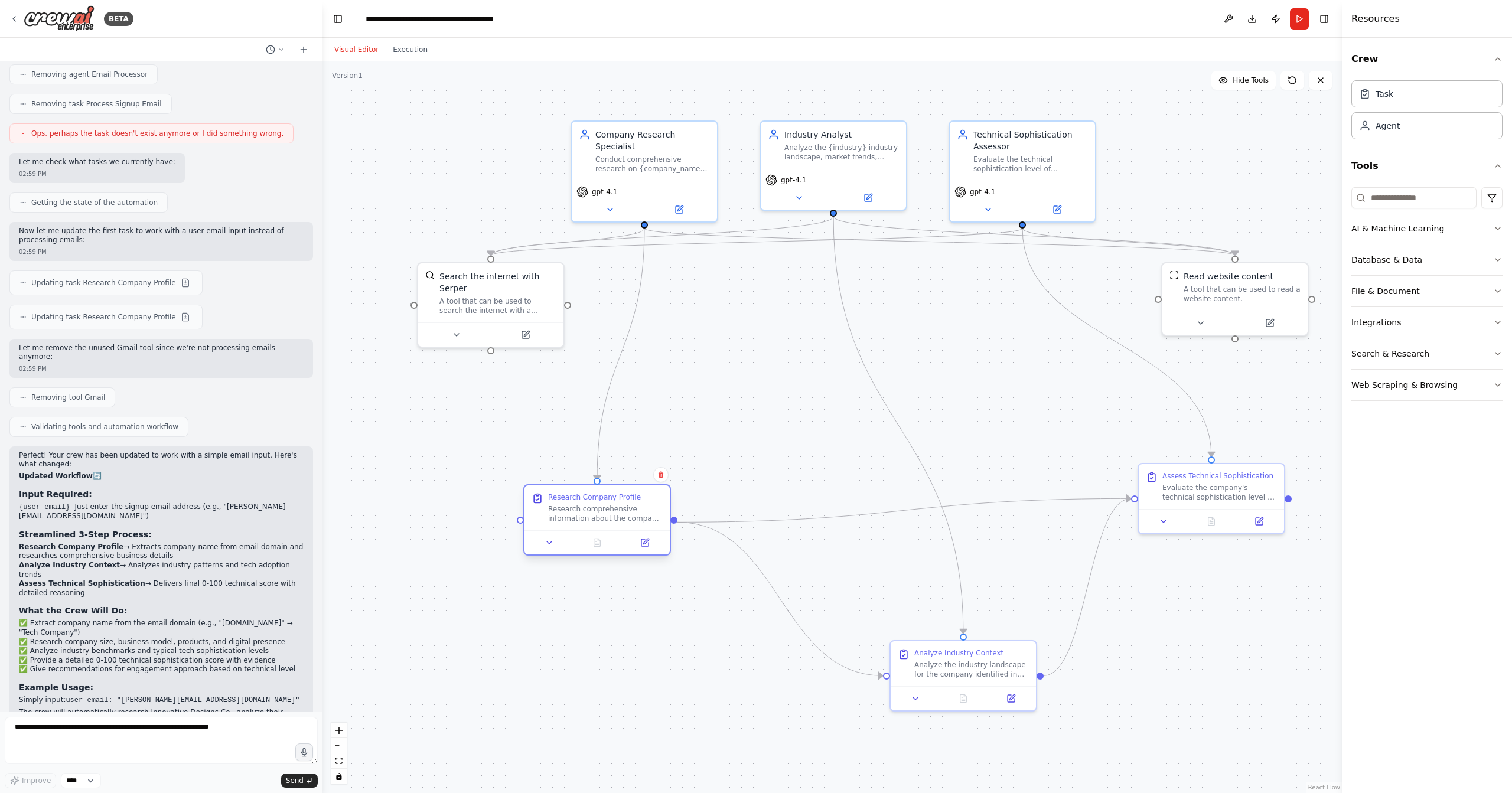
drag, startPoint x: 533, startPoint y: 517, endPoint x: 669, endPoint y: 542, distance: 138.3
click at [636, 531] on div "Research Company Profile Research comprehensive information about the company a…" at bounding box center [597, 520] width 148 height 71
drag, startPoint x: 1233, startPoint y: 486, endPoint x: 1248, endPoint y: 499, distance: 19.8
click at [1248, 499] on div "Evaluate the company's technical sophistication level on a scale of 0-100 based…" at bounding box center [1231, 501] width 115 height 19
drag, startPoint x: 1238, startPoint y: 300, endPoint x: 1102, endPoint y: 304, distance: 136.1
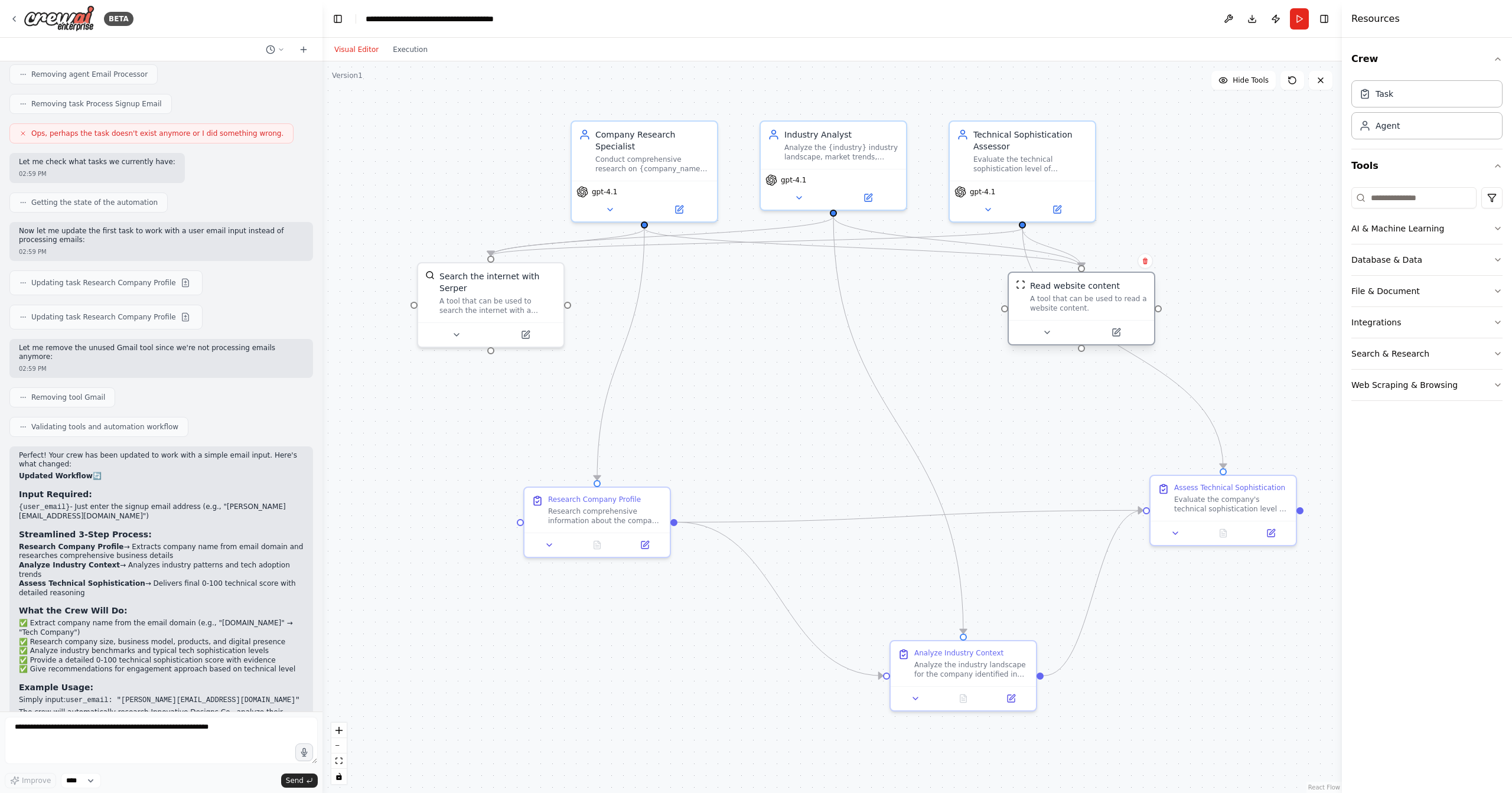
click at [1102, 304] on div "Read website content A tool that can be used to read a website content." at bounding box center [1081, 296] width 145 height 47
click at [1293, 20] on button "Run" at bounding box center [1299, 18] width 19 height 21
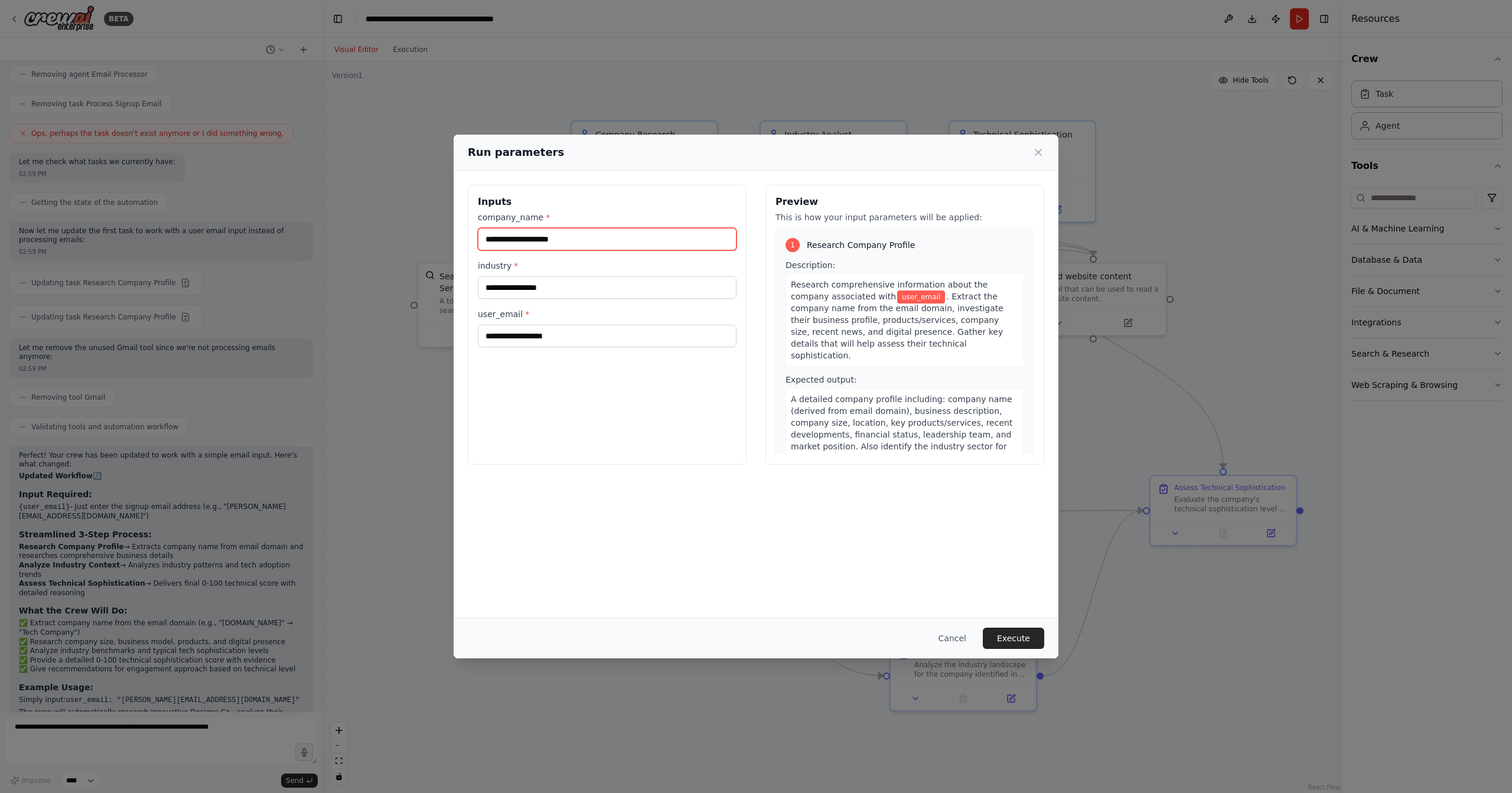
click at [572, 243] on input "company_name *" at bounding box center [607, 239] width 259 height 23
click at [558, 286] on input "industry *" at bounding box center [607, 287] width 259 height 23
click at [560, 345] on input "user_email *" at bounding box center [607, 335] width 259 height 23
click at [568, 235] on input "company_name *" at bounding box center [607, 239] width 259 height 23
click at [556, 335] on input "user_email *" at bounding box center [607, 335] width 259 height 23
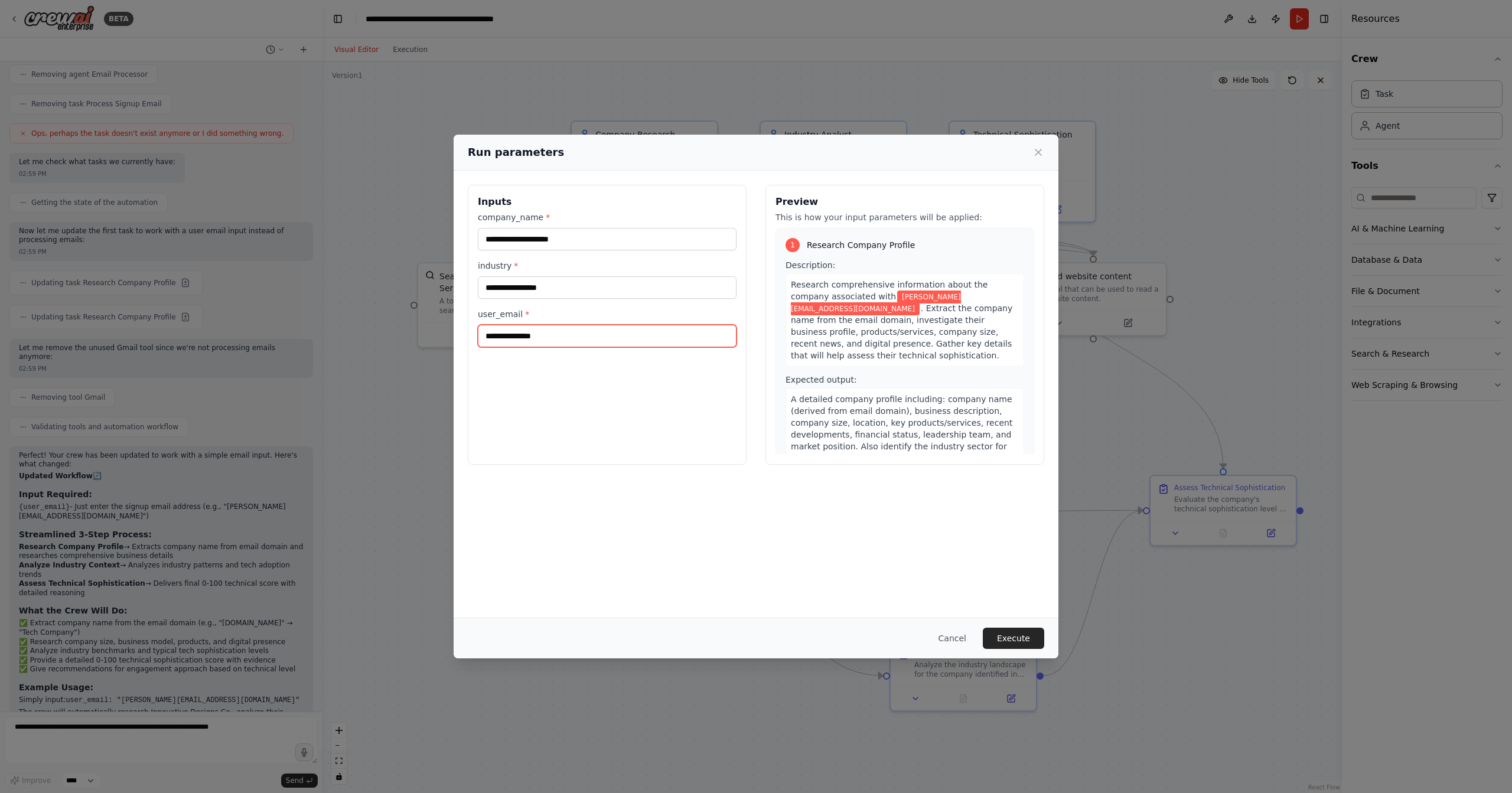
type input "**********"
click at [574, 293] on input "industry *" at bounding box center [607, 287] width 259 height 23
type input "*********"
click at [511, 242] on input "company_name *" at bounding box center [607, 239] width 259 height 23
type input "******"
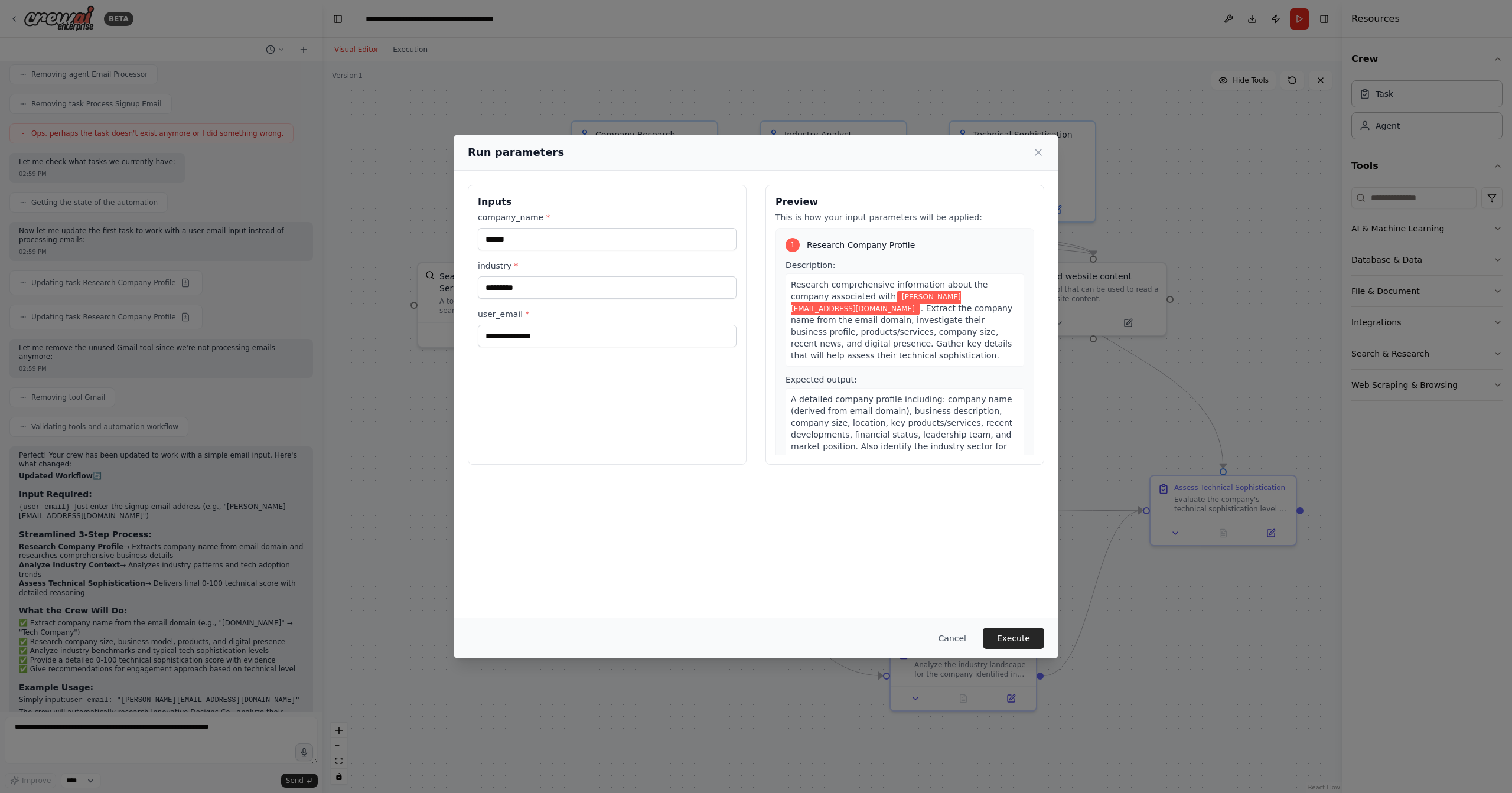
click at [812, 550] on div "**********" at bounding box center [755, 393] width 605 height 446
click at [1006, 633] on button "Execute" at bounding box center [1012, 637] width 61 height 21
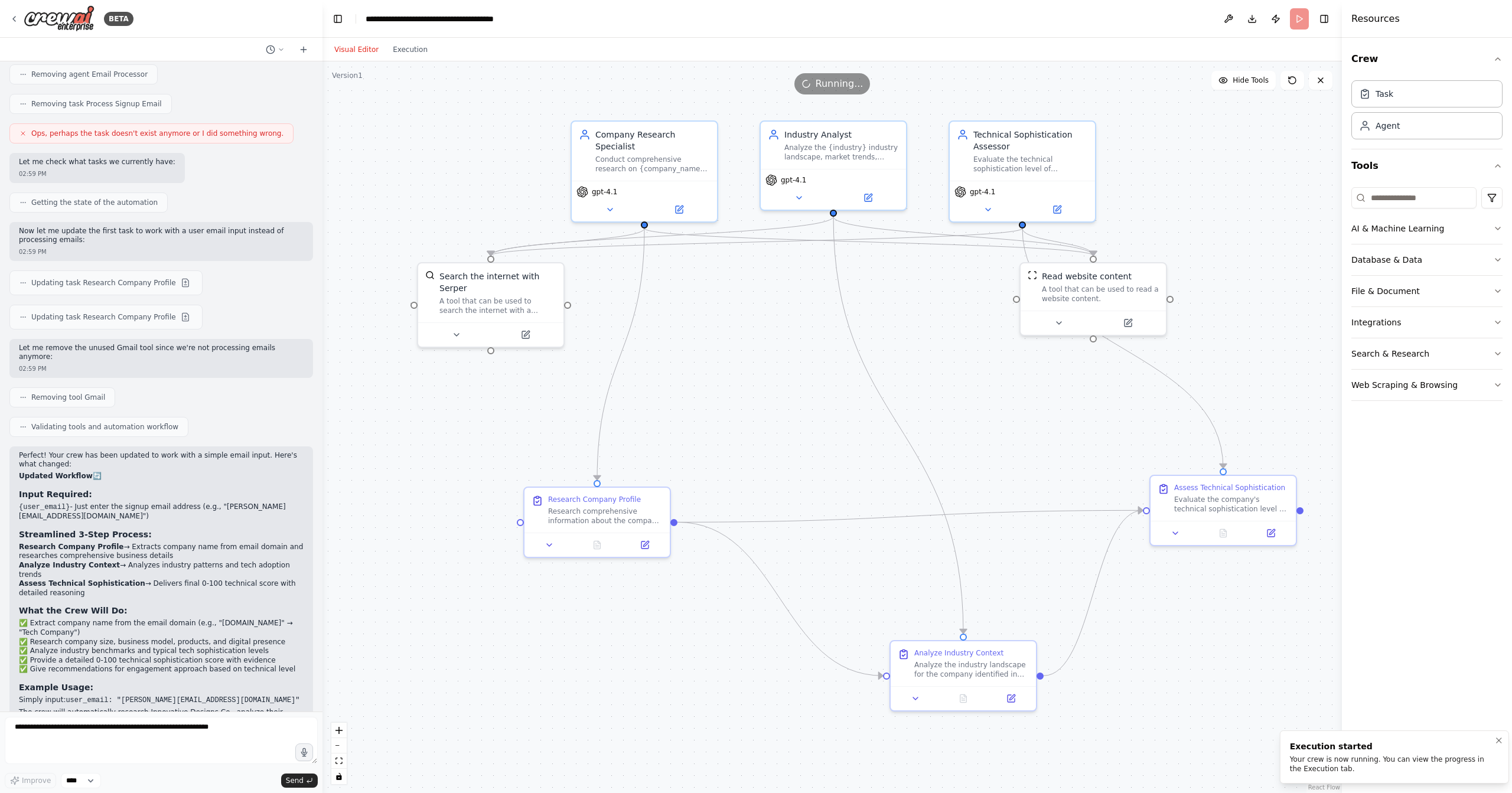
click at [1298, 747] on div "Execution started" at bounding box center [1392, 746] width 204 height 12
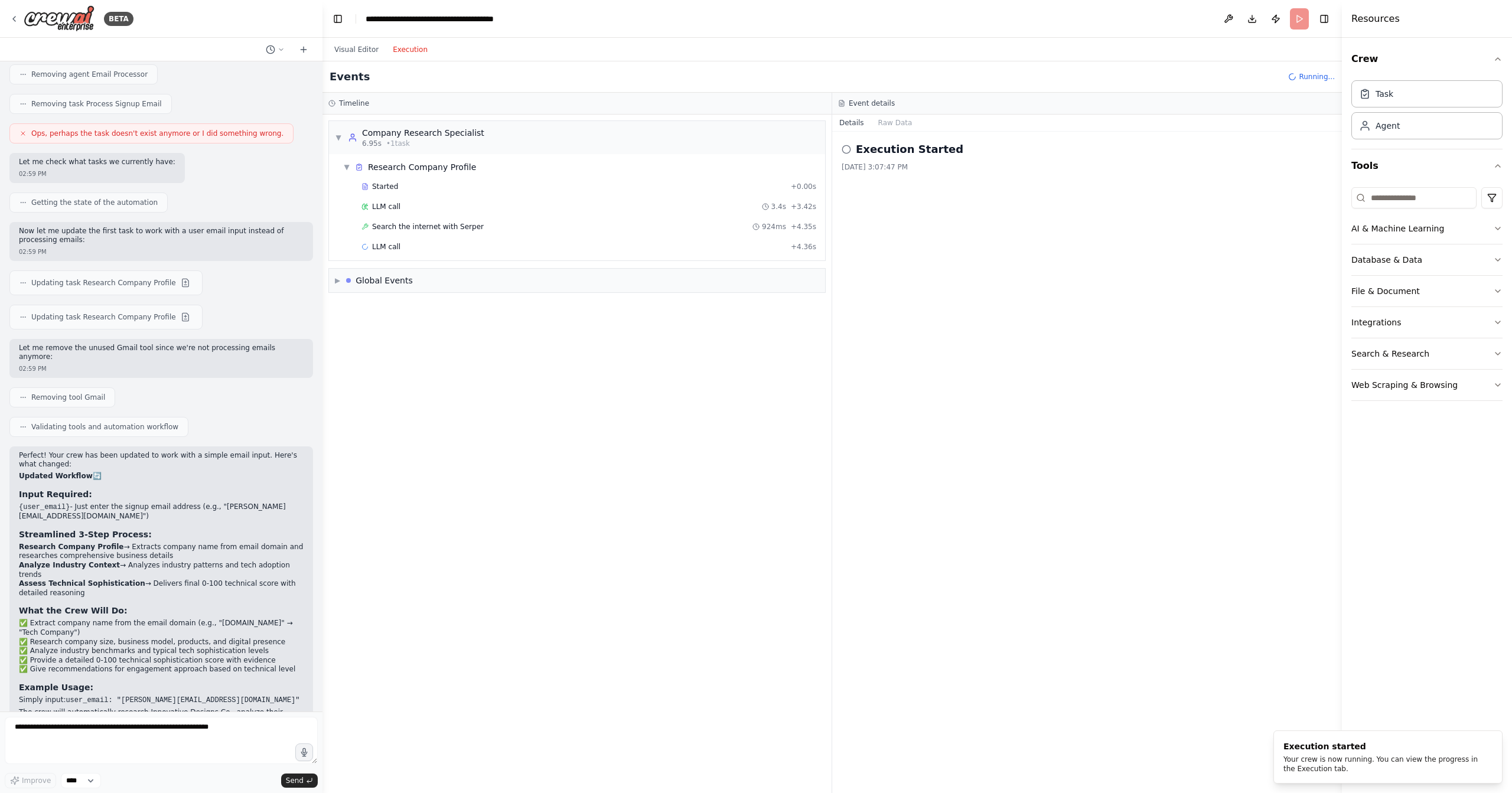
click at [403, 55] on button "Execution" at bounding box center [410, 50] width 49 height 15
click at [611, 218] on div "Search the internet with Serper 924ms + 4.35s" at bounding box center [589, 226] width 463 height 17
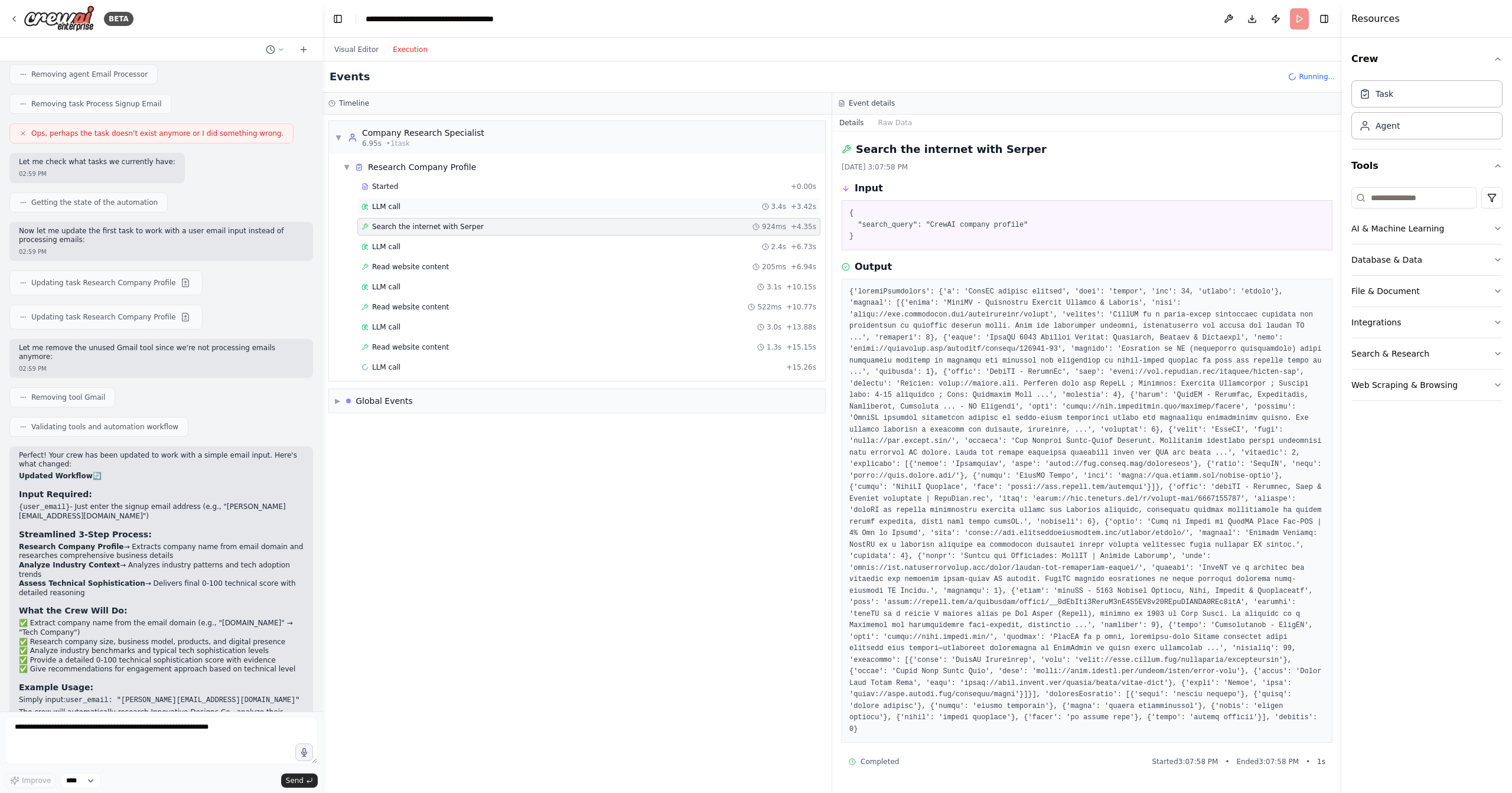
click at [639, 203] on div "LLM call 3.4s + 3.42s" at bounding box center [588, 206] width 455 height 9
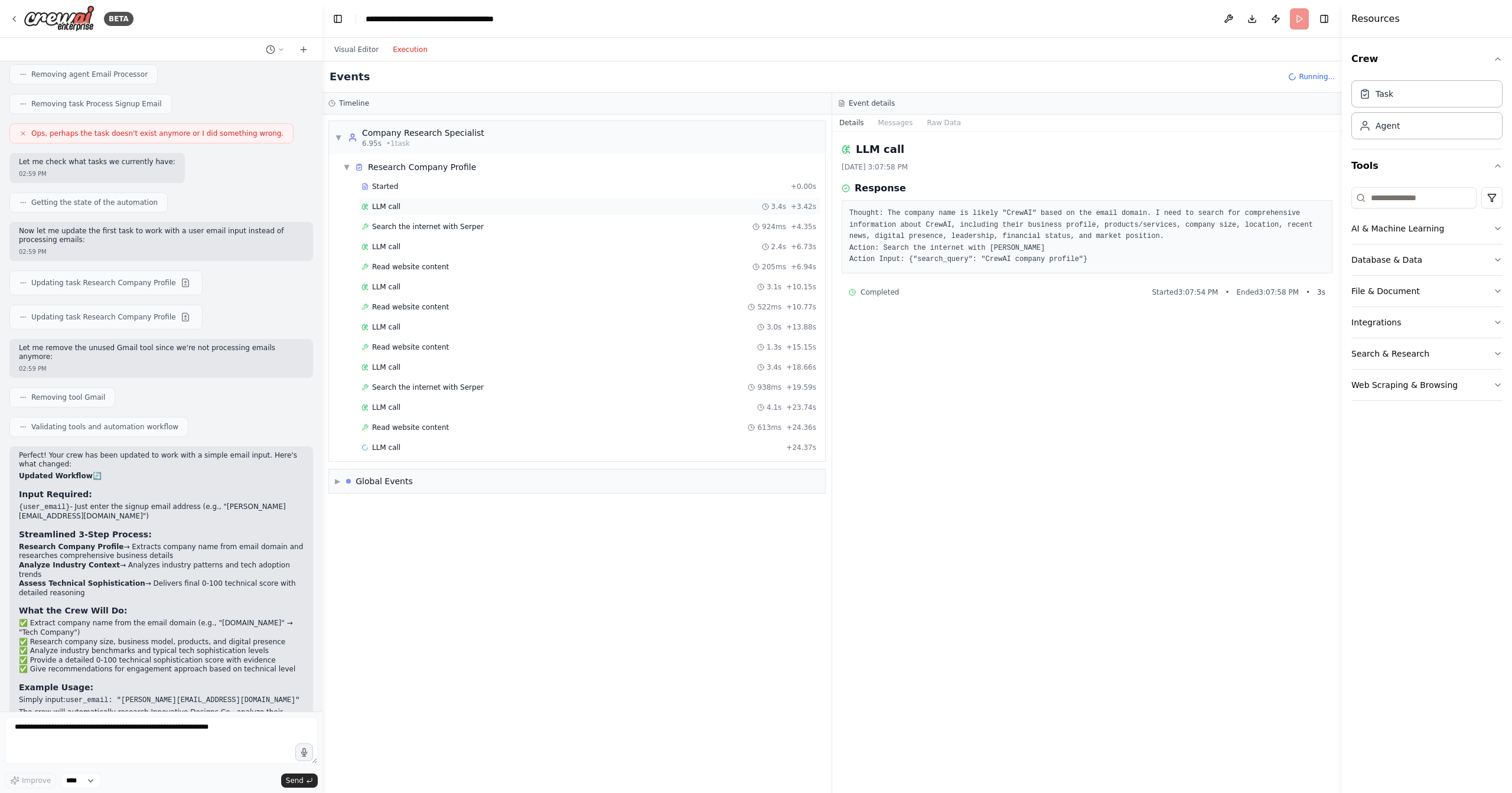
click at [574, 201] on div "LLM call 3.4s + 3.42s" at bounding box center [588, 206] width 455 height 9
click at [581, 185] on div "Started" at bounding box center [574, 186] width 425 height 9
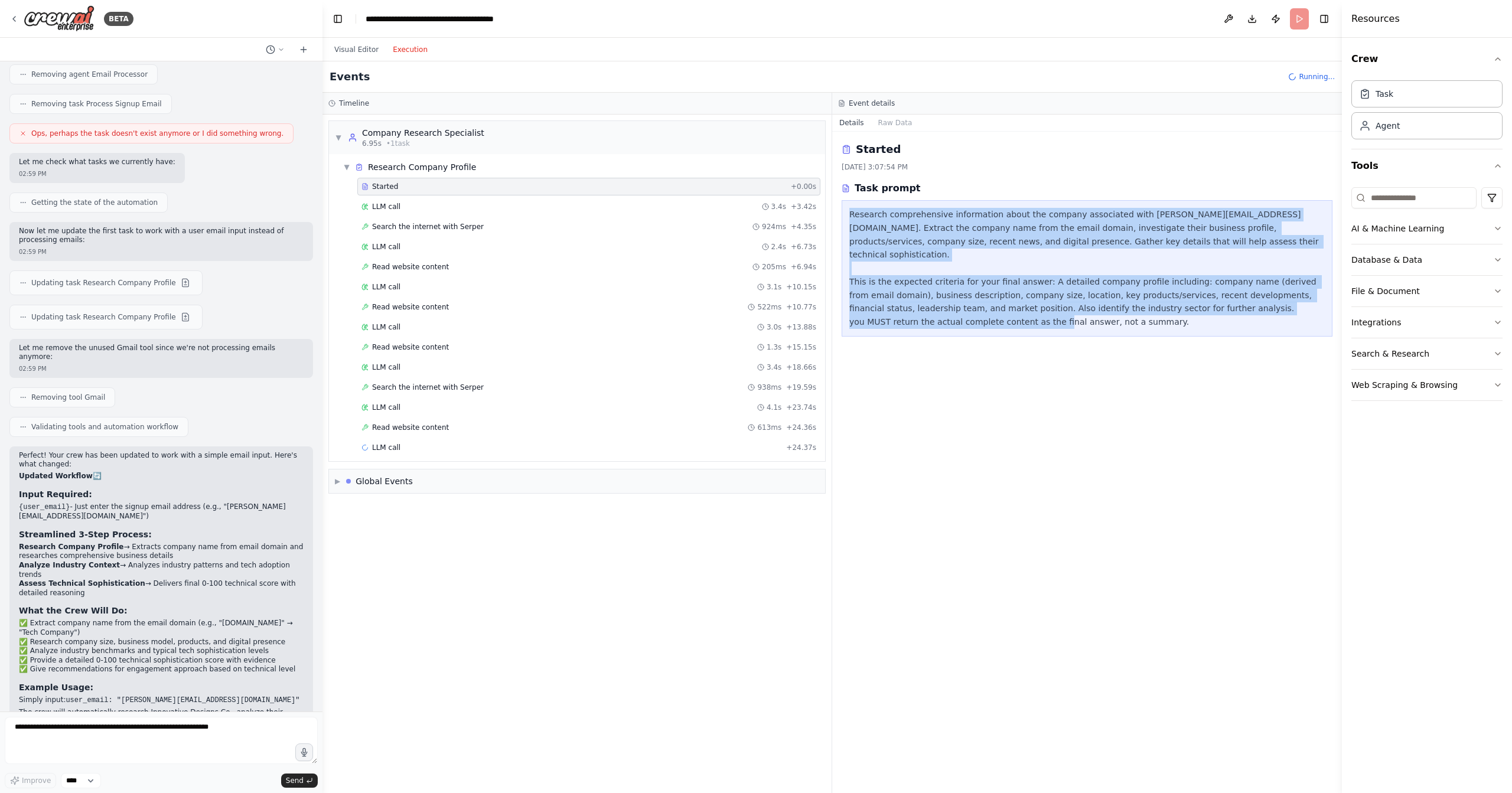
drag, startPoint x: 896, startPoint y: 222, endPoint x: 1098, endPoint y: 363, distance: 246.3
click at [1098, 360] on div "Started 8/22/2025, 3:07:54 PM Task prompt Research comprehensive information ab…" at bounding box center [1086, 461] width 510 height 661
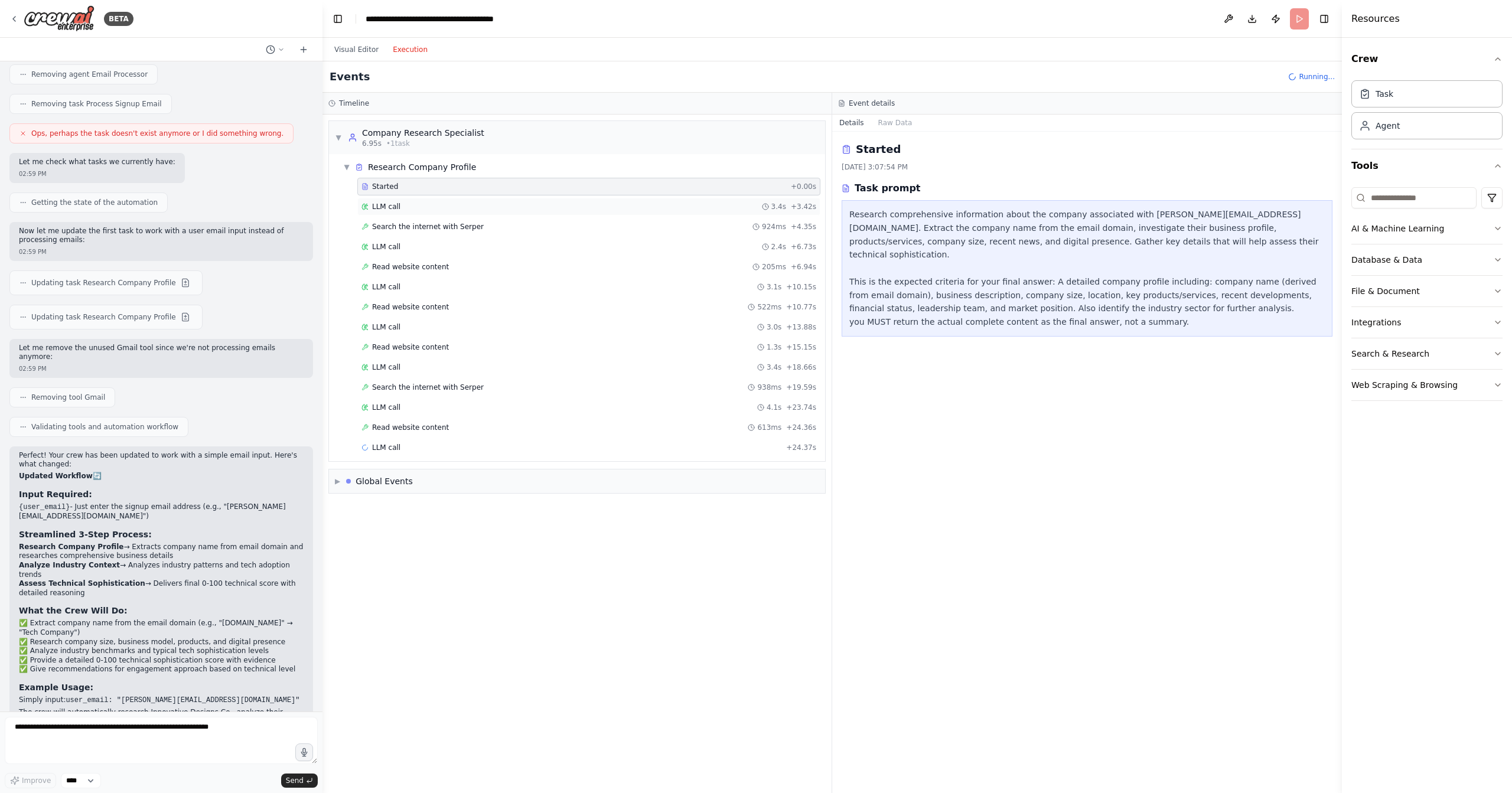
click at [492, 205] on div "LLM call 3.4s + 3.42s" at bounding box center [588, 206] width 455 height 9
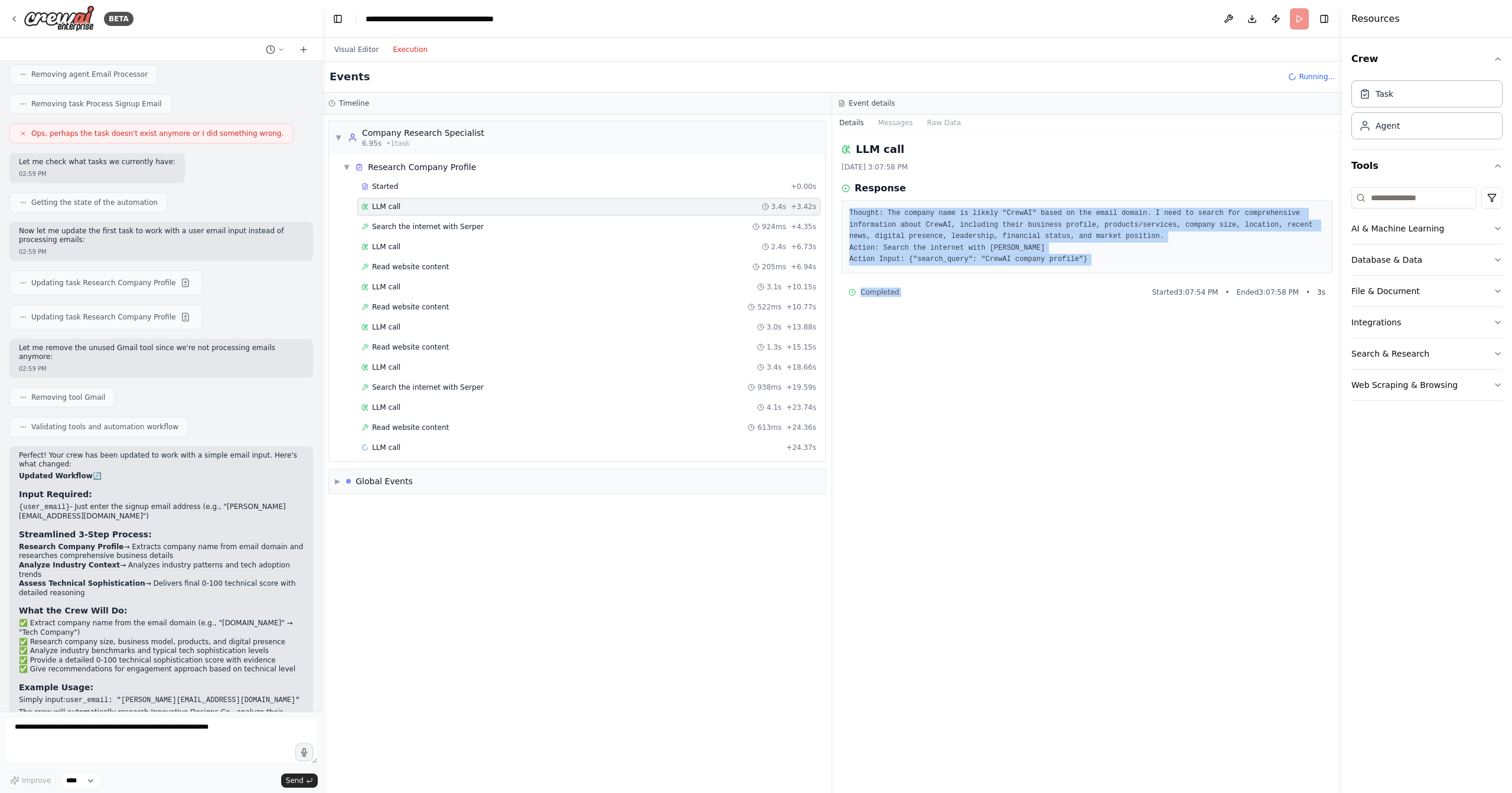
drag, startPoint x: 849, startPoint y: 211, endPoint x: 1107, endPoint y: 273, distance: 265.3
click at [1107, 273] on div "LLM call 8/22/2025, 3:07:58 PM Response Thought: The company name is likely "Cr…" at bounding box center [1086, 461] width 510 height 661
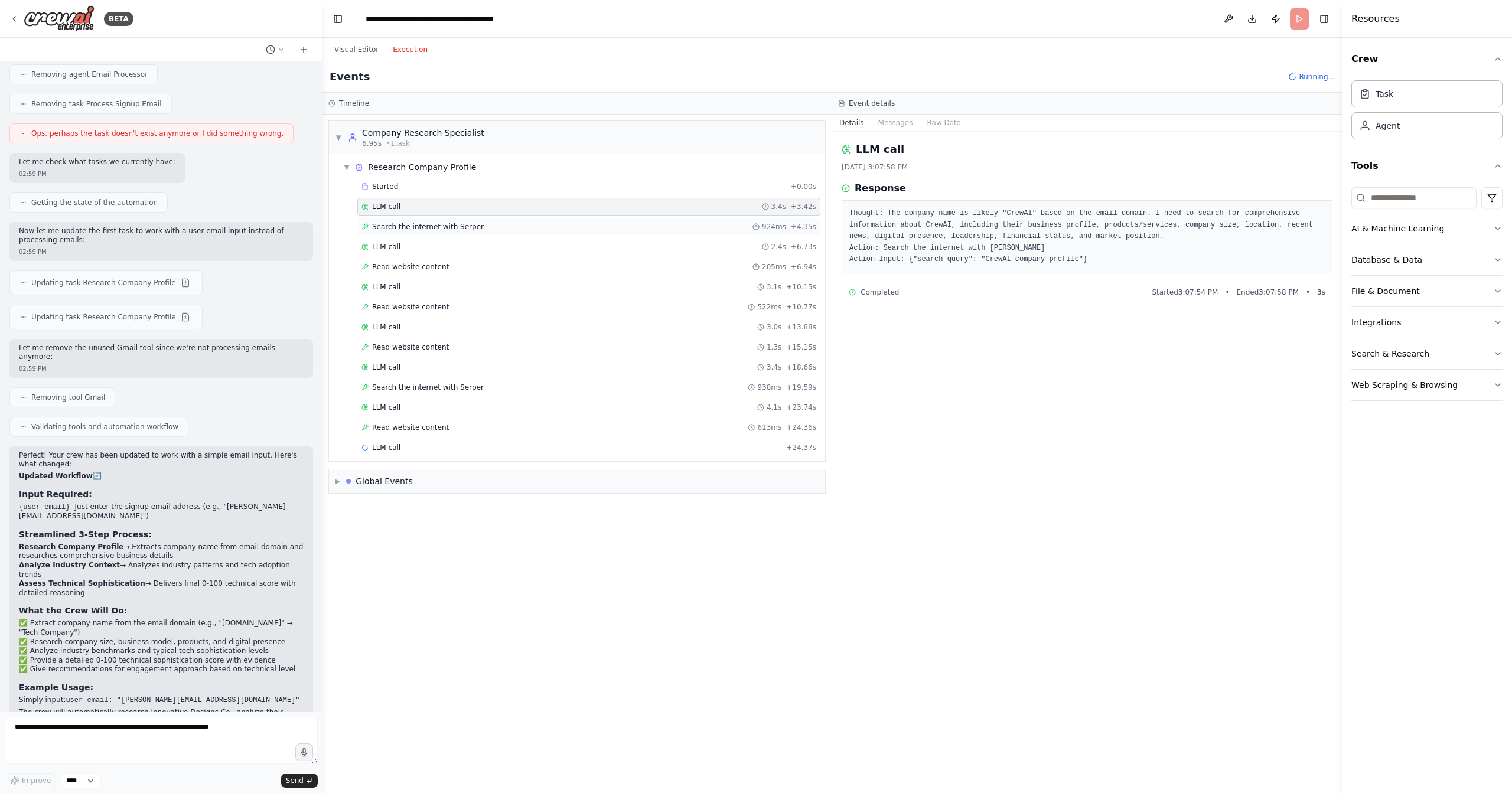
click at [549, 221] on div "Search the internet with Serper 924ms + 4.35s" at bounding box center [588, 226] width 455 height 9
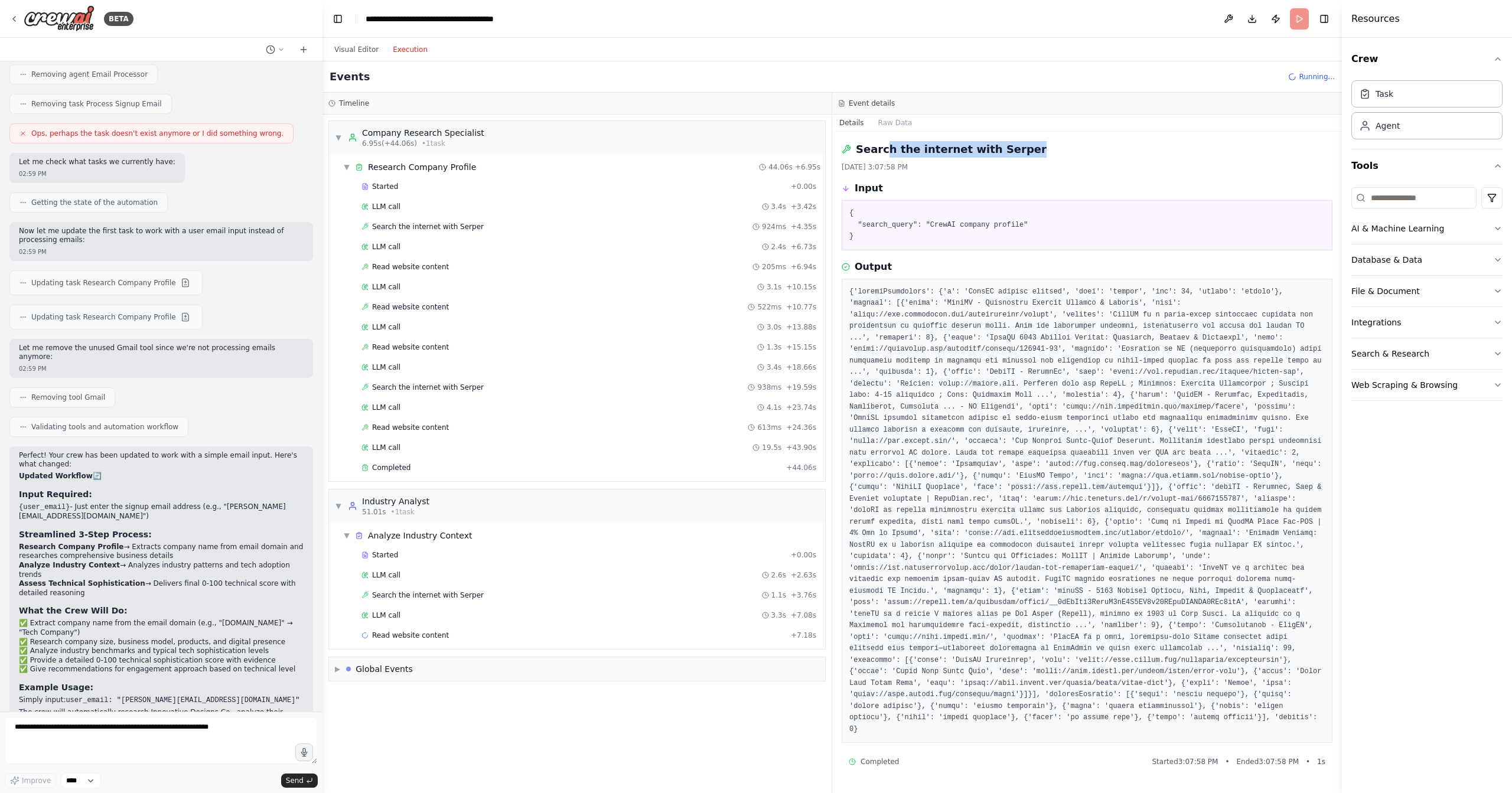
drag, startPoint x: 883, startPoint y: 153, endPoint x: 1046, endPoint y: 155, distance: 163.0
click at [1046, 155] on div "Search the internet with Serper" at bounding box center [1087, 149] width 491 height 16
drag, startPoint x: 861, startPoint y: 219, endPoint x: 1090, endPoint y: 225, distance: 229.1
click at [1090, 225] on pre "{ "search_query": "CrewAI company profile" }" at bounding box center [1086, 225] width 475 height 35
click at [955, 383] on pre at bounding box center [1086, 510] width 475 height 449
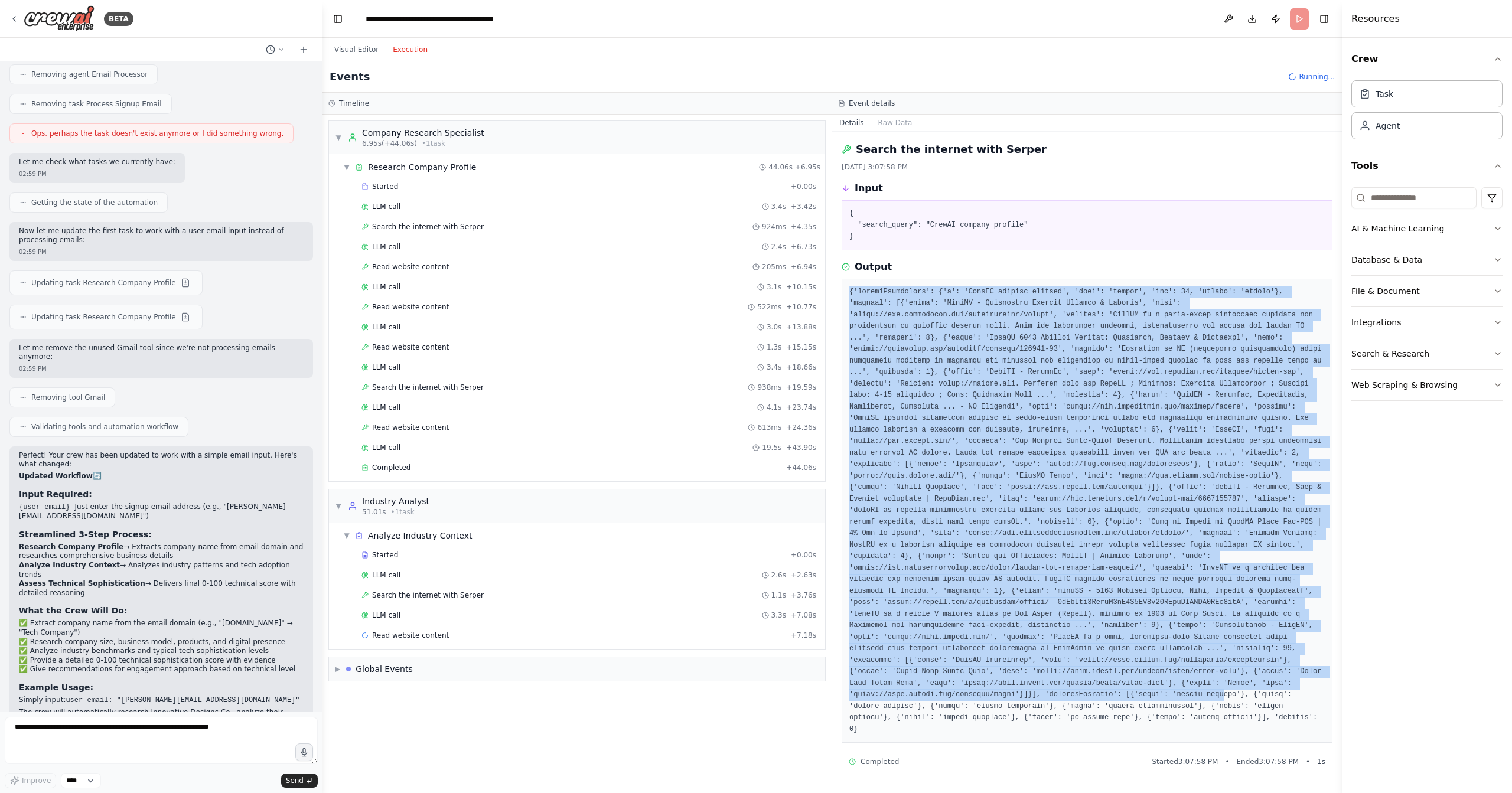
drag, startPoint x: 865, startPoint y: 277, endPoint x: 1225, endPoint y: 695, distance: 551.7
click at [1225, 695] on div at bounding box center [1087, 511] width 491 height 465
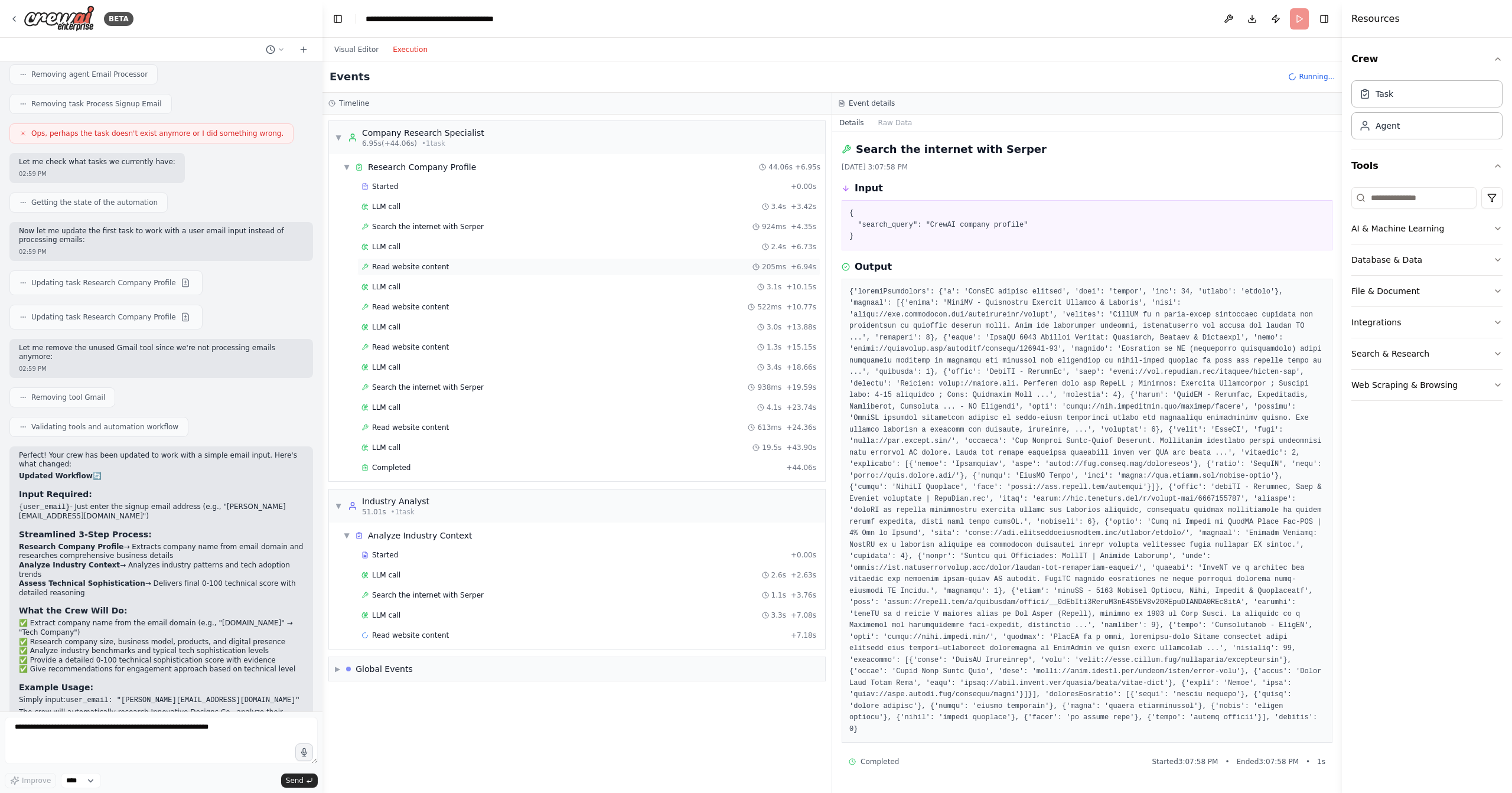
click at [398, 262] on span "Read website content" at bounding box center [410, 266] width 77 height 9
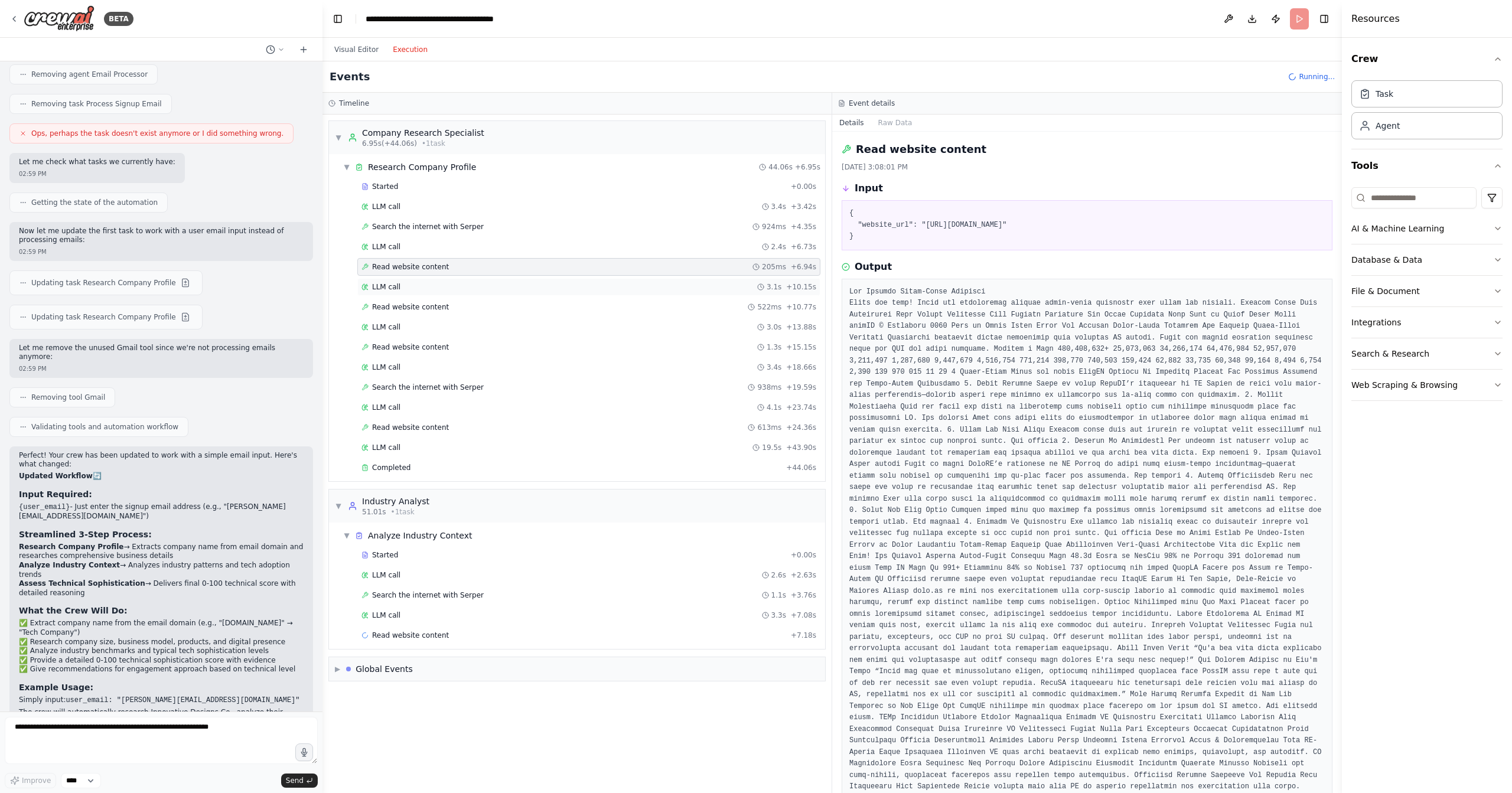
click at [405, 282] on div "LLM call 3.1s + 10.15s" at bounding box center [588, 286] width 455 height 9
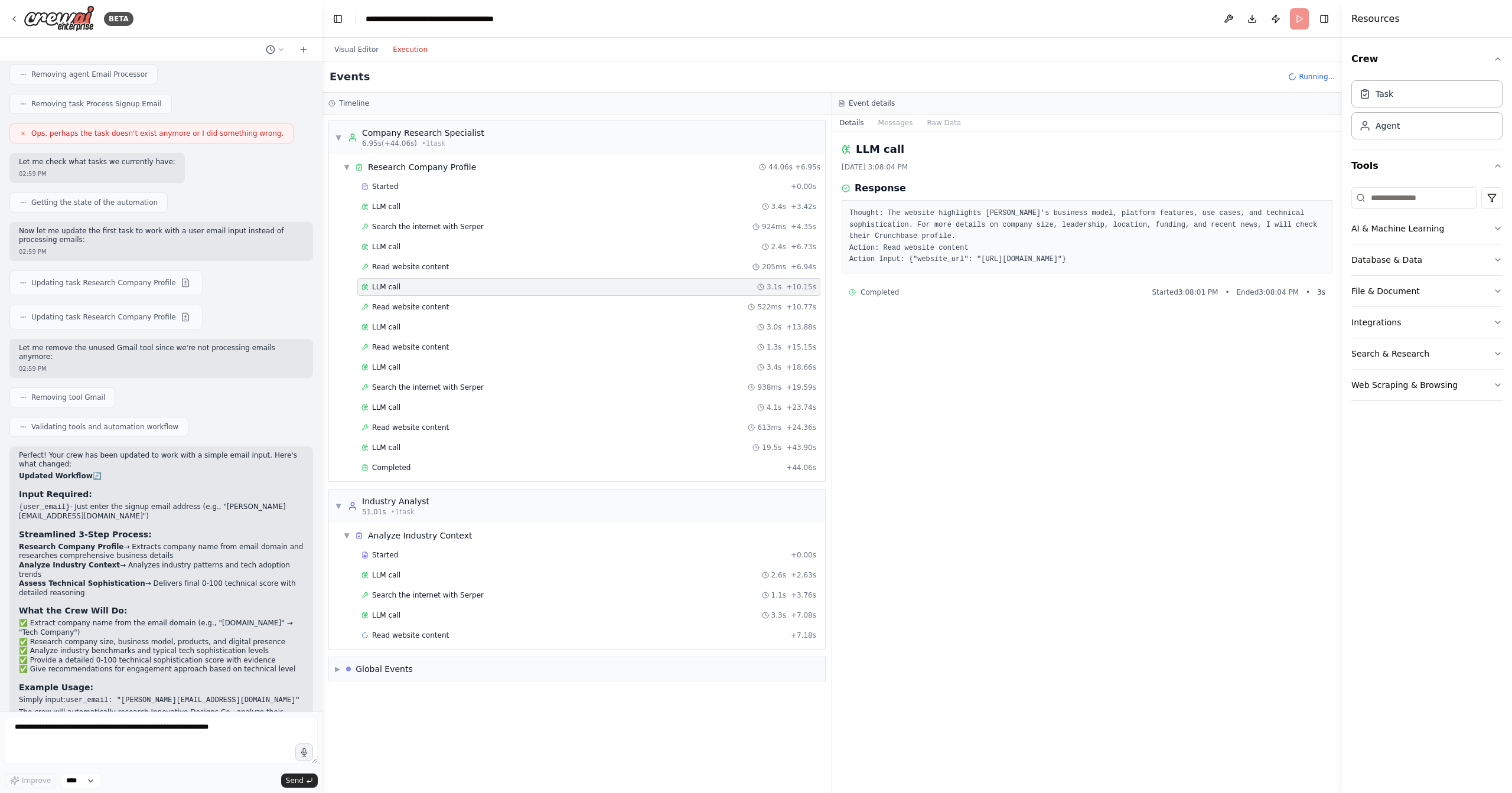
click at [408, 291] on div "LLM call 3.1s + 10.15s" at bounding box center [589, 286] width 463 height 17
click at [419, 305] on span "Read website content" at bounding box center [410, 307] width 77 height 9
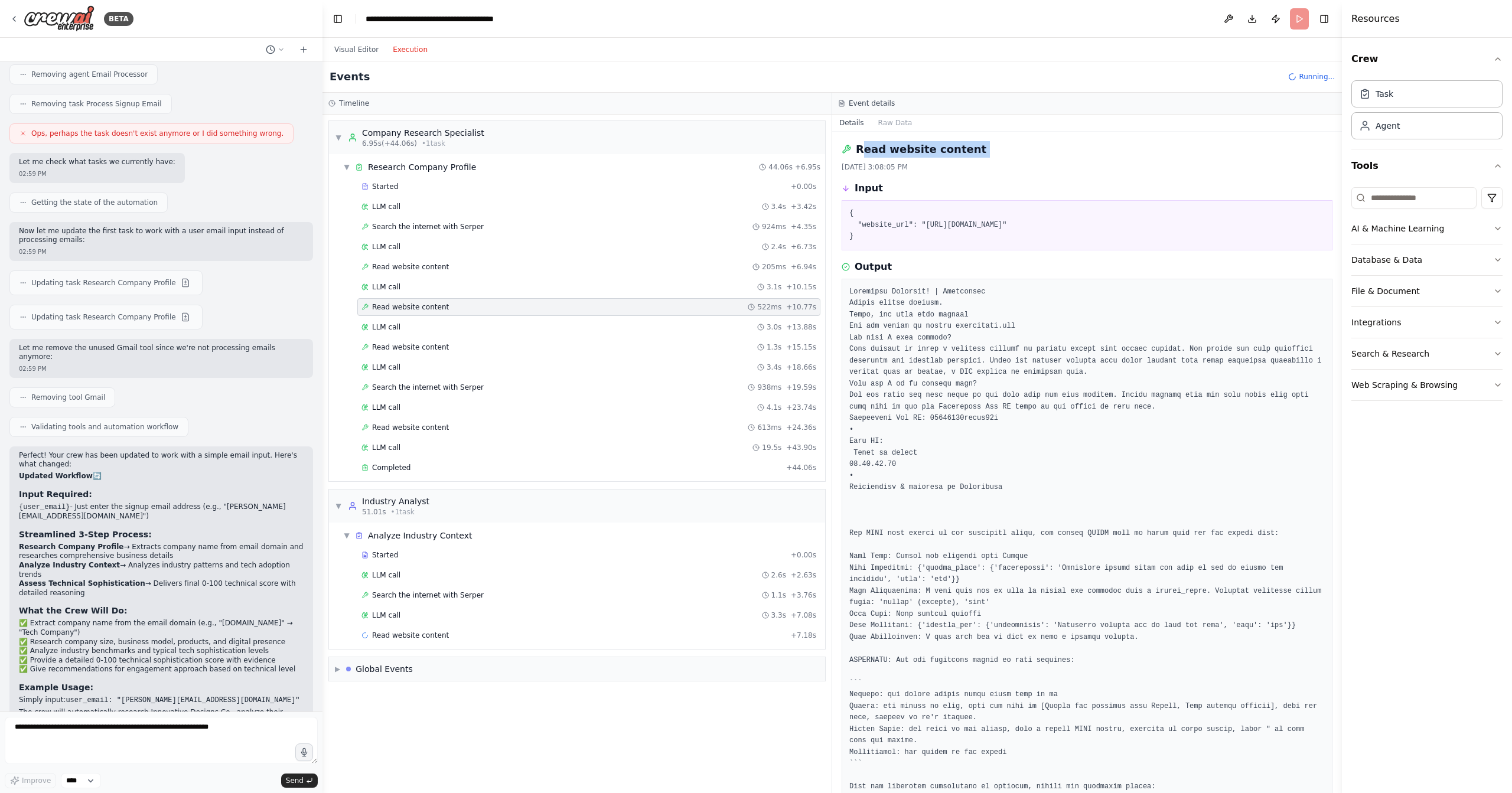
drag, startPoint x: 874, startPoint y: 155, endPoint x: 1016, endPoint y: 179, distance: 144.0
click at [1024, 160] on div "Read website content 8/22/2025, 3:08:05 PM" at bounding box center [1087, 157] width 491 height 31
click at [934, 221] on pre "{ "website_url": "https://www.crunchbase.com/organization/crewai" }" at bounding box center [1086, 225] width 475 height 35
drag, startPoint x: 877, startPoint y: 221, endPoint x: 1138, endPoint y: 222, distance: 261.0
click at [1137, 222] on pre "{ "website_url": "https://www.crunchbase.com/organization/crewai" }" at bounding box center [1086, 225] width 475 height 35
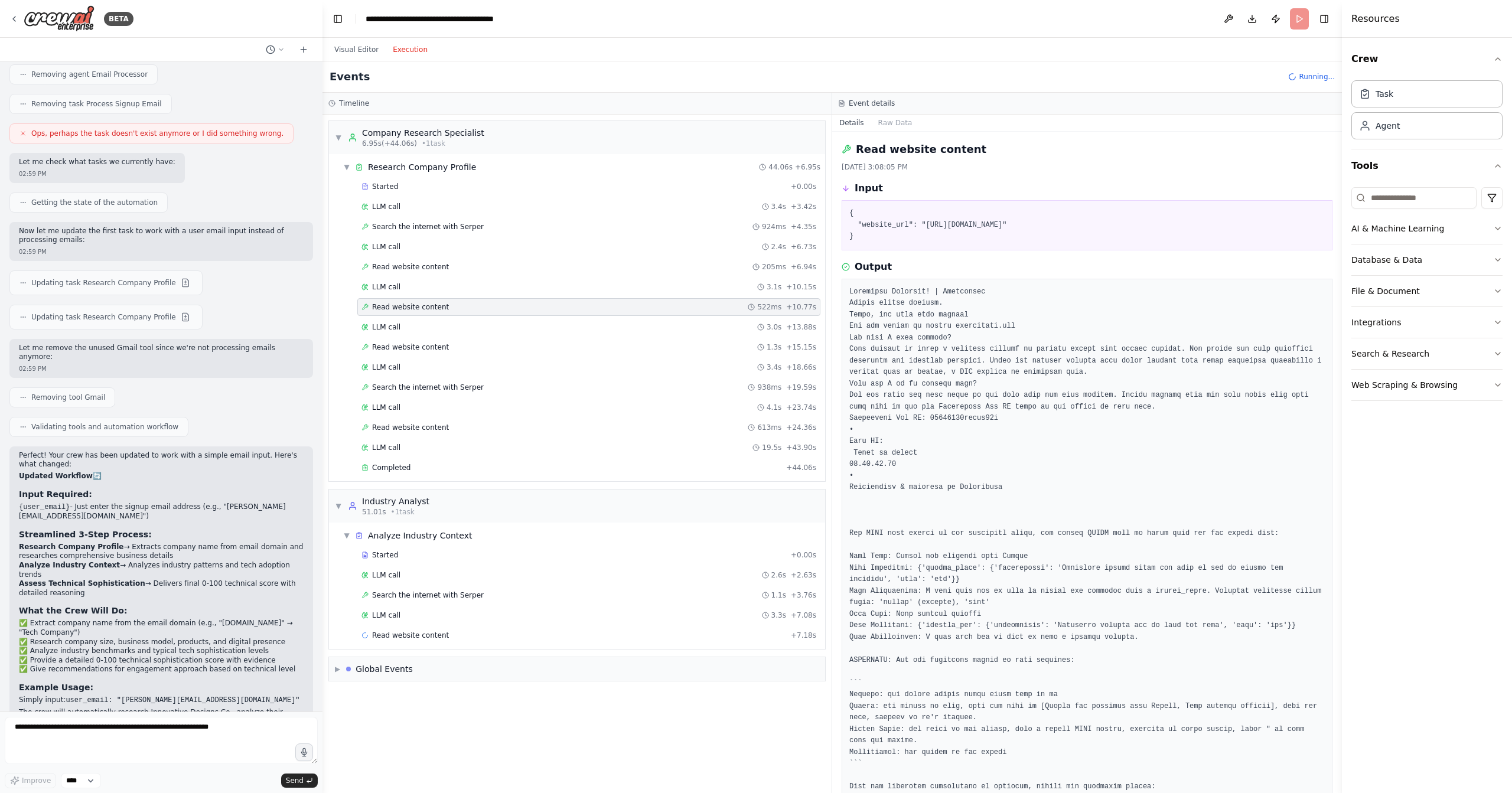
click at [1035, 384] on pre at bounding box center [1086, 568] width 475 height 564
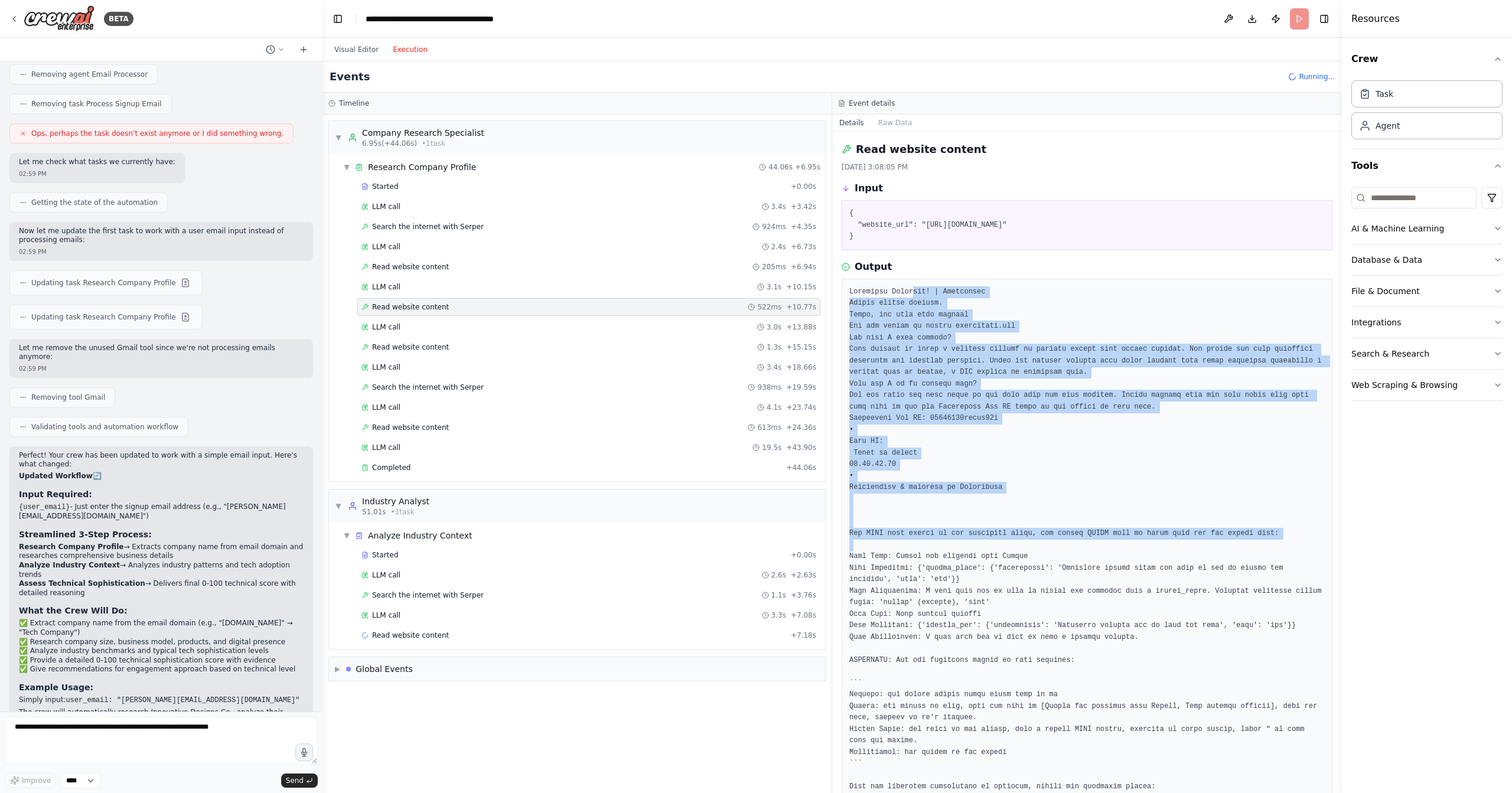
drag, startPoint x: 910, startPoint y: 301, endPoint x: 1050, endPoint y: 561, distance: 295.3
click at [1050, 561] on pre at bounding box center [1086, 568] width 475 height 564
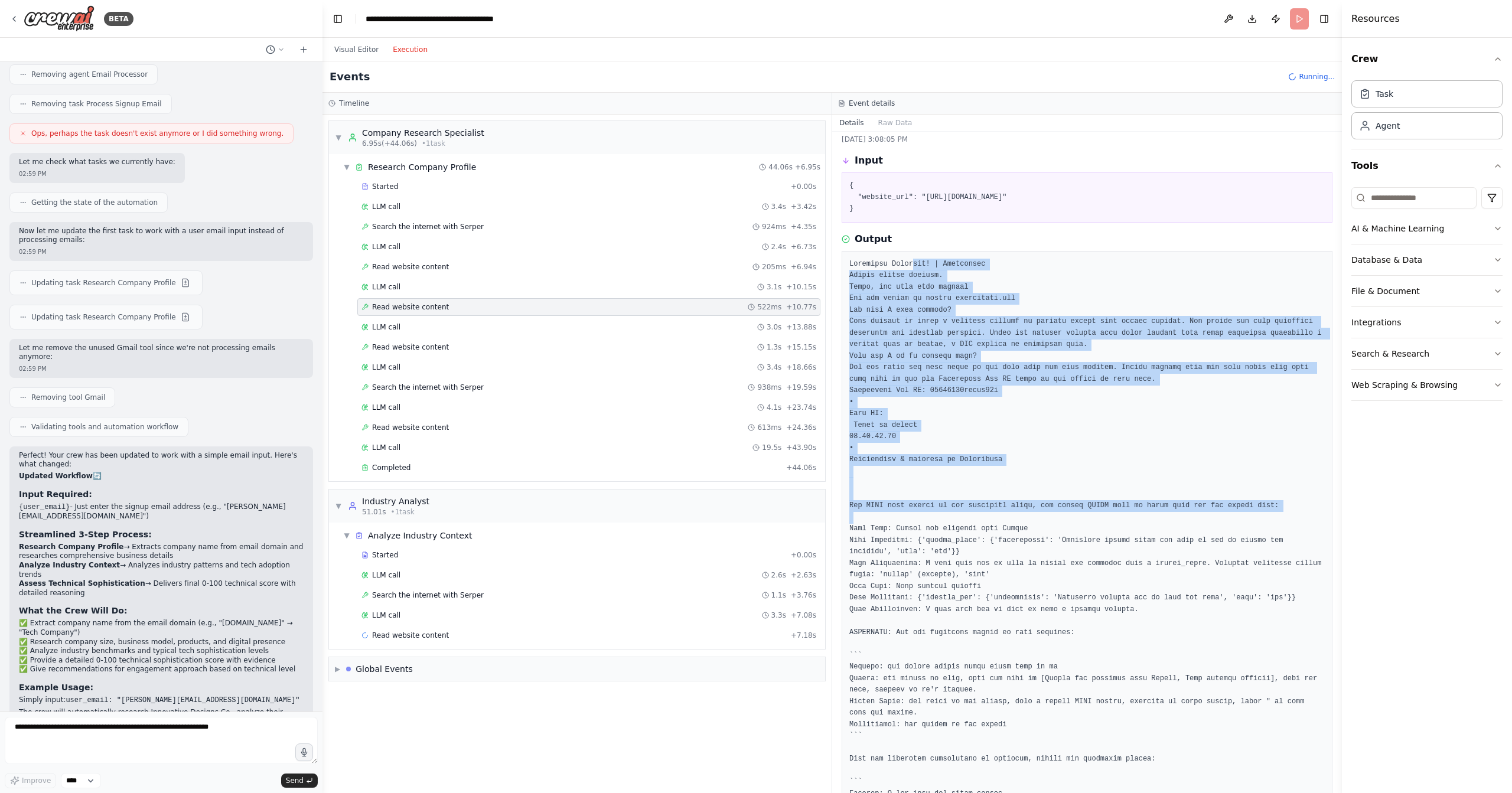
scroll to position [81, 0]
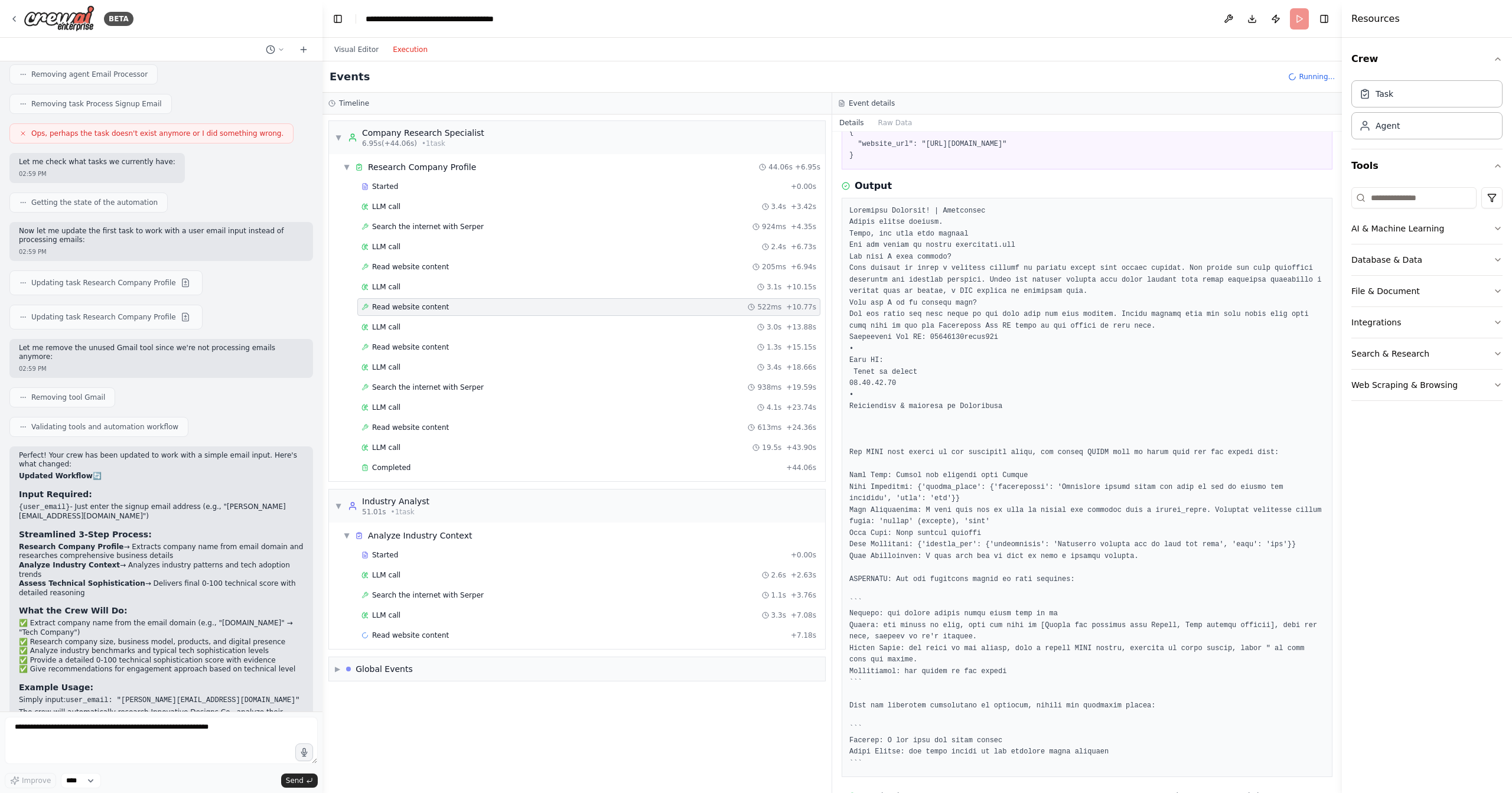
click at [923, 265] on pre at bounding box center [1086, 487] width 475 height 564
drag, startPoint x: 896, startPoint y: 224, endPoint x: 1044, endPoint y: 225, distance: 148.0
click at [1044, 225] on pre at bounding box center [1086, 487] width 475 height 564
click at [428, 344] on span "Read website content" at bounding box center [410, 347] width 77 height 9
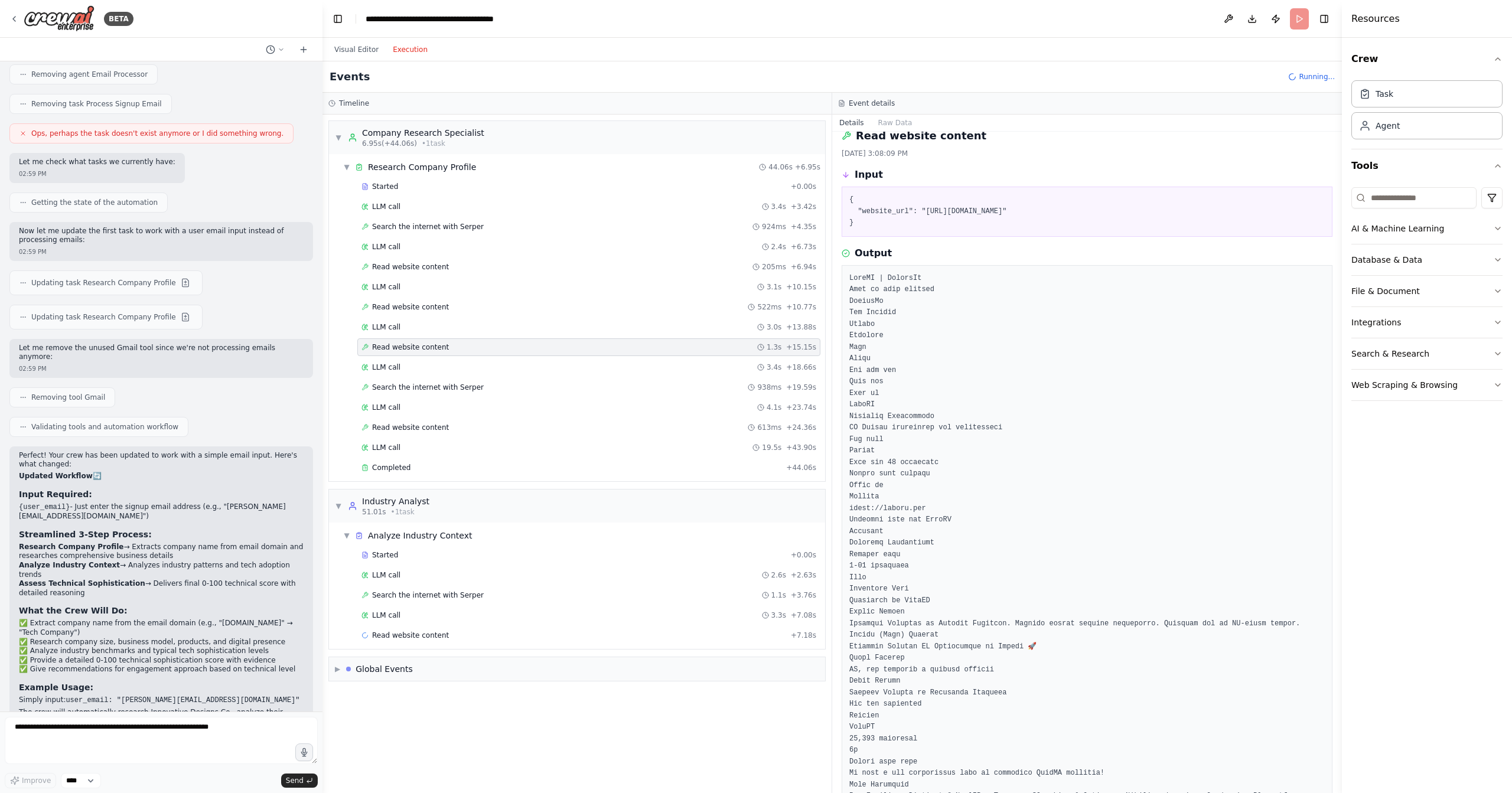
scroll to position [0, 0]
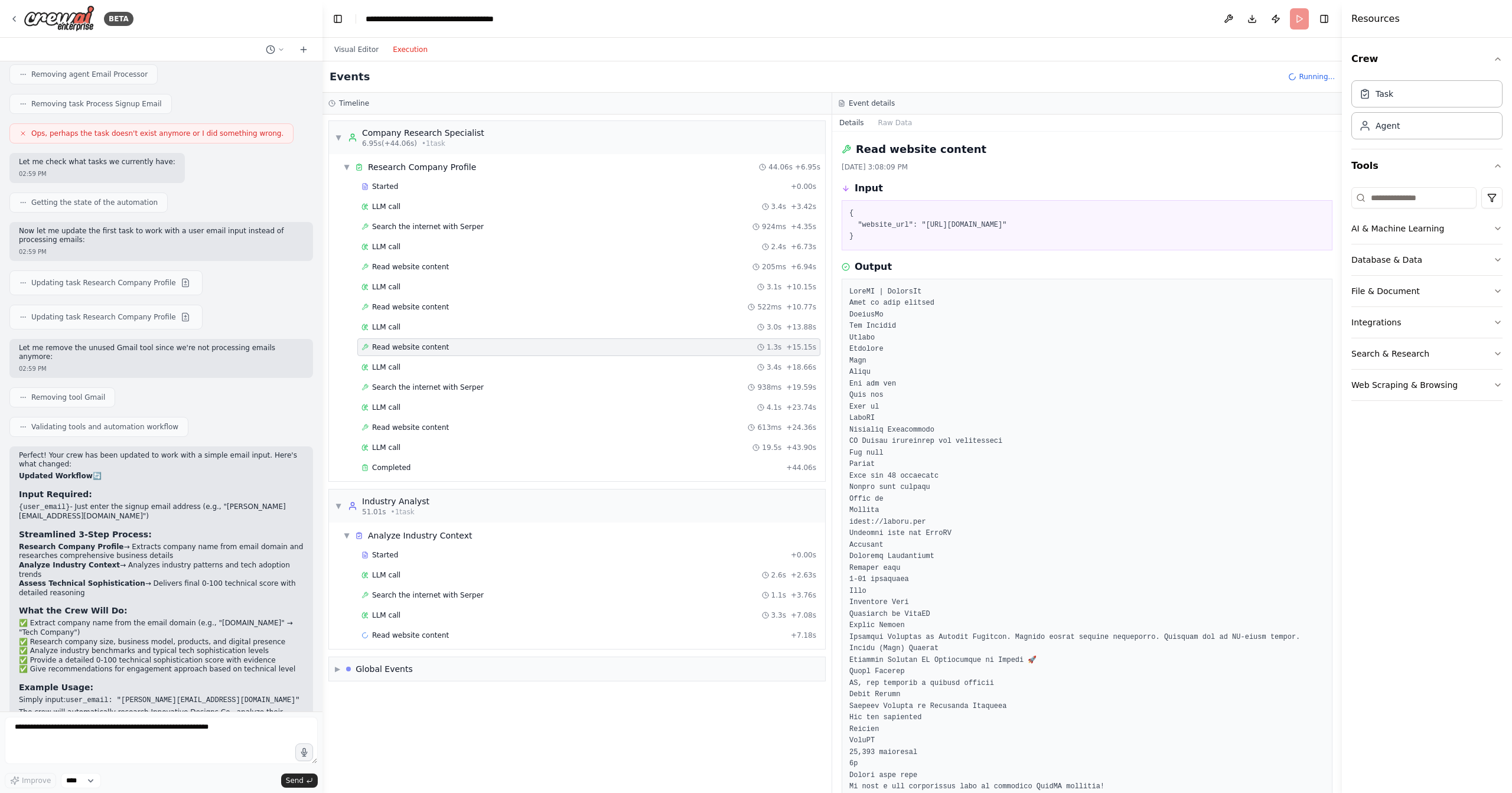
drag, startPoint x: 988, startPoint y: 222, endPoint x: 1103, endPoint y: 225, distance: 115.0
click at [1103, 225] on pre "{ "website_url": "https://www.linkedin.com/company/crewai-inc" }" at bounding box center [1086, 225] width 475 height 35
drag, startPoint x: 943, startPoint y: 239, endPoint x: 938, endPoint y: 232, distance: 8.6
click at [943, 239] on pre "{ "website_url": "https://www.linkedin.com/company/crewai-inc" }" at bounding box center [1086, 225] width 475 height 35
drag, startPoint x: 950, startPoint y: 225, endPoint x: 1108, endPoint y: 227, distance: 158.0
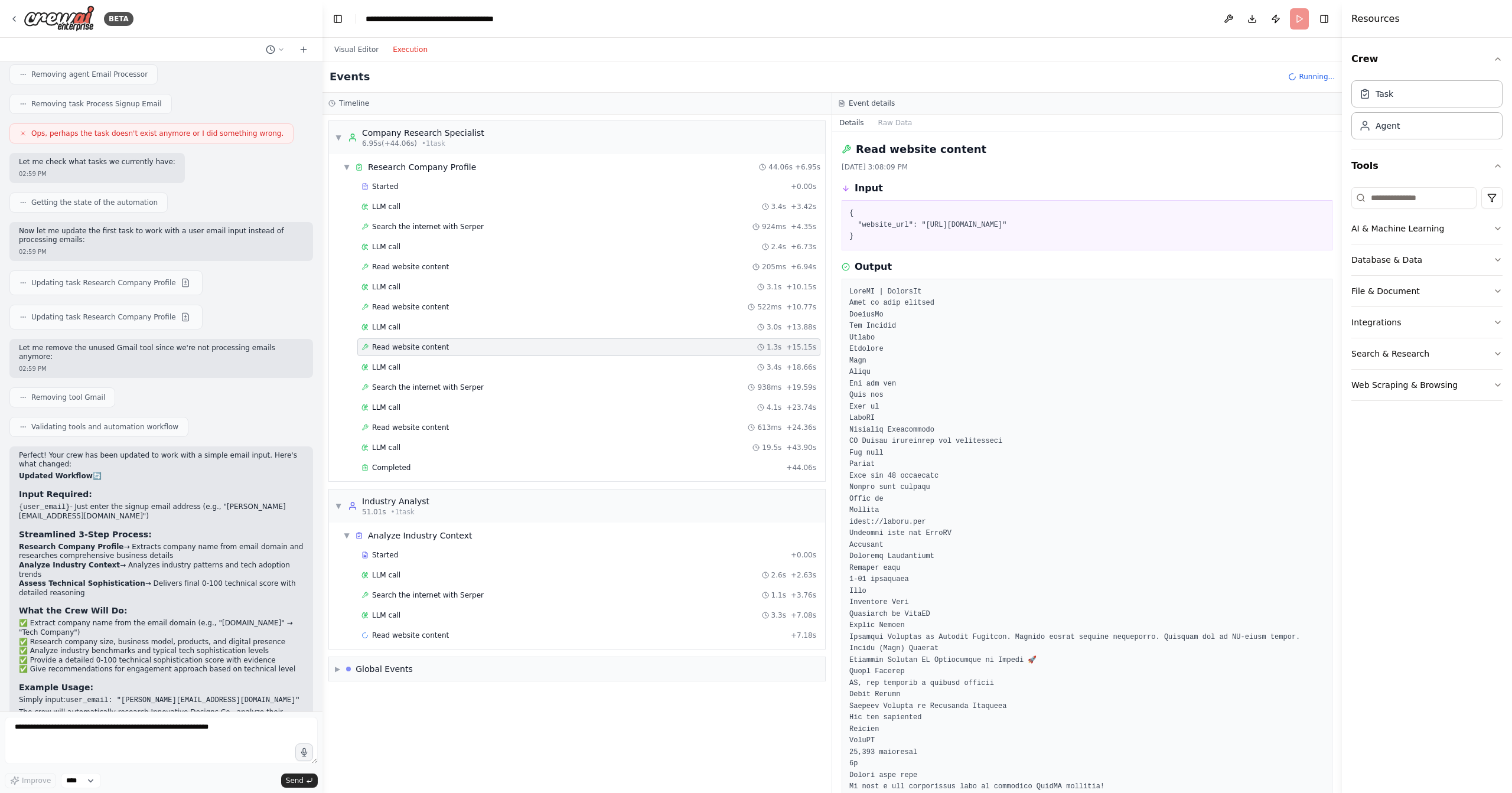
click at [1108, 227] on pre "{ "website_url": "https://www.linkedin.com/company/crewai-inc" }" at bounding box center [1086, 225] width 475 height 35
copy pre "https://www.linkedin.com/company/crewai-inc"
click at [409, 570] on div "LLM call 2.6s + 2.63s" at bounding box center [588, 574] width 455 height 9
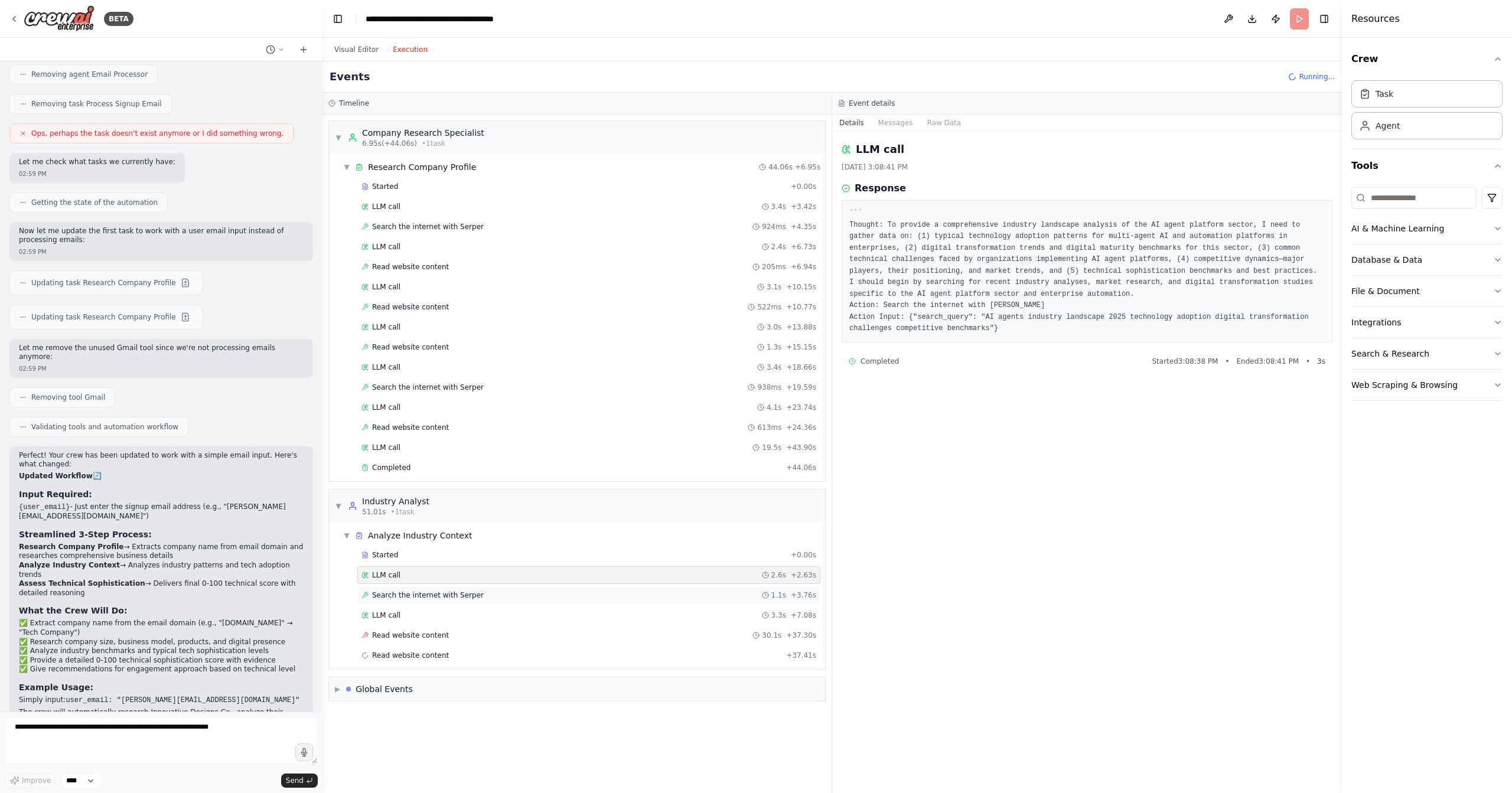
click at [412, 590] on span "Search the internet with Serper" at bounding box center [428, 594] width 111 height 9
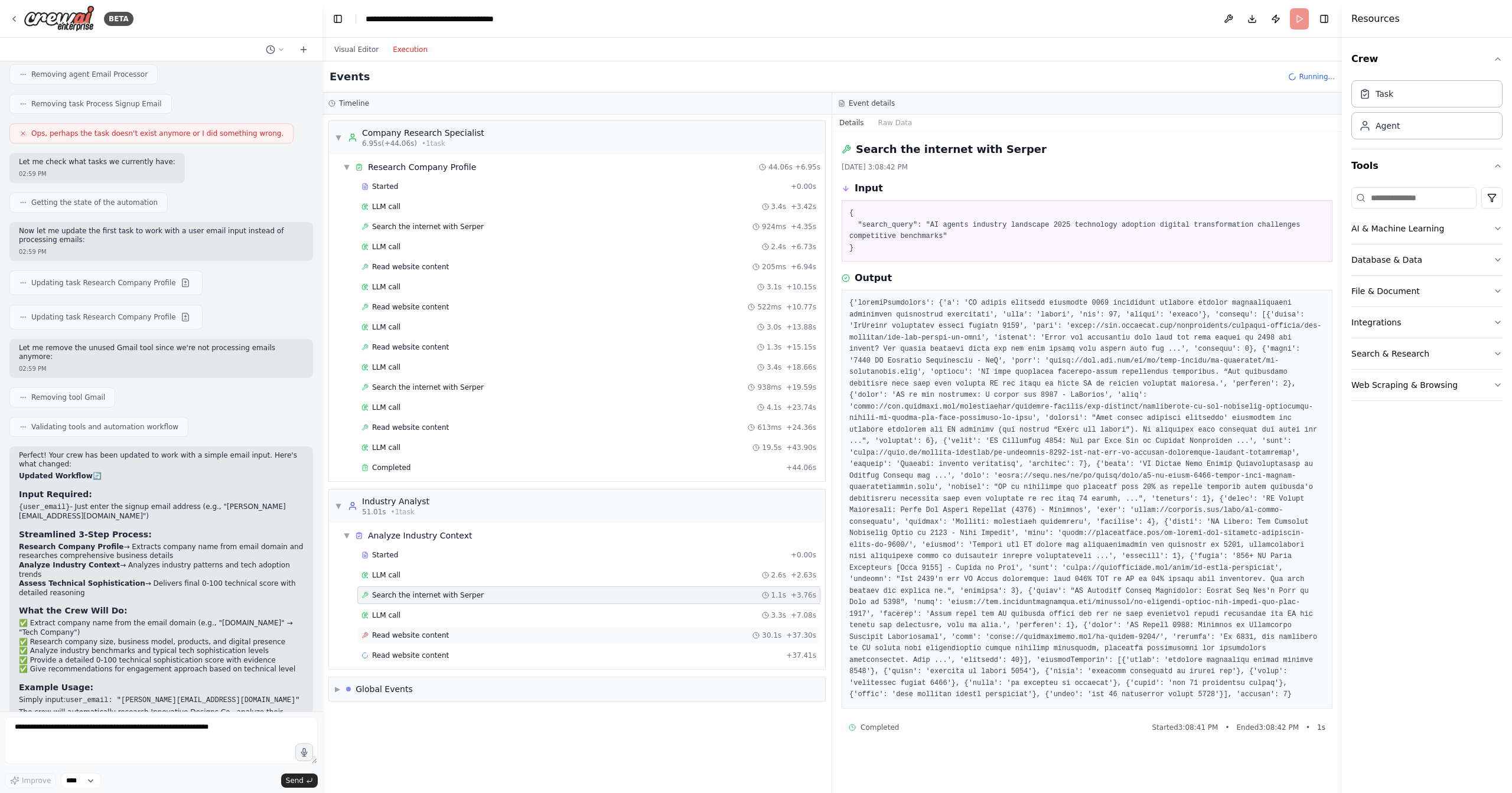
click at [418, 631] on span "Read website content" at bounding box center [410, 635] width 77 height 9
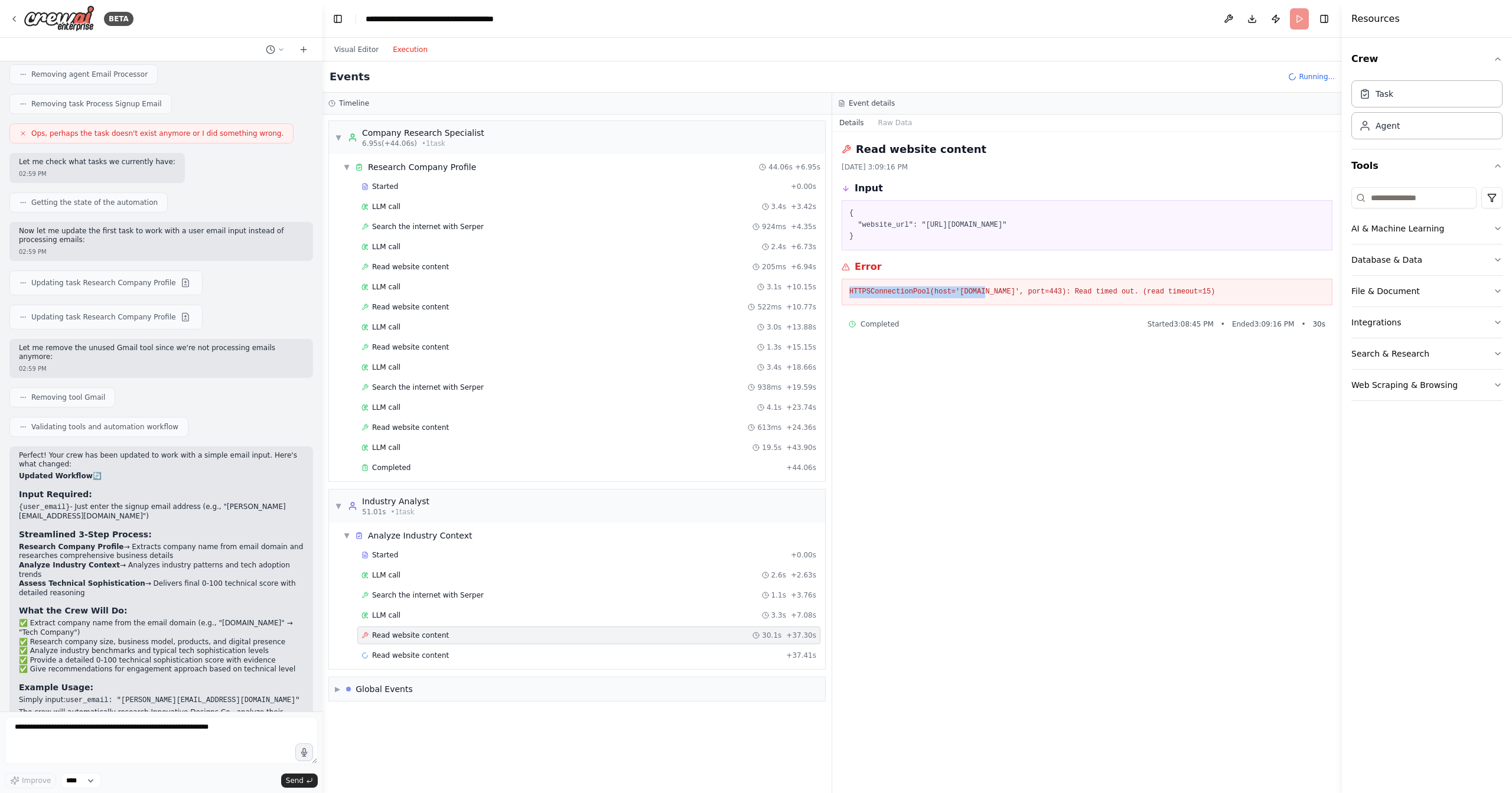
drag, startPoint x: 988, startPoint y: 291, endPoint x: 1144, endPoint y: 279, distance: 156.5
click at [1144, 279] on div "HTTPSConnectionPool(host='www.mckinsey.com', port=443): Read timed out. (read t…" at bounding box center [1087, 293] width 491 height 27
drag, startPoint x: 1050, startPoint y: 507, endPoint x: 1044, endPoint y: 341, distance: 166.1
click at [1049, 507] on div "Read website content 8/22/2025, 3:09:16 PM Input { "website_url": "https://www.…" at bounding box center [1086, 461] width 510 height 661
drag, startPoint x: 900, startPoint y: 227, endPoint x: 1086, endPoint y: 232, distance: 186.1
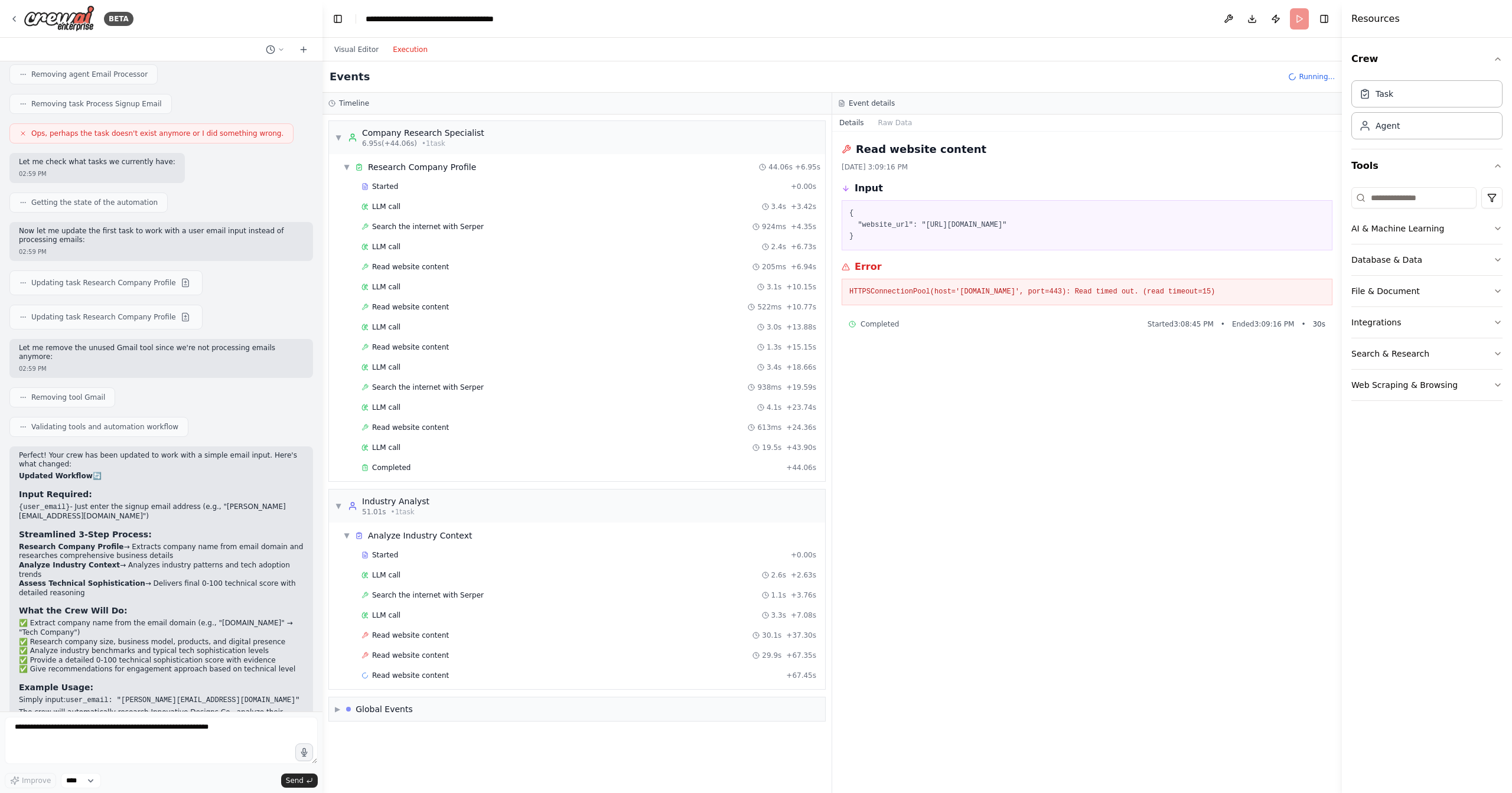
click at [1086, 232] on pre "{ "website_url": "https://www.mckinsey.com/capabilities/mckinsey-digital/our-in…" at bounding box center [1086, 225] width 475 height 35
click at [944, 243] on div "{ "website_url": "https://www.mckinsey.com/capabilities/mckinsey-digital/our-in…" at bounding box center [1087, 224] width 491 height 50
drag, startPoint x: 904, startPoint y: 155, endPoint x: 979, endPoint y: 149, distance: 75.2
click at [979, 149] on div "Read website content" at bounding box center [1087, 149] width 491 height 16
click at [951, 241] on pre "{ "website_url": "https://www.mckinsey.com/capabilities/mckinsey-digital/our-in…" at bounding box center [1086, 225] width 475 height 35
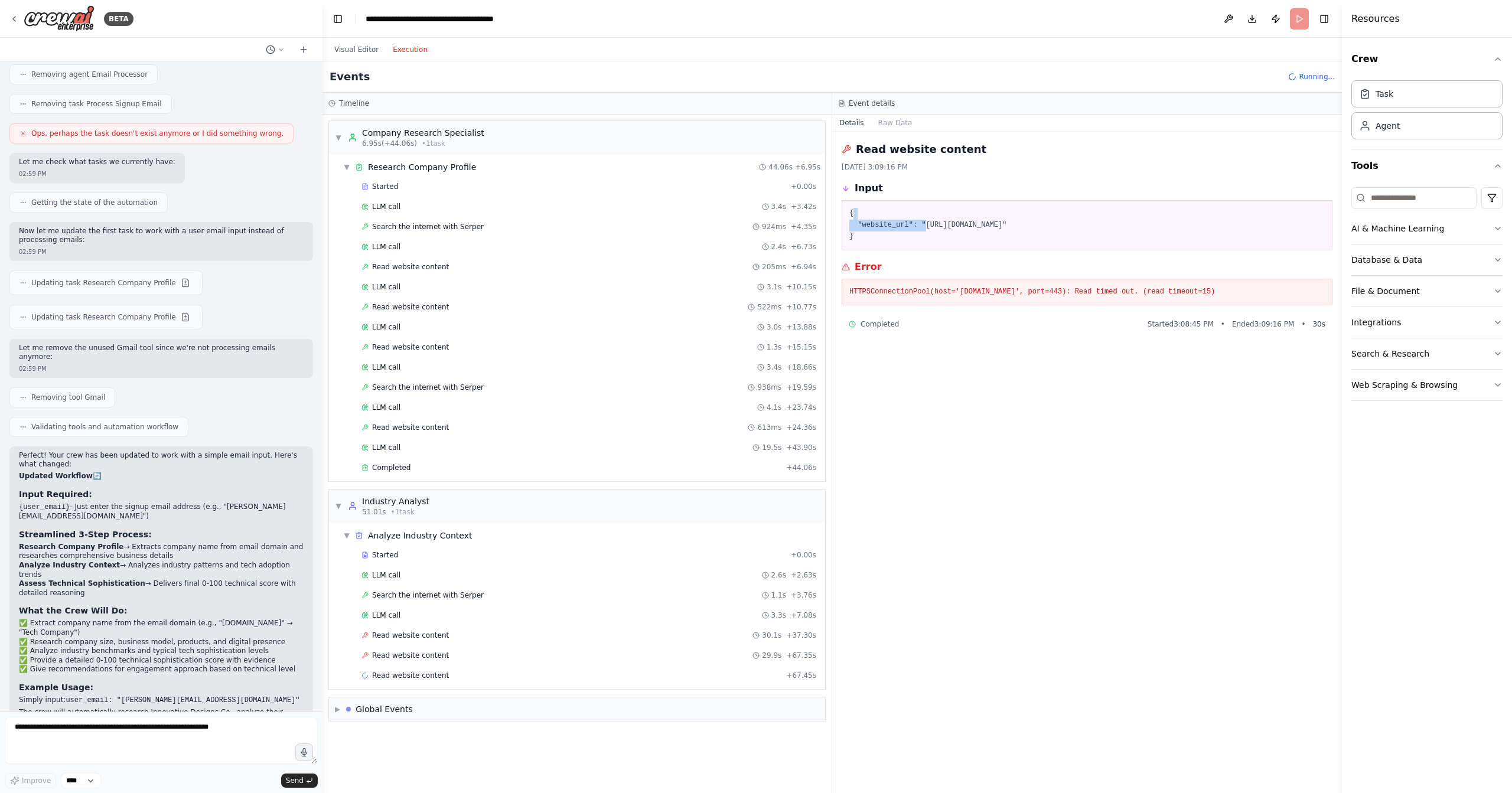
drag, startPoint x: 927, startPoint y: 219, endPoint x: 1293, endPoint y: 215, distance: 366.0
click at [1293, 215] on pre "{ "website_url": "https://www.mckinsey.com/capabilities/mckinsey-digital/our-in…" at bounding box center [1086, 225] width 475 height 35
click at [1313, 221] on pre "{ "website_url": "https://www.mckinsey.com/capabilities/mckinsey-digital/our-in…" at bounding box center [1086, 225] width 475 height 35
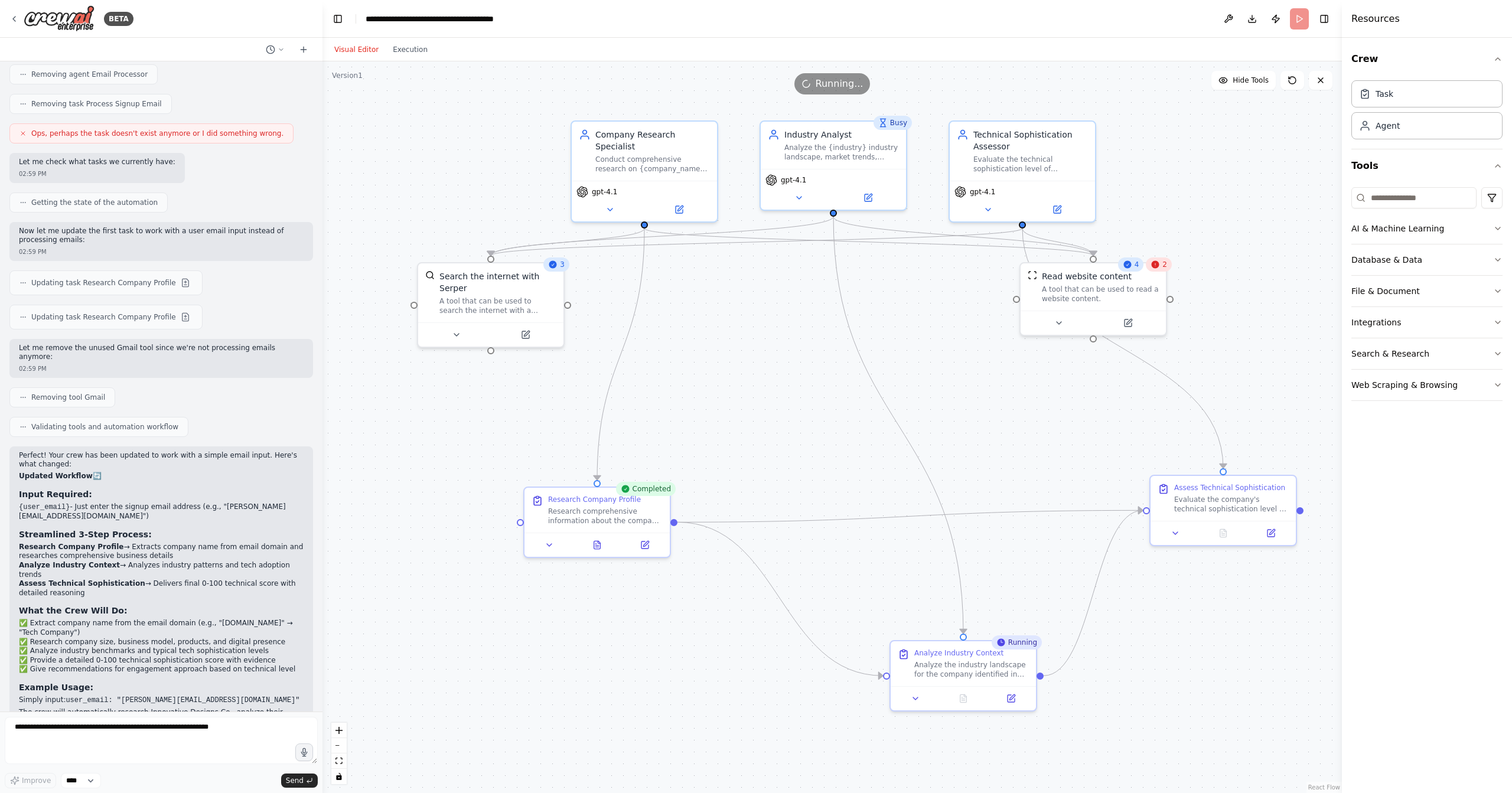
click at [372, 49] on button "Visual Editor" at bounding box center [357, 50] width 58 height 15
click at [604, 547] on button at bounding box center [596, 542] width 50 height 15
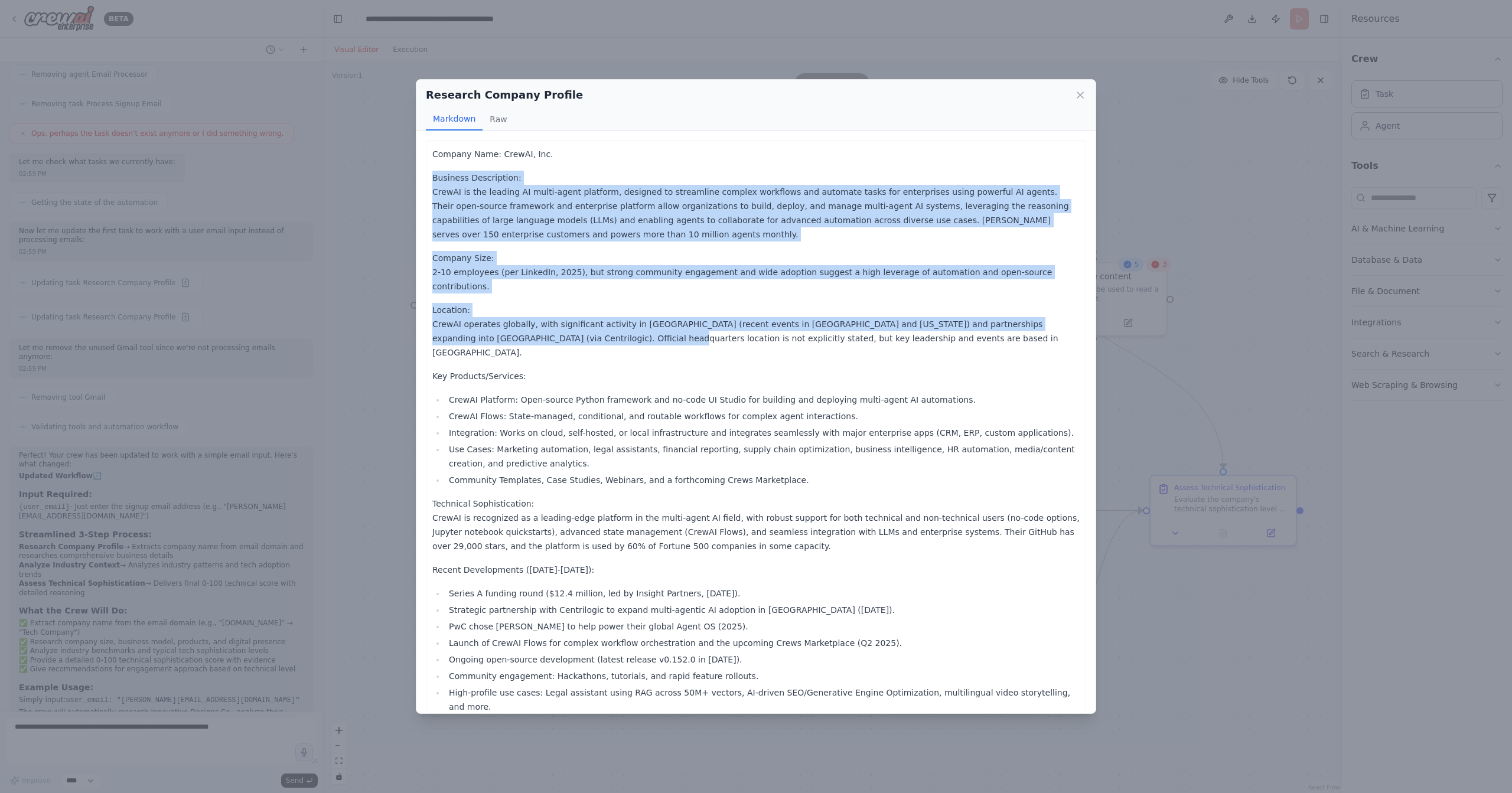
drag, startPoint x: 502, startPoint y: 219, endPoint x: 604, endPoint y: 328, distance: 149.3
click at [604, 328] on div "Company Name: CrewAI, Inc. Business Description: CrewAI is the leading AI multi…" at bounding box center [756, 644] width 647 height 994
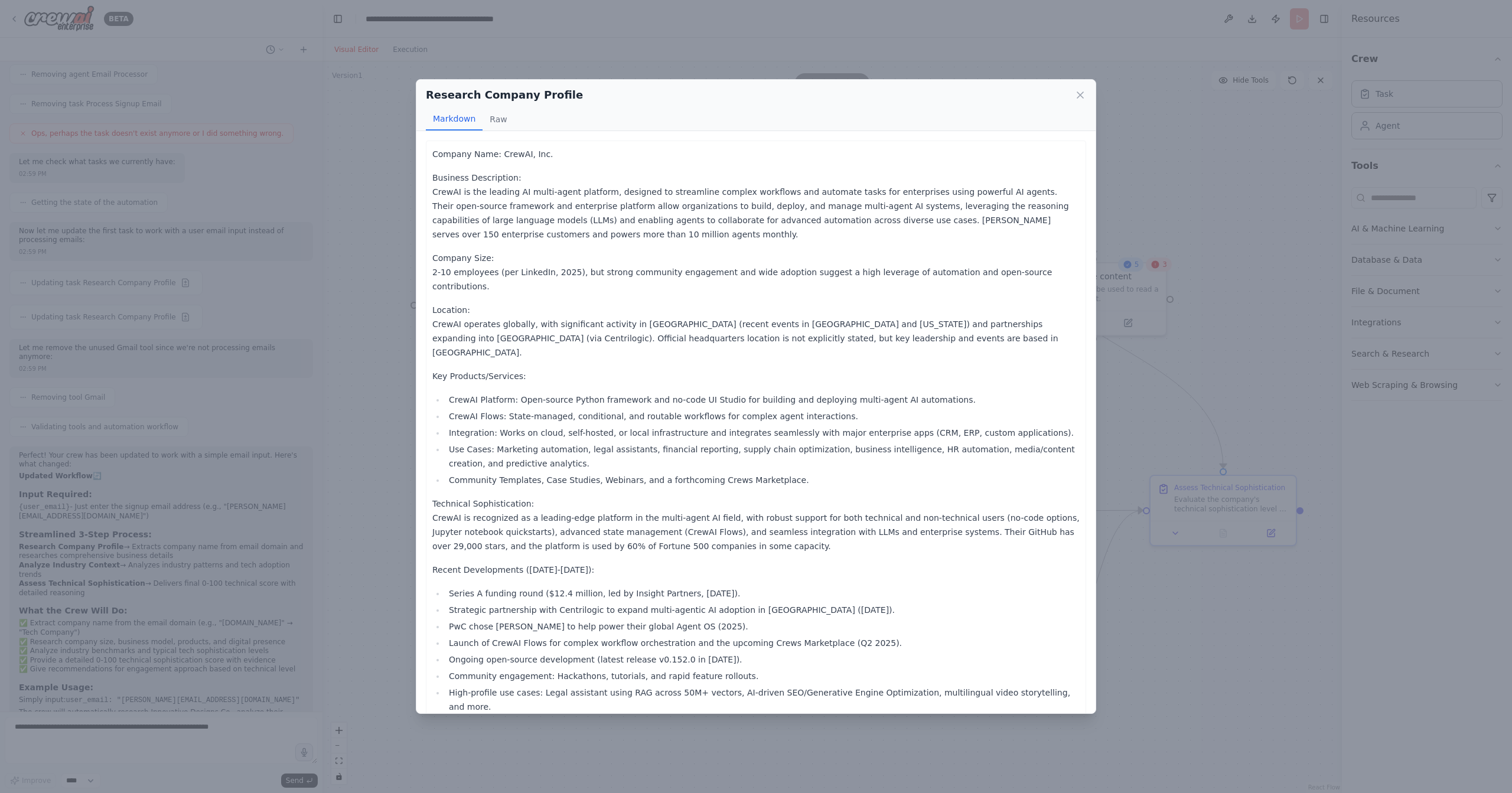
click at [516, 195] on p "Business Description: CrewAI is the leading AI multi-agent platform, designed t…" at bounding box center [756, 206] width 647 height 71
drag, startPoint x: 565, startPoint y: 149, endPoint x: 637, endPoint y: 162, distance: 73.2
click at [617, 149] on div "Company Name: CrewAI, Inc. Business Description: CrewAI is the leading AI multi…" at bounding box center [756, 644] width 660 height 1007
click at [678, 409] on li "CrewAI Flows: State-managed, conditional, and routable workflows for complex ag…" at bounding box center [761, 417] width 634 height 15
click at [565, 393] on li "CrewAI Platform: Open-source Python framework and no-code UI Studio for buildin…" at bounding box center [761, 400] width 634 height 15
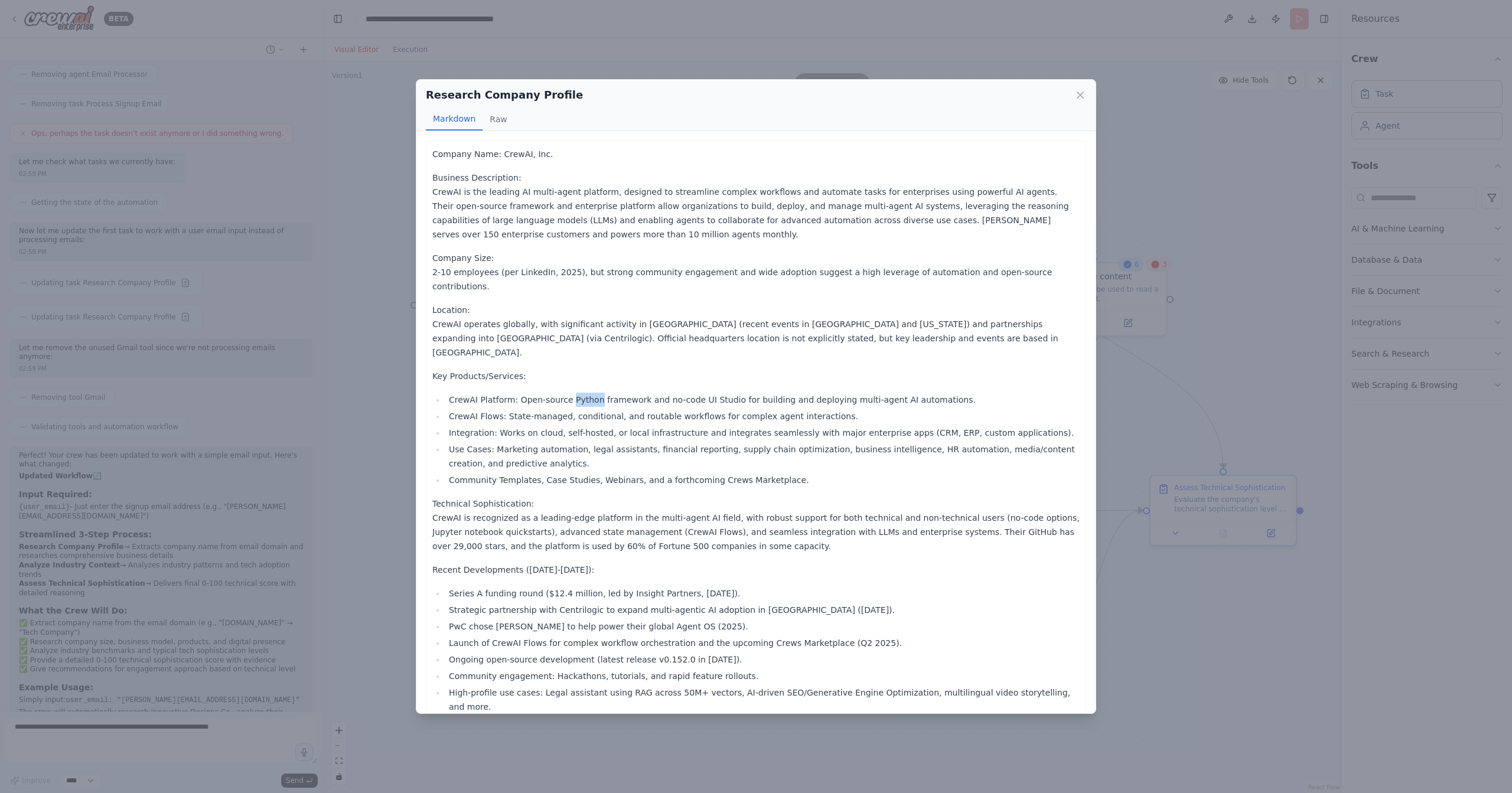
click at [565, 393] on li "CrewAI Platform: Open-source Python framework and no-code UI Studio for buildin…" at bounding box center [761, 400] width 634 height 15
click at [518, 393] on ul "CrewAI Platform: Open-source Python framework and no-code UI Studio for buildin…" at bounding box center [756, 440] width 647 height 95
click at [526, 409] on li "CrewAI Flows: State-managed, conditional, and routable workflows for complex ag…" at bounding box center [761, 417] width 634 height 15
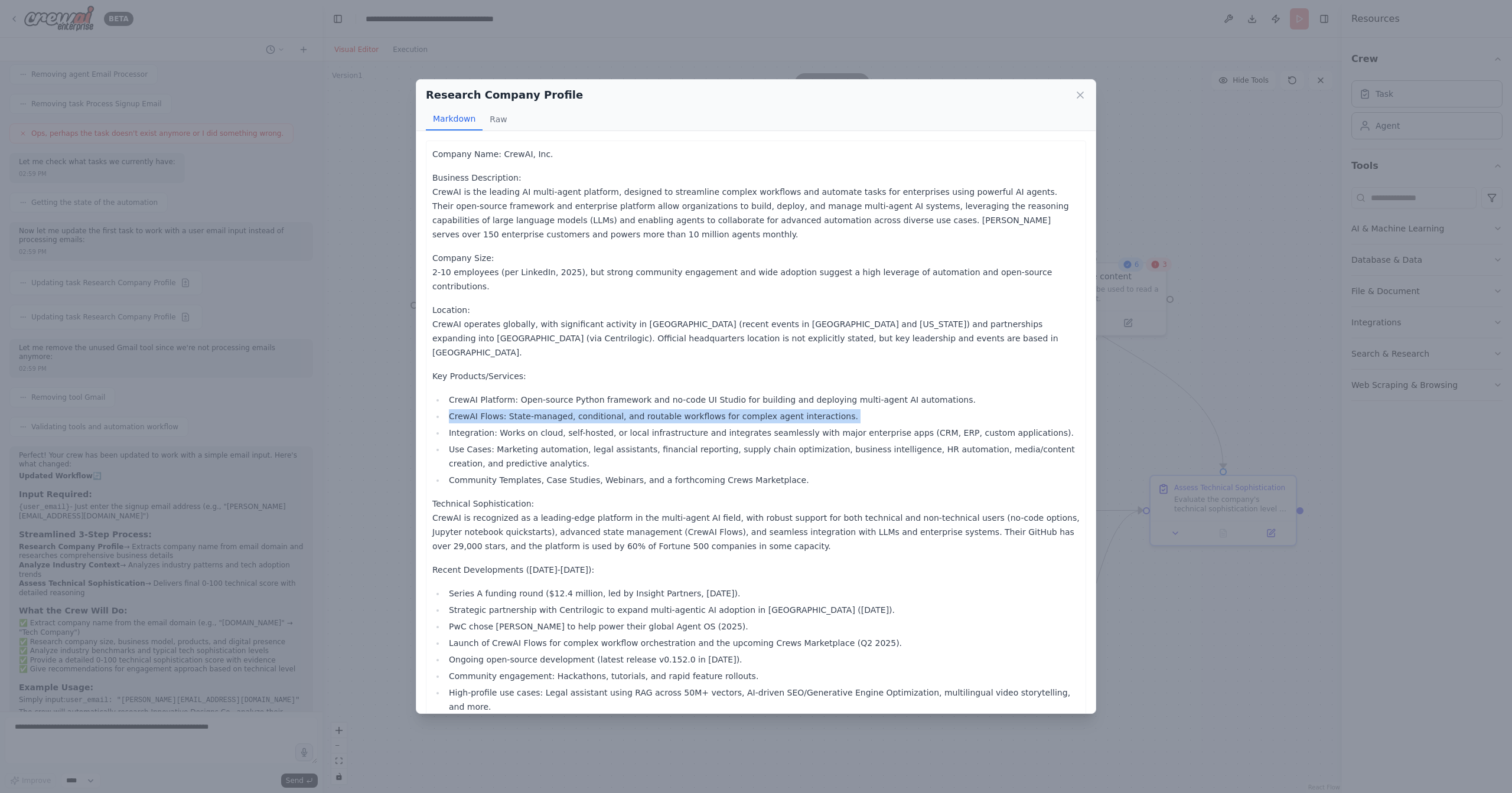
click at [526, 409] on li "CrewAI Flows: State-managed, conditional, and routable workflows for complex ag…" at bounding box center [761, 417] width 634 height 15
click at [548, 426] on li "Integration: Works on cloud, self-hosted, or local infrastructure and integrate…" at bounding box center [761, 433] width 634 height 15
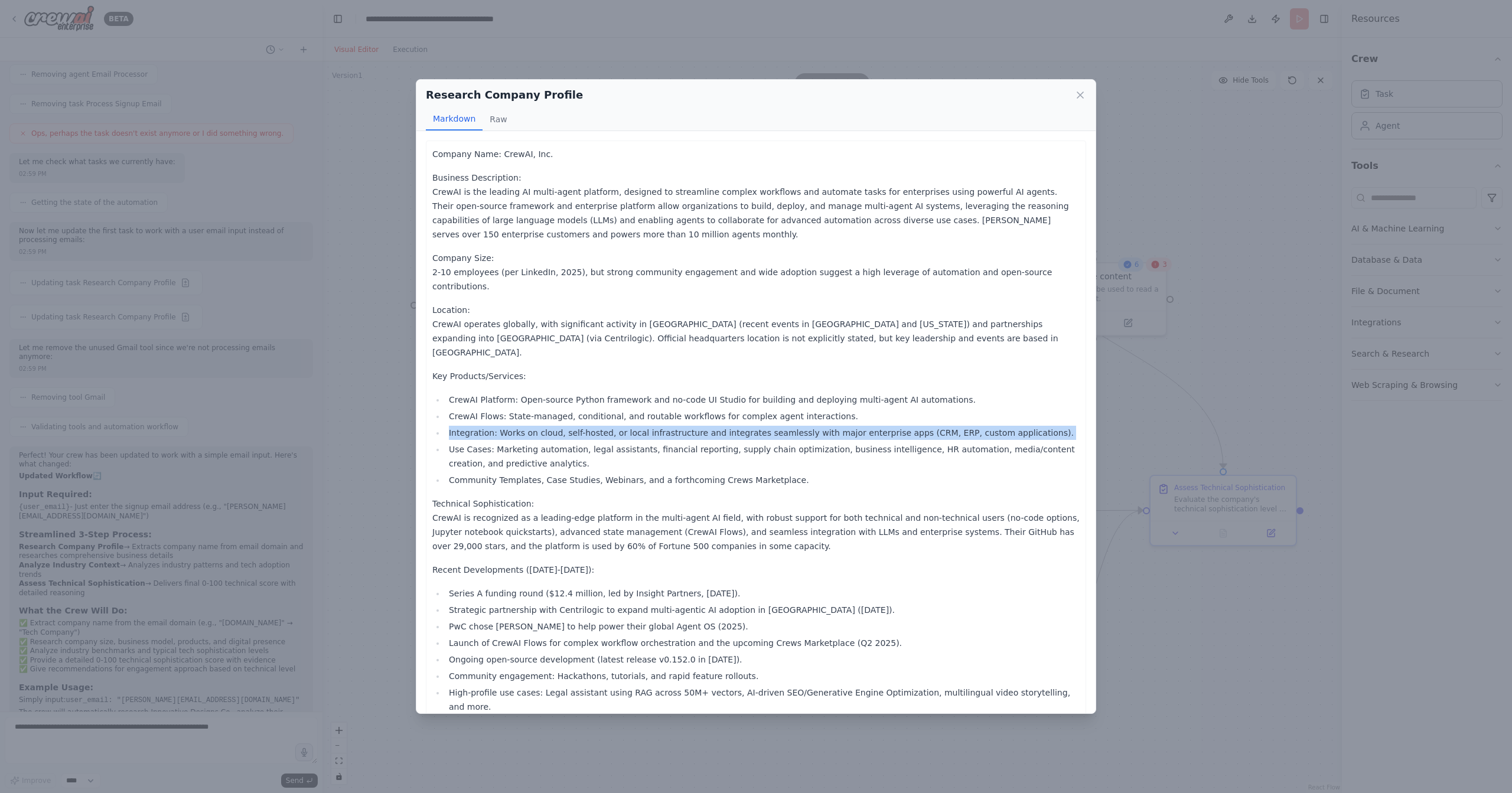
click at [548, 426] on li "Integration: Works on cloud, self-hosted, or local infrastructure and integrate…" at bounding box center [761, 433] width 634 height 15
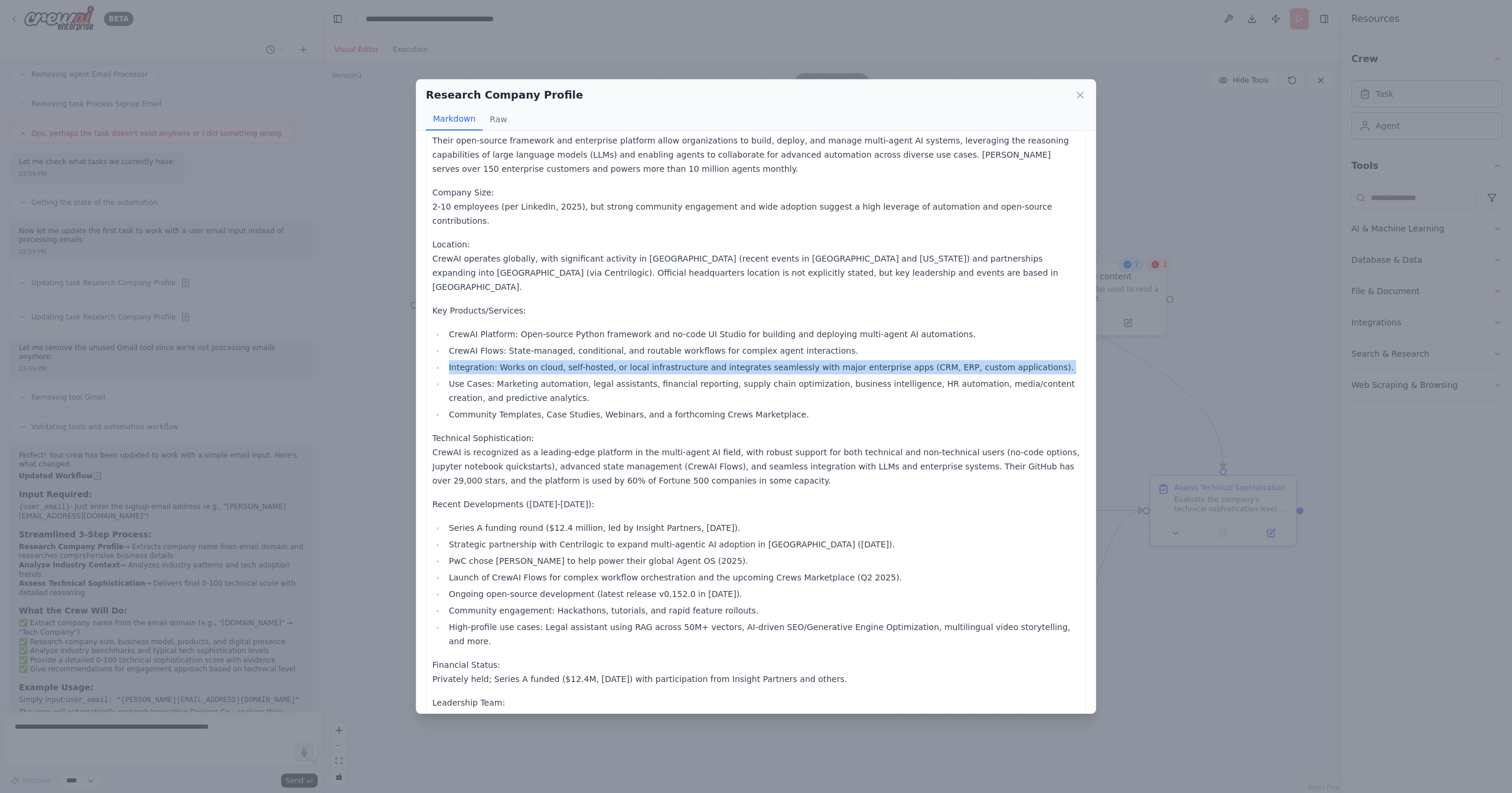
scroll to position [69, 0]
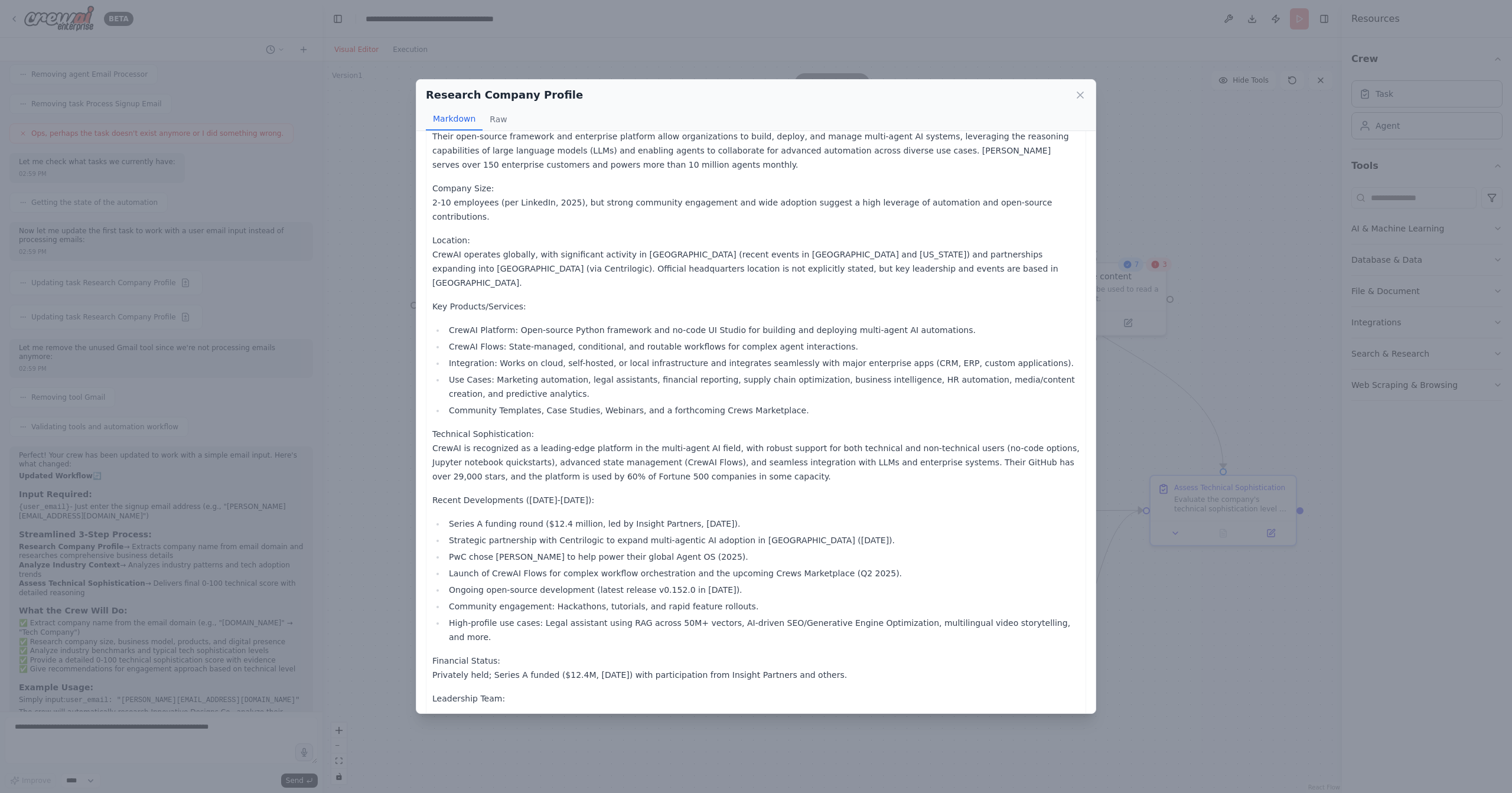
click at [520, 493] on p "Recent Developments (2024-2025):" at bounding box center [756, 500] width 647 height 15
click at [523, 493] on p "Recent Developments (2024-2025):" at bounding box center [756, 500] width 647 height 15
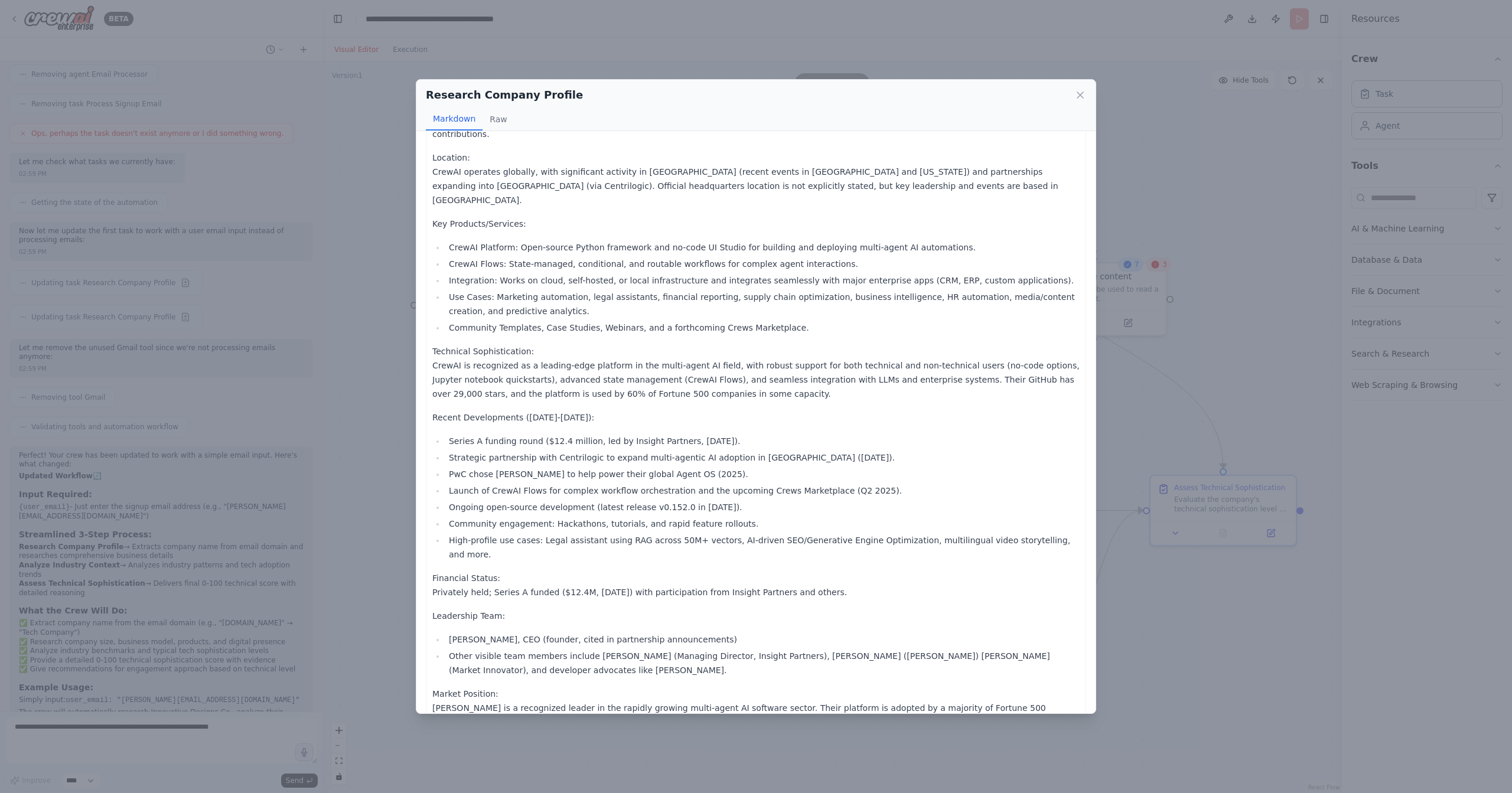
scroll to position [177, 0]
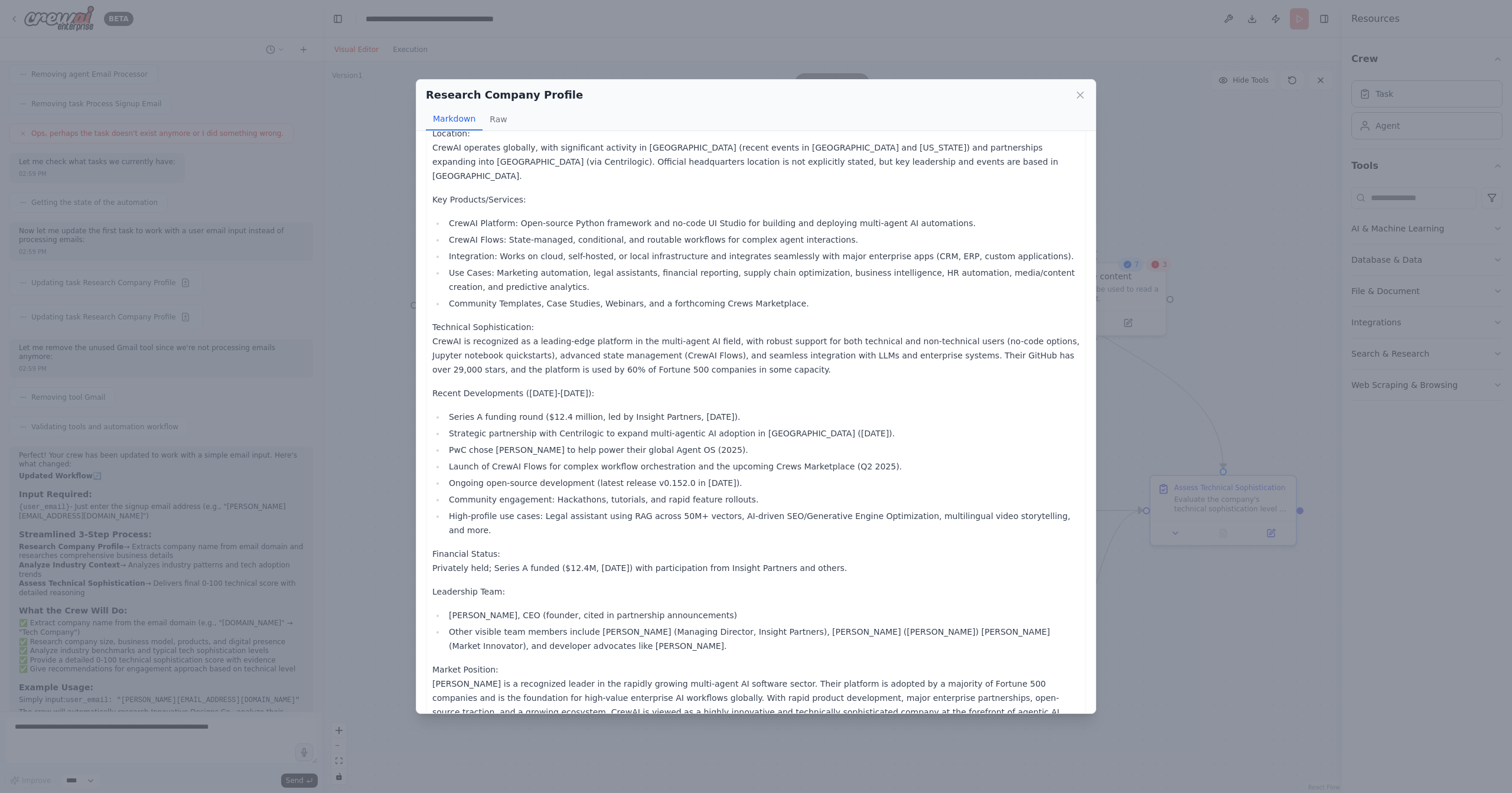
click at [615, 492] on li "Community engagement: Hackathons, tutorials, and rapid feature rollouts." at bounding box center [761, 499] width 634 height 15
click at [458, 443] on li "PwC chose CrewAI to help power their global Agent OS (2025)." at bounding box center [761, 450] width 634 height 15
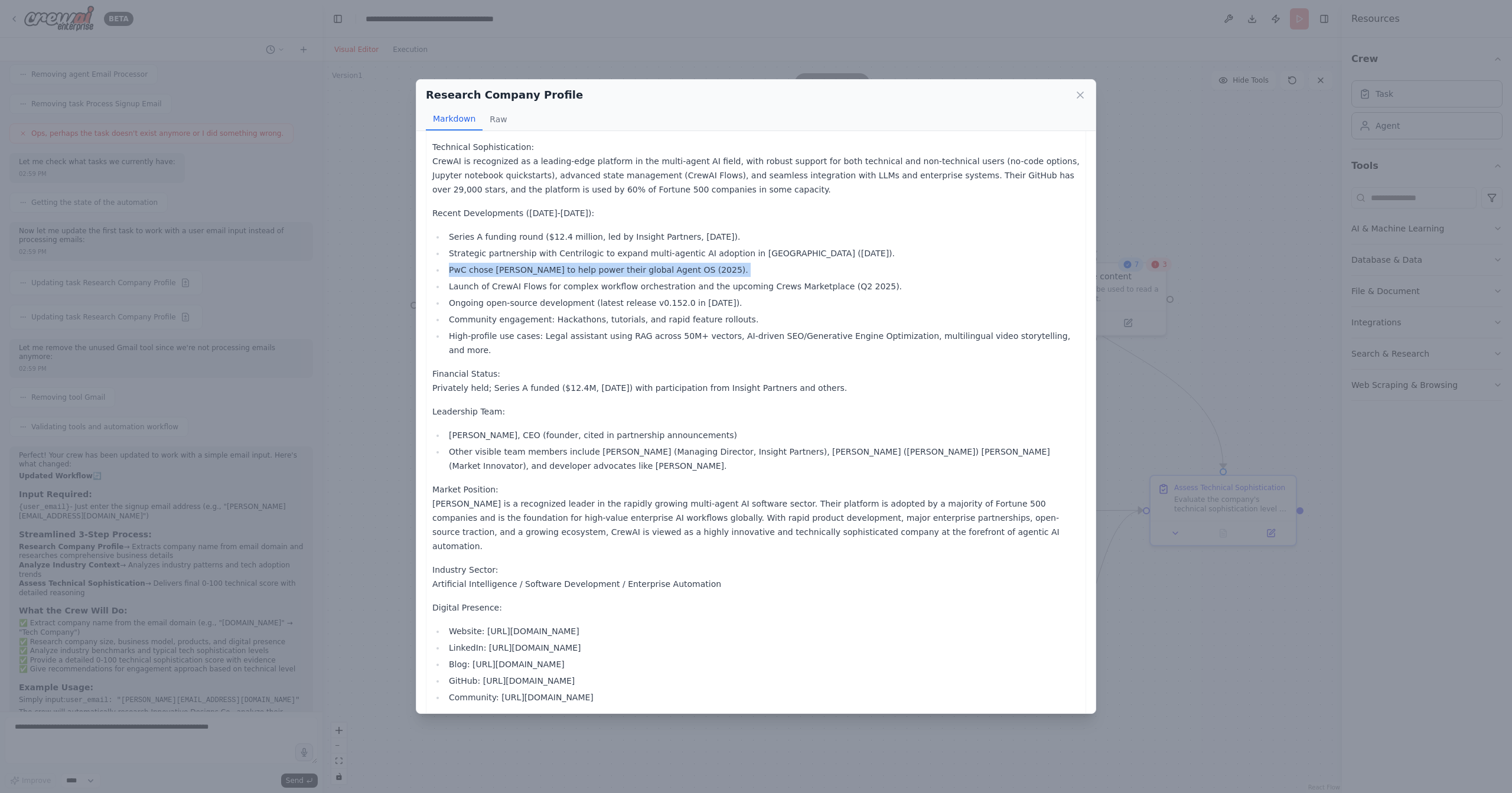
scroll to position [356, 0]
click at [552, 427] on ul "Joao Moura, CEO (founder, cited in partnership announcements) Other visible tea…" at bounding box center [756, 449] width 647 height 45
click at [557, 427] on li "Joao Moura, CEO (founder, cited in partnership announcements)" at bounding box center [761, 435] width 634 height 15
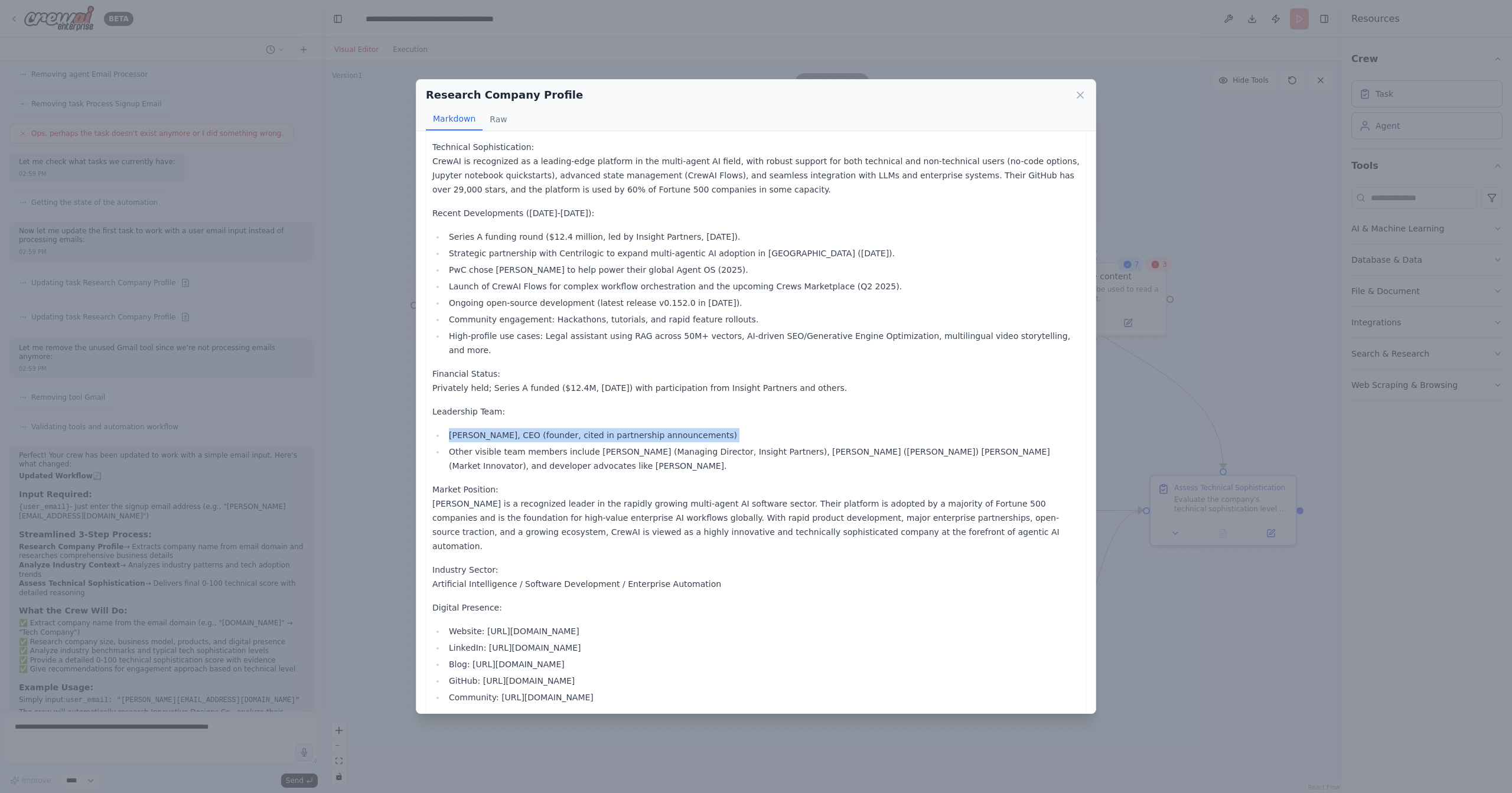
click at [557, 427] on li "Joao Moura, CEO (founder, cited in partnership announcements)" at bounding box center [761, 435] width 634 height 15
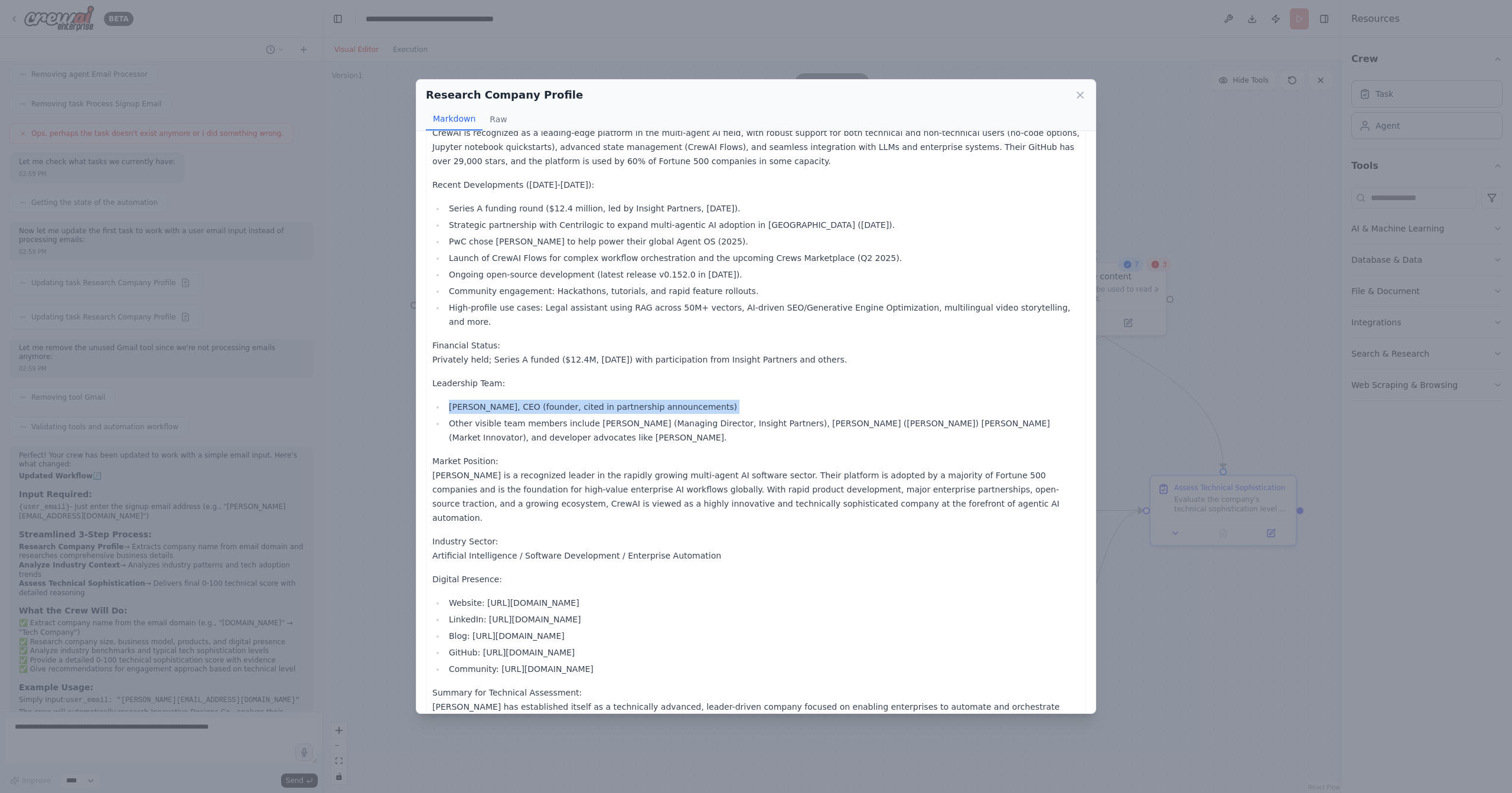
scroll to position [386, 0]
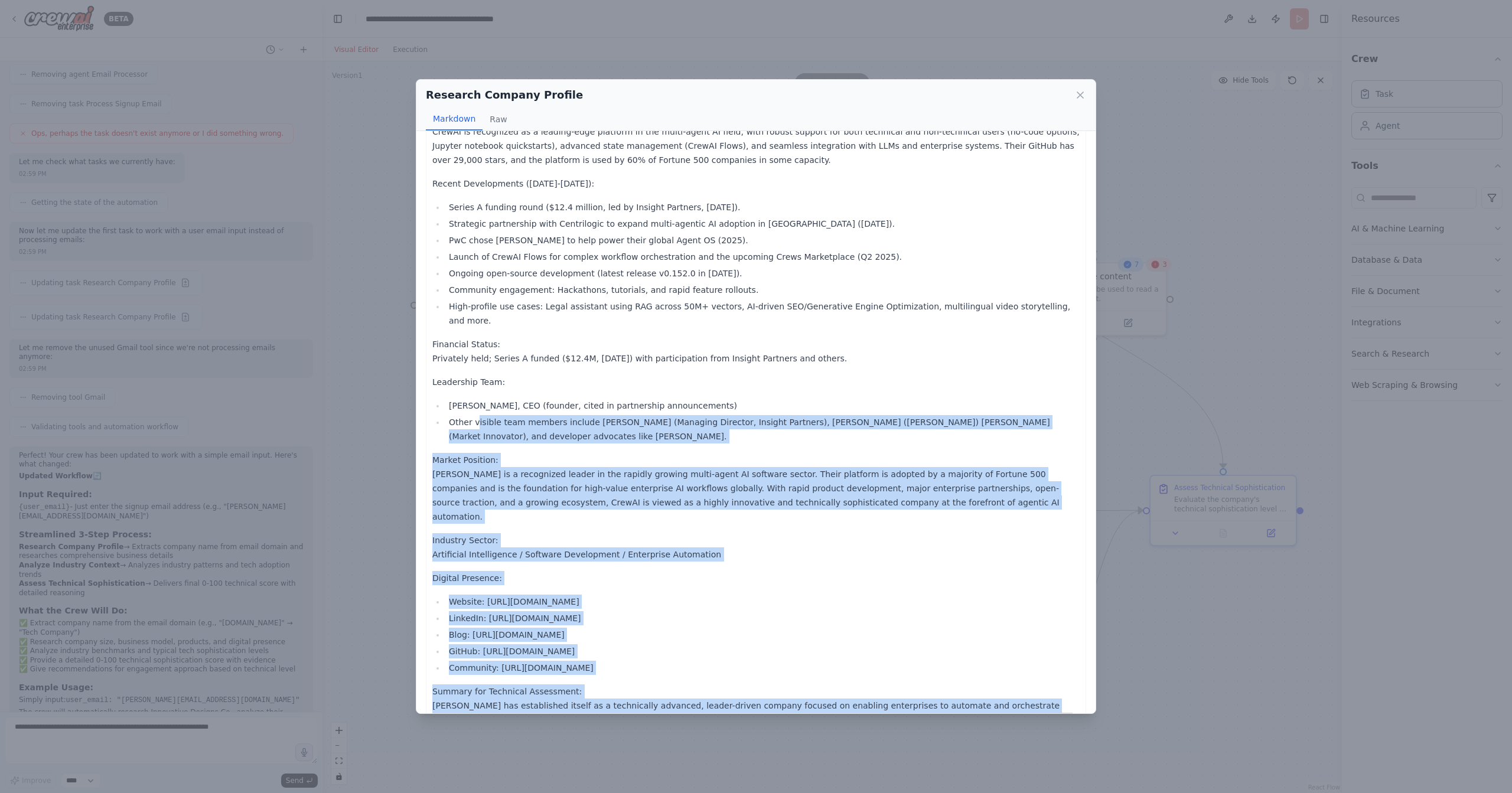
drag, startPoint x: 610, startPoint y: 623, endPoint x: 468, endPoint y: 366, distance: 293.6
click at [473, 373] on div "Company Name: CrewAI, Inc. Business Description: CrewAI is the leading AI multi…" at bounding box center [756, 258] width 647 height 994
click at [1079, 95] on icon at bounding box center [1080, 95] width 12 height 12
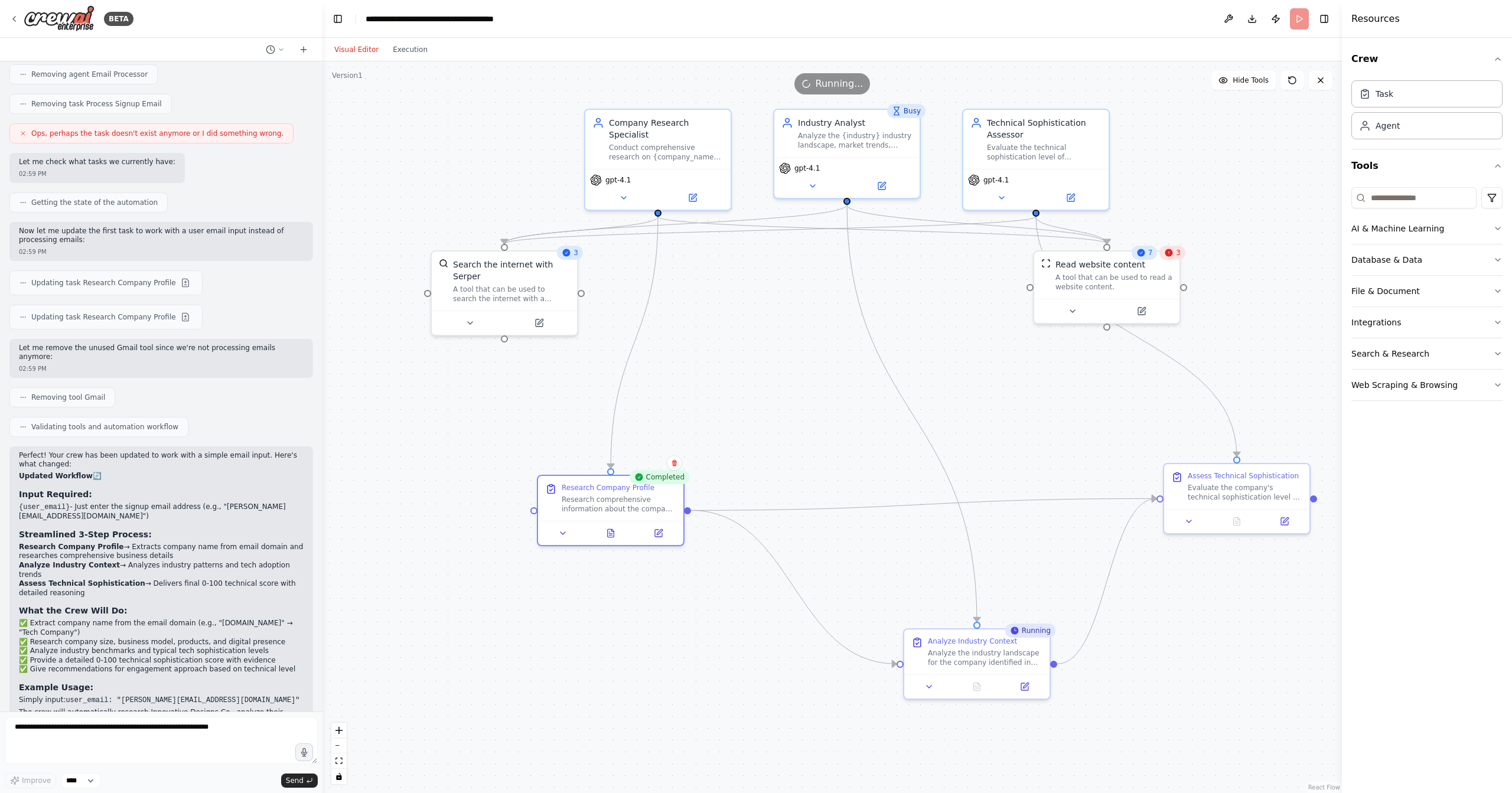
drag, startPoint x: 876, startPoint y: 387, endPoint x: 999, endPoint y: 427, distance: 129.3
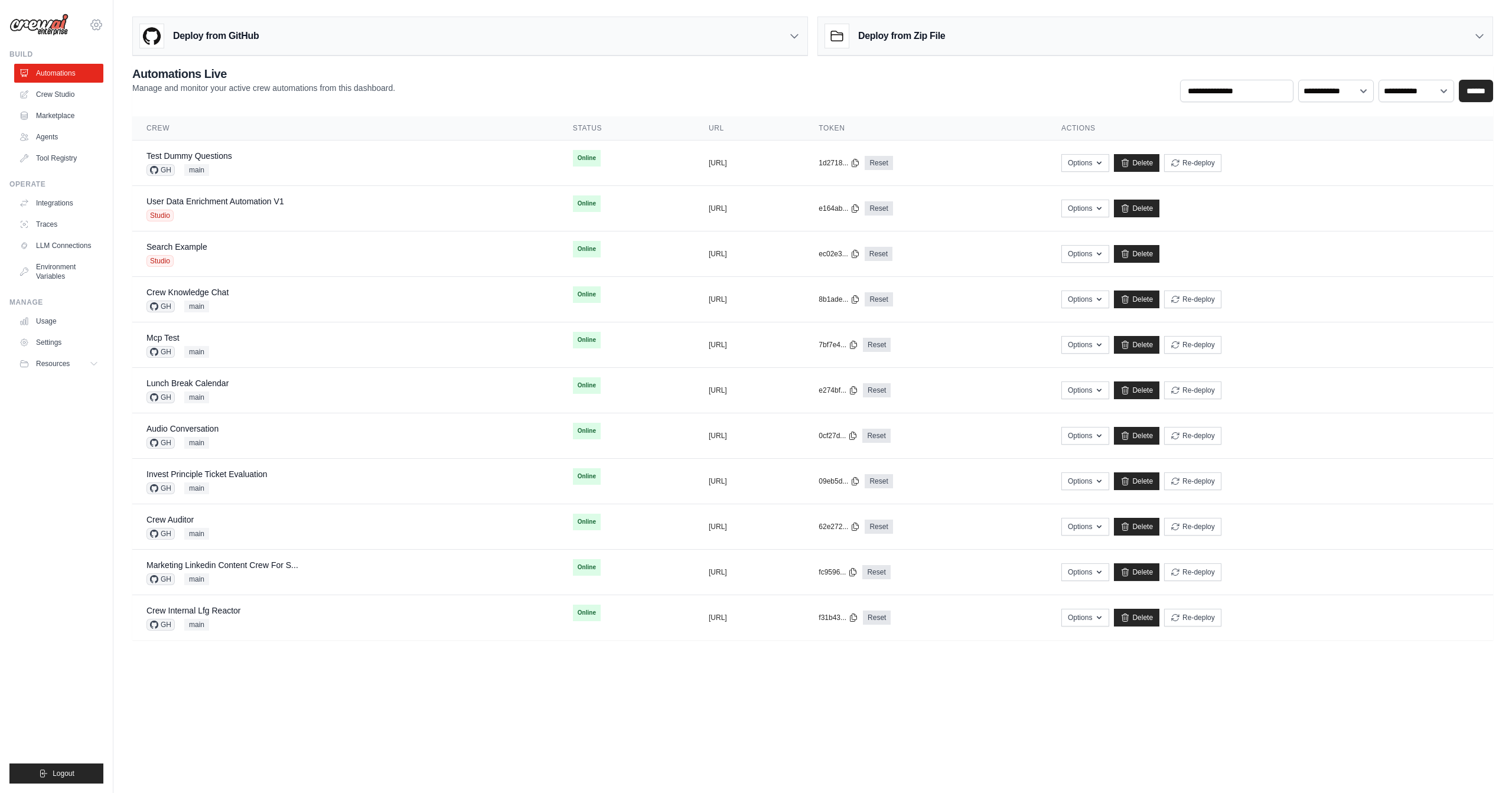
click at [103, 27] on div "daniel@crewai.com CrewAI Internal Org AMBEV Grupo Piracanjuba CrewAI Demo Accou…" at bounding box center [56, 18] width 94 height 37
click at [101, 26] on icon at bounding box center [97, 25] width 15 height 15
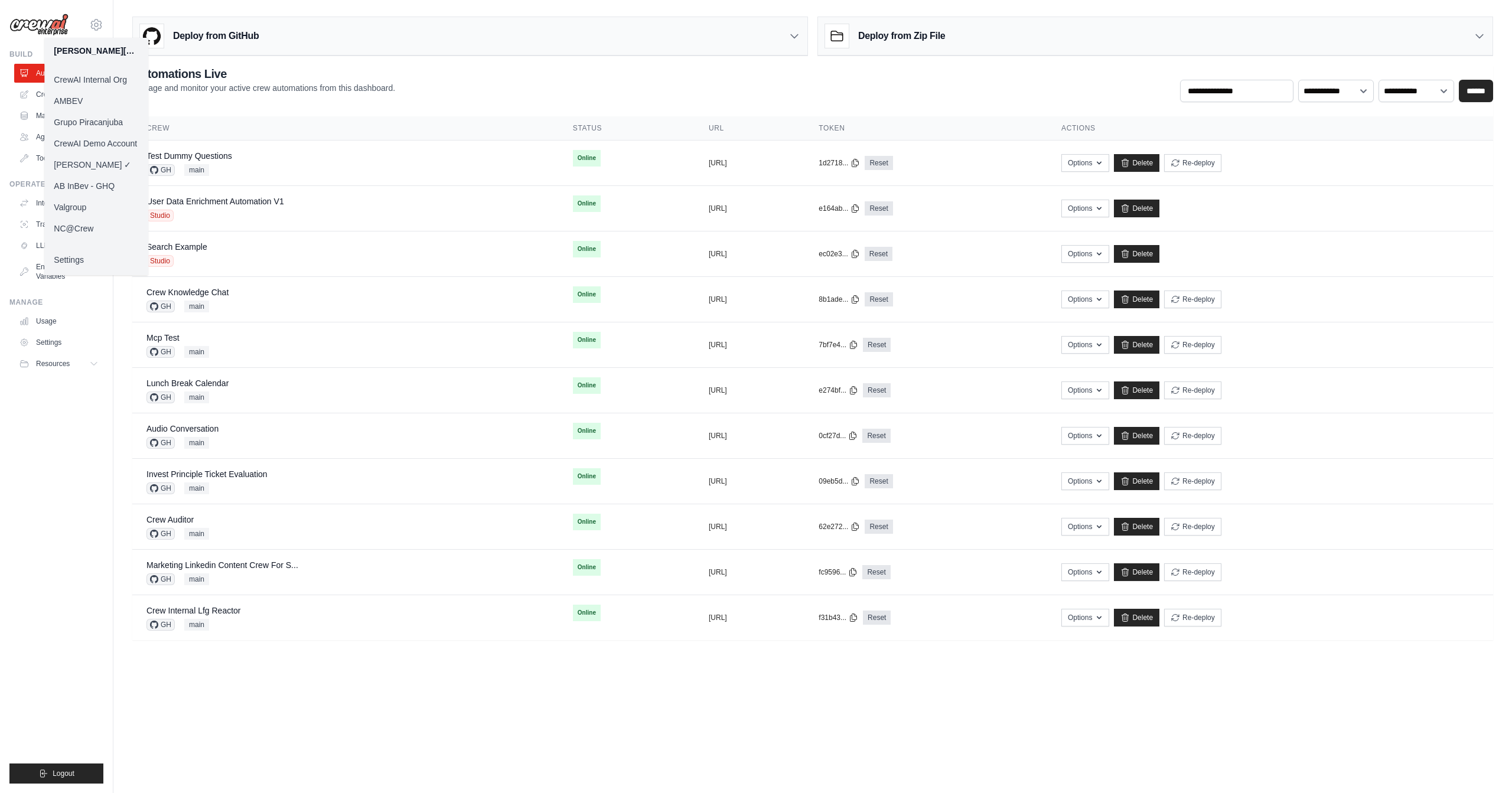
click at [80, 98] on link "AMBEV" at bounding box center [97, 100] width 104 height 21
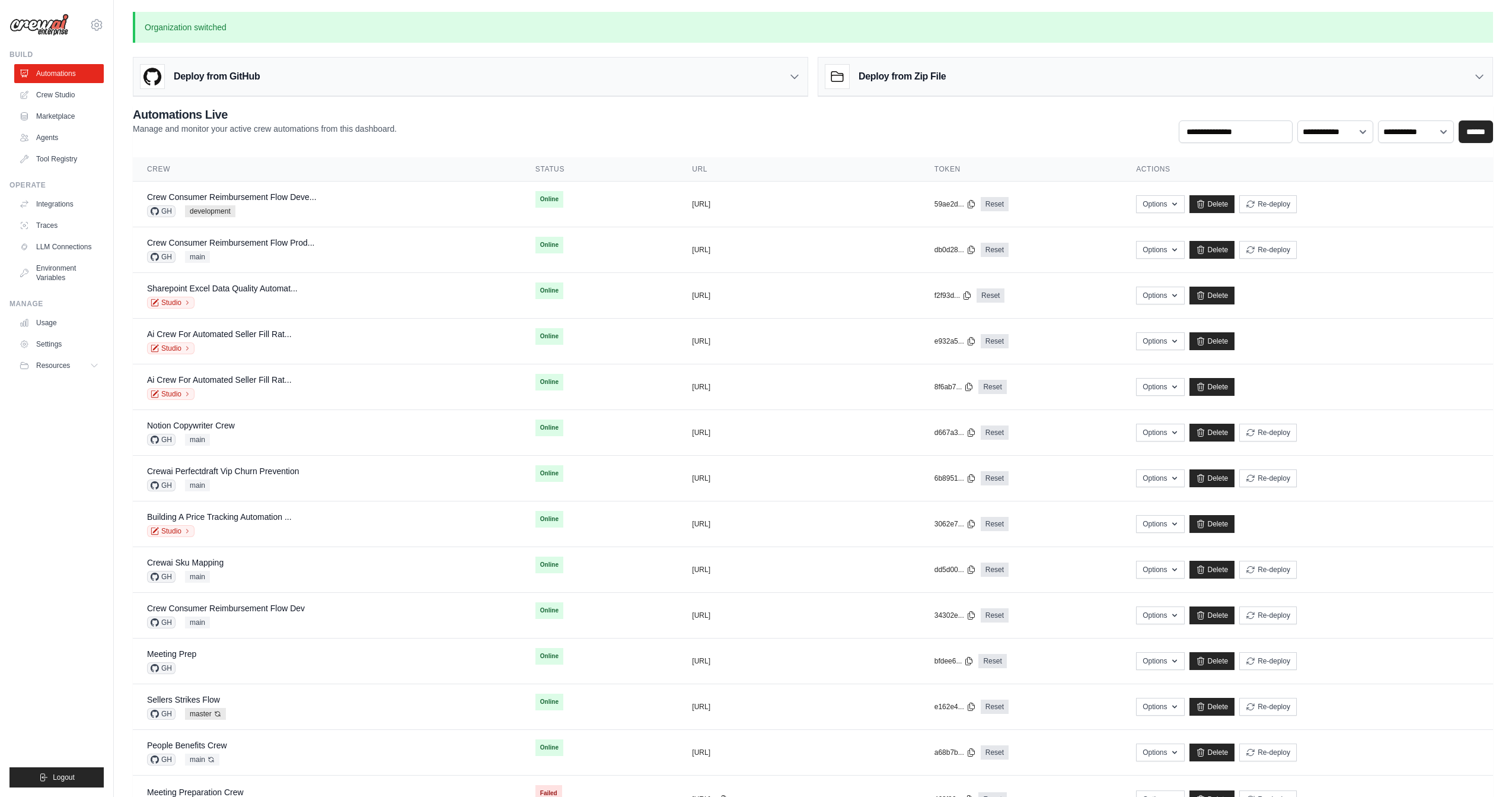
click at [54, 505] on ul "Build Automations Crew Studio Marketplace Agents" at bounding box center [56, 418] width 94 height 737
click at [63, 248] on link "LLM Connections" at bounding box center [60, 246] width 90 height 19
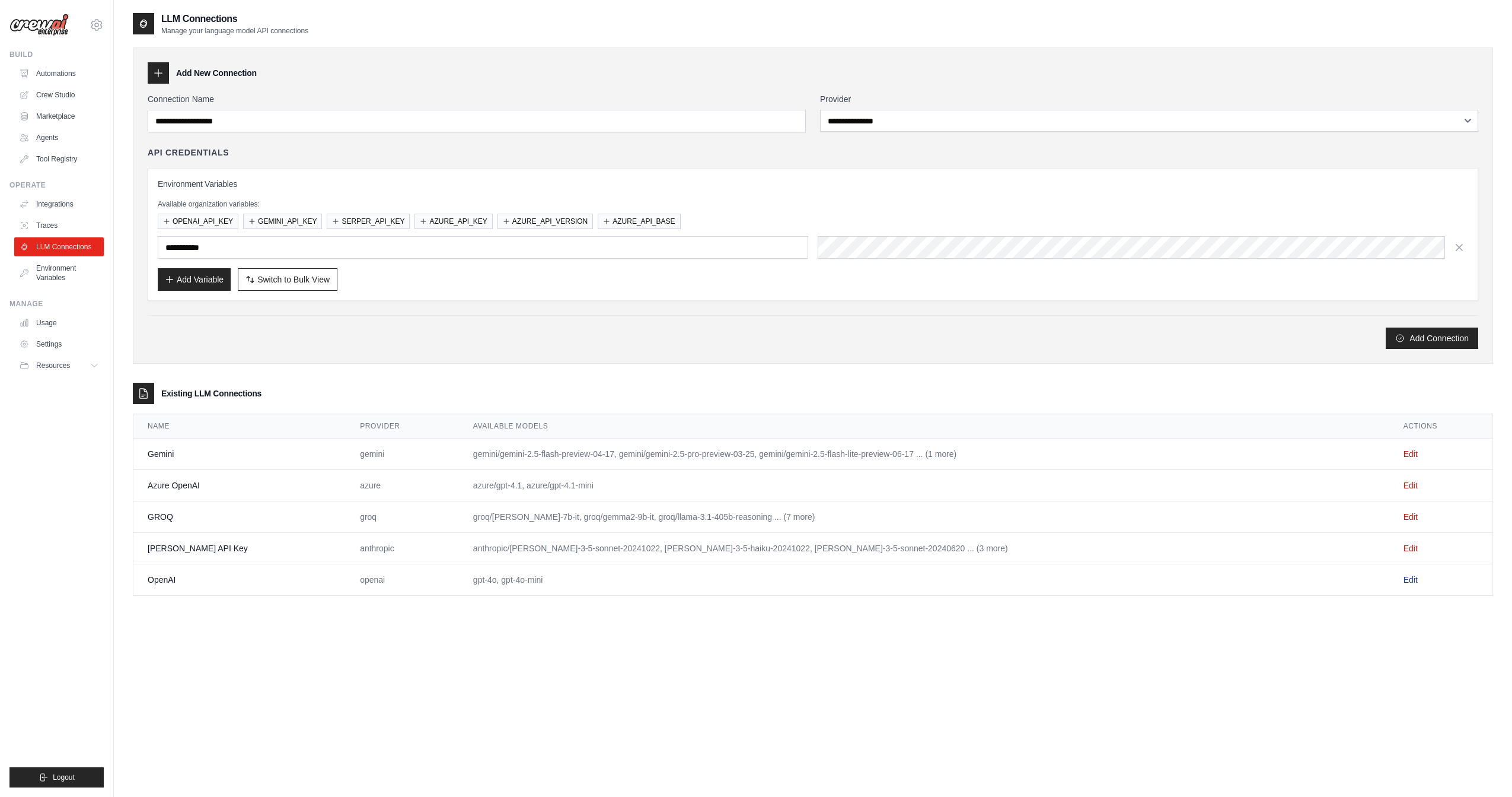
click at [1404, 574] on link "Edit" at bounding box center [1411, 579] width 15 height 9
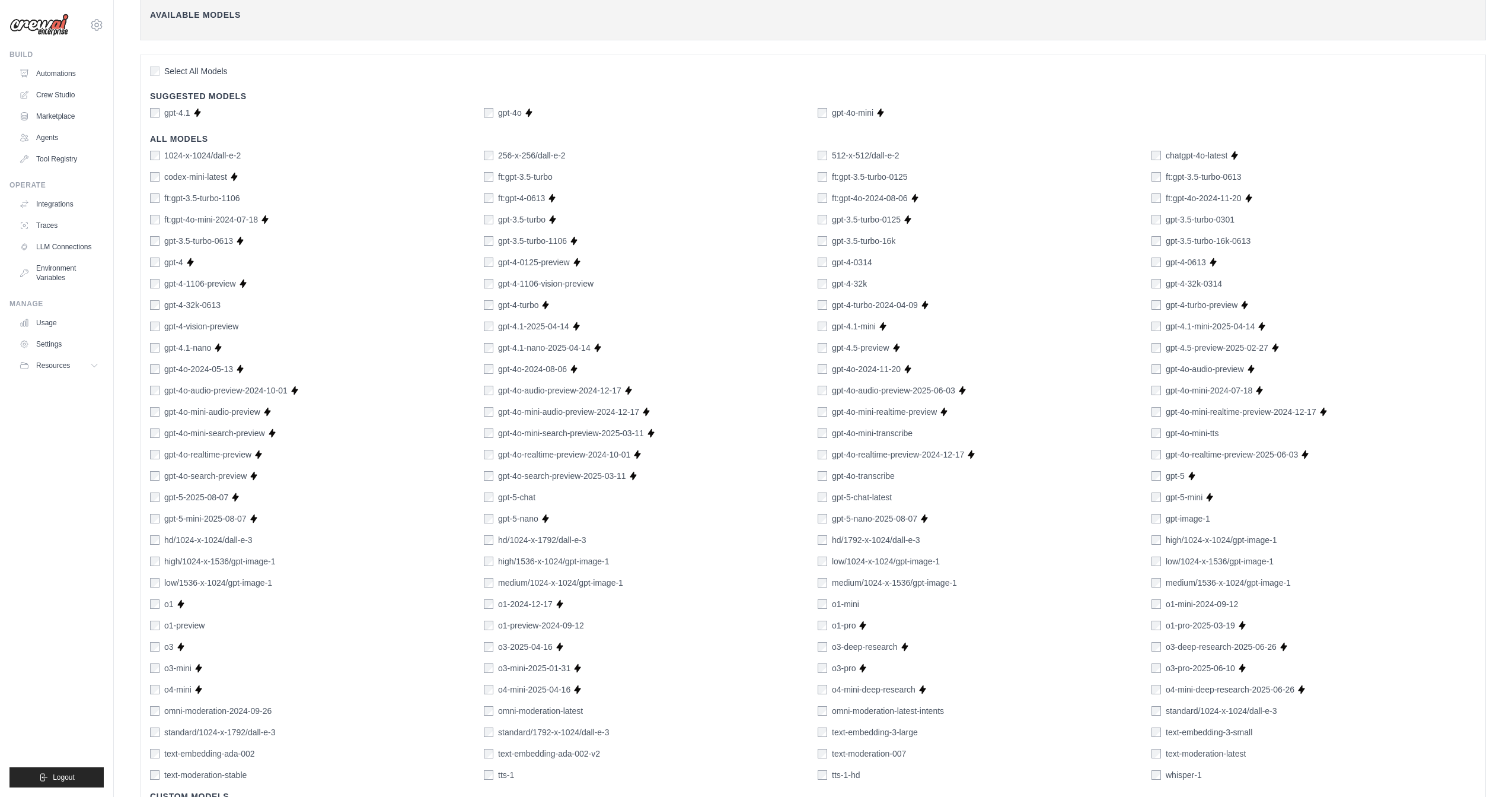
scroll to position [277, 0]
click at [1156, 736] on div "1024-x-1024/dall-e-2 256-x-256/dall-e-2 512-x-512/dall-e-2 chatgpt-4o-latest Su…" at bounding box center [813, 464] width 1326 height 631
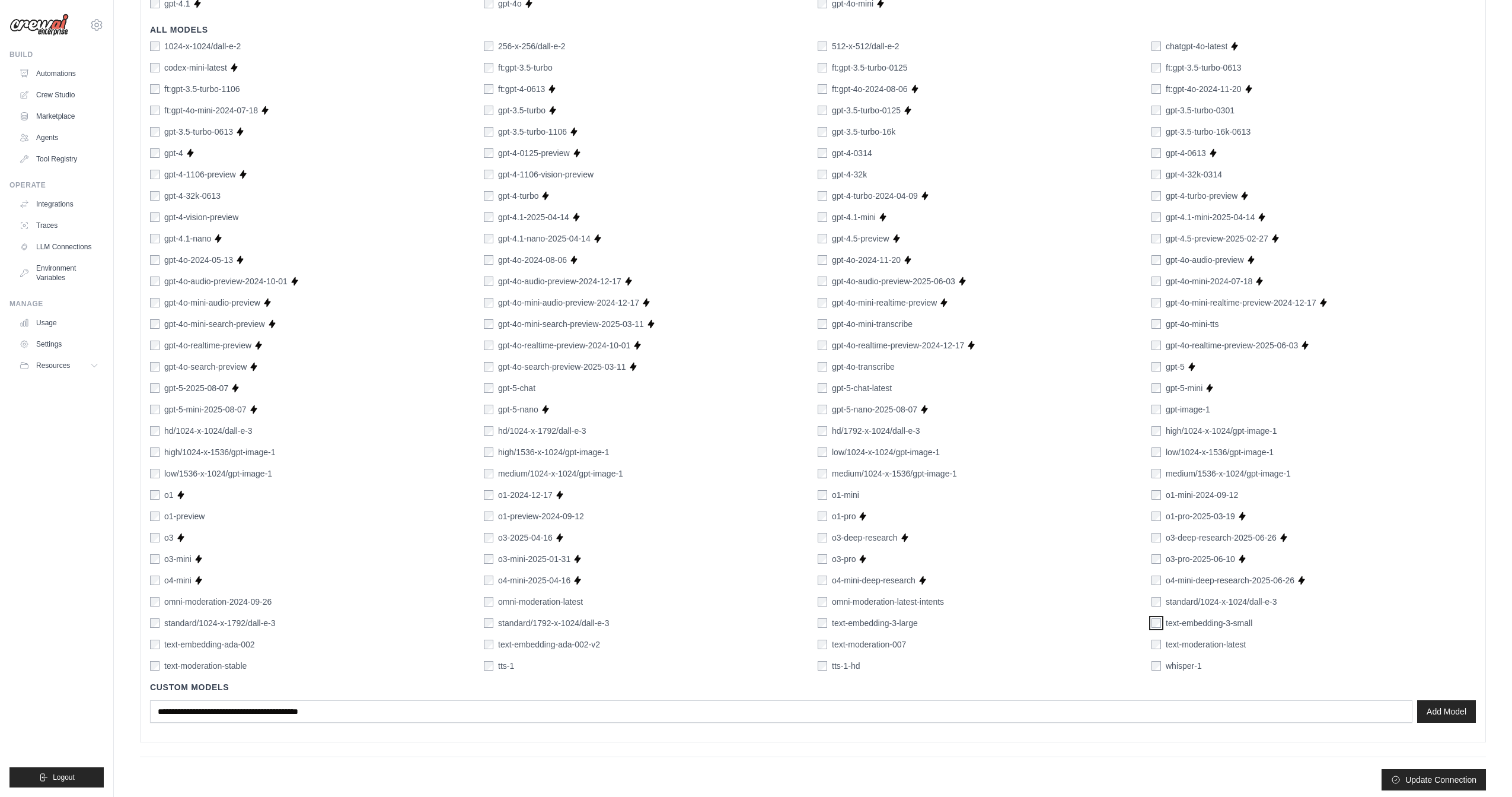
scroll to position [387, 0]
click at [1420, 775] on button "Update Connection" at bounding box center [1434, 776] width 104 height 21
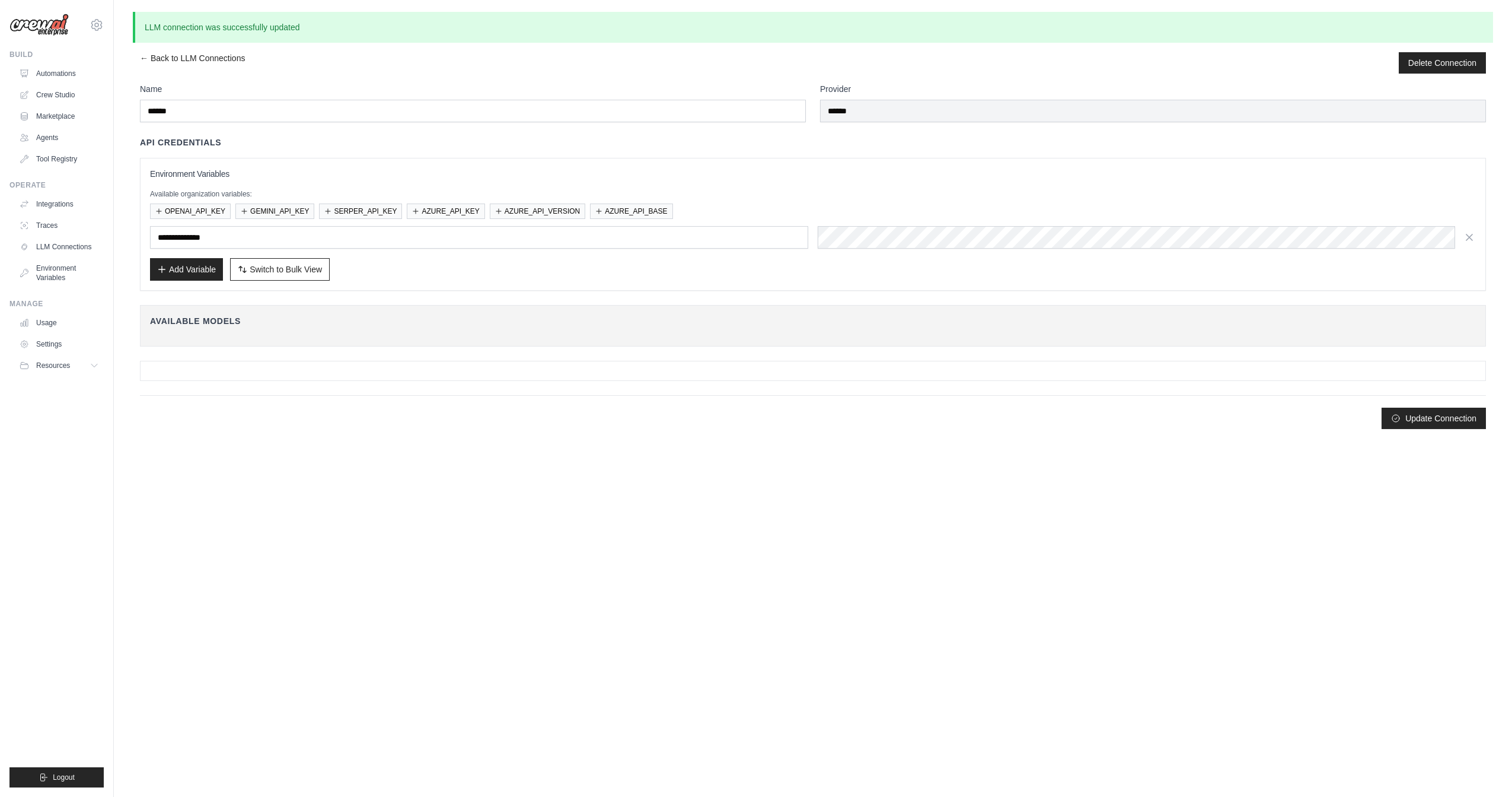
scroll to position [0, 0]
